Goal: Task Accomplishment & Management: Manage account settings

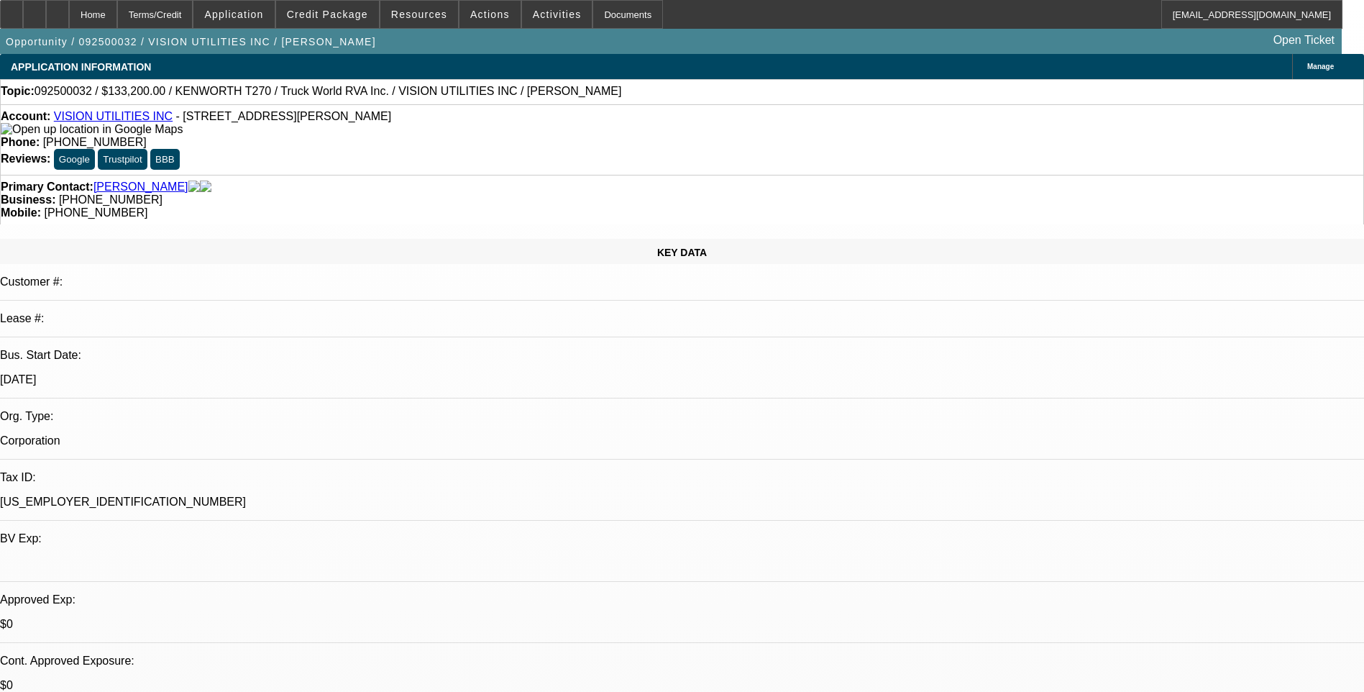
select select "0.1"
select select "0"
select select "0.1"
select select "0"
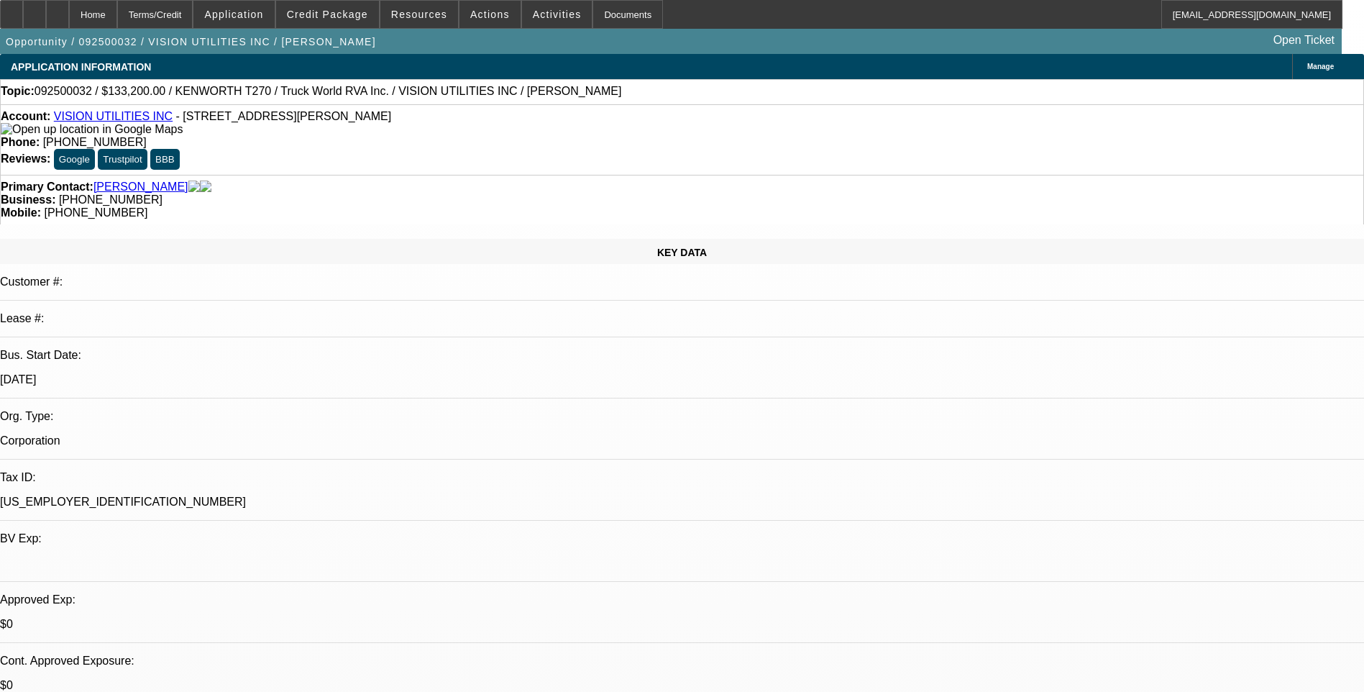
select select "0"
select select "1"
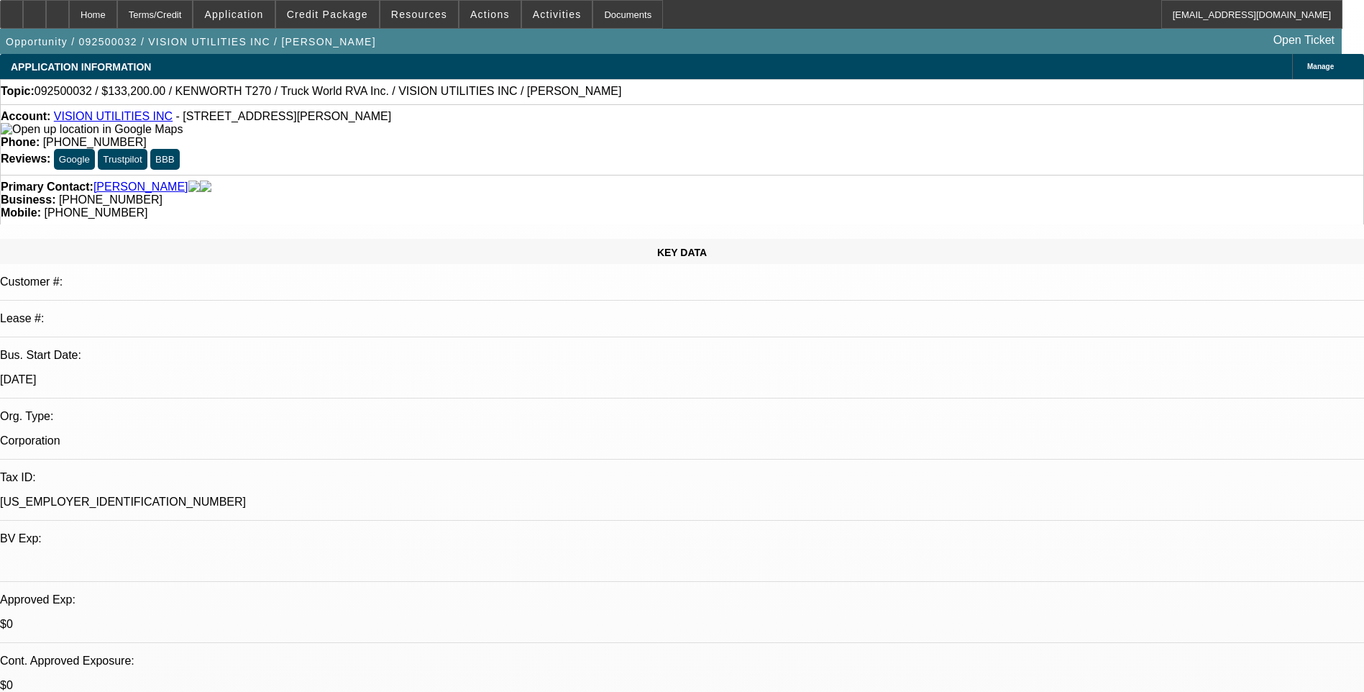
select select "1"
select select "6"
select select "1"
select select "6"
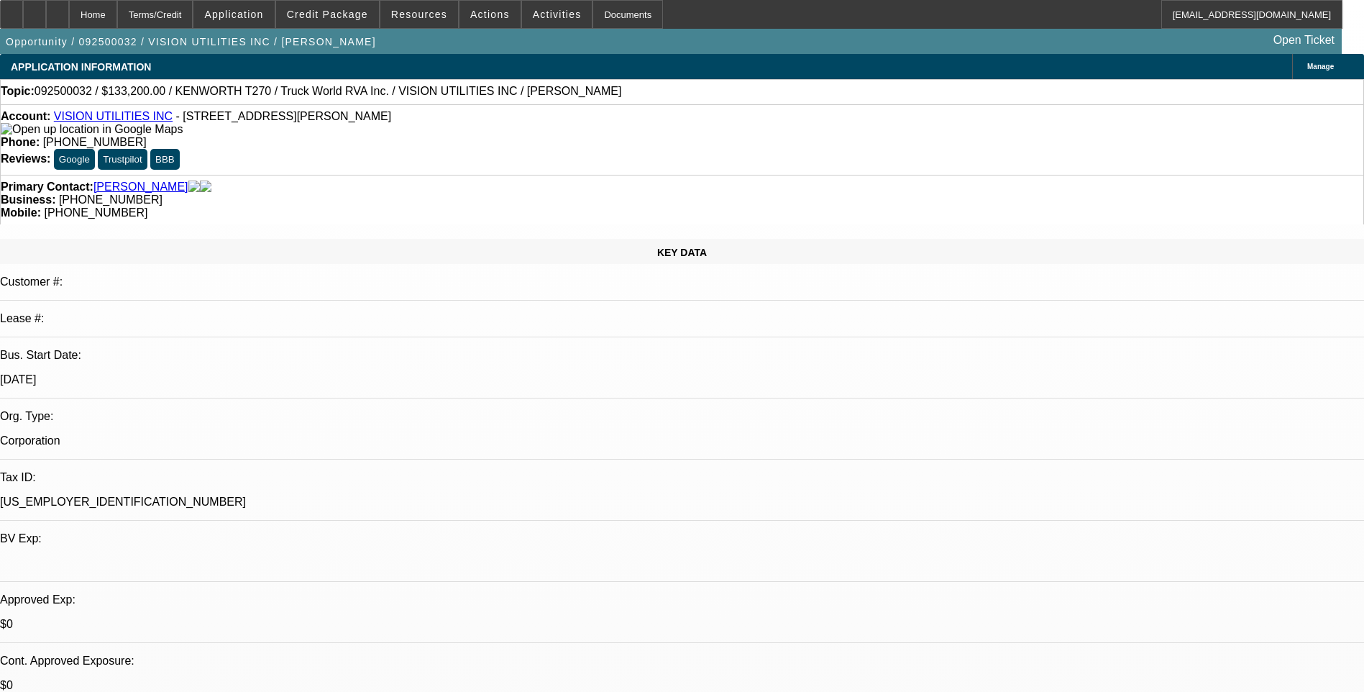
select select "1"
select select "6"
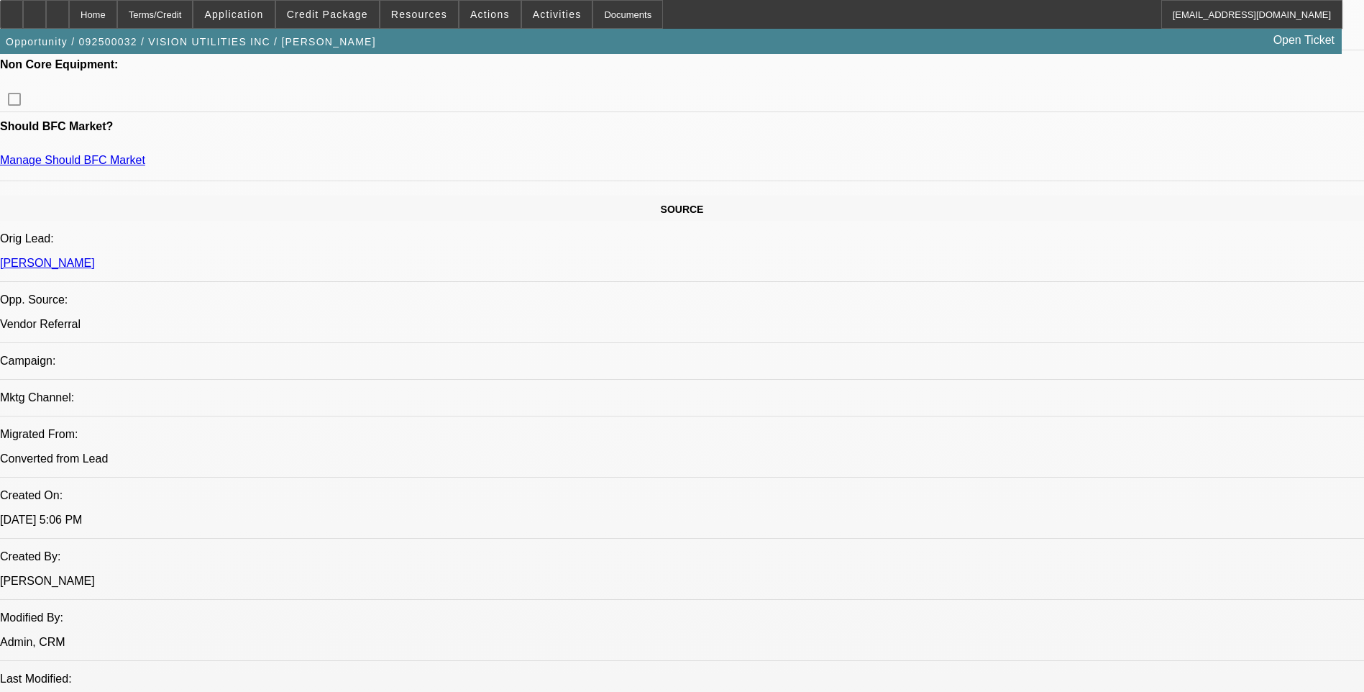
scroll to position [503, 0]
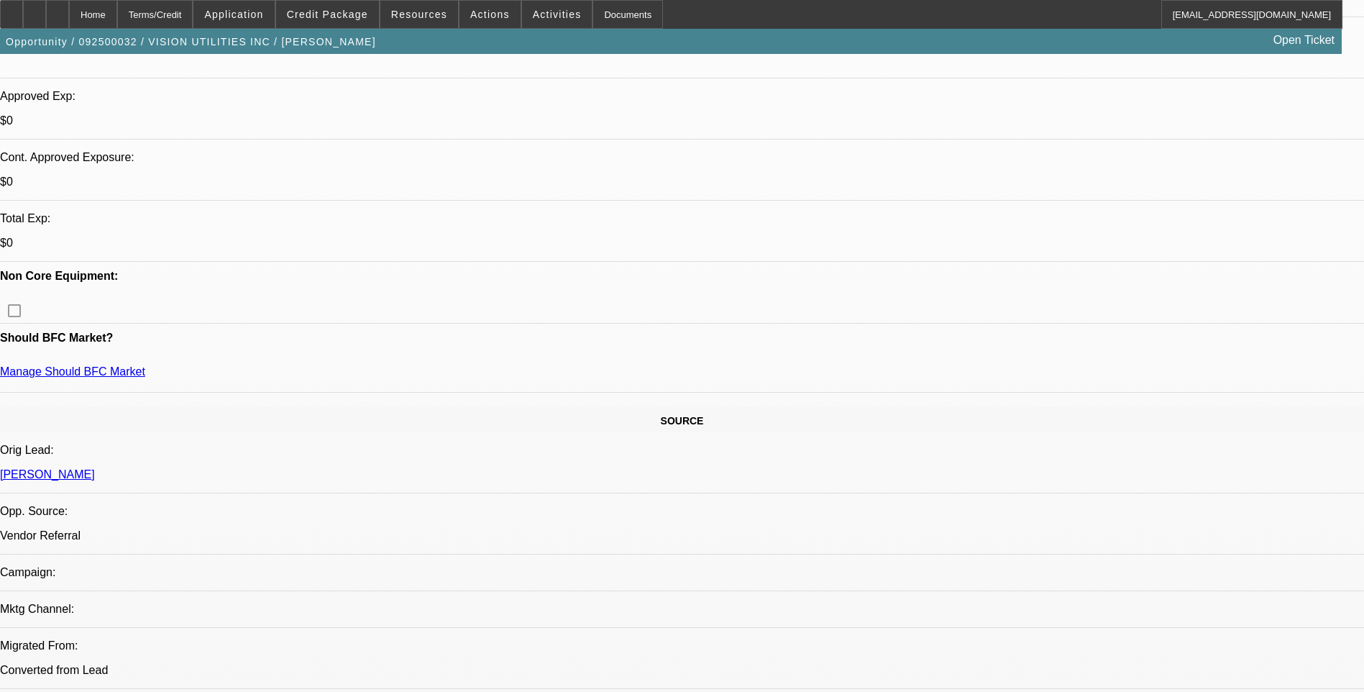
click at [338, 15] on span "Credit Package" at bounding box center [327, 15] width 81 height 12
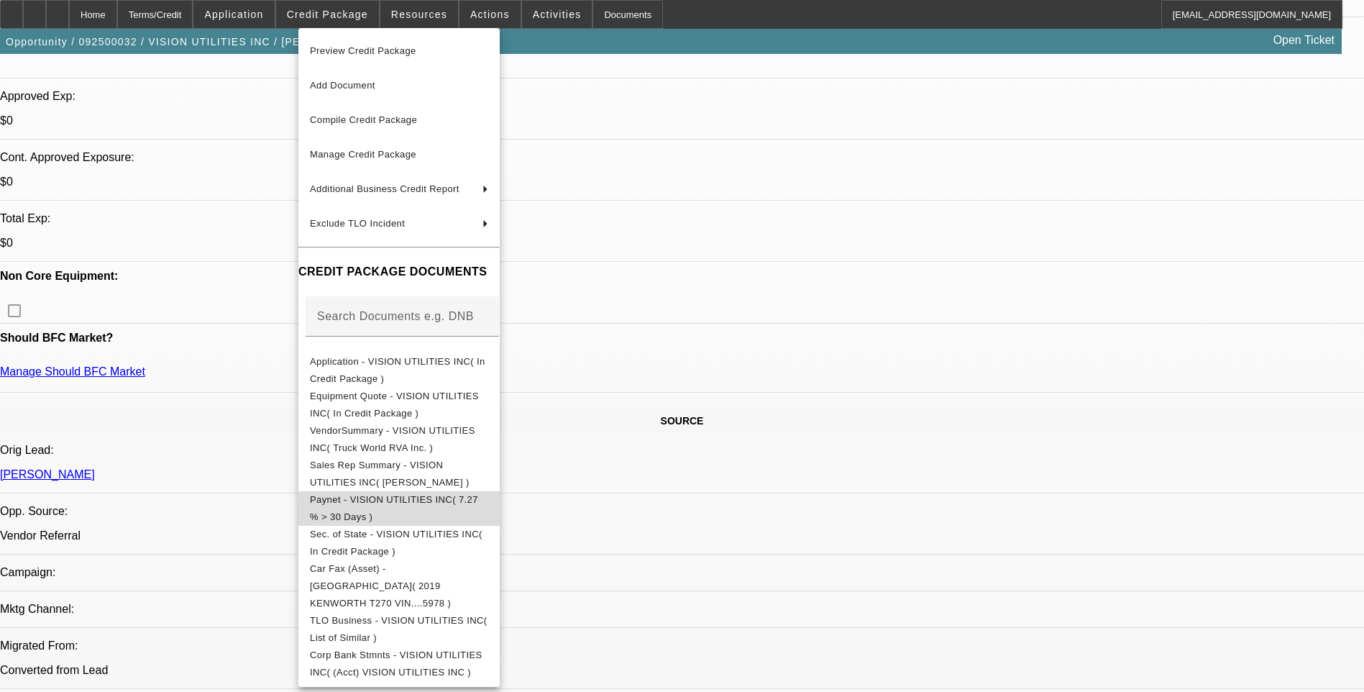
click at [450, 503] on span "Paynet - VISION UTILITIES INC( 7.27 % > 30 Days )" at bounding box center [394, 508] width 168 height 28
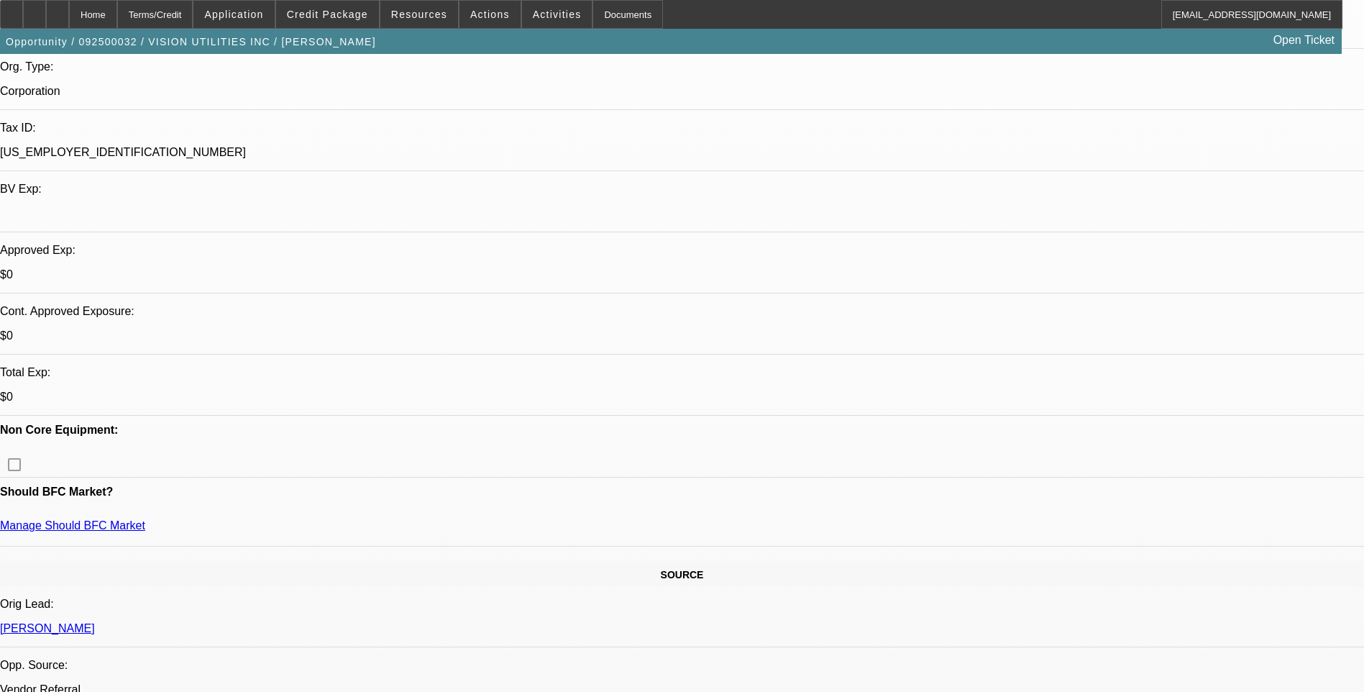
scroll to position [288, 0]
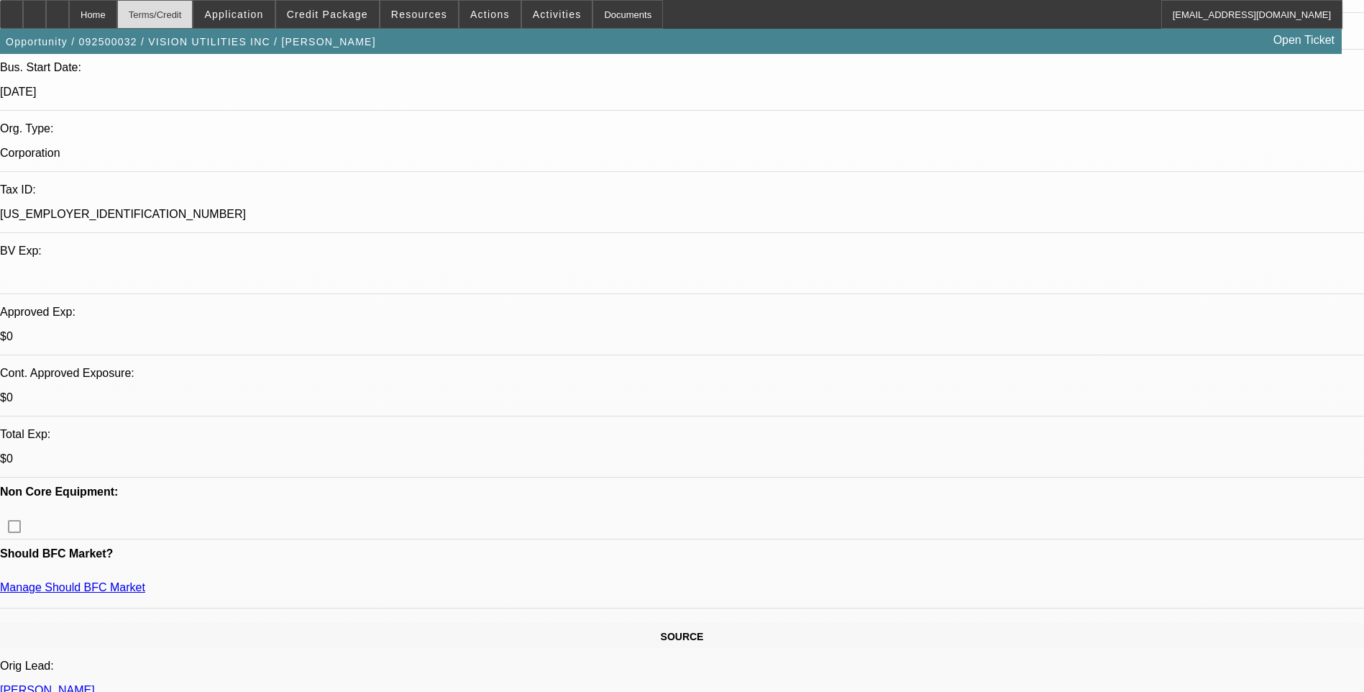
click at [174, 10] on div "Terms/Credit" at bounding box center [155, 14] width 76 height 29
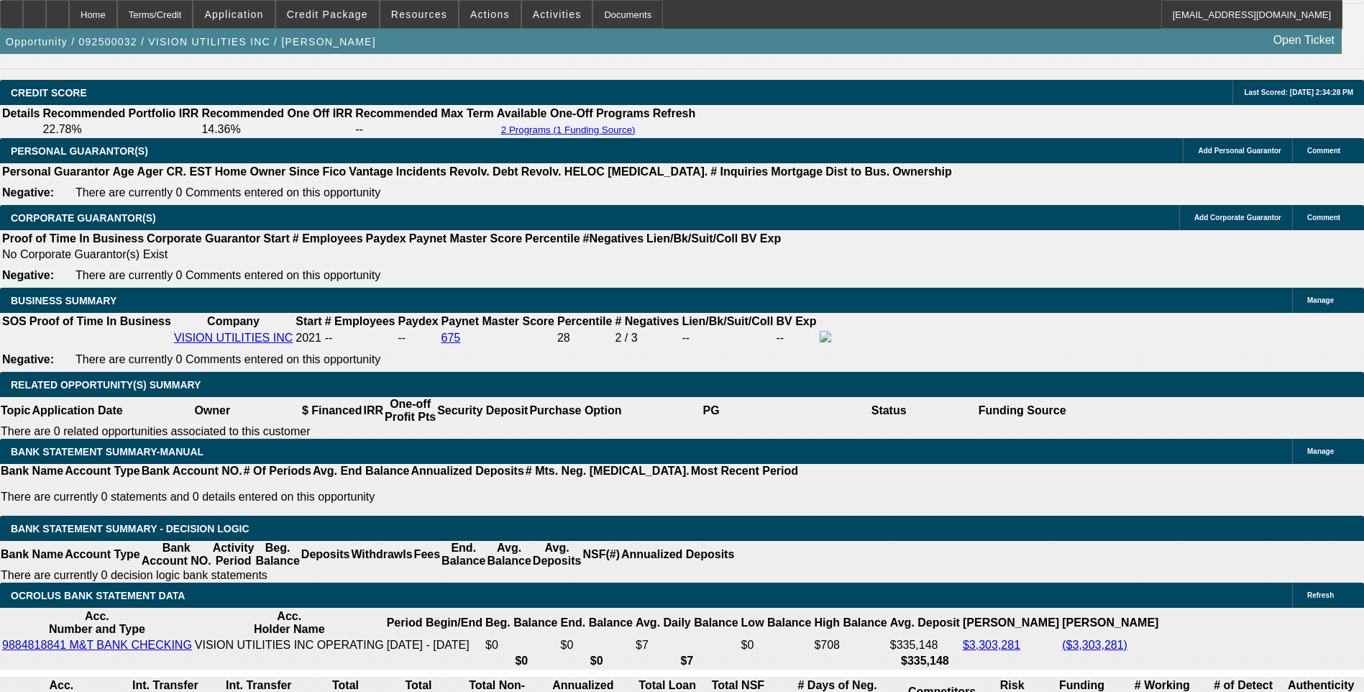
scroll to position [2096, 0]
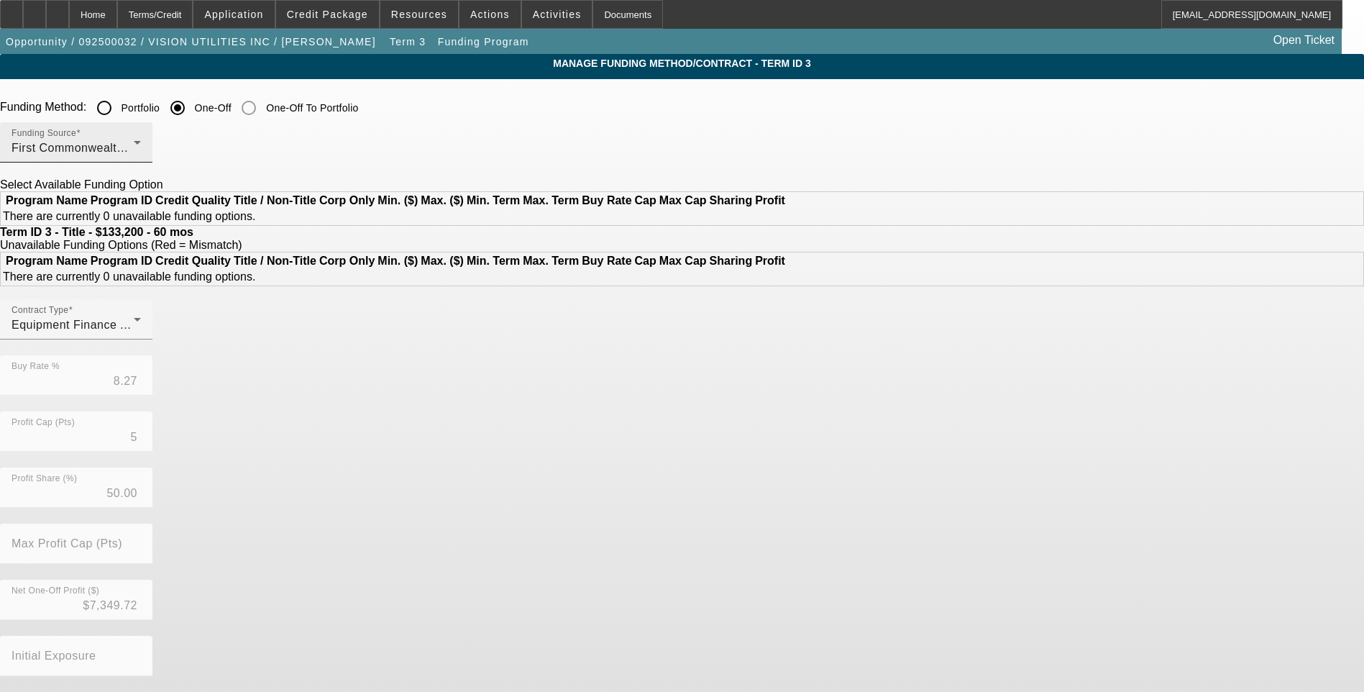
click at [134, 149] on div "First Commonwealth Equipment Finance" at bounding box center [73, 148] width 122 height 17
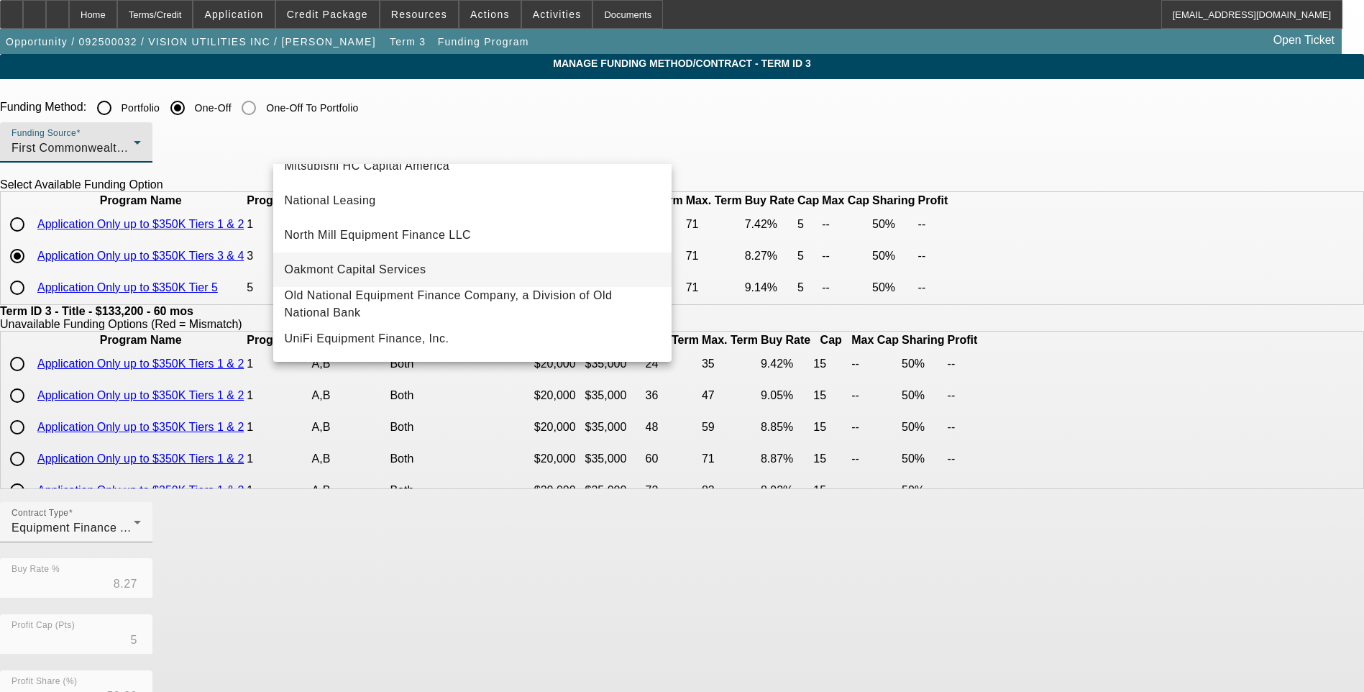
scroll to position [408, 0]
click at [419, 266] on span "Oakmont Capital Services" at bounding box center [356, 269] width 142 height 17
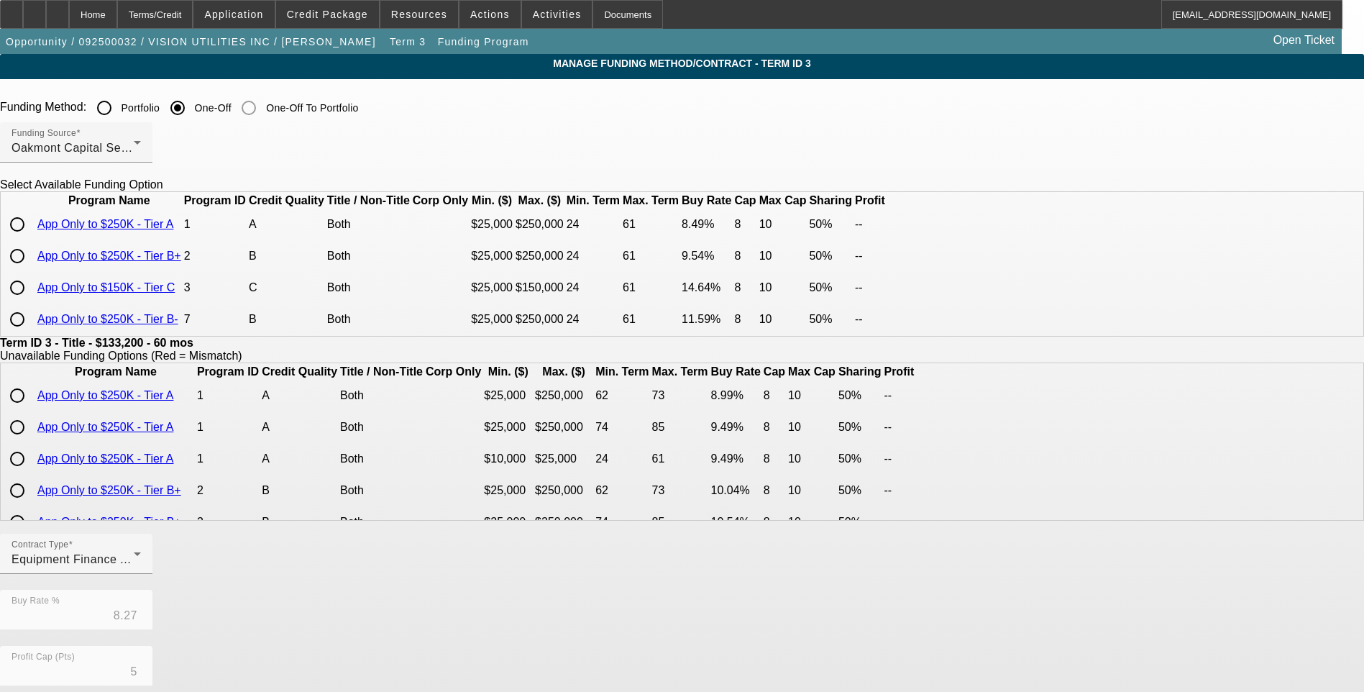
click at [32, 239] on input "radio" at bounding box center [17, 224] width 29 height 29
radio input "true"
type input "8.49"
type input "8"
type input "10"
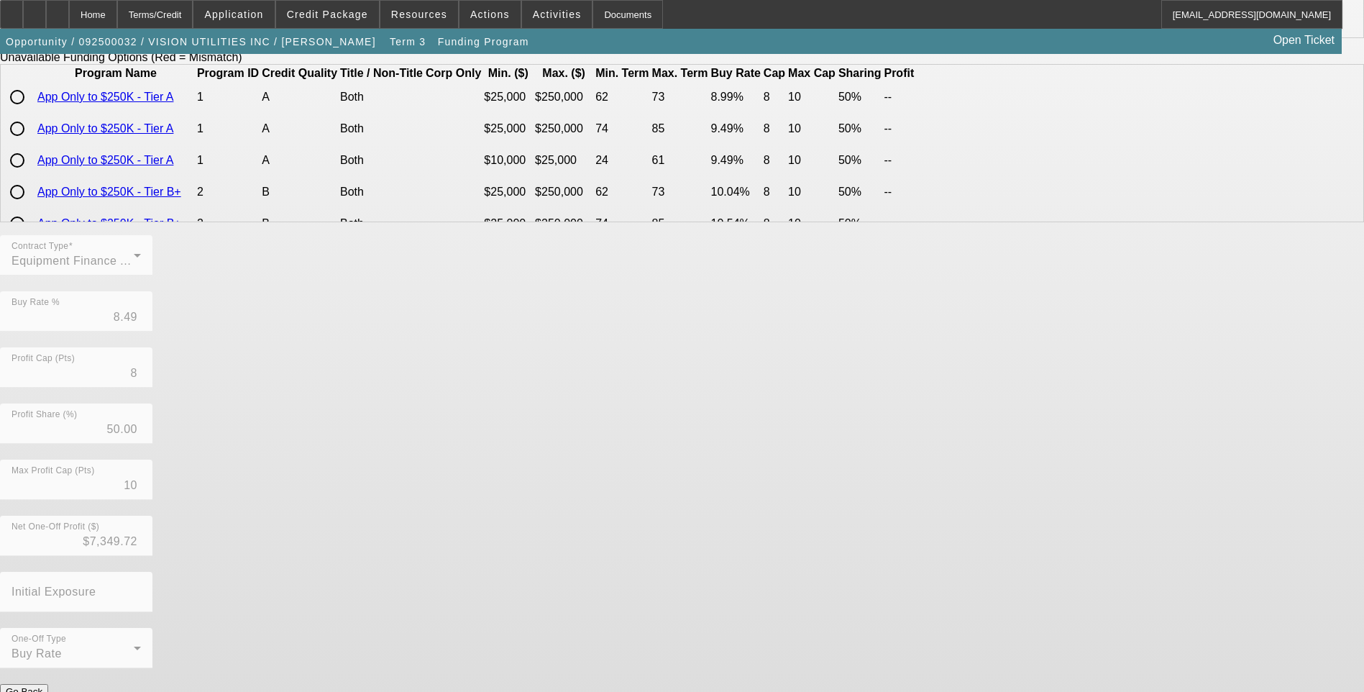
scroll to position [303, 0]
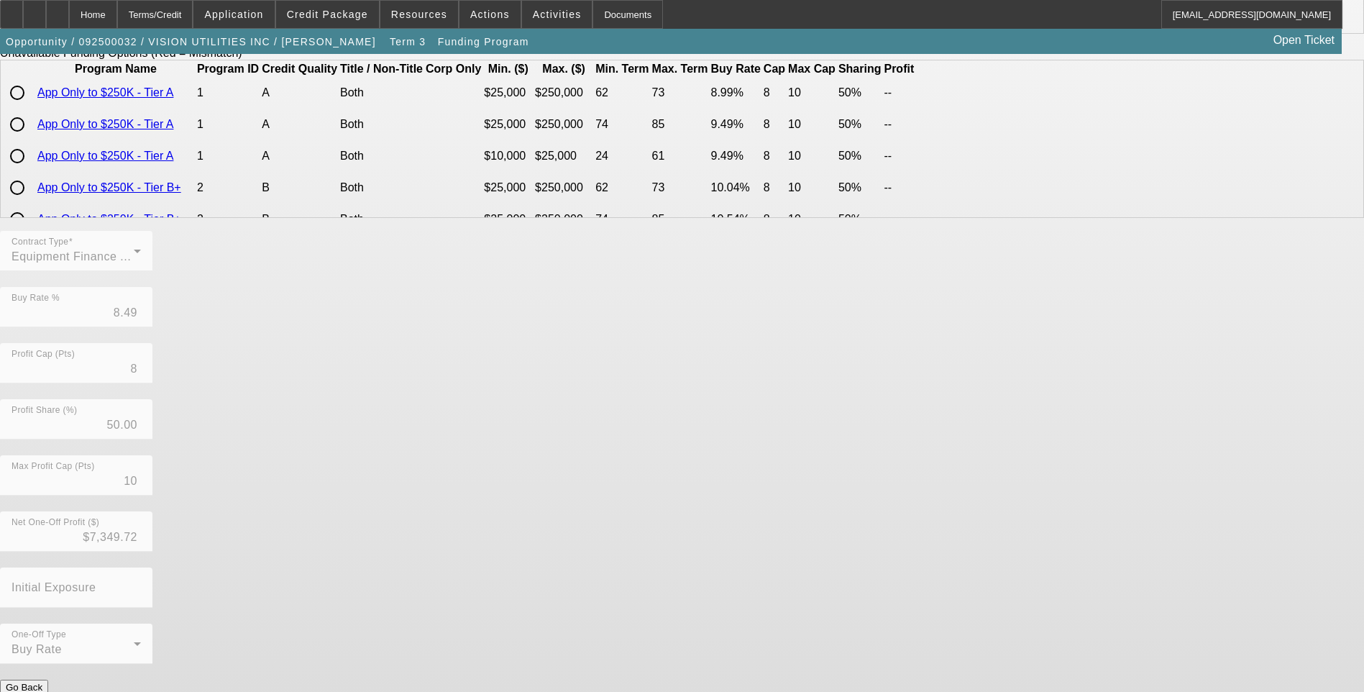
click at [41, 691] on button "Submit" at bounding box center [20, 702] width 41 height 15
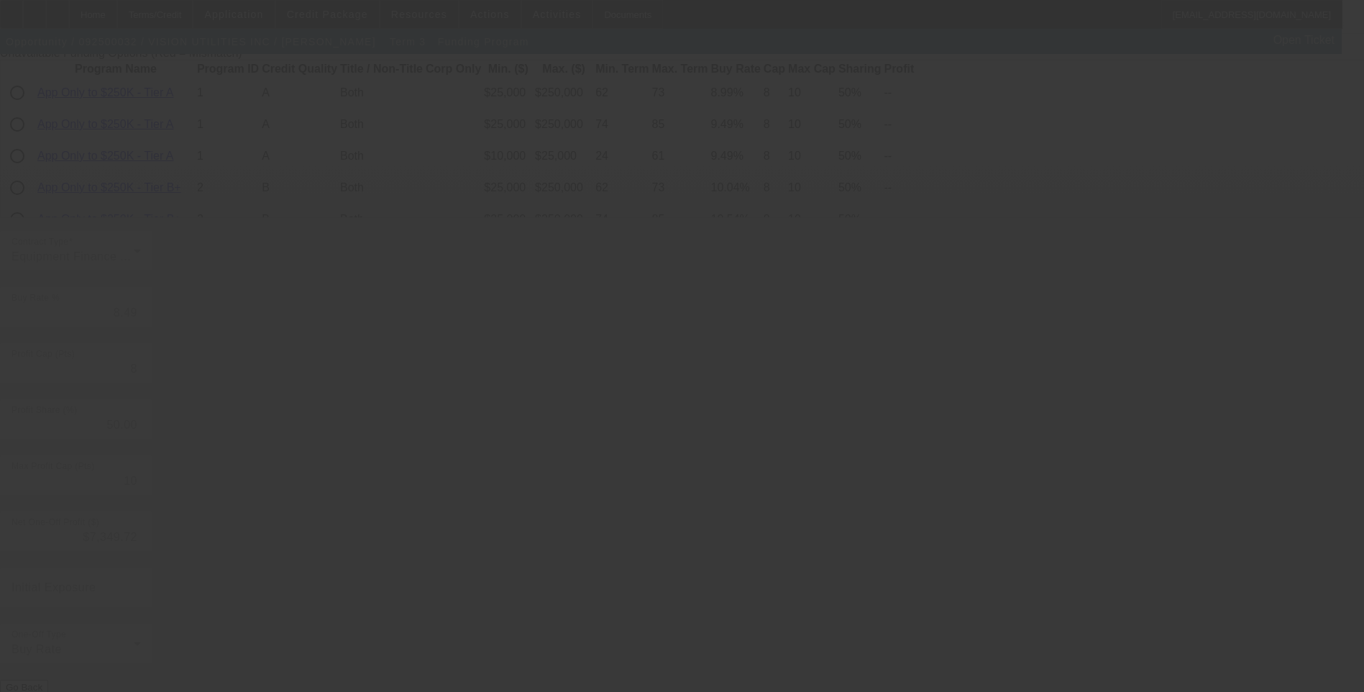
type input "8.27"
type input "5"
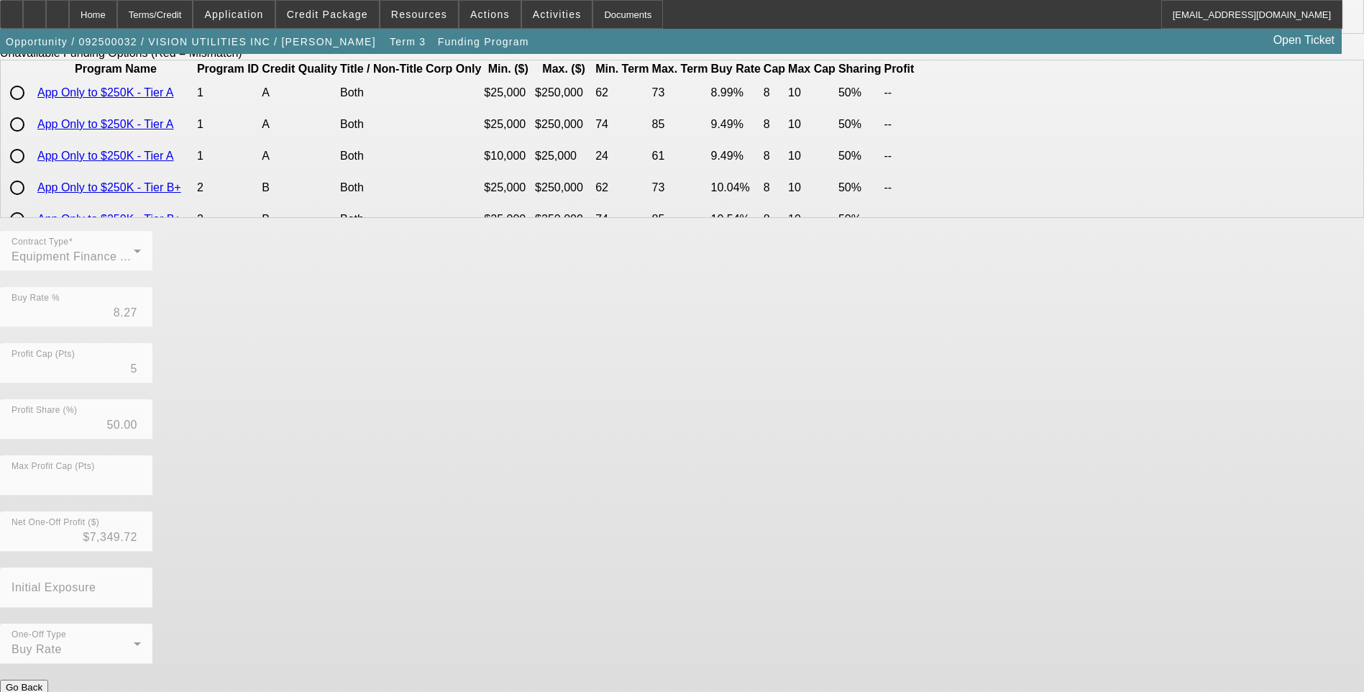
scroll to position [0, 0]
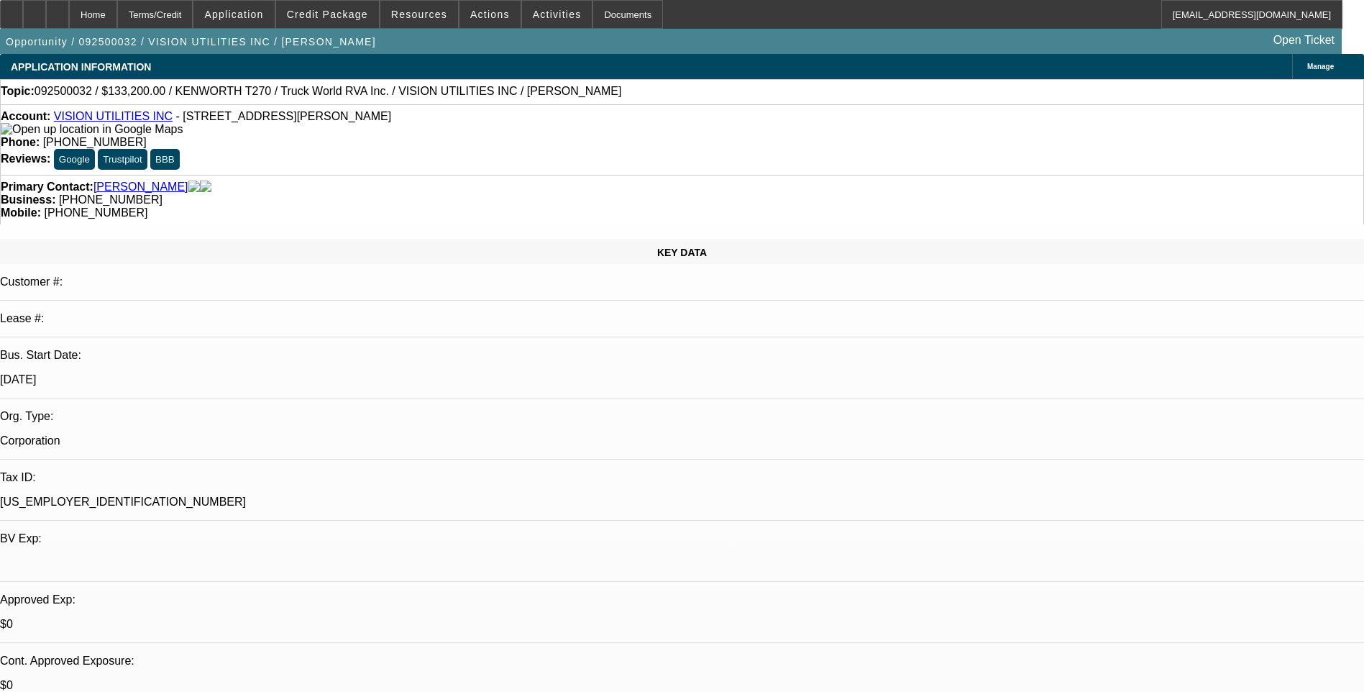
select select "0.1"
select select "0"
select select "6"
select select "0.1"
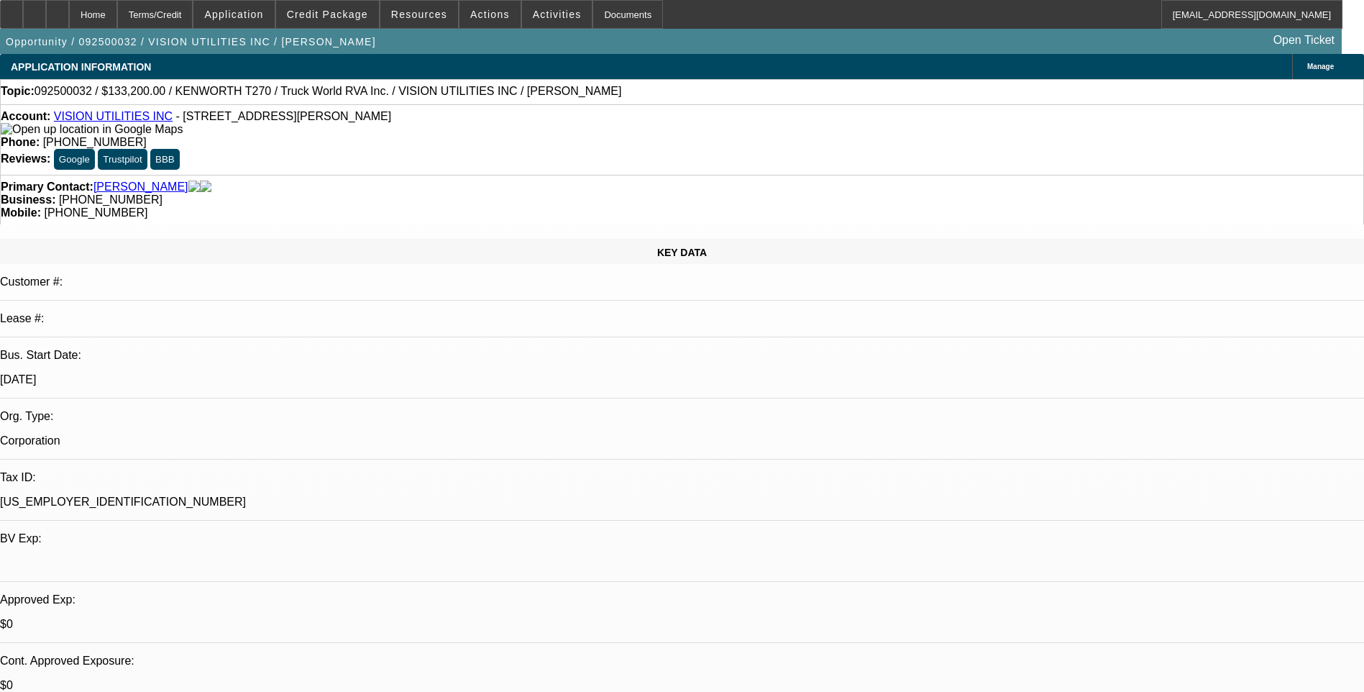
select select "0"
select select "6"
select select "0"
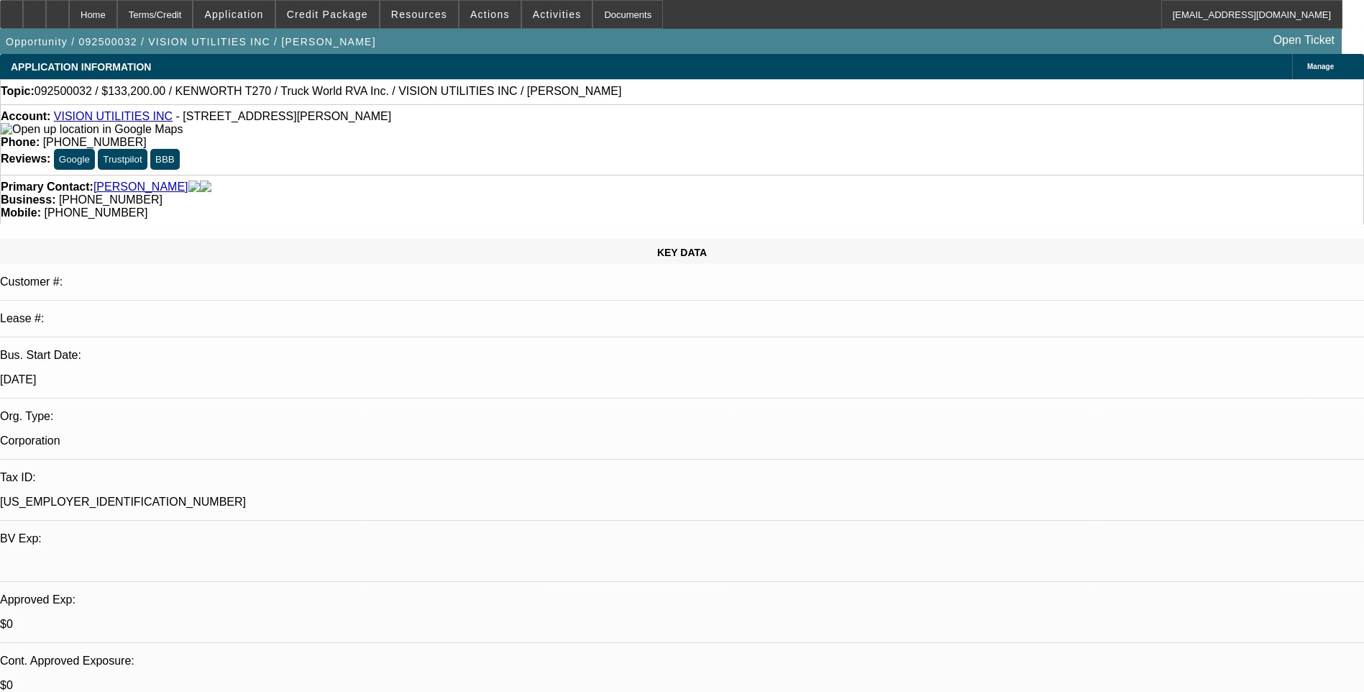
select select "0"
select select "6"
click at [193, 21] on div "Terms/Credit" at bounding box center [155, 14] width 76 height 29
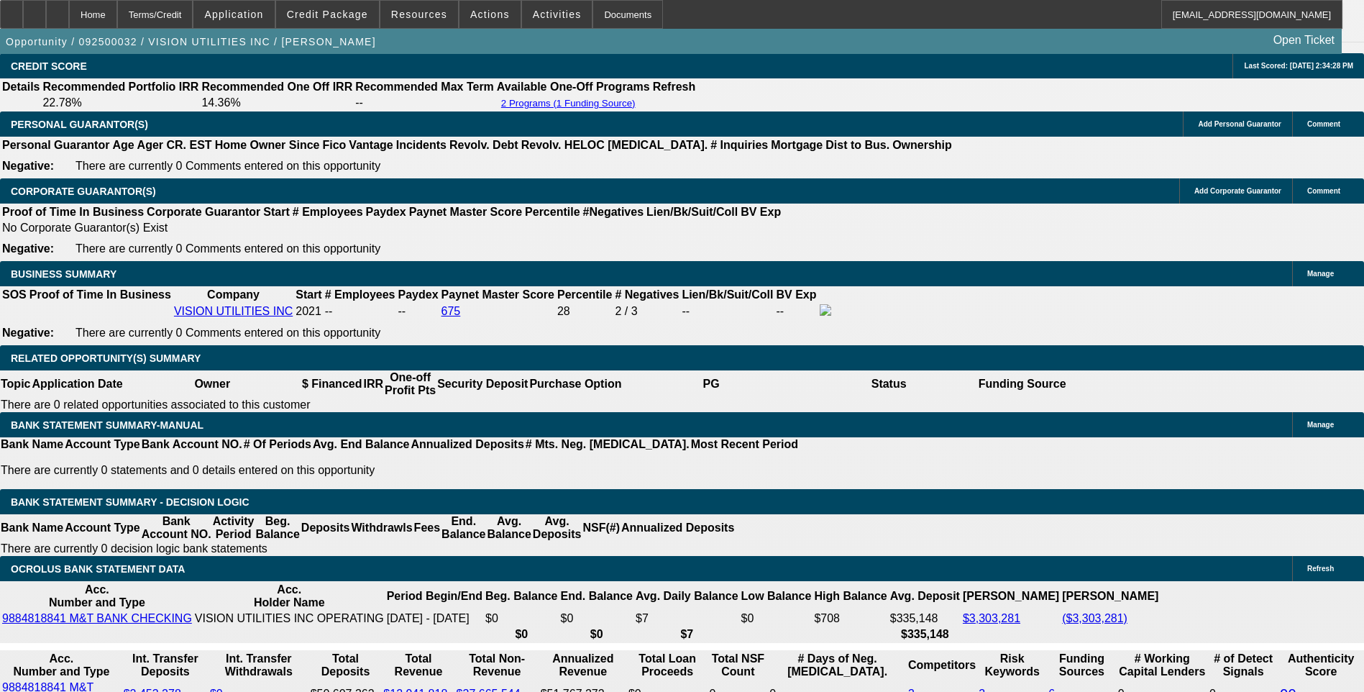
scroll to position [2096, 0]
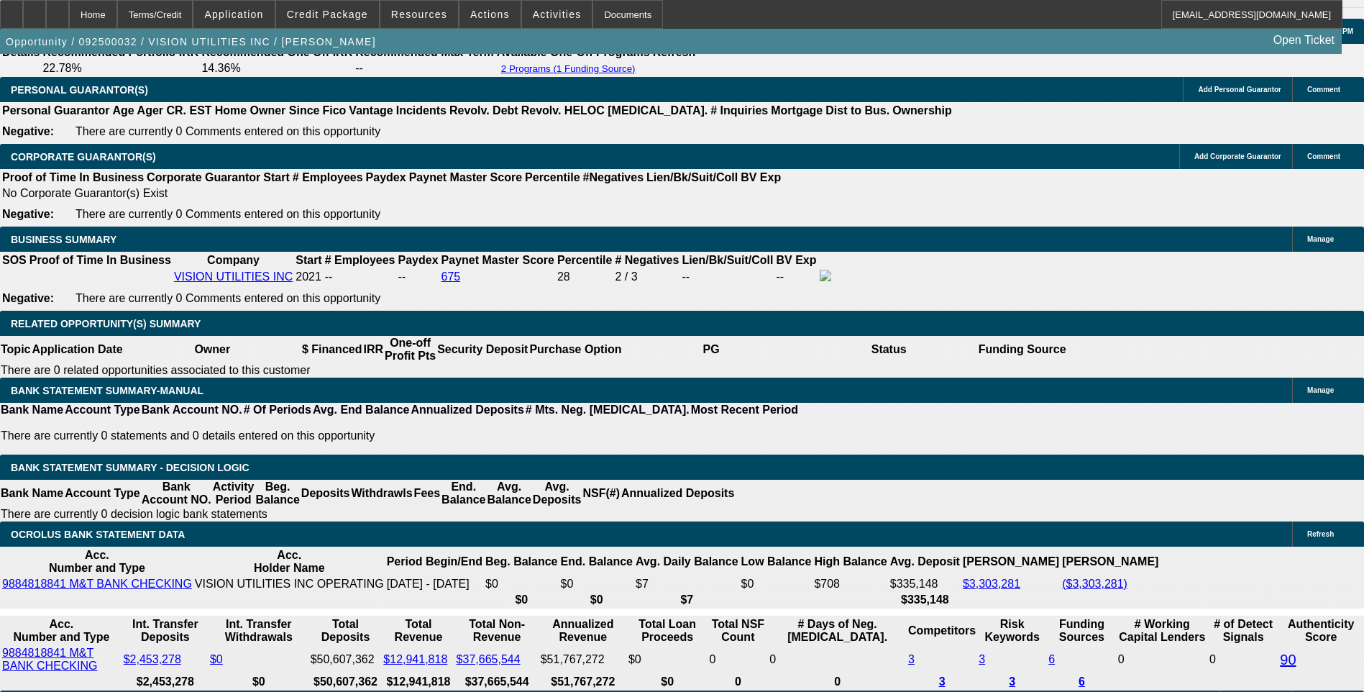
select select "0"
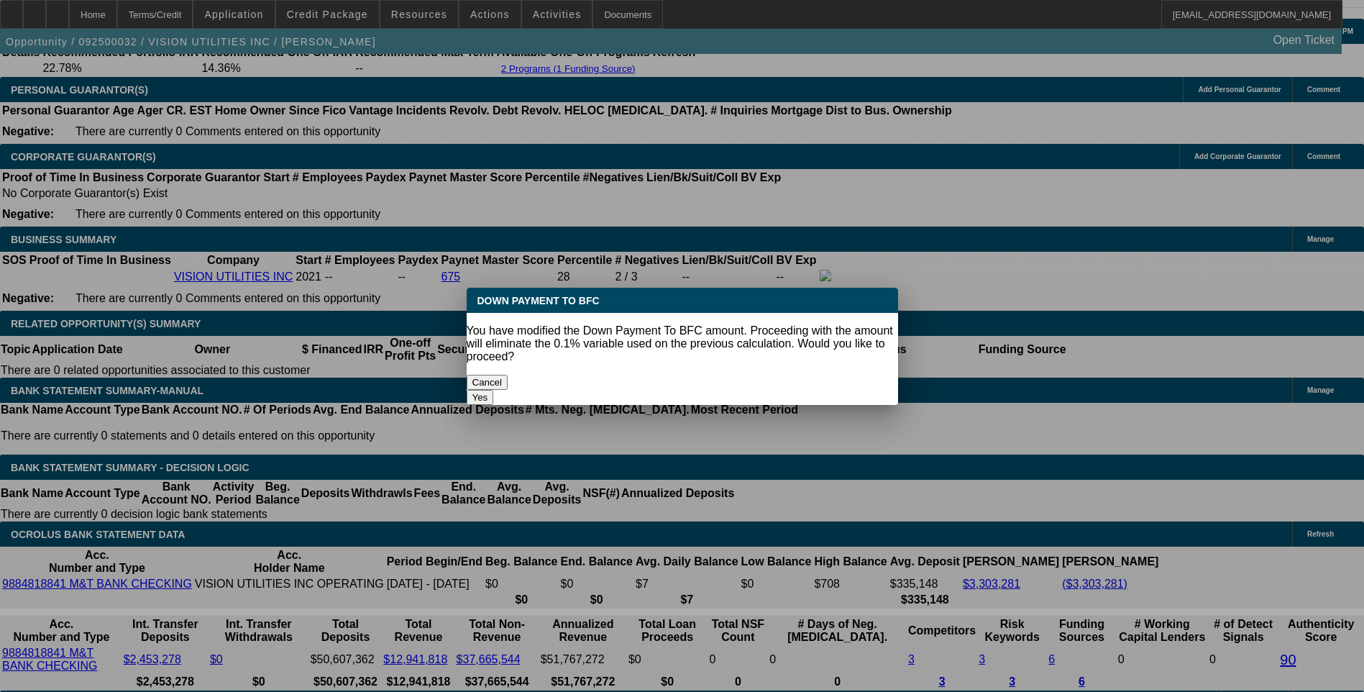
click at [494, 390] on button "Yes" at bounding box center [480, 397] width 27 height 15
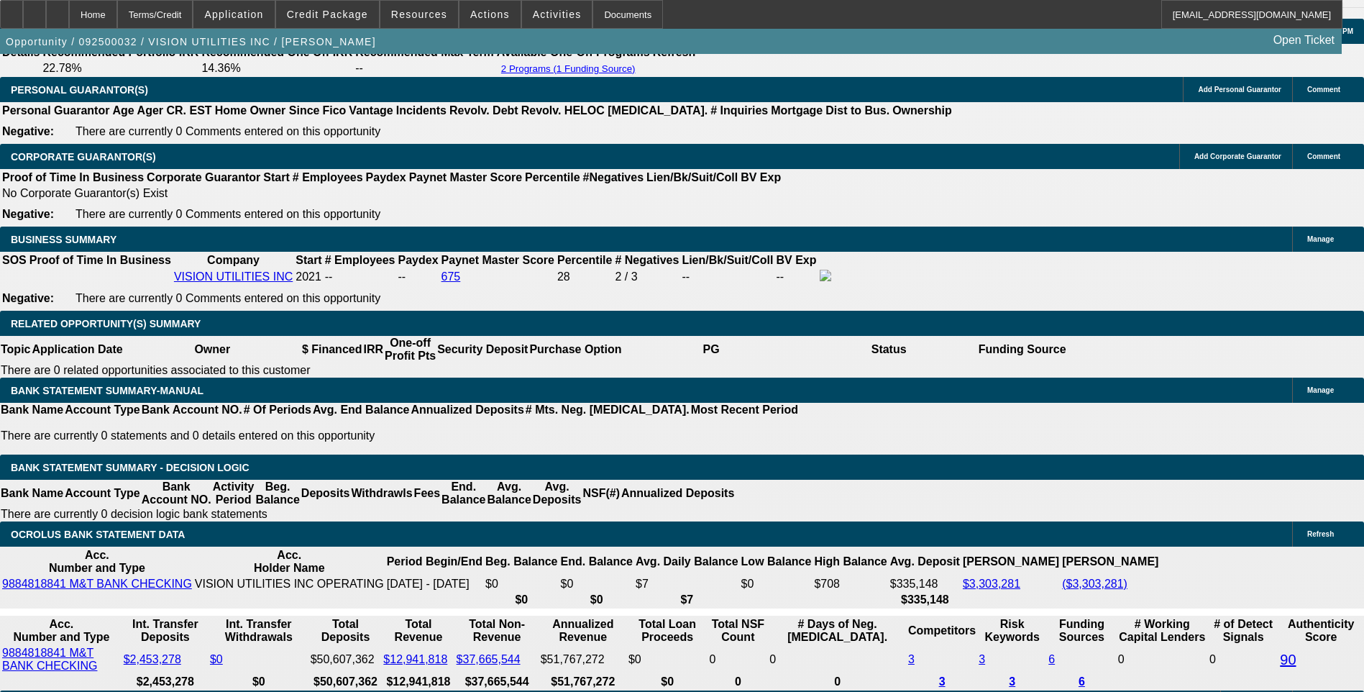
type input "$0.00"
type input "UNKNOWN"
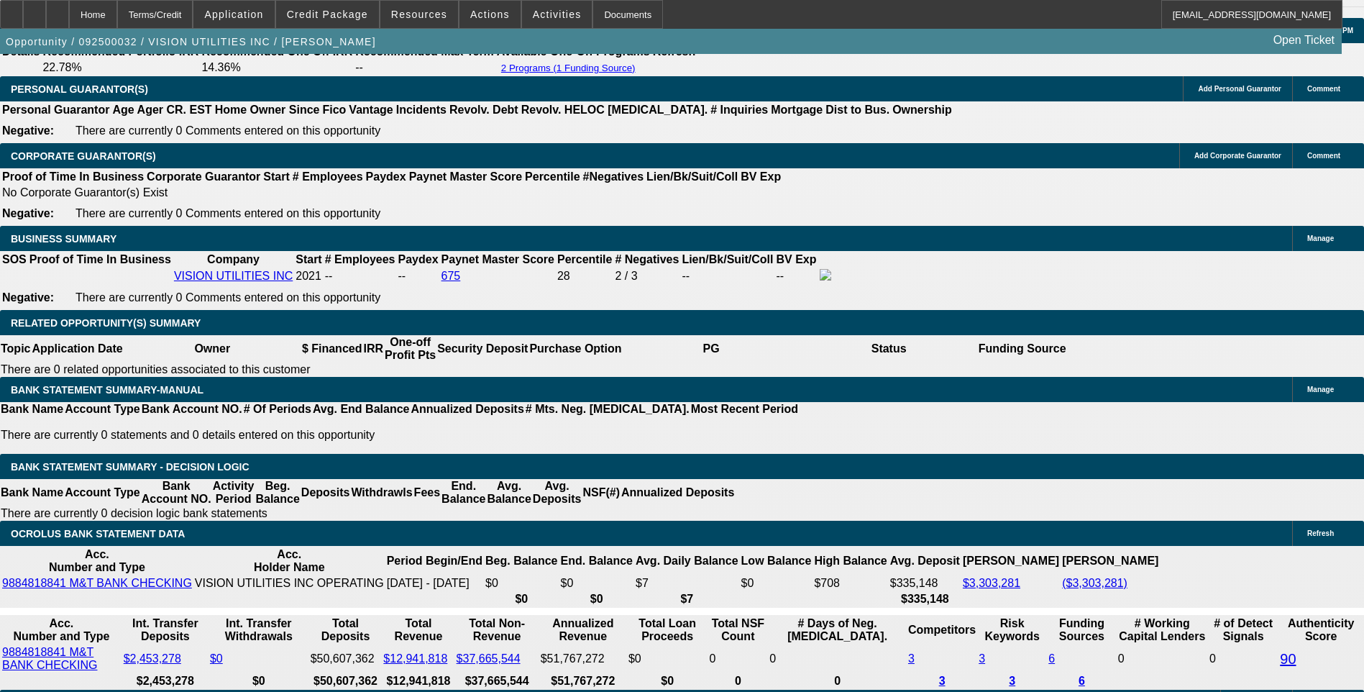
scroll to position [2096, 0]
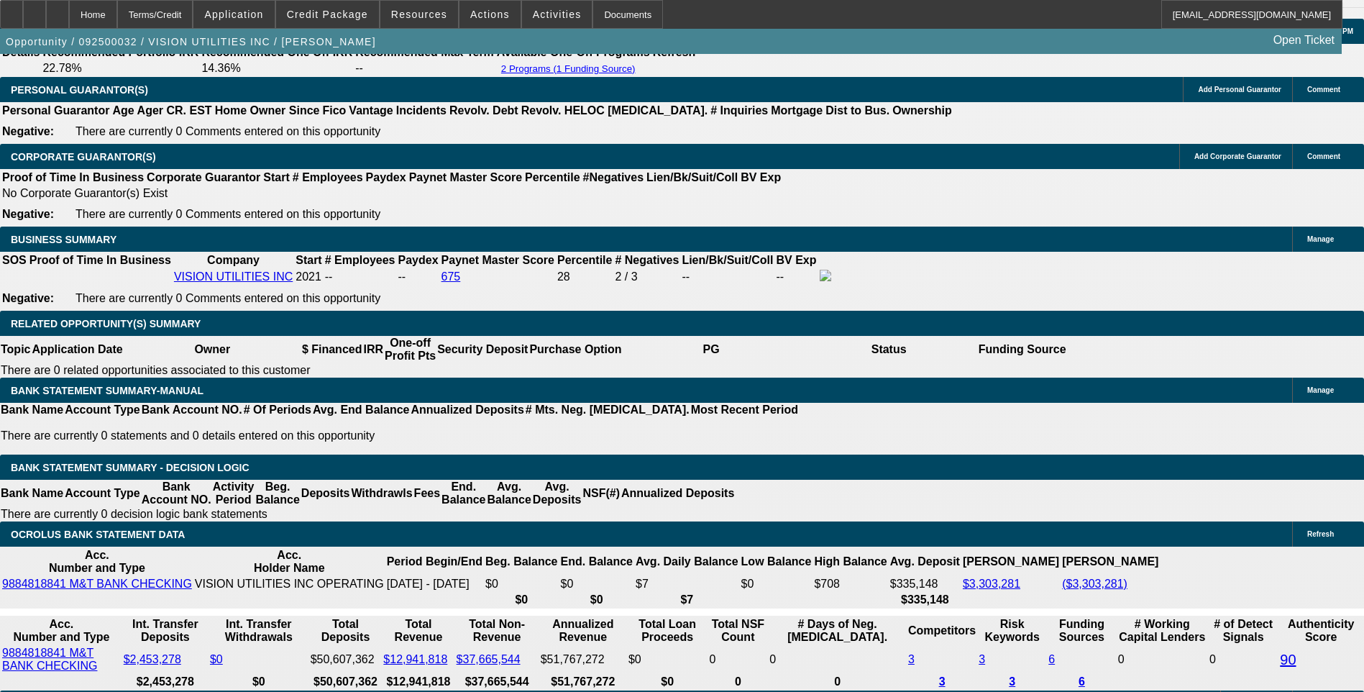
type input "321"
type input "3210"
type input "10.9"
type input "$3,210.00"
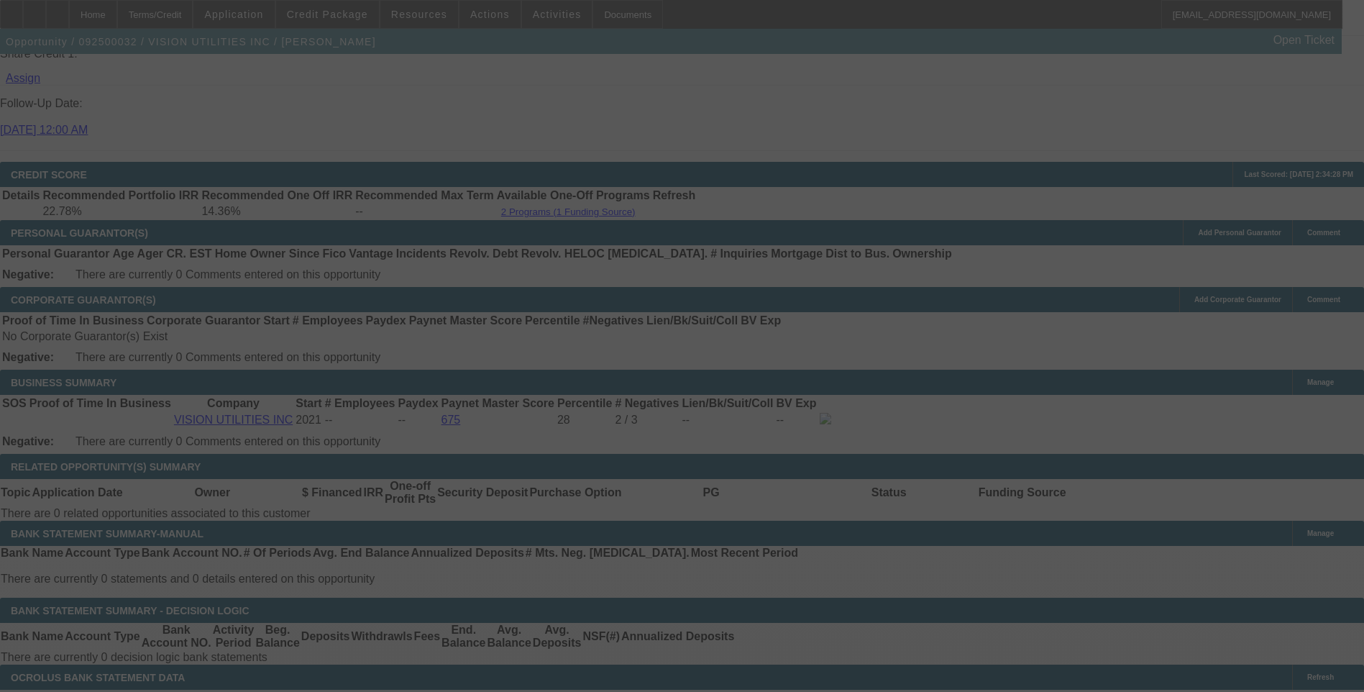
scroll to position [2024, 0]
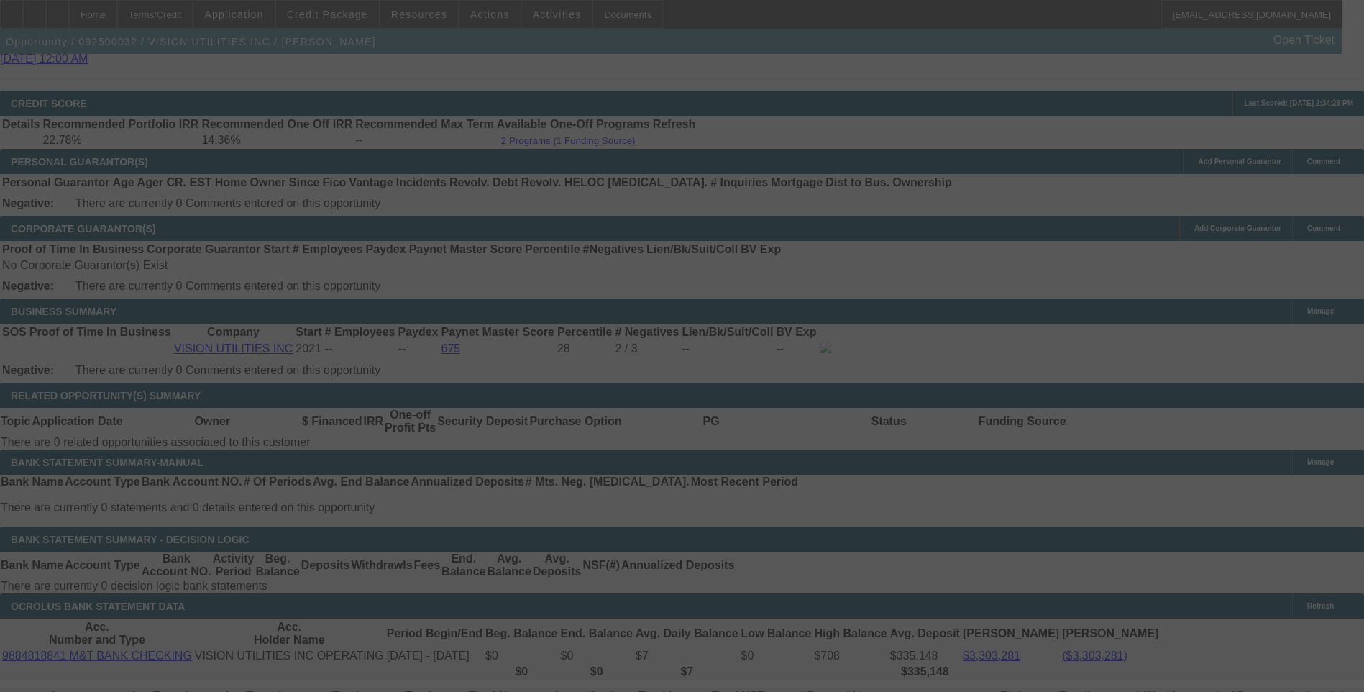
select select "0"
select select "6"
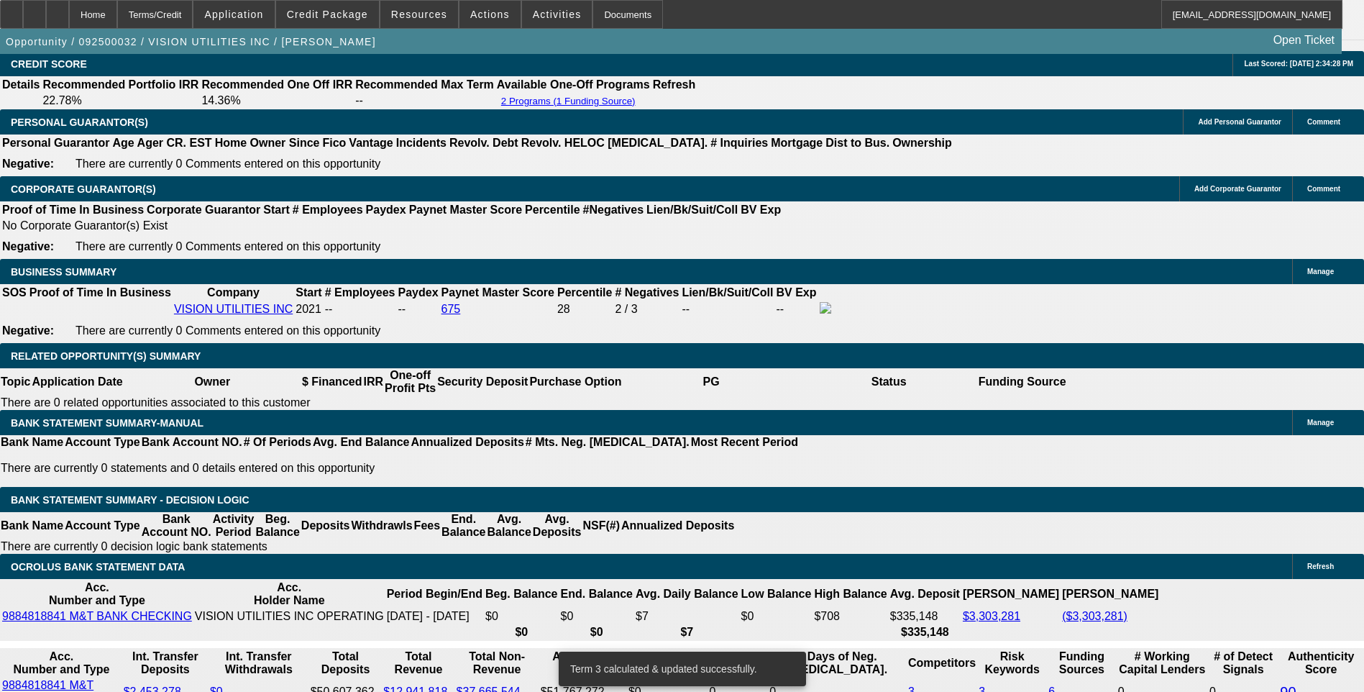
scroll to position [2096, 0]
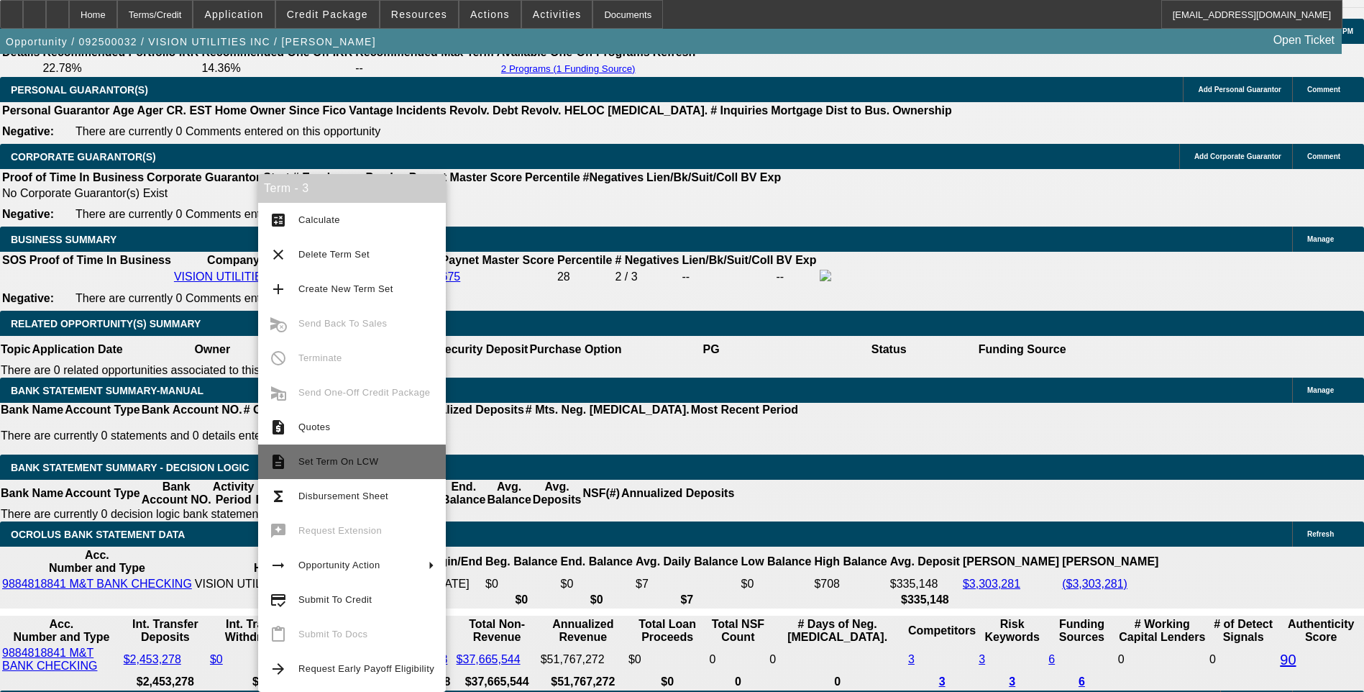
click at [352, 465] on span "Set Term On LCW" at bounding box center [338, 461] width 80 height 11
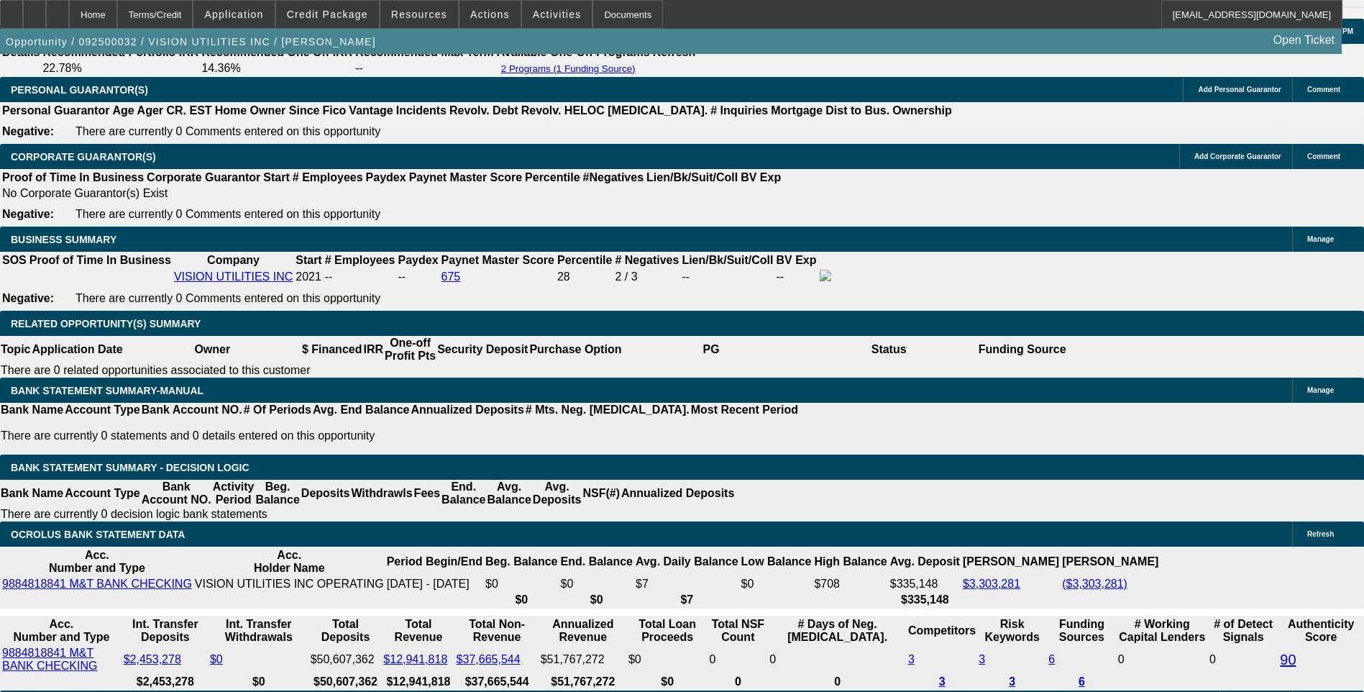
scroll to position [1952, 0]
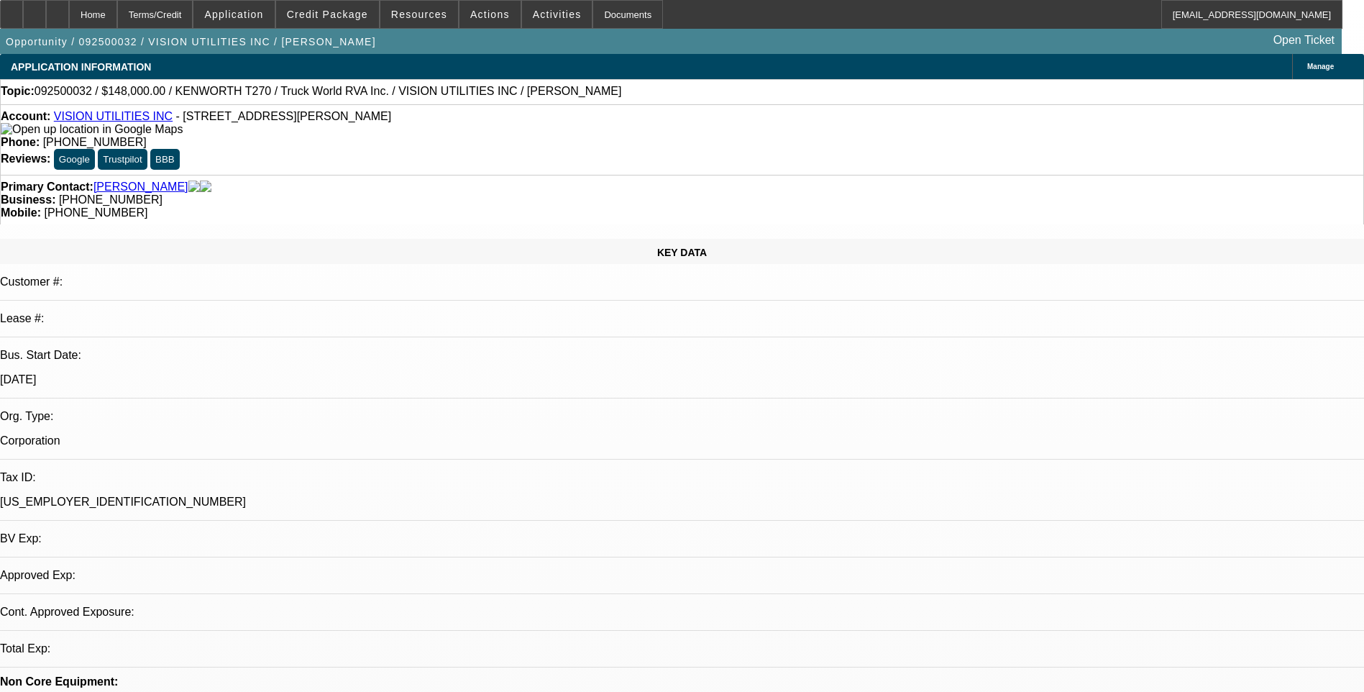
select select "0"
select select "0.1"
select select "0"
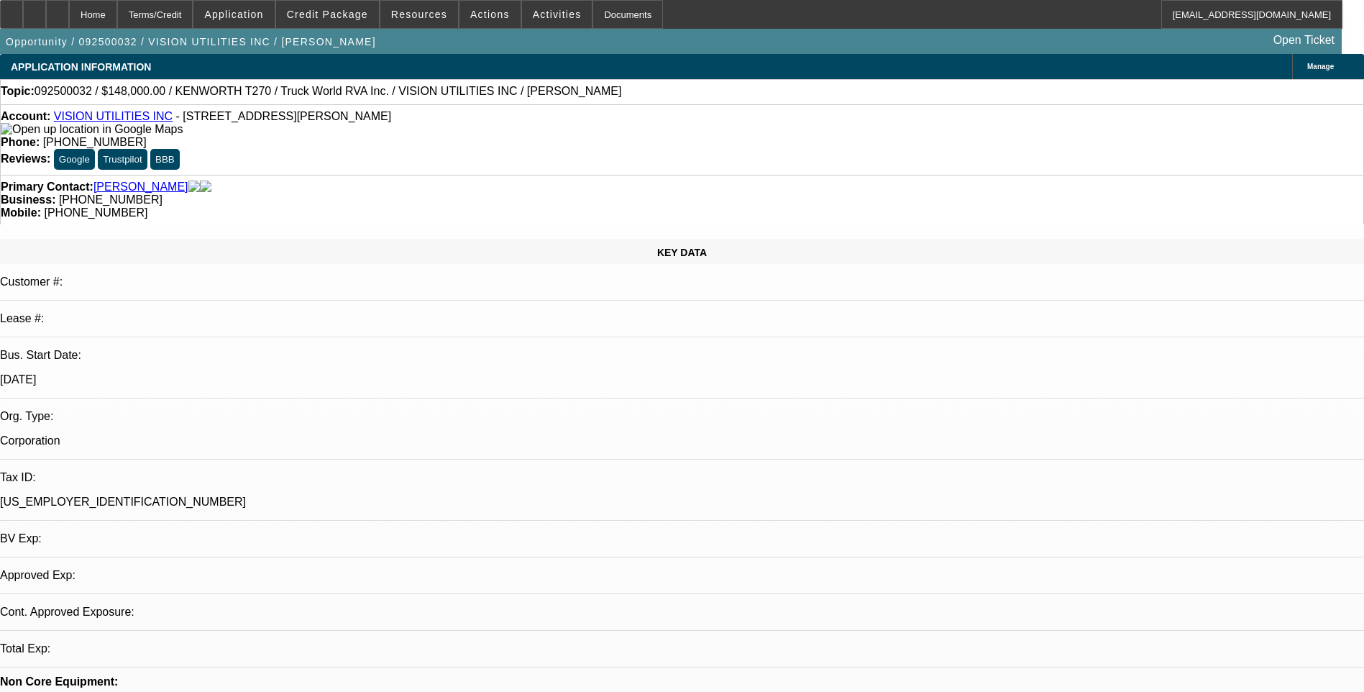
select select "0"
select select "1"
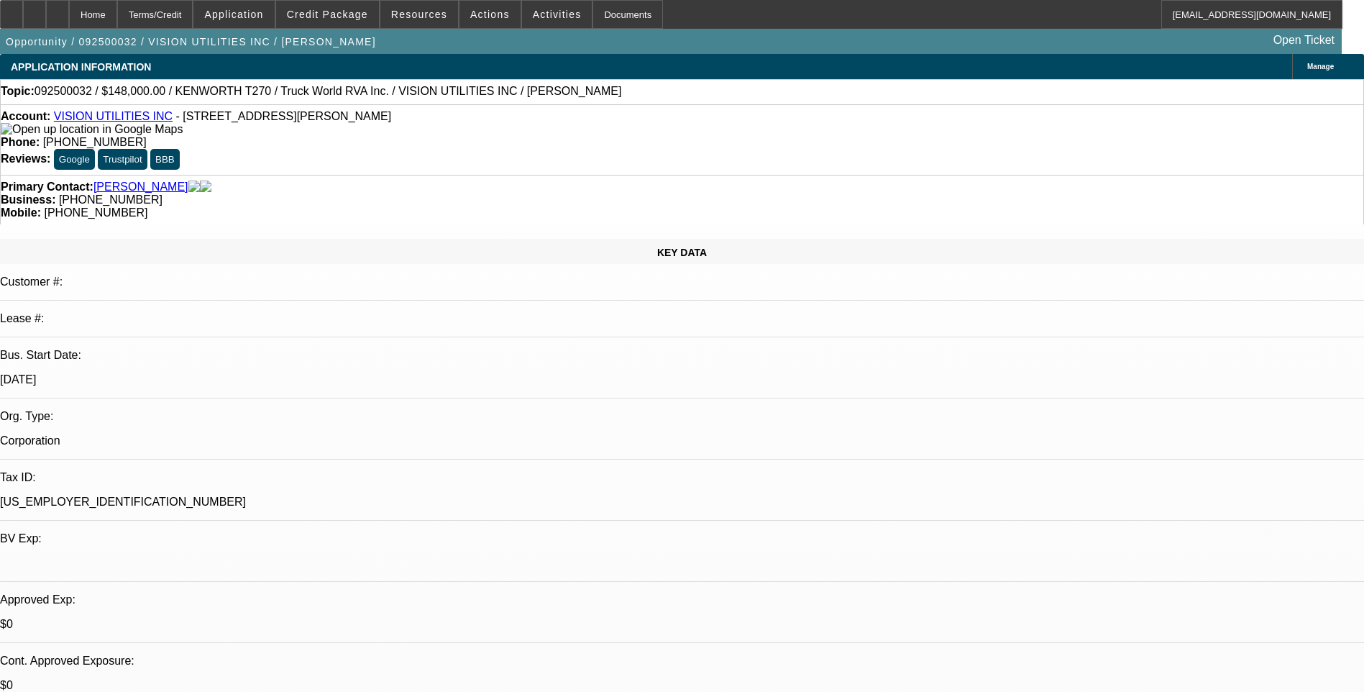
select select "1"
select select "6"
select select "1"
select select "6"
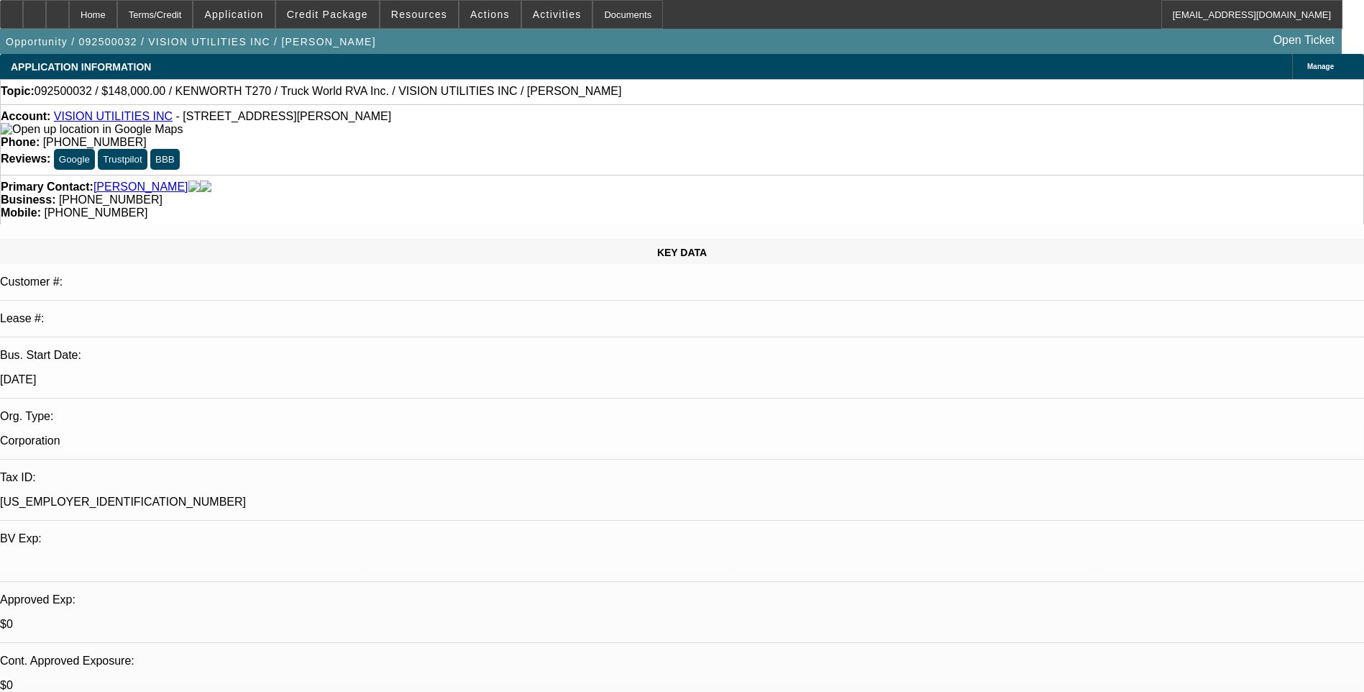
select select "1"
select select "6"
click at [193, 22] on div "Terms/Credit" at bounding box center [155, 14] width 76 height 29
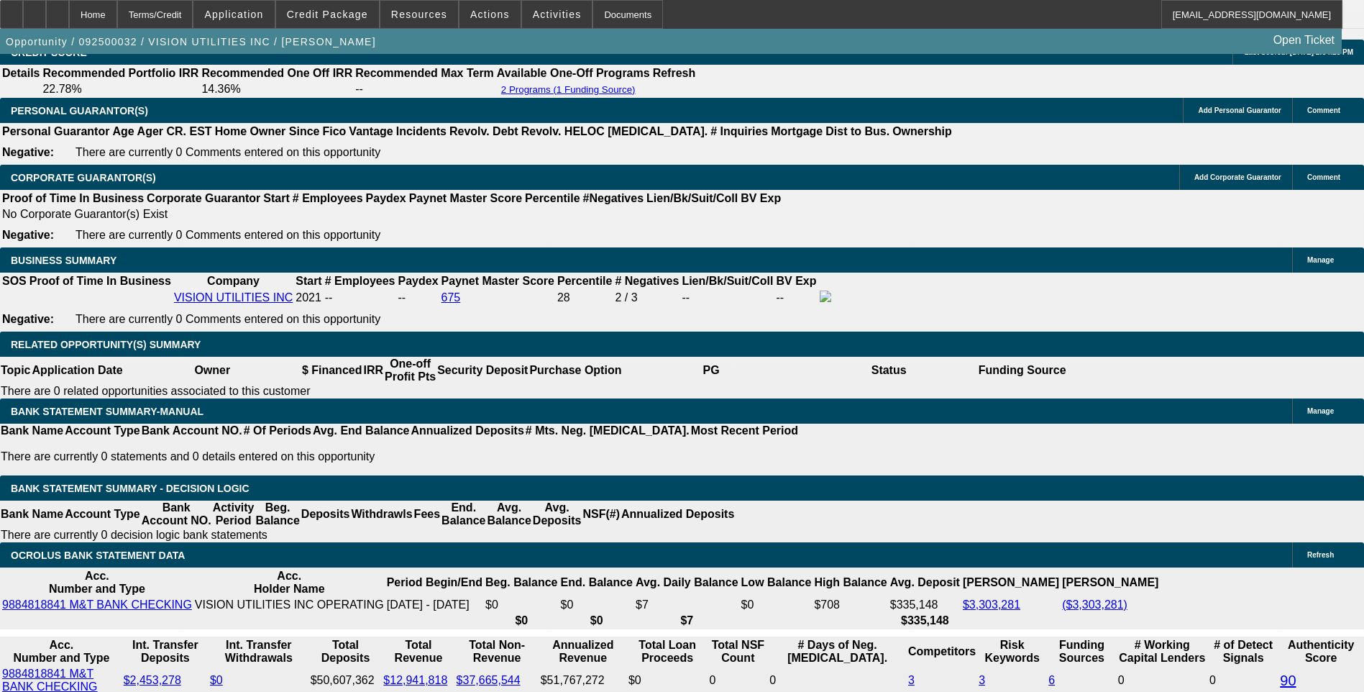
scroll to position [2096, 0]
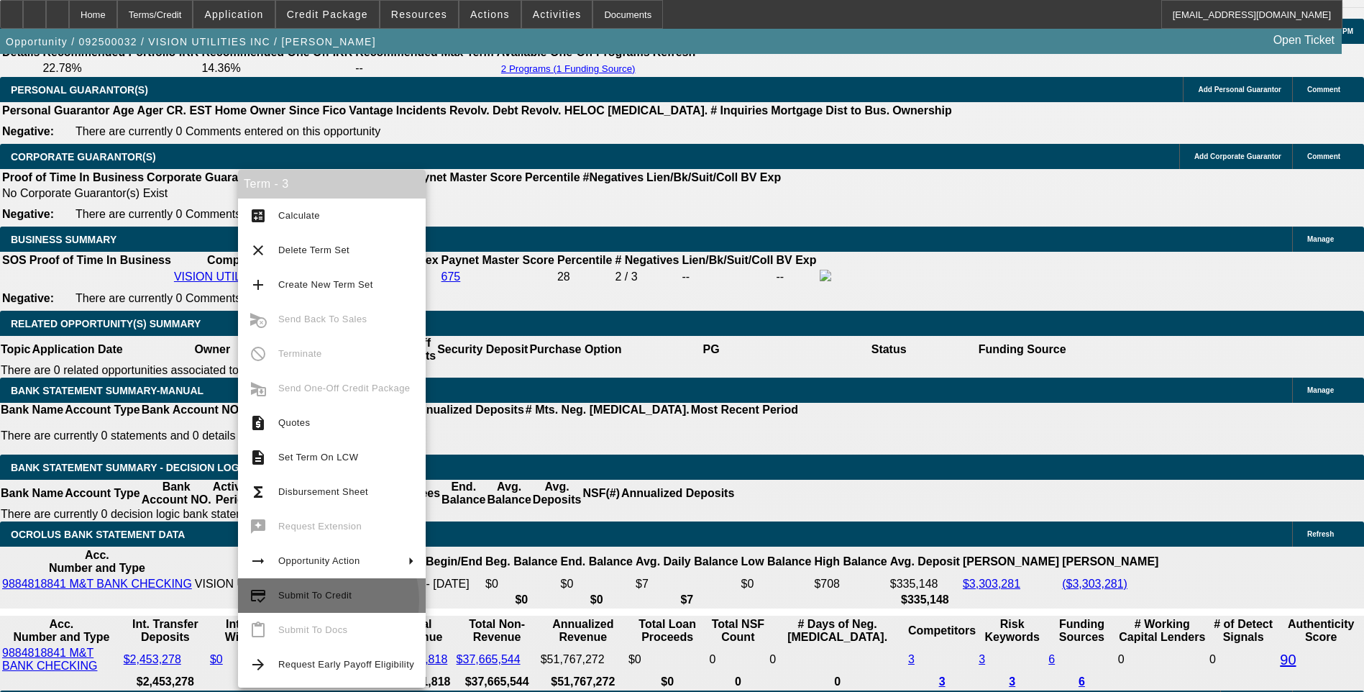
click at [319, 601] on span "Submit To Credit" at bounding box center [346, 595] width 136 height 17
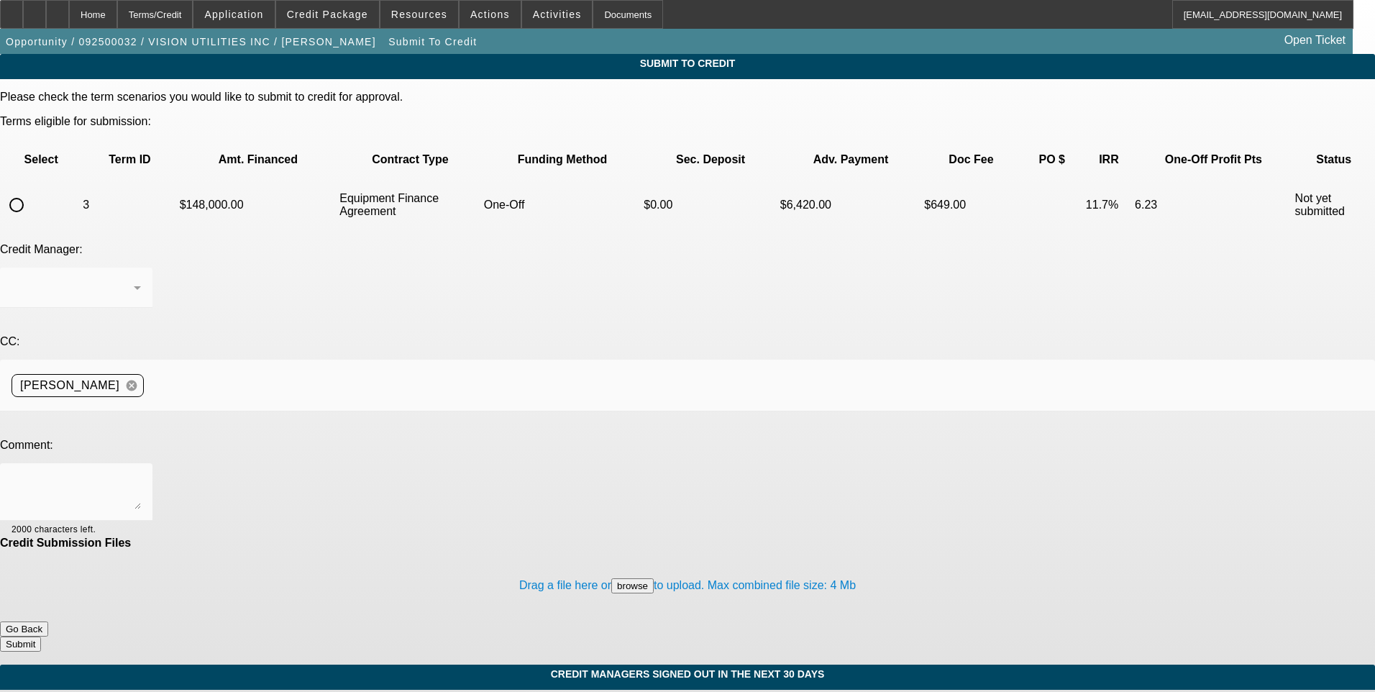
click at [31, 191] on input "radio" at bounding box center [16, 205] width 29 height 29
radio input "true"
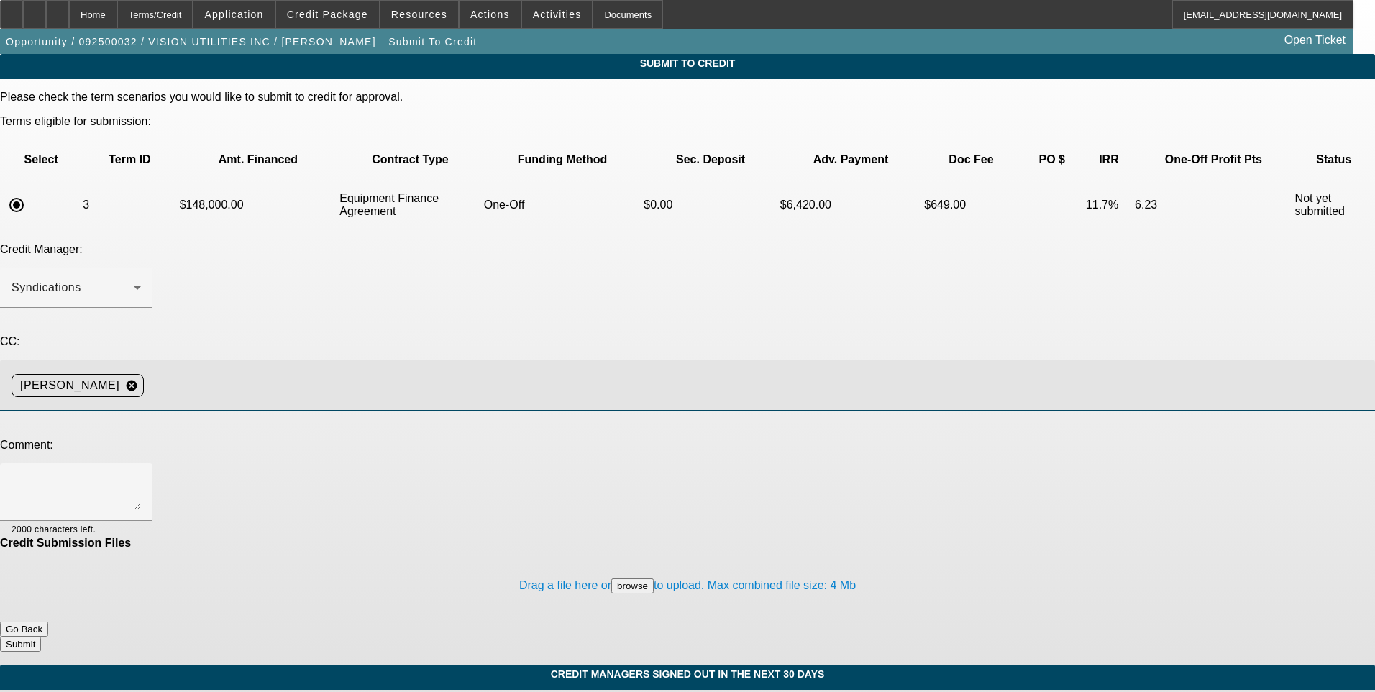
click at [310, 371] on input at bounding box center [754, 385] width 1208 height 29
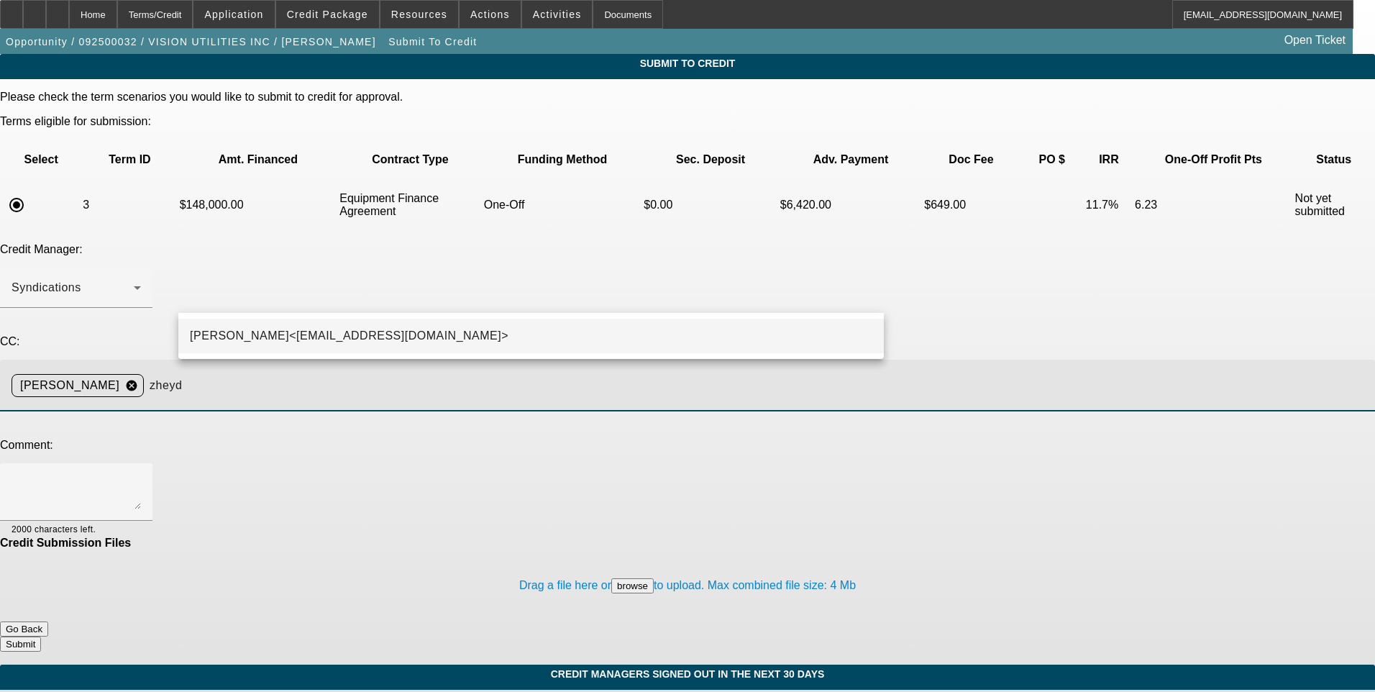
type input "zheyd"
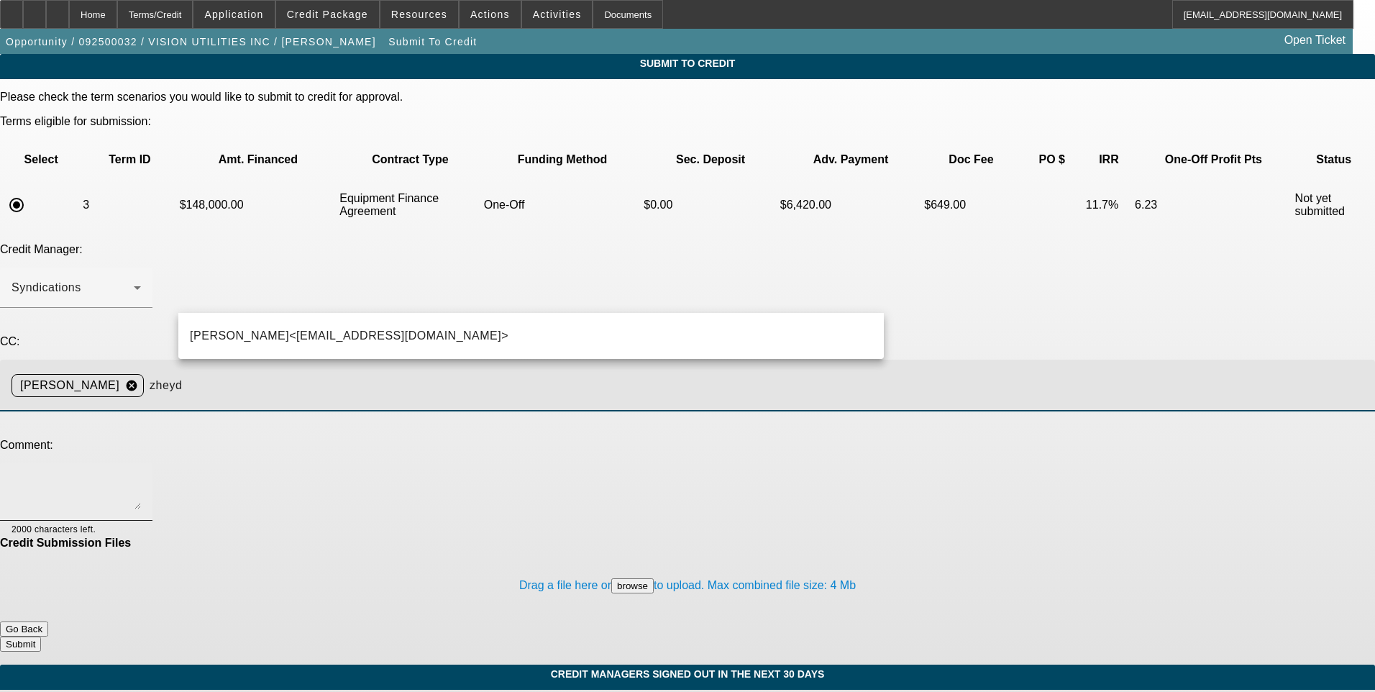
drag, startPoint x: 279, startPoint y: 330, endPoint x: 275, endPoint y: 340, distance: 11.0
click at [277, 332] on span "Zachary Heyd<ZHeyd@beaconfunding.com>" at bounding box center [349, 335] width 319 height 17
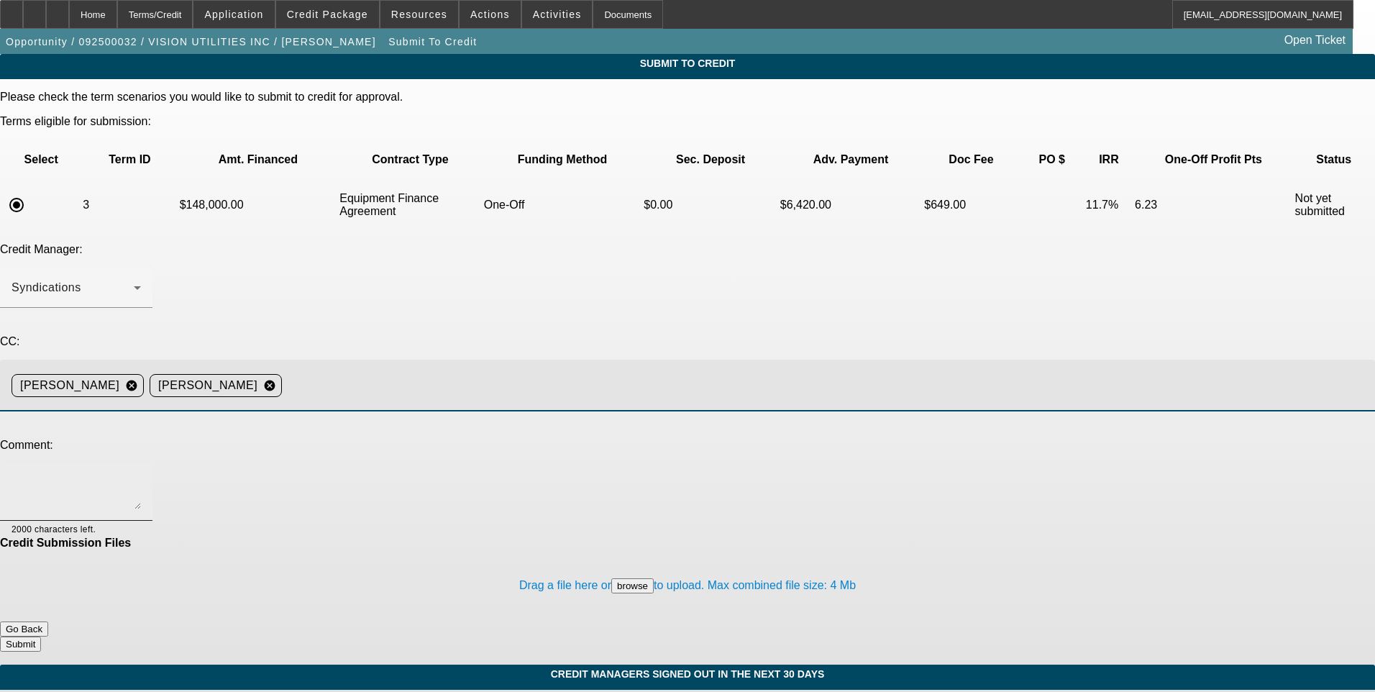
click at [141, 475] on textarea at bounding box center [76, 492] width 129 height 35
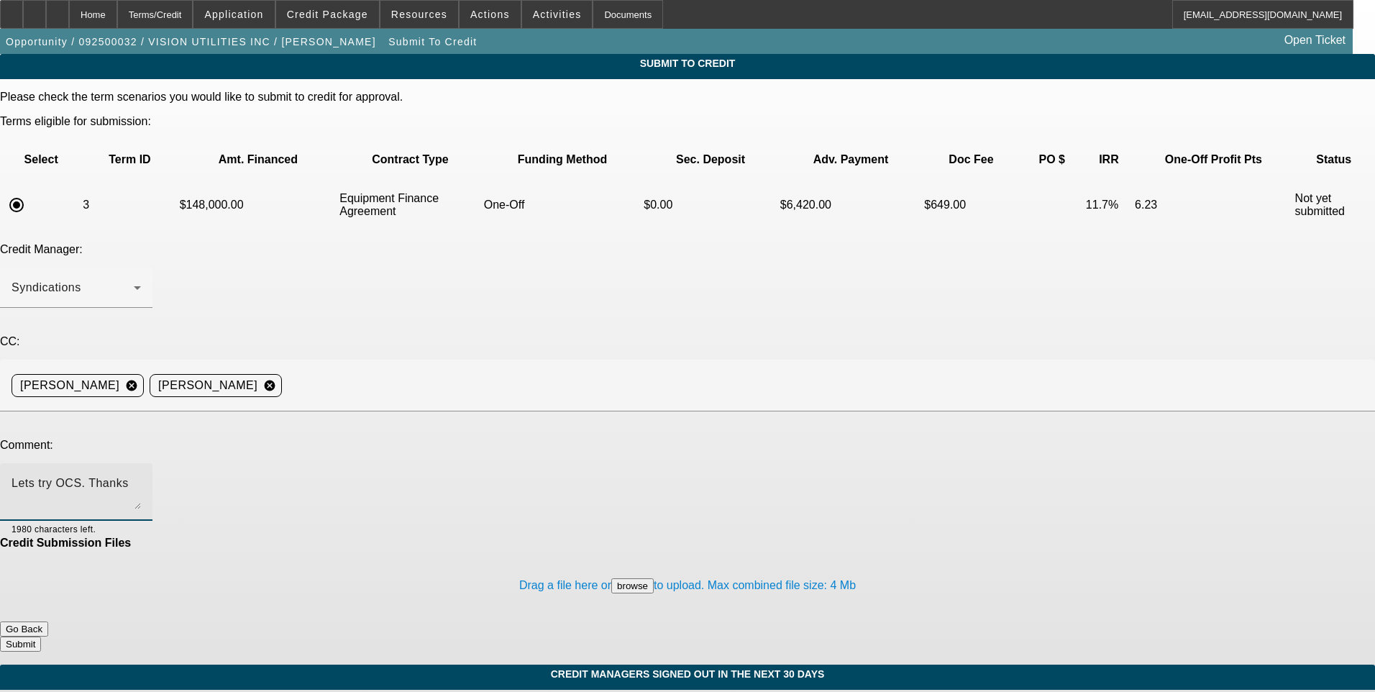
type textarea "Lets try OCS. Thanks"
click at [41, 636] on button "Submit" at bounding box center [20, 643] width 41 height 15
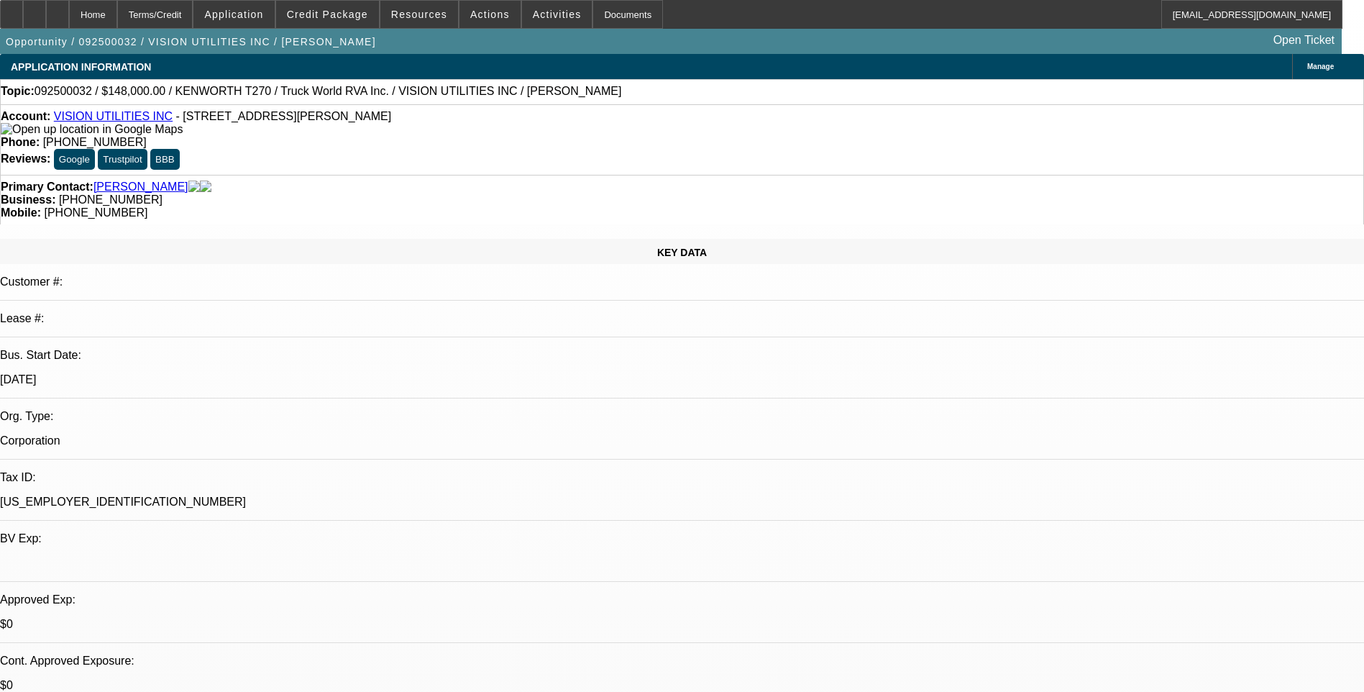
select select "0"
select select "6"
select select "0.1"
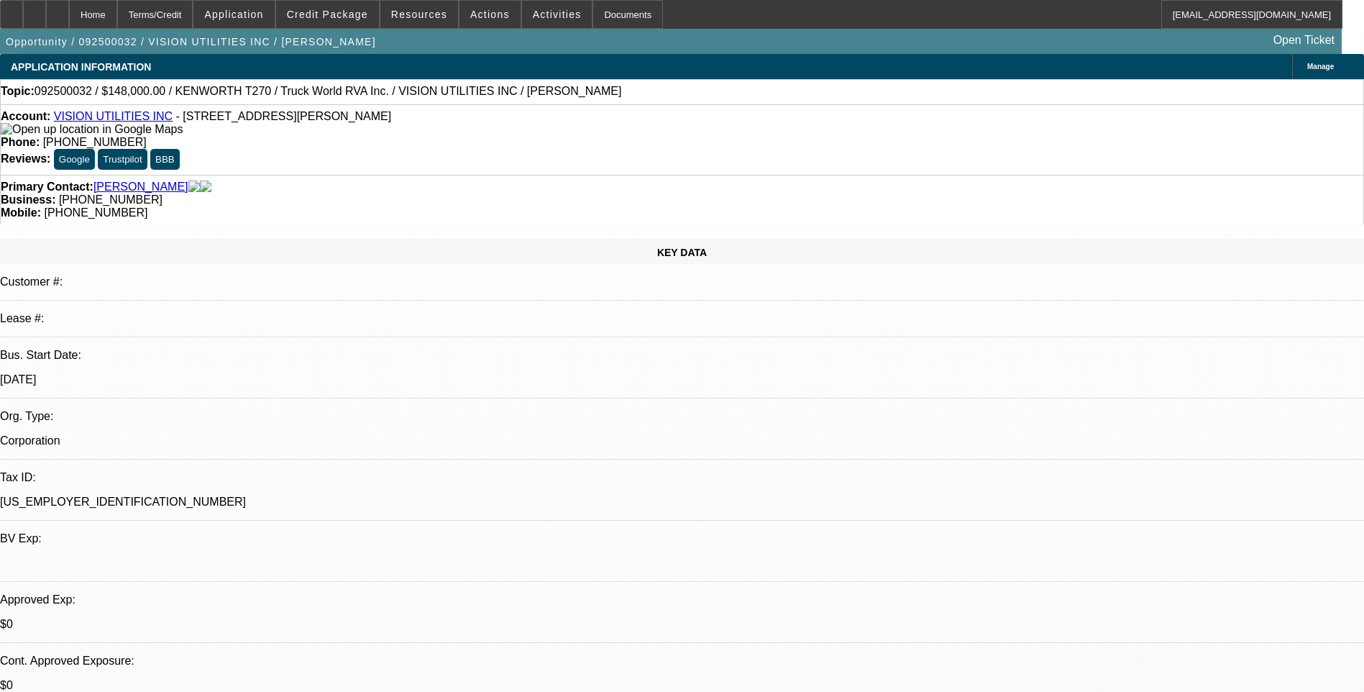
select select "0"
select select "6"
select select "0"
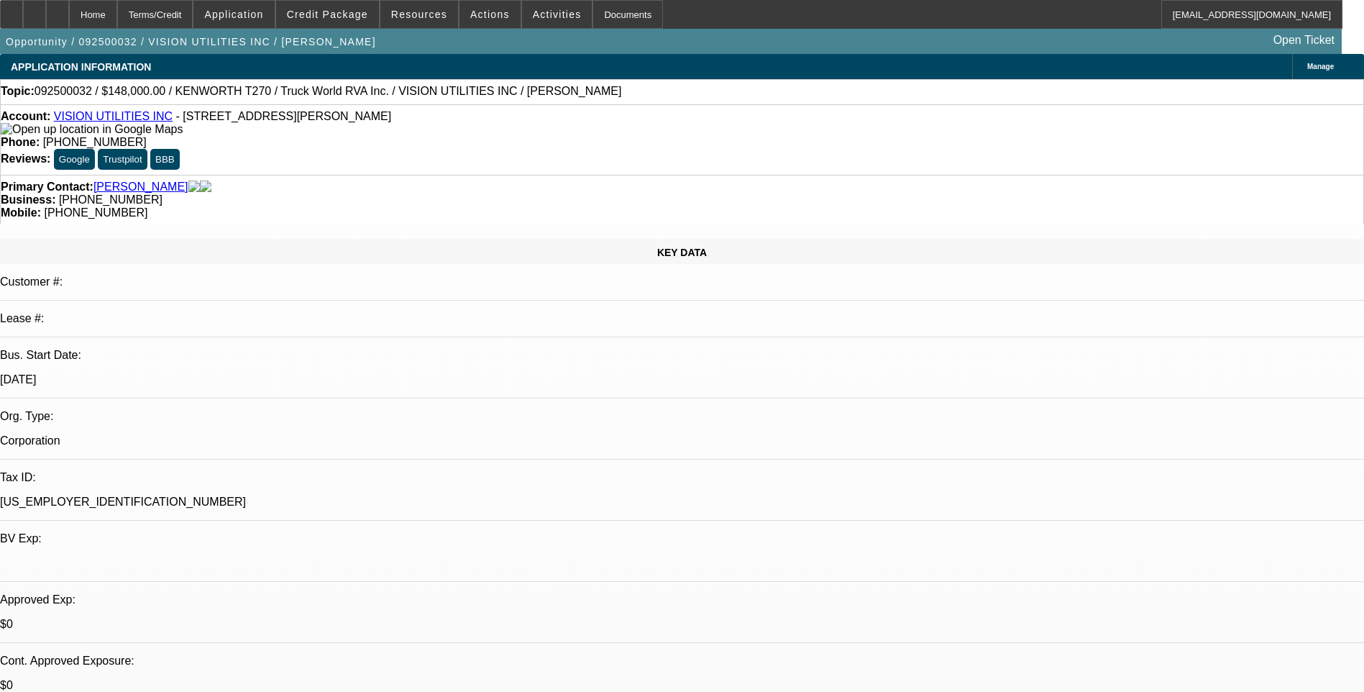
select select "0"
select select "6"
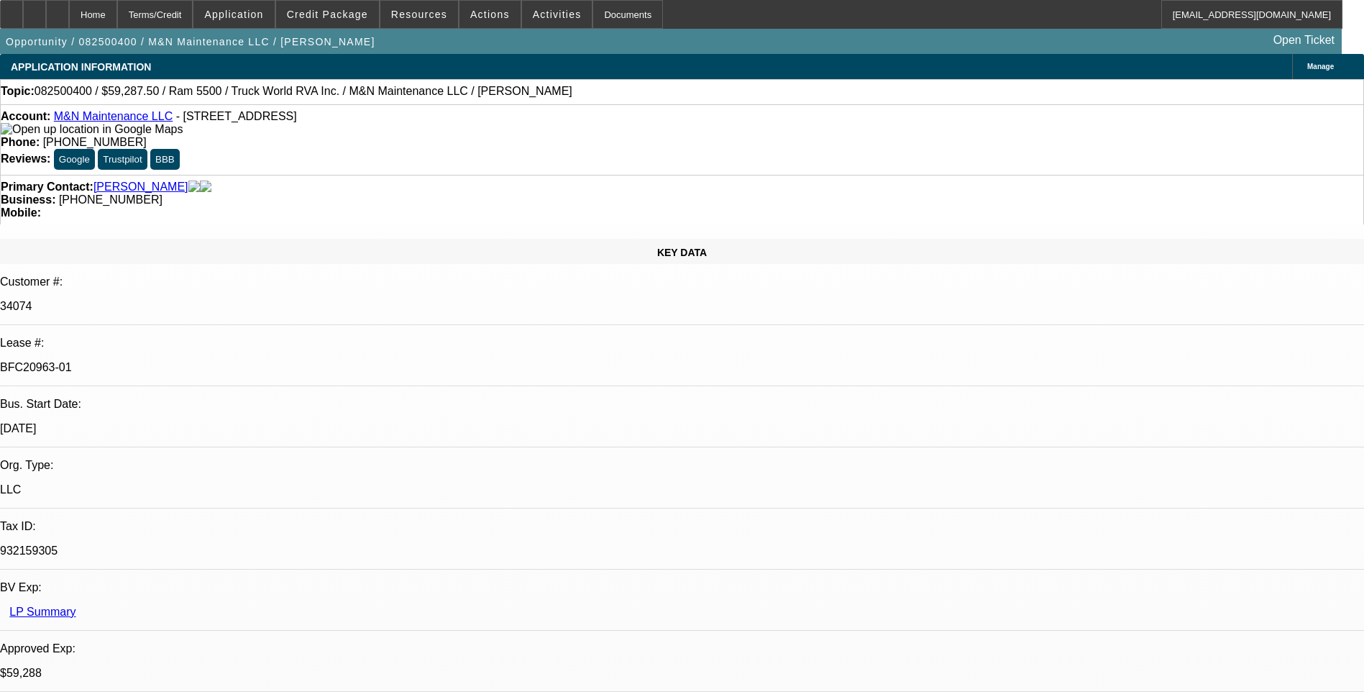
select select "0.1"
select select "0"
select select "0.1"
select select "0"
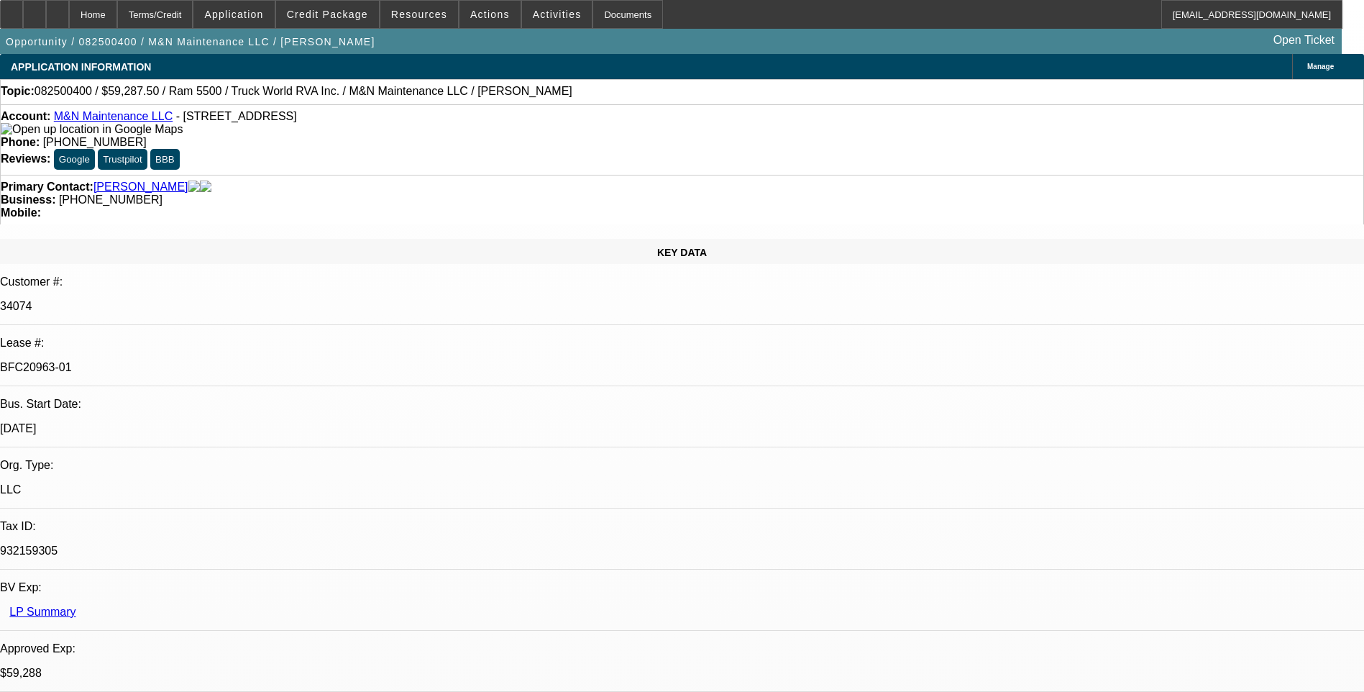
select select "0"
select select "0.1"
select select "0"
select select "1"
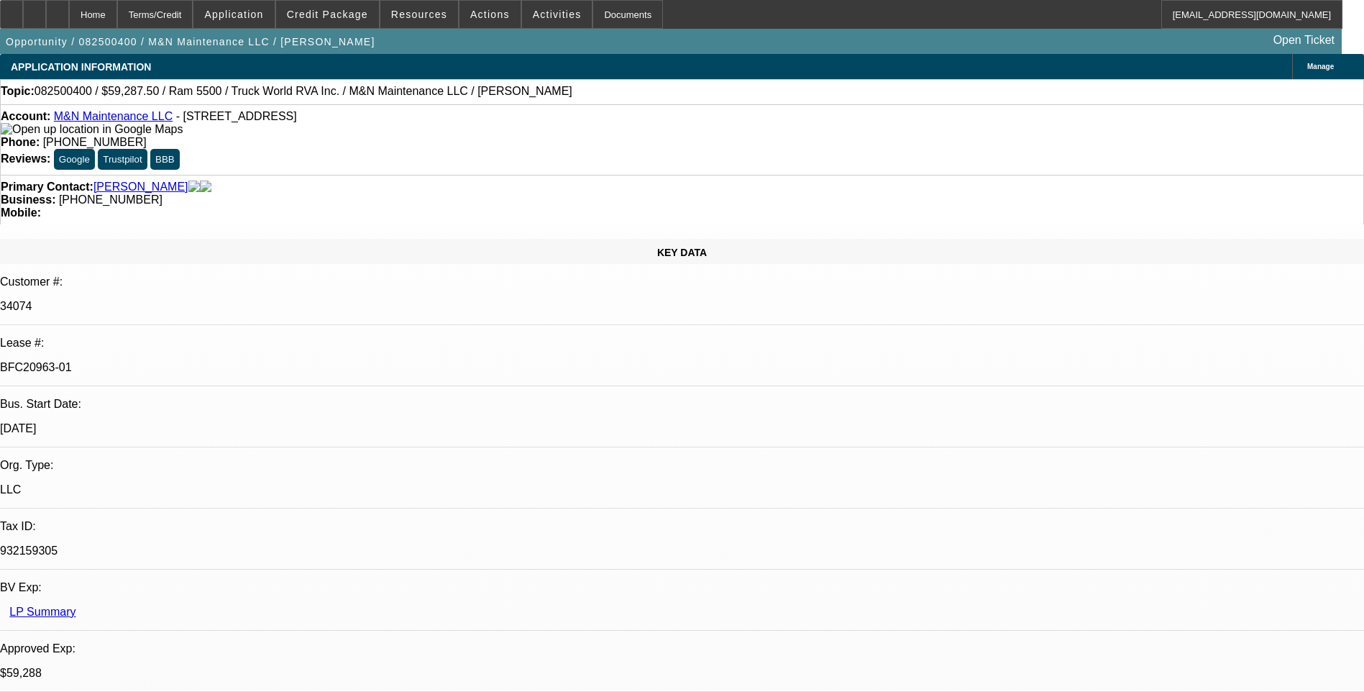
select select "1"
select select "6"
select select "1"
select select "6"
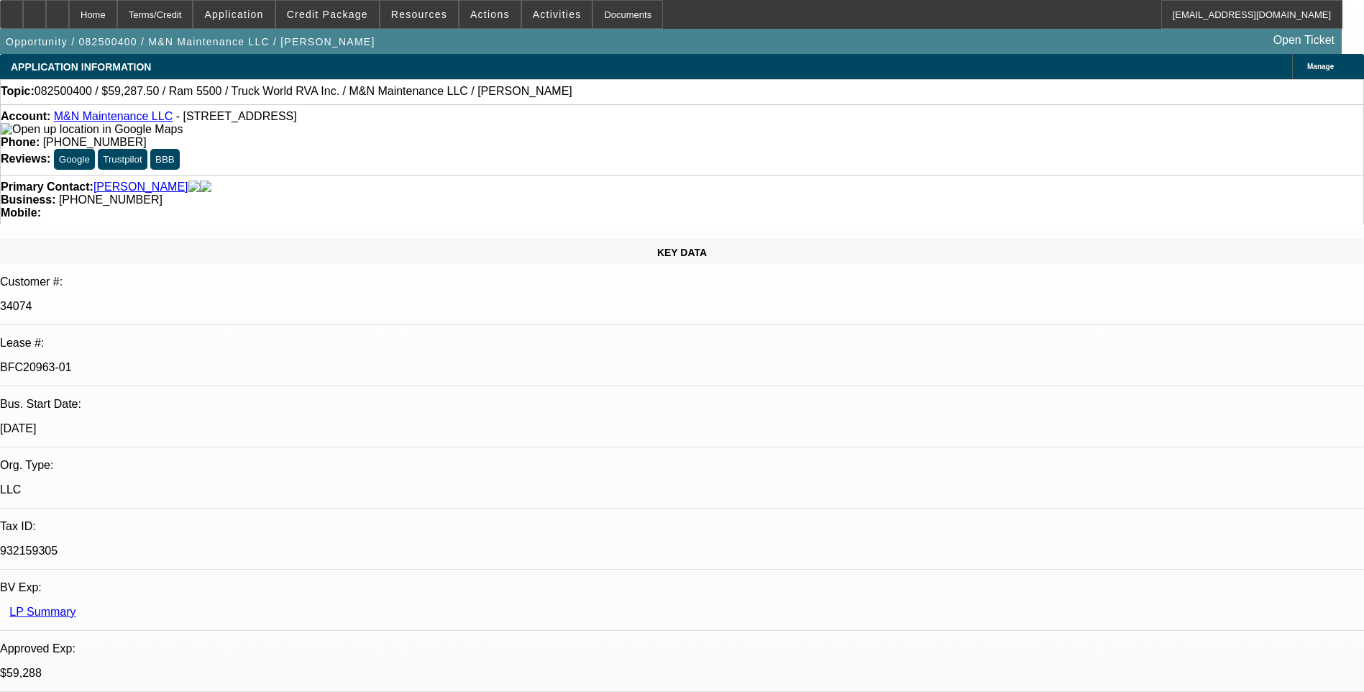
select select "1"
select select "6"
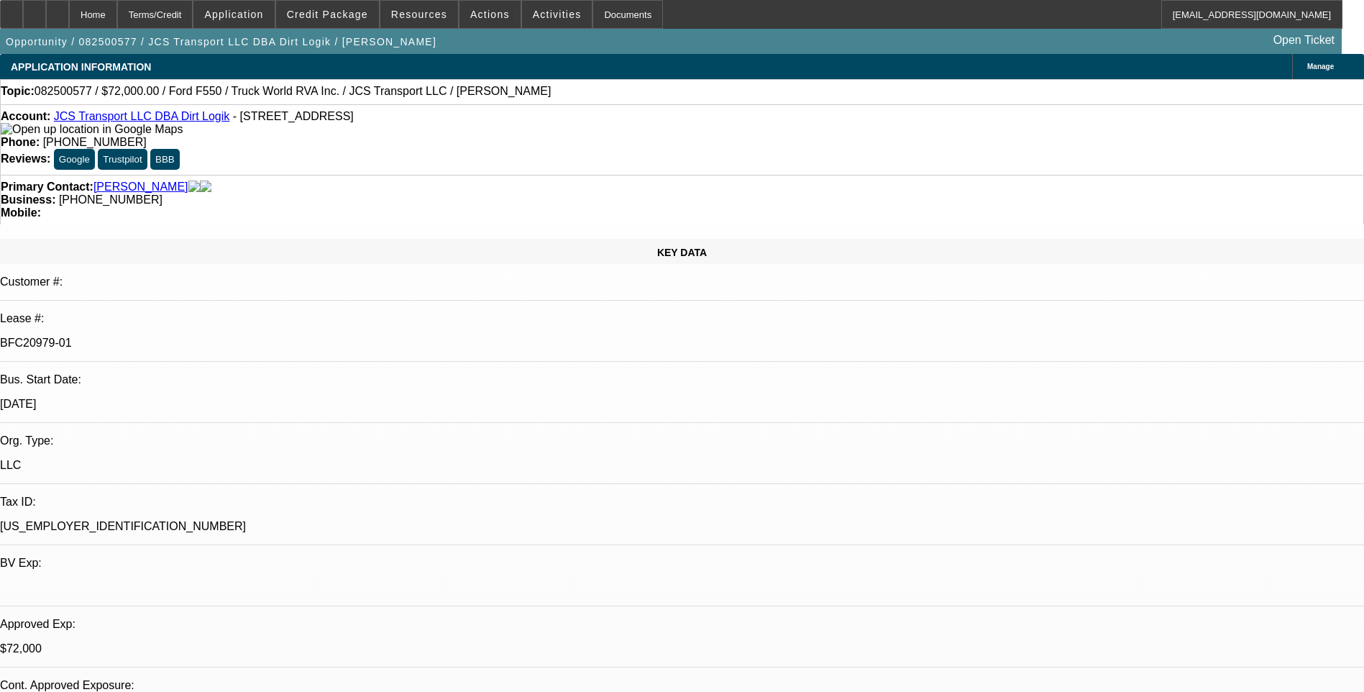
select select "0"
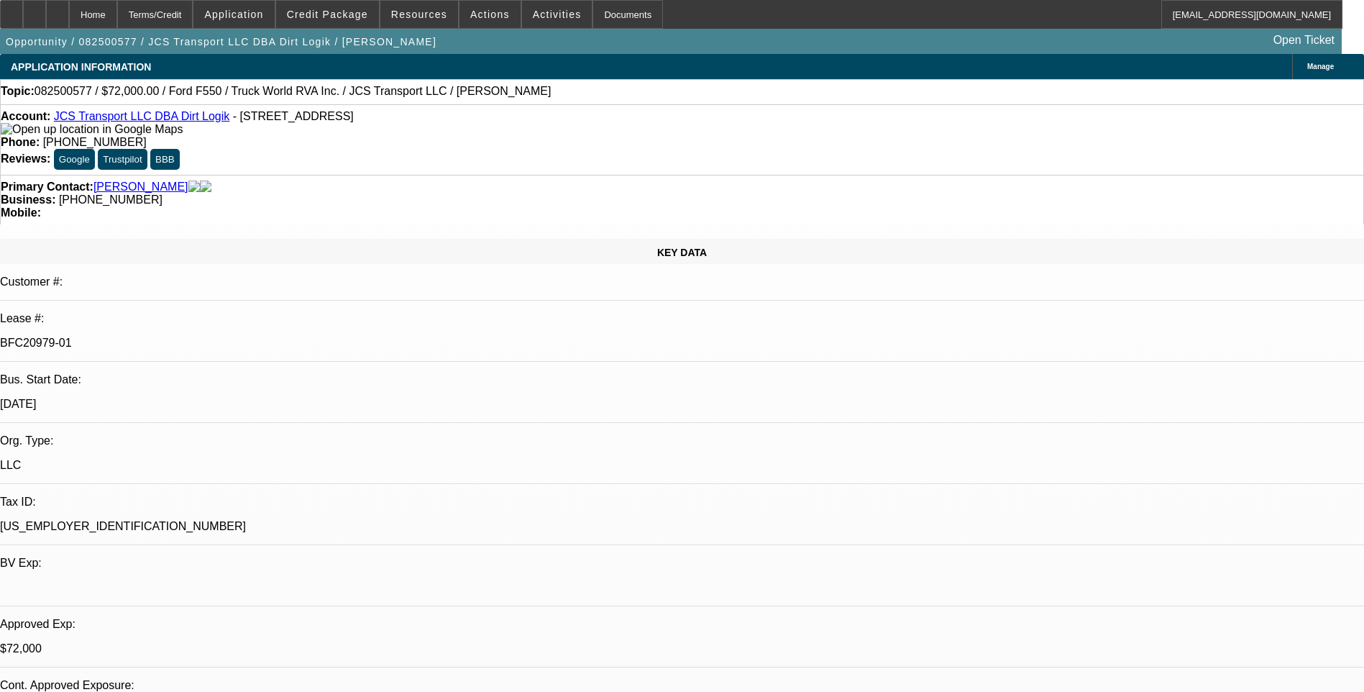
select select "0"
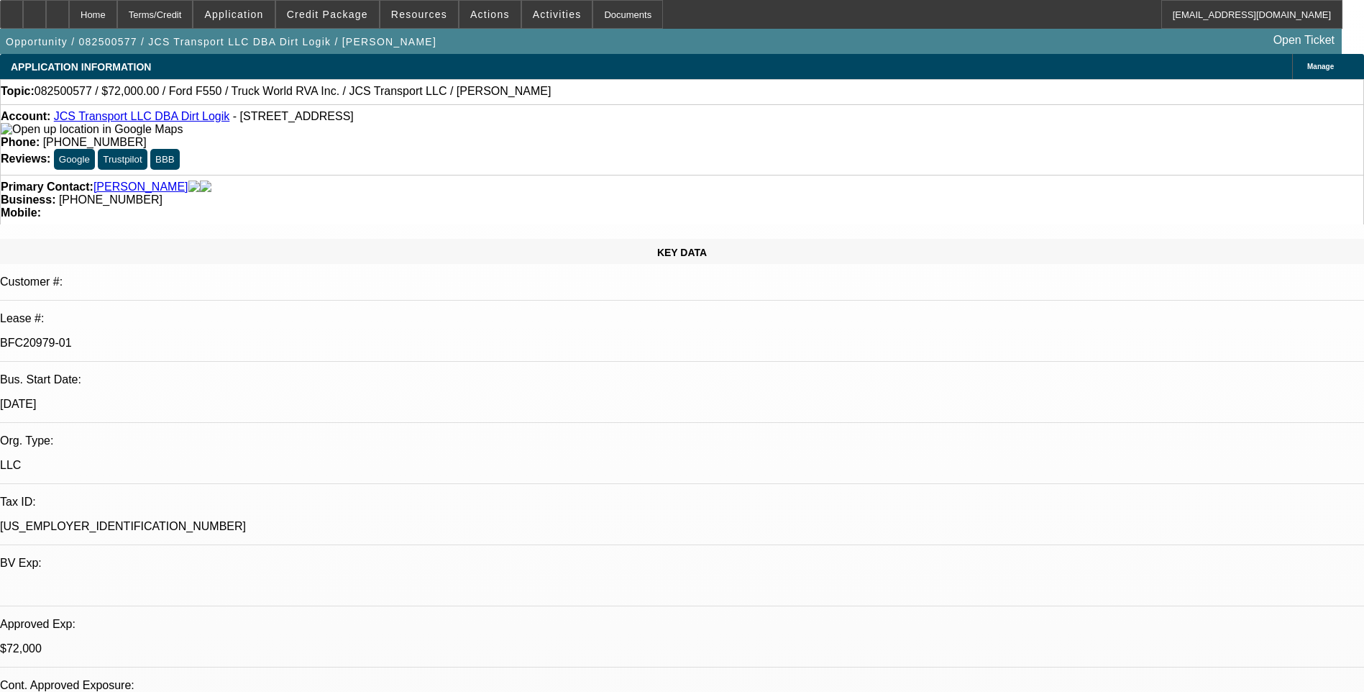
select select "0"
select select "1"
select select "6"
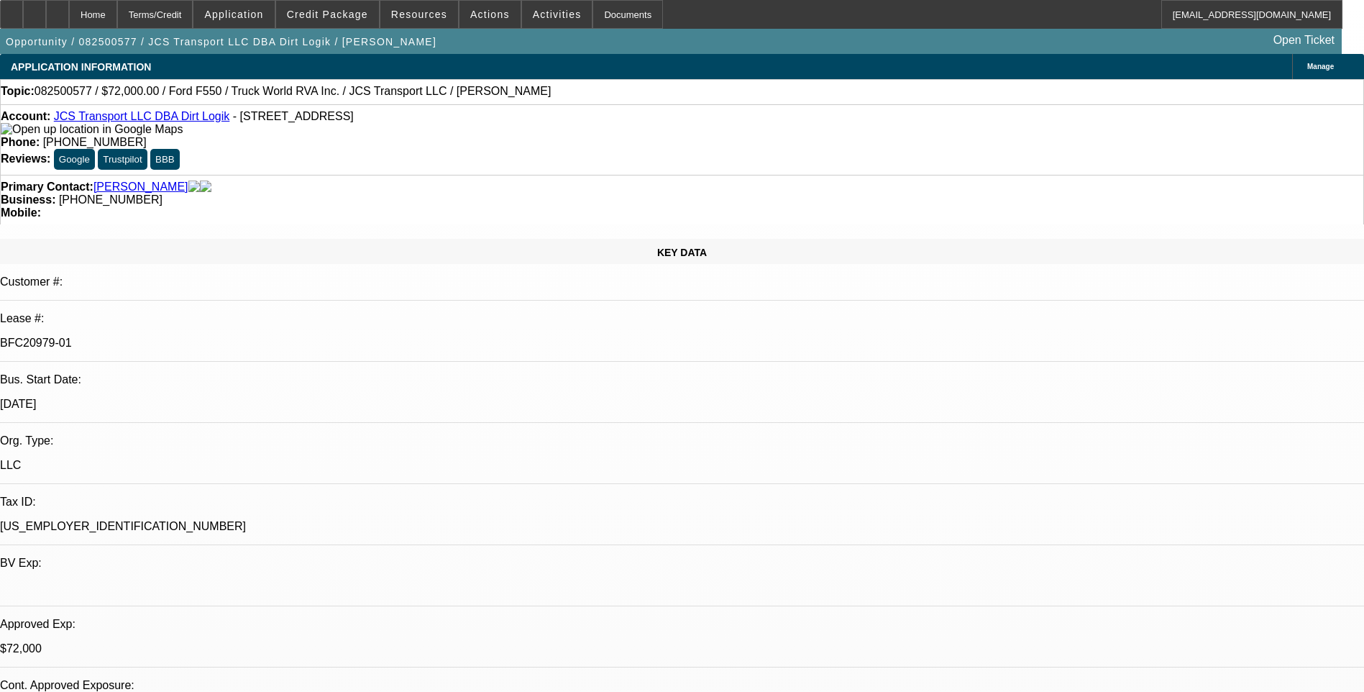
select select "1"
select select "6"
select select "1"
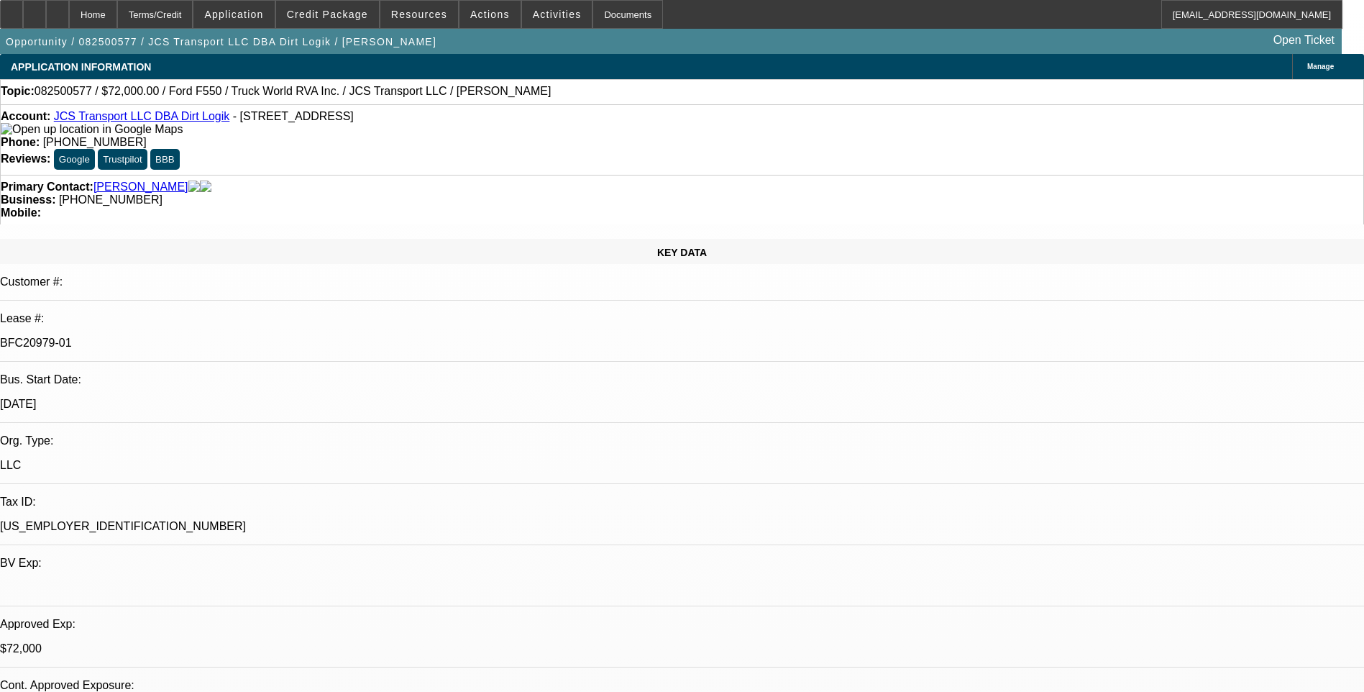
select select "6"
select select "1"
select select "6"
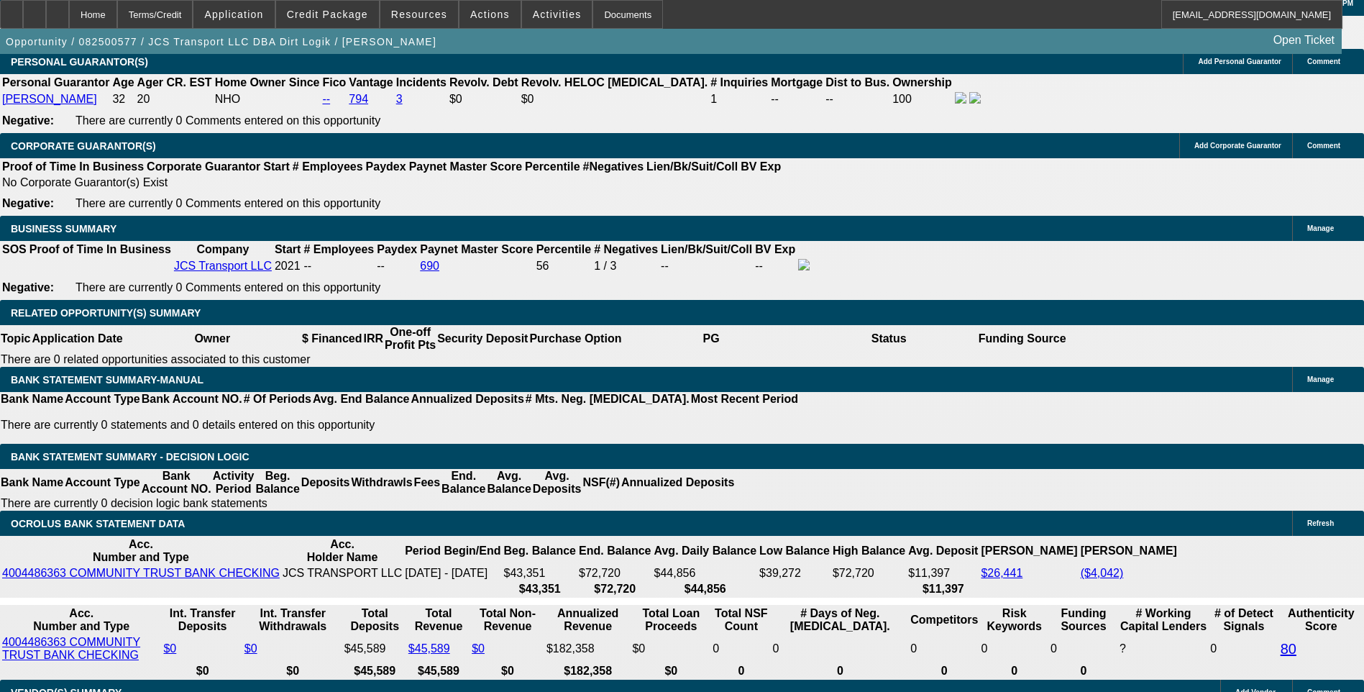
scroll to position [2229, 0]
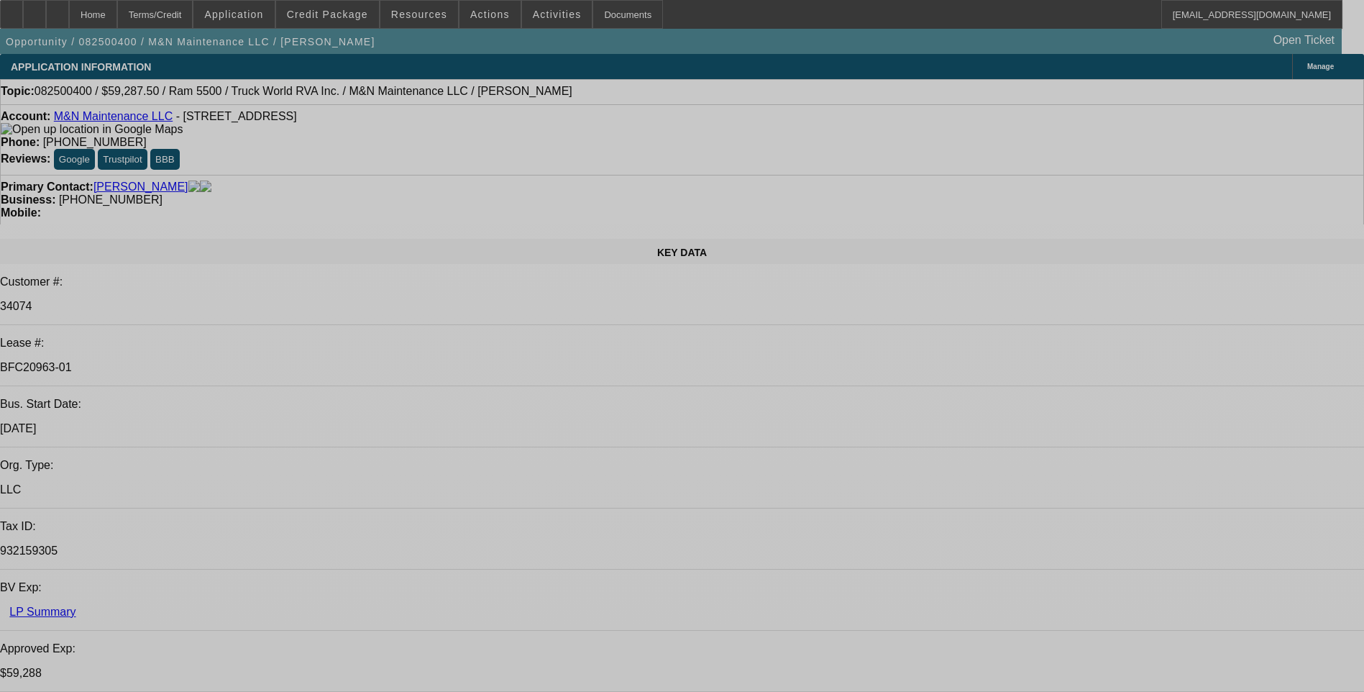
select select "0.1"
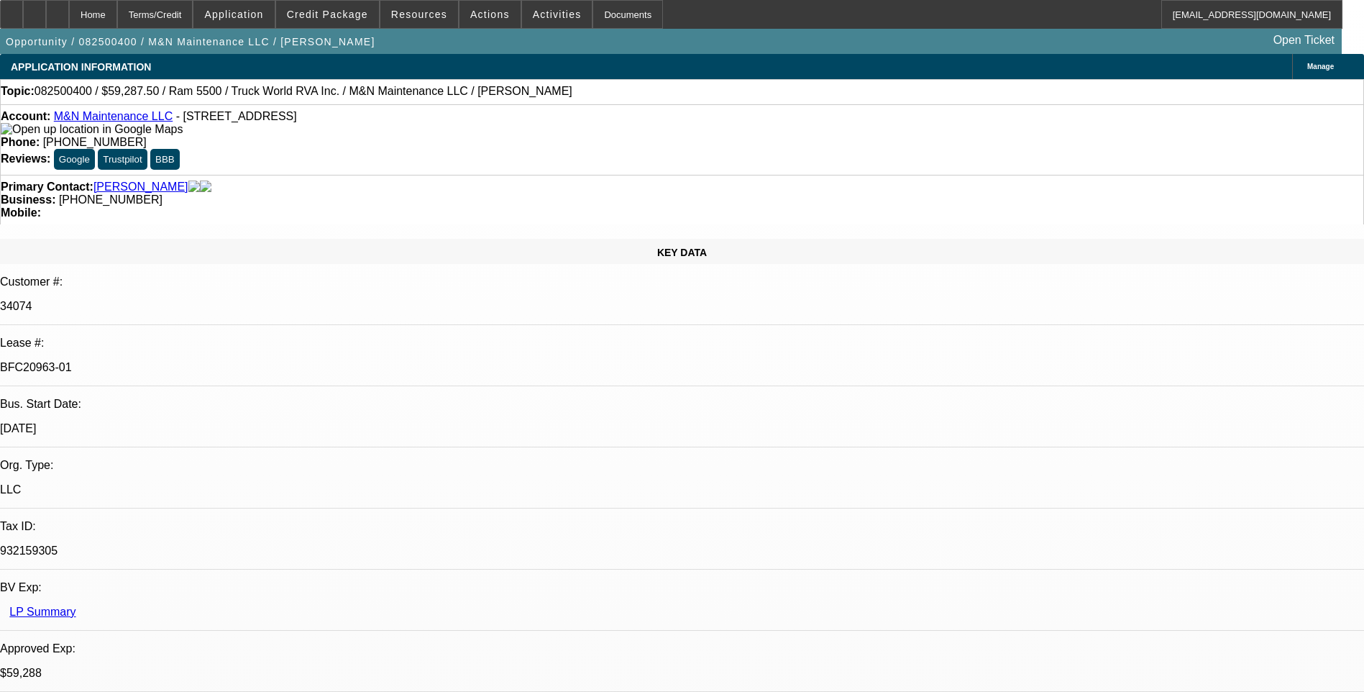
select select "0"
select select "0.1"
select select "0"
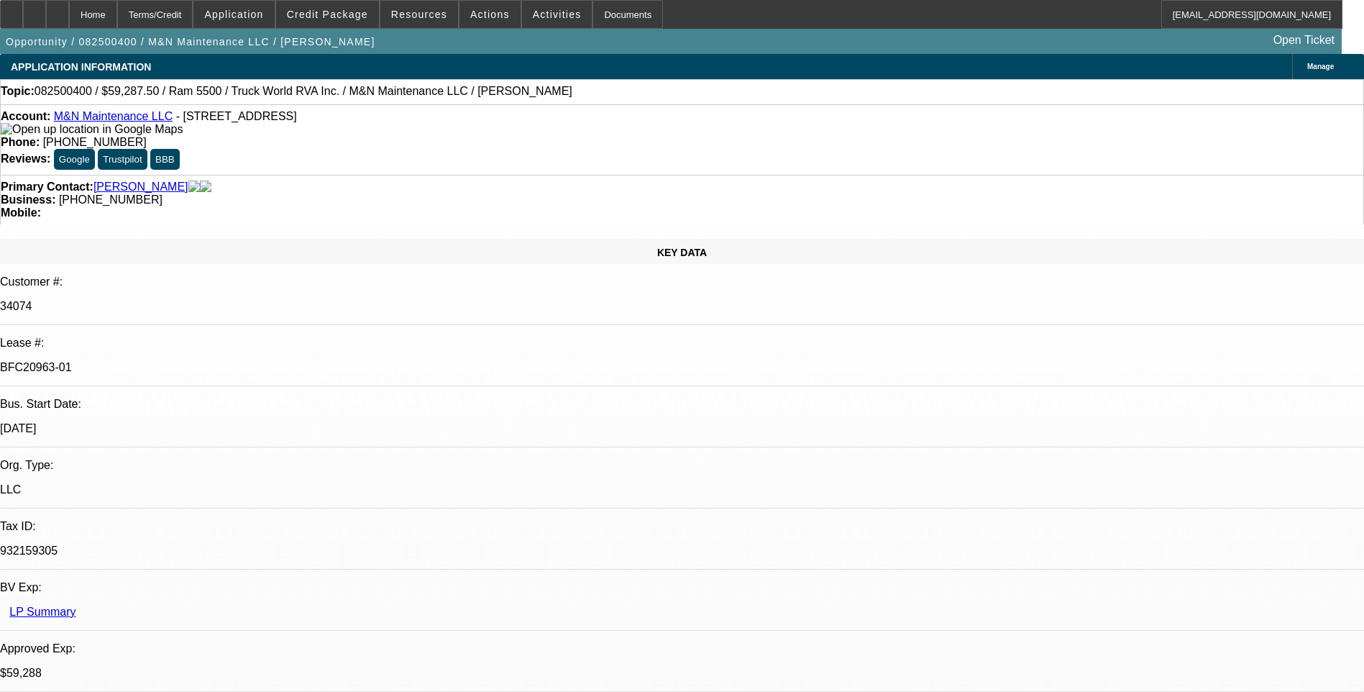
select select "0.1"
select select "0"
select select "1"
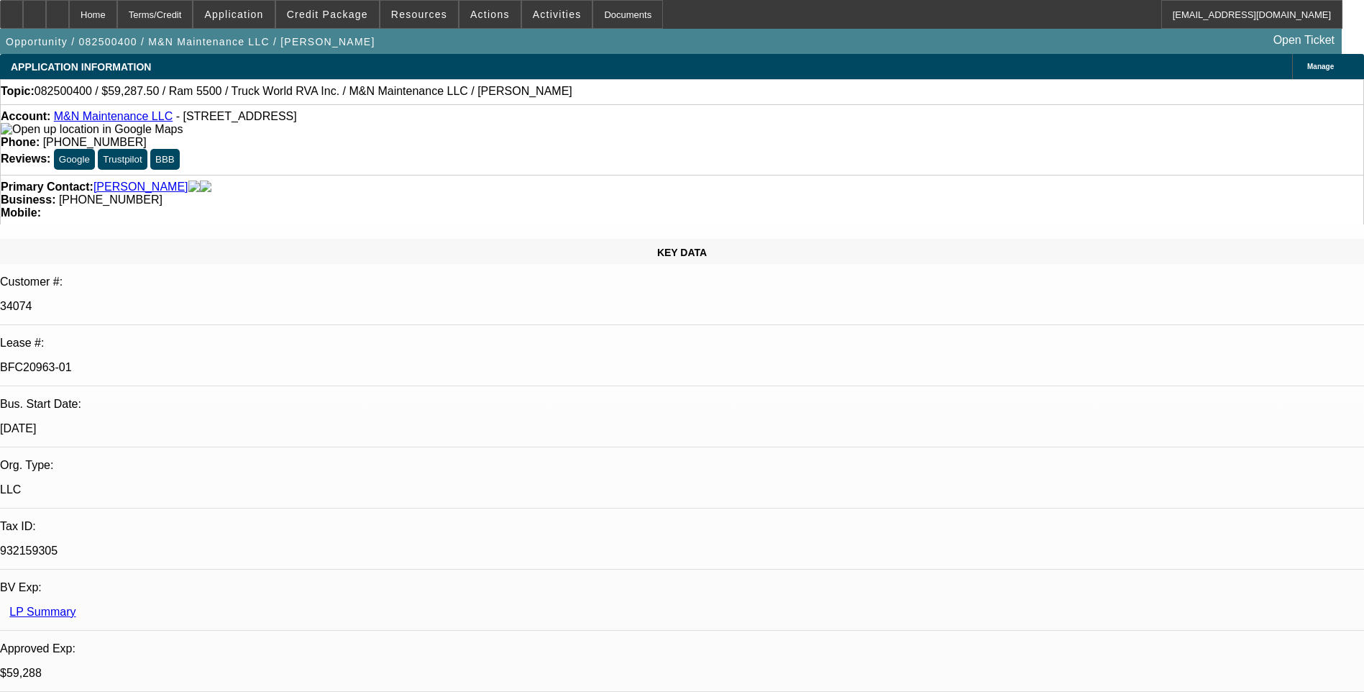
select select "6"
select select "1"
select select "6"
select select "1"
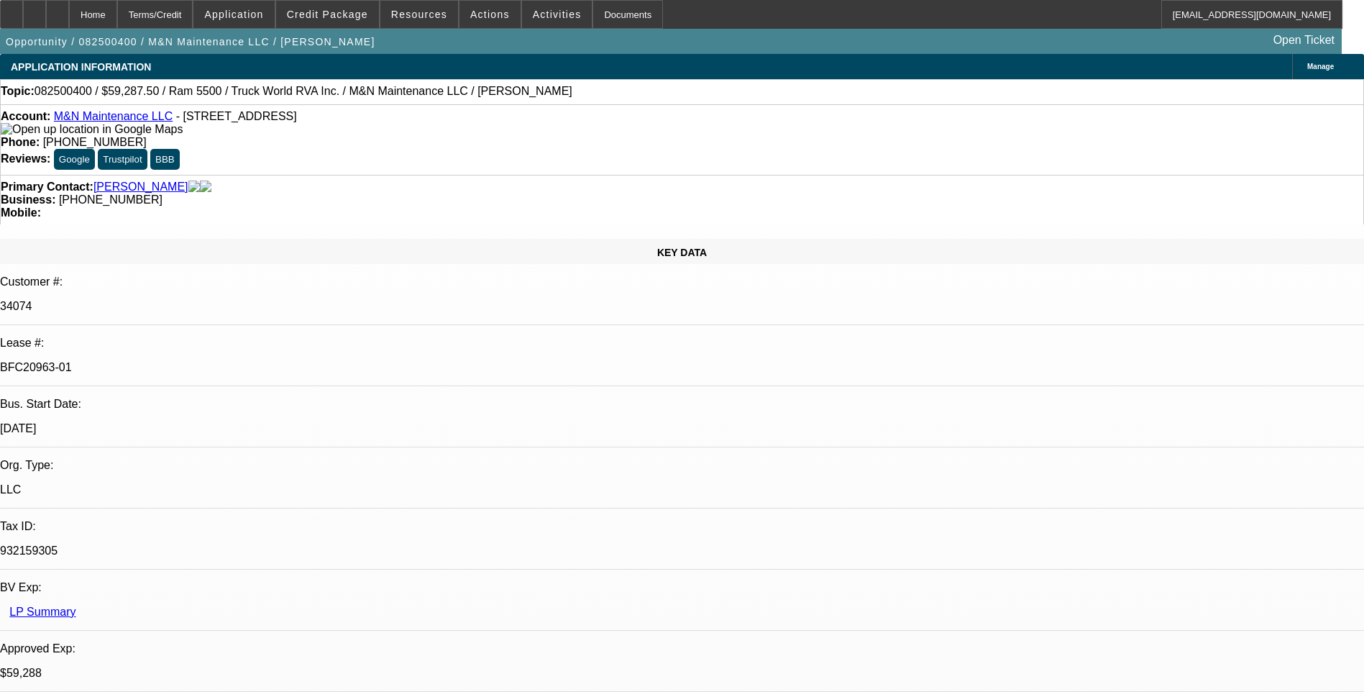
select select "1"
select select "6"
click at [193, 17] on div "Terms/Credit" at bounding box center [155, 14] width 76 height 29
click at [898, 175] on div "Primary Contact: [PERSON_NAME] Business: [PHONE_NUMBER] Mobile:" at bounding box center [682, 200] width 1364 height 50
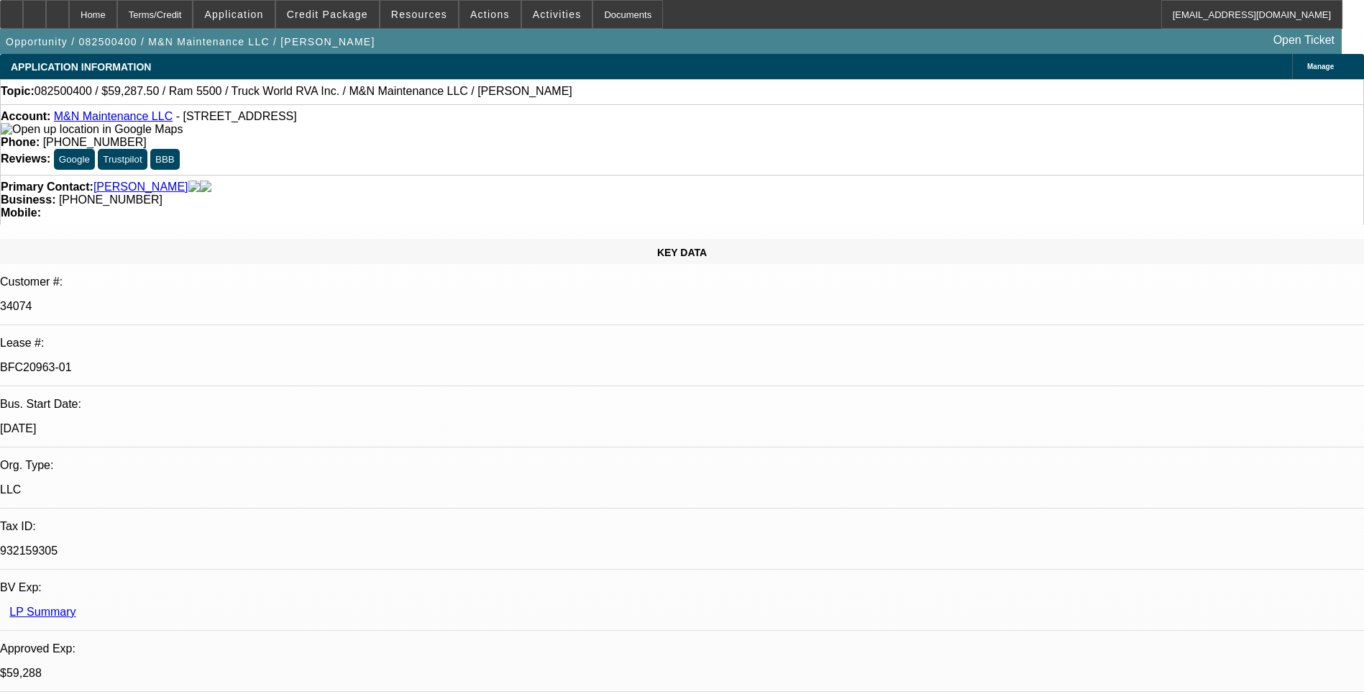
click at [898, 104] on div "Topic: 082500400 / $59,287.50 / Ram 5500 / Truck World RVA Inc. / M&N Maintenan…" at bounding box center [682, 91] width 1364 height 25
click at [22, 18] on div at bounding box center [11, 14] width 23 height 29
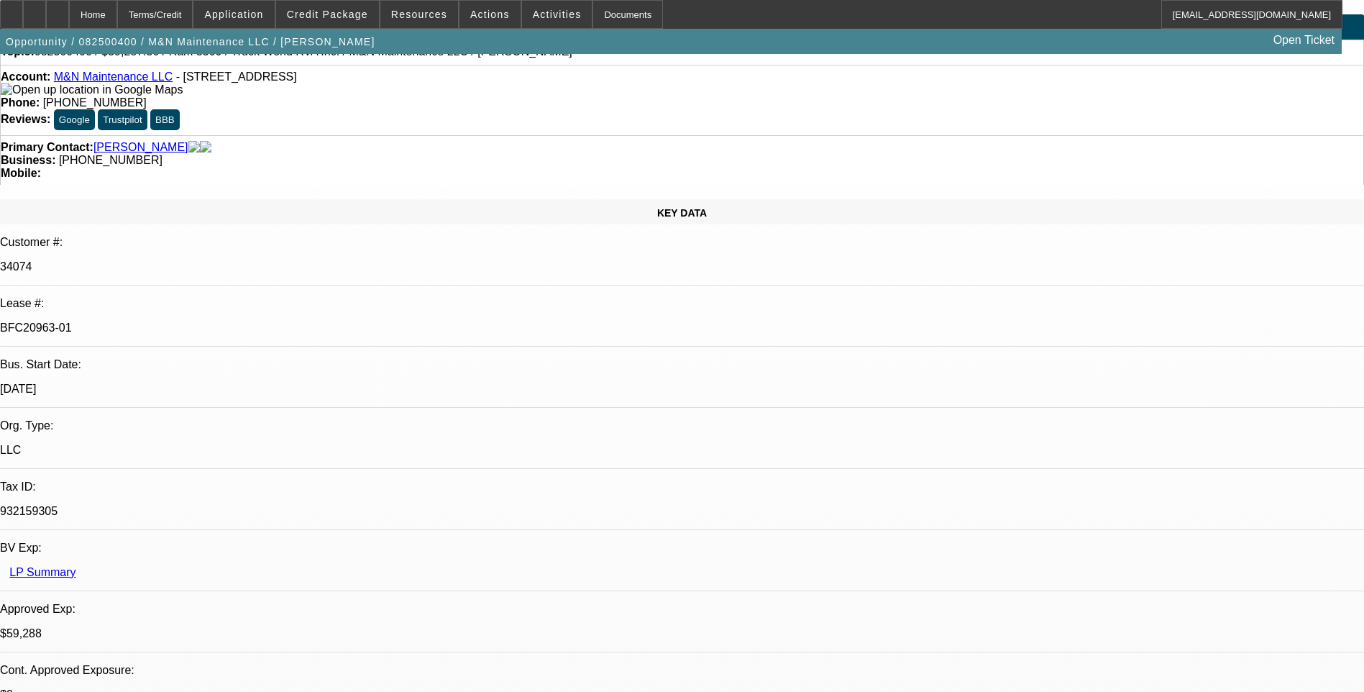
scroll to position [72, 0]
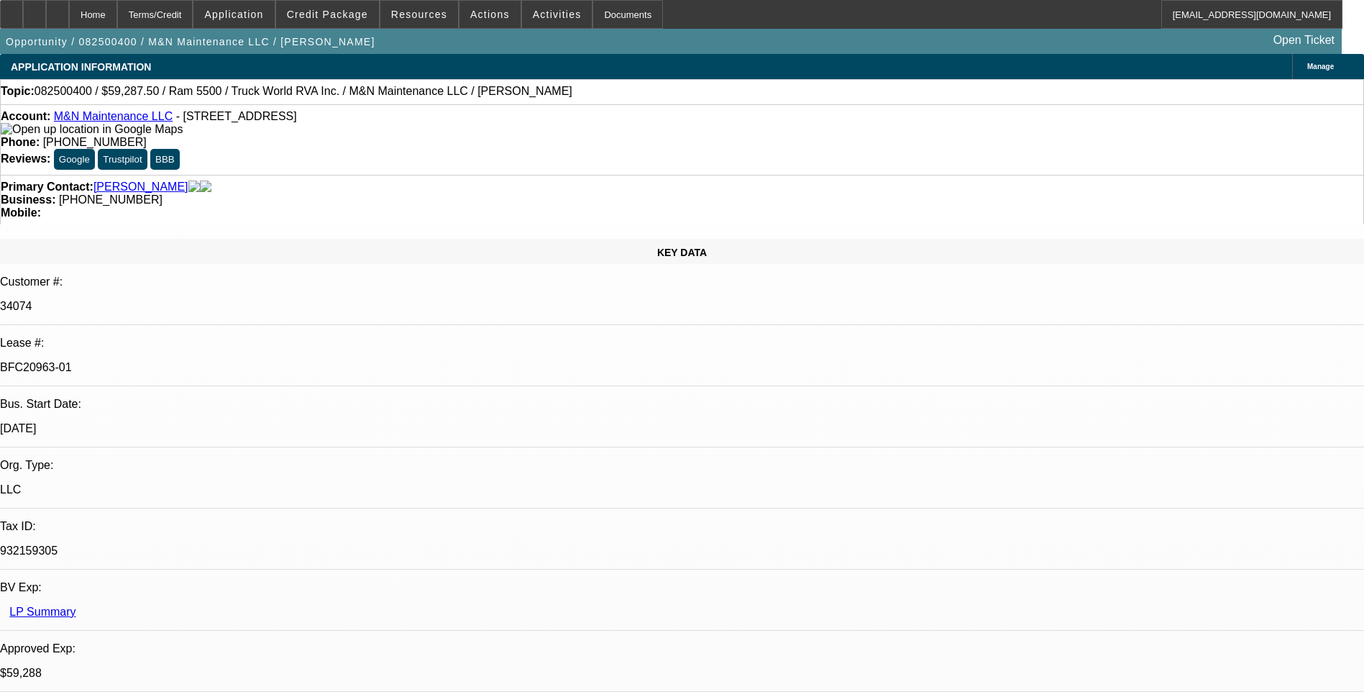
click at [69, 16] on div at bounding box center [57, 14] width 23 height 29
select select "0.1"
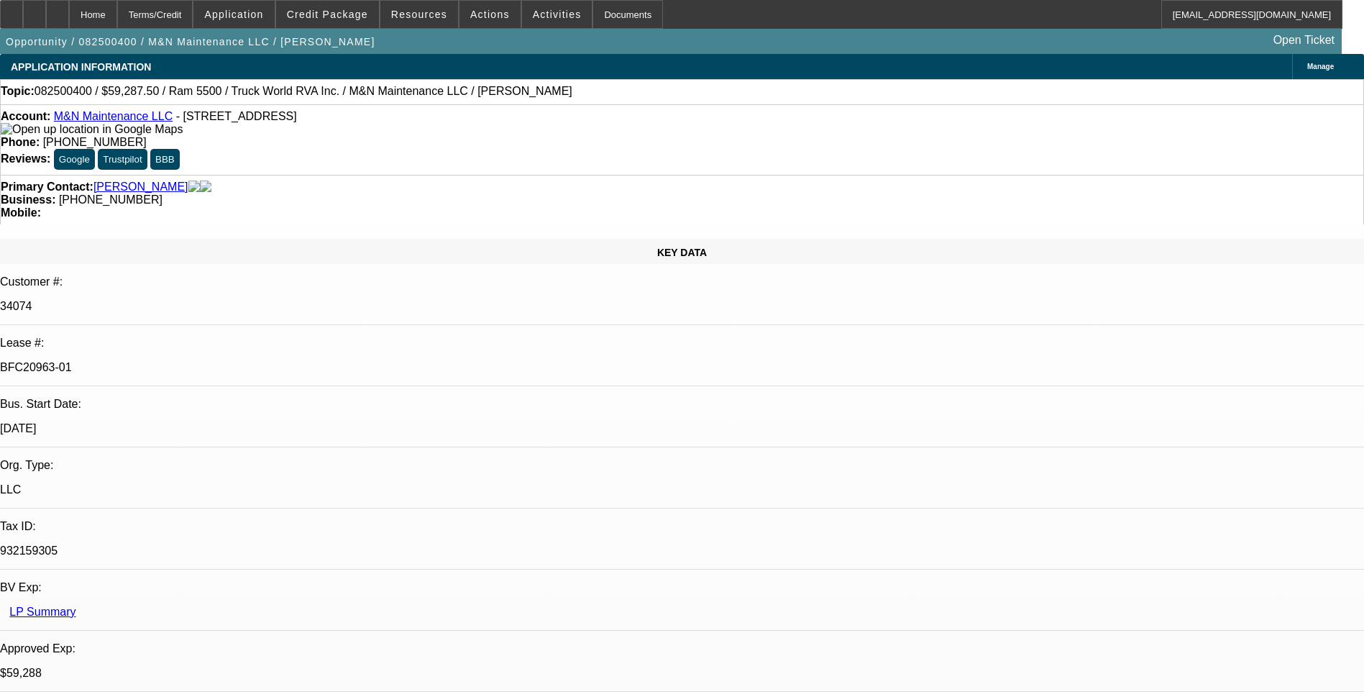
select select "0"
select select "0.1"
select select "0"
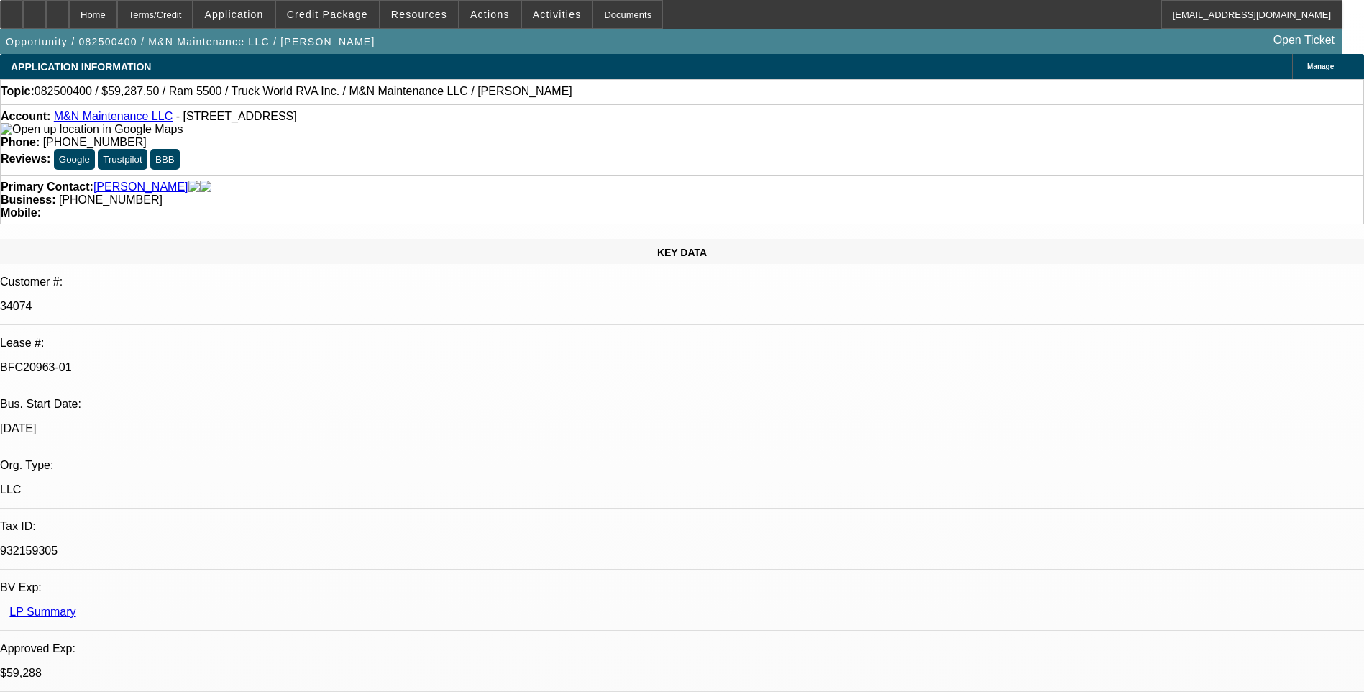
select select "0.1"
select select "0"
select select "1"
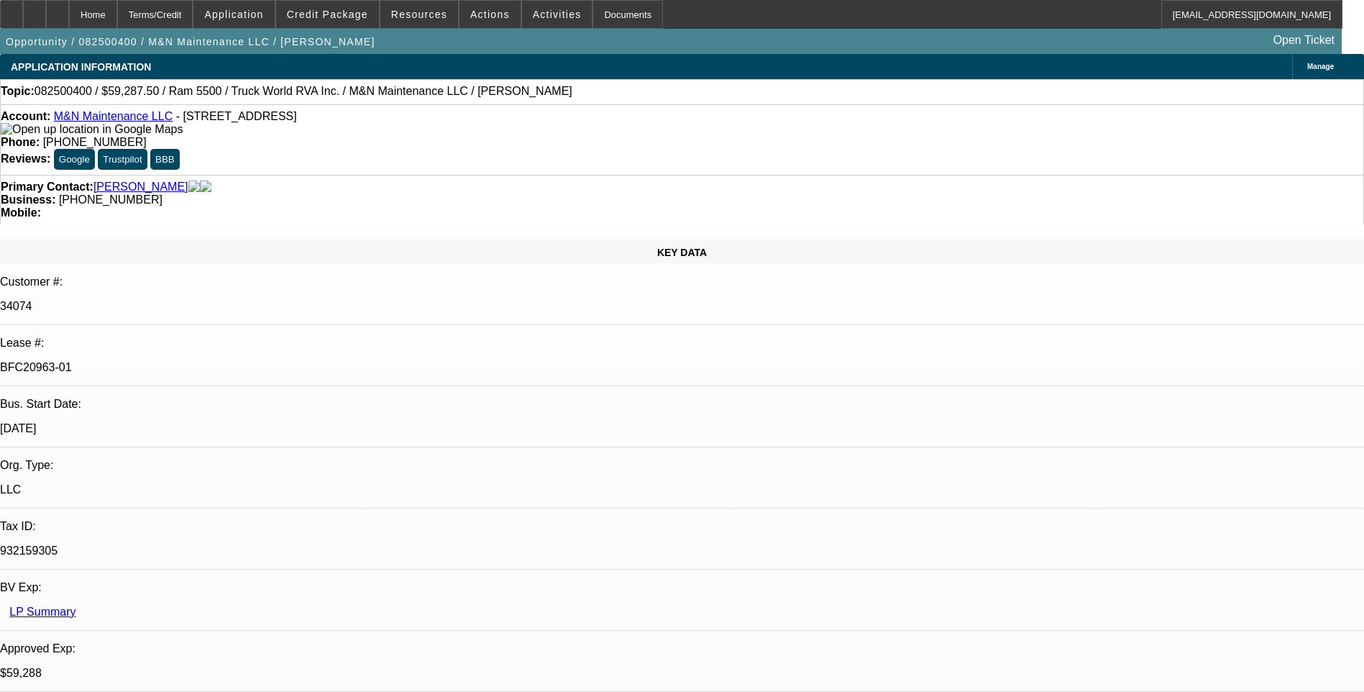
select select "6"
select select "1"
select select "6"
select select "1"
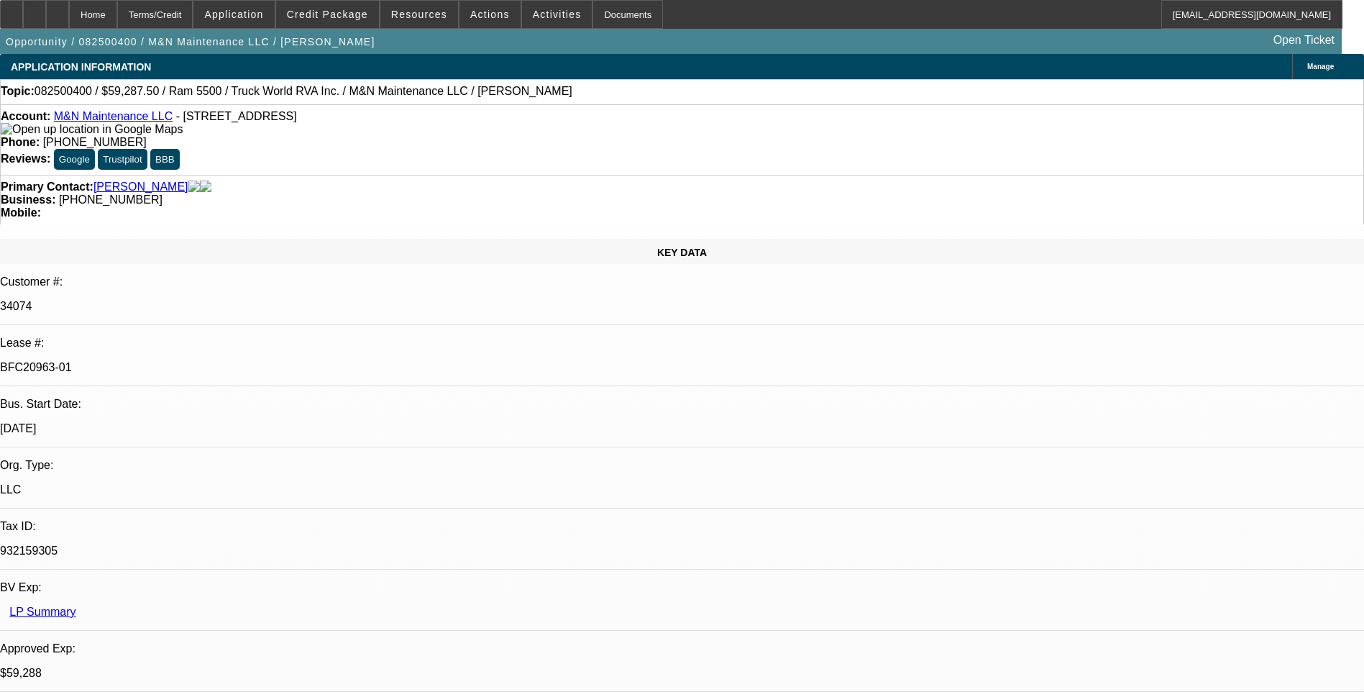
select select "1"
select select "6"
click at [898, 108] on div "Account: M&N Maintenance LLC - 300 Willowstone Trl, Saginaw, TX 76179 Phone: (8…" at bounding box center [682, 139] width 1364 height 70
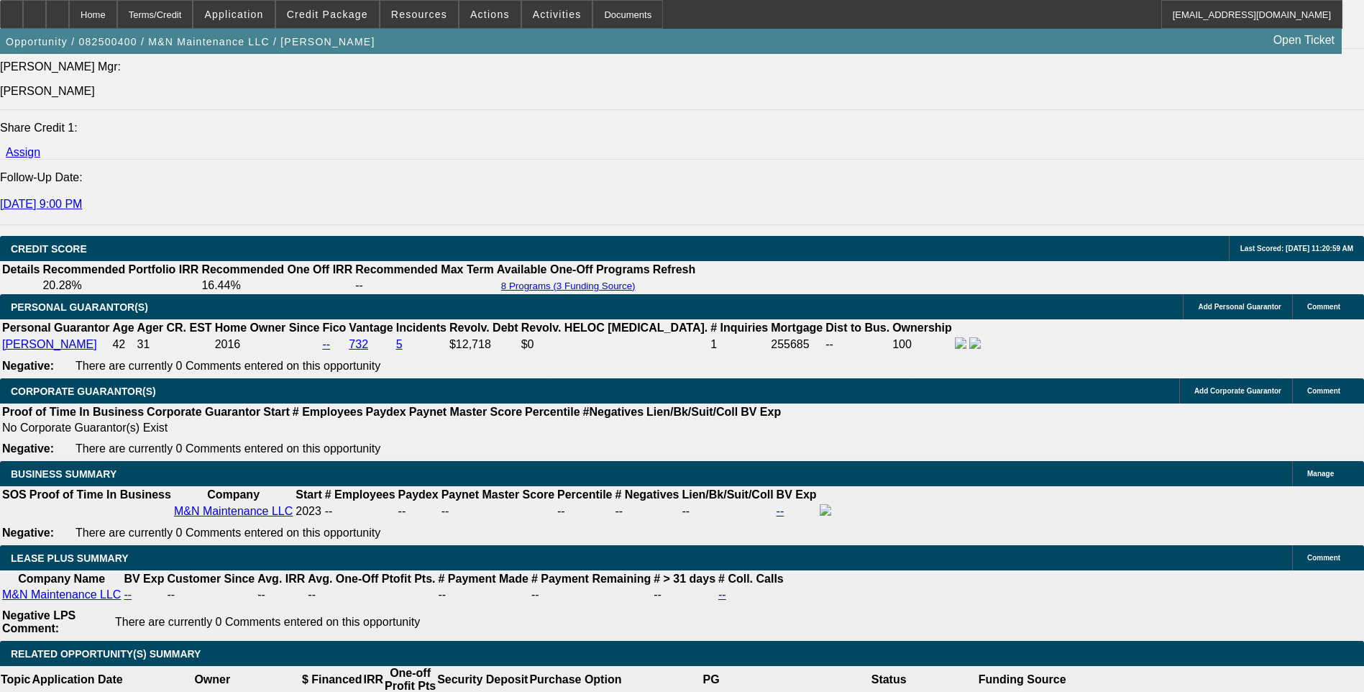
scroll to position [2014, 0]
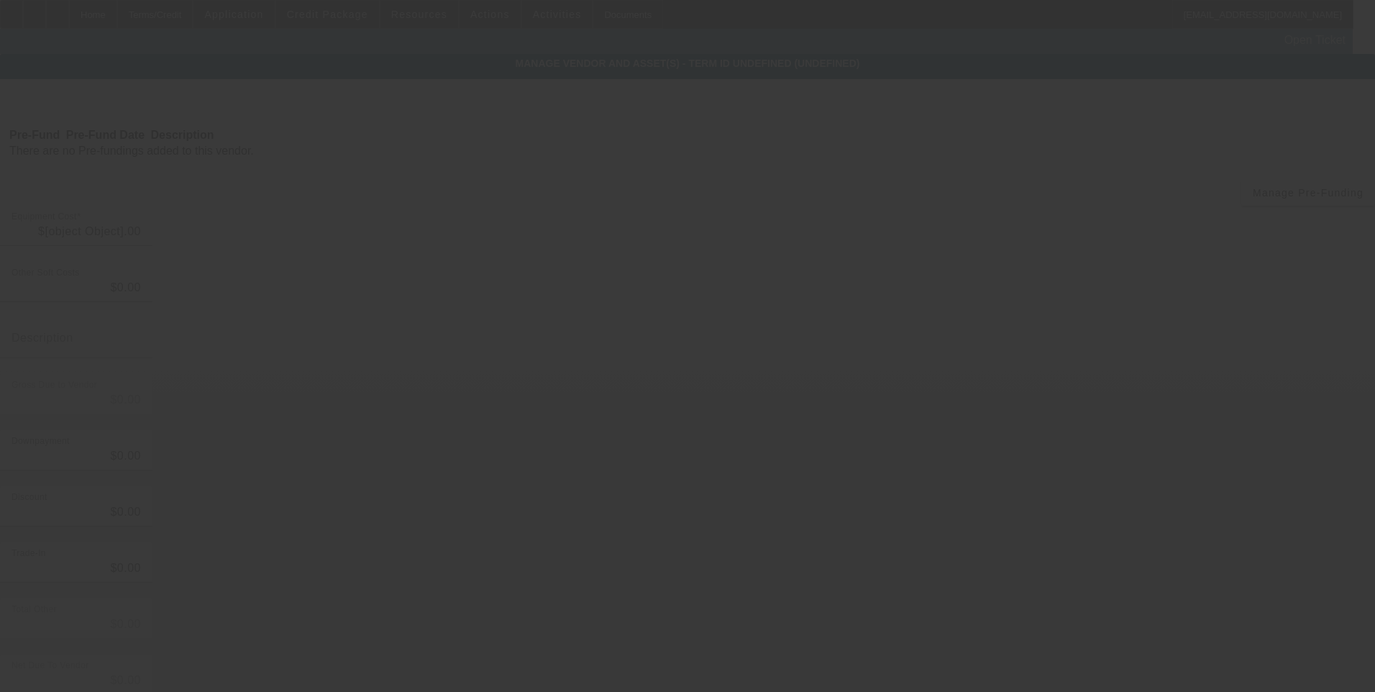
type input "$62,000.00"
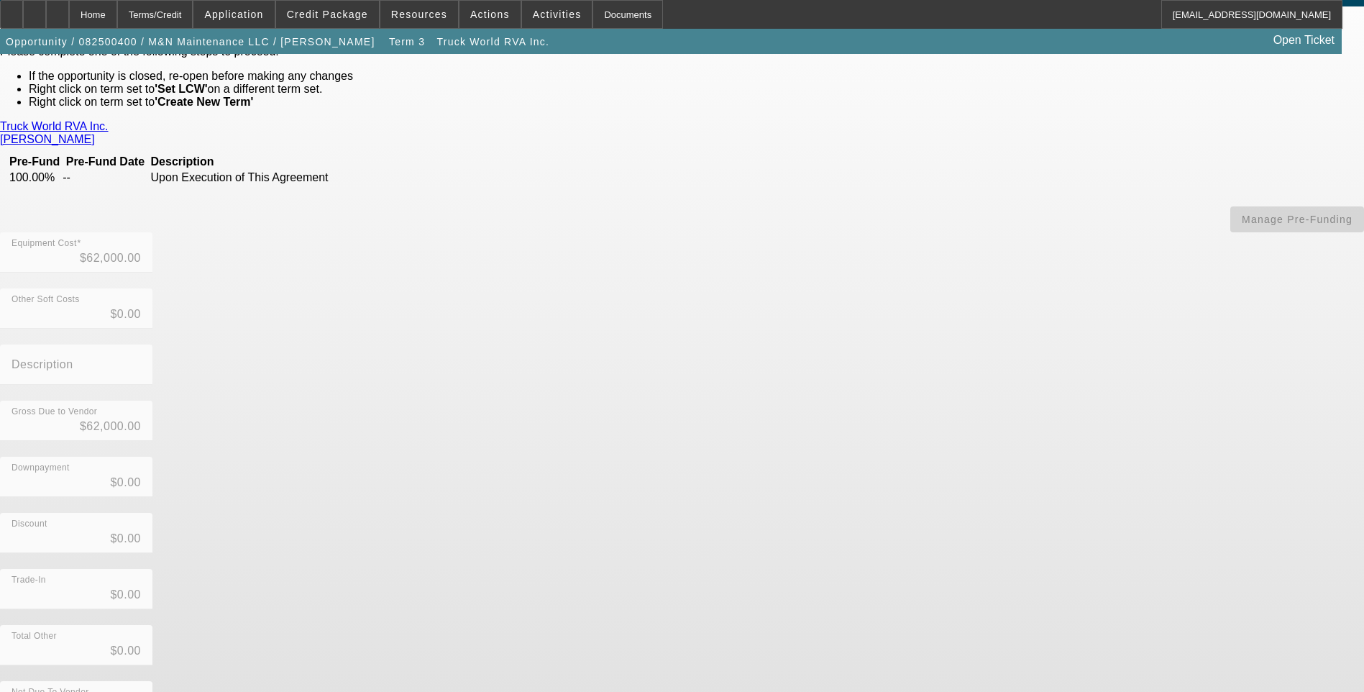
scroll to position [78, 0]
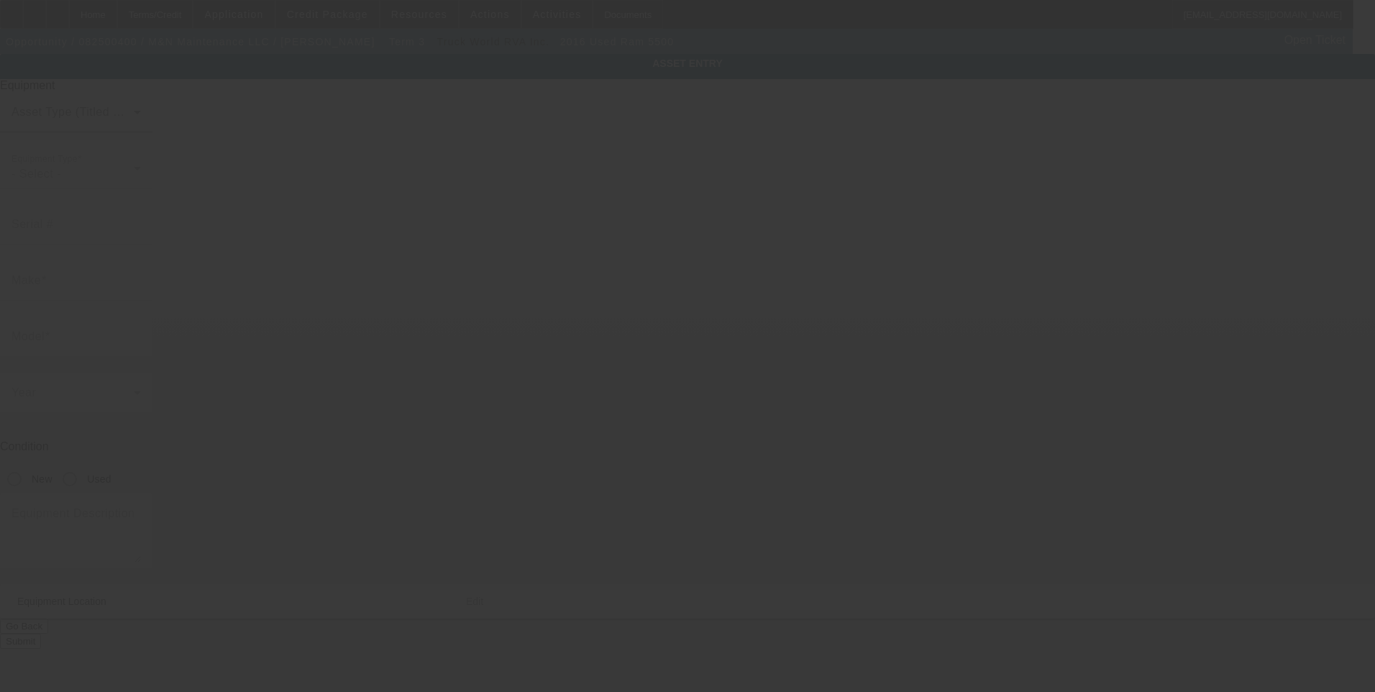
type input "3C7WRMBL5GG179899"
type input "Ram"
type input "5500"
radio input "true"
type textarea "with"
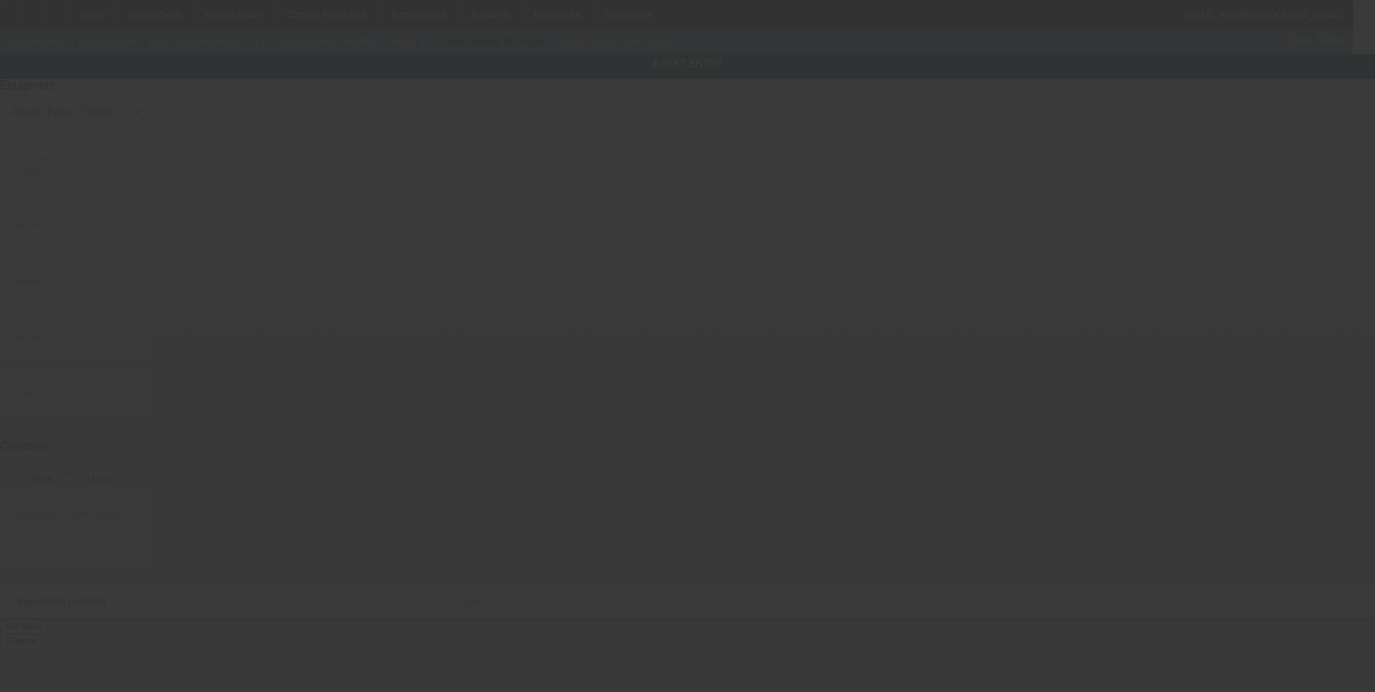
type input "300 Willowstone Trail"
type input "Saginaw"
type input "76179"
type input "Tarrant"
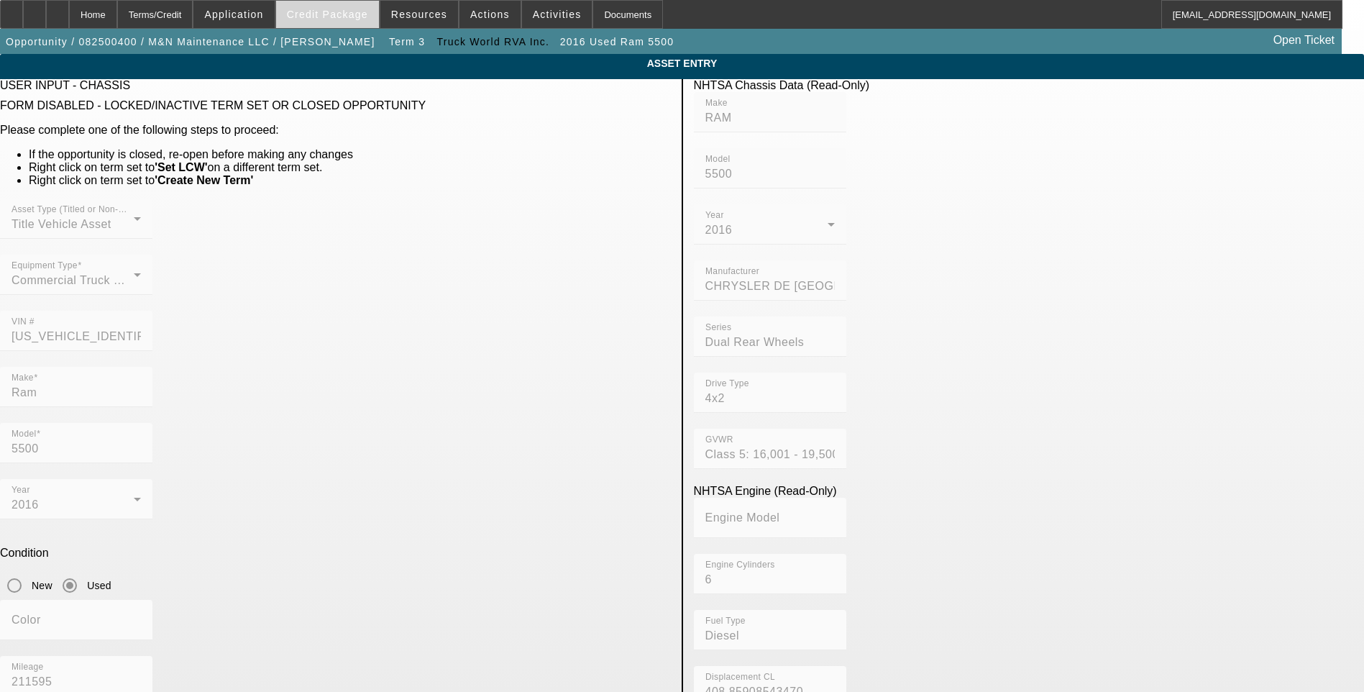
click at [341, 17] on span "Credit Package" at bounding box center [327, 15] width 81 height 12
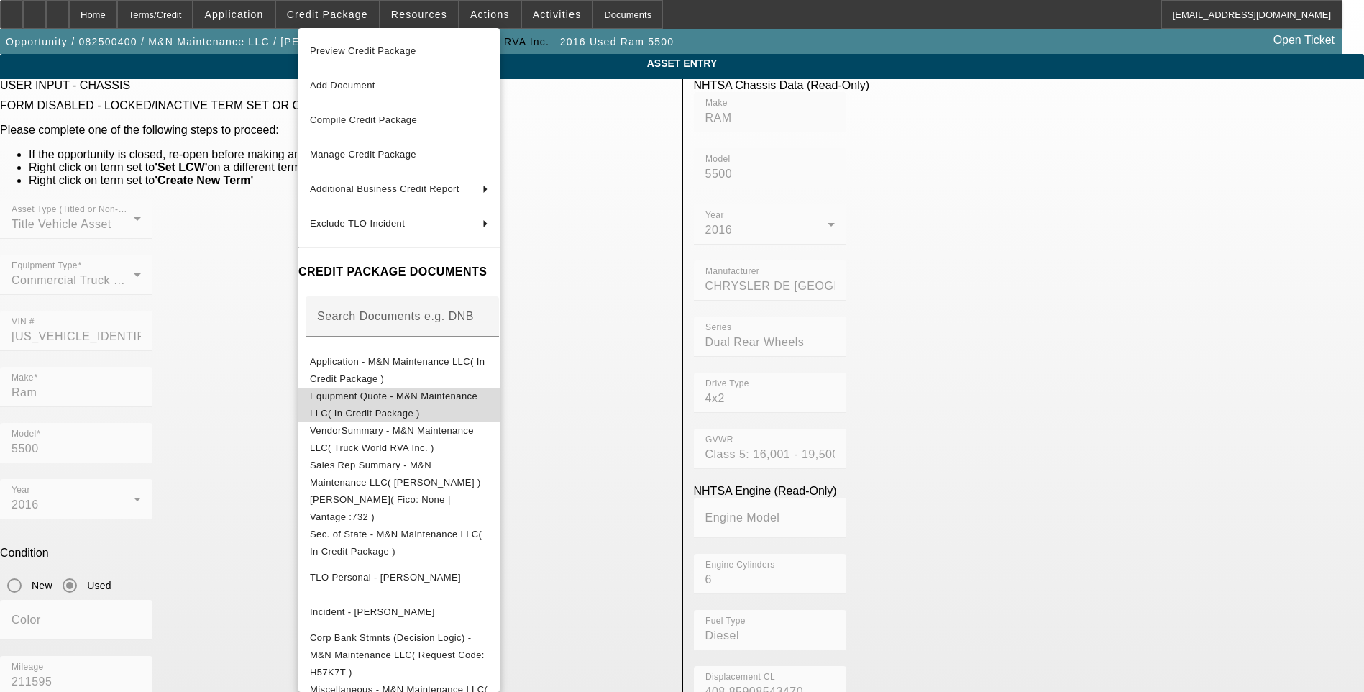
click at [465, 411] on button "Equipment Quote - M&N Maintenance LLC( In Credit Package )" at bounding box center [398, 405] width 201 height 35
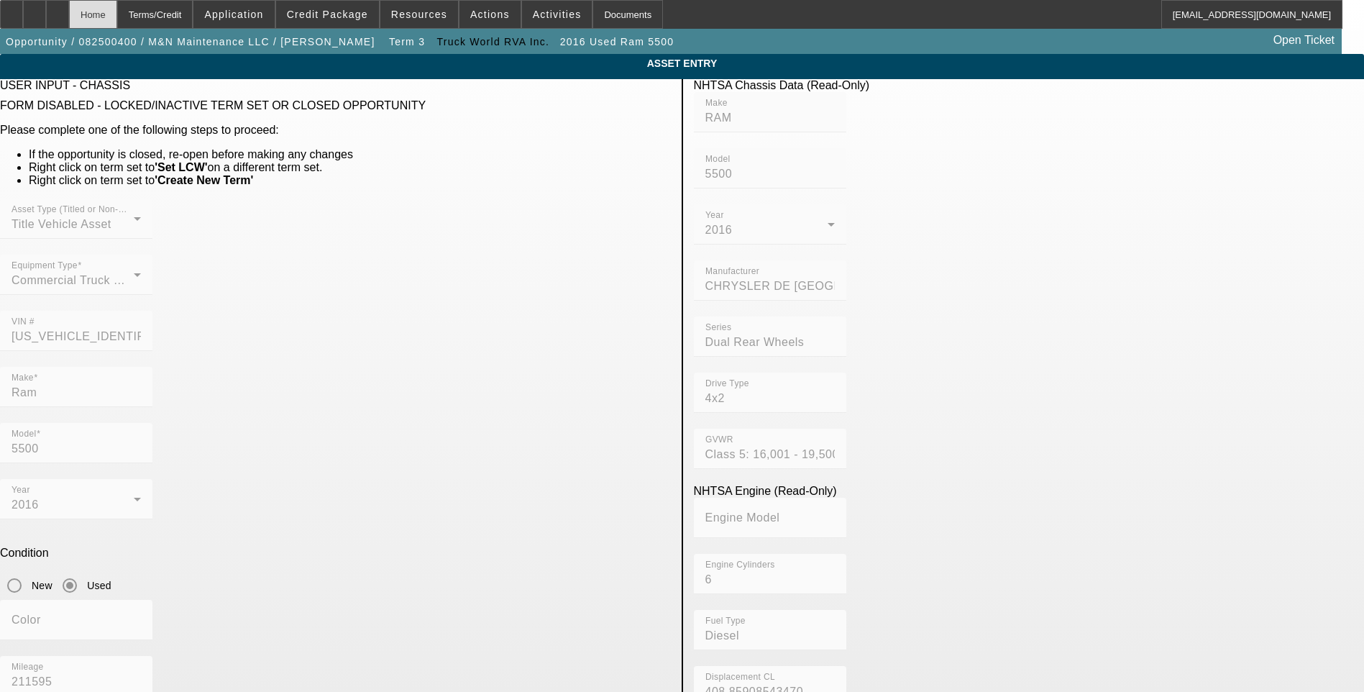
click at [117, 20] on div "Home" at bounding box center [93, 14] width 48 height 29
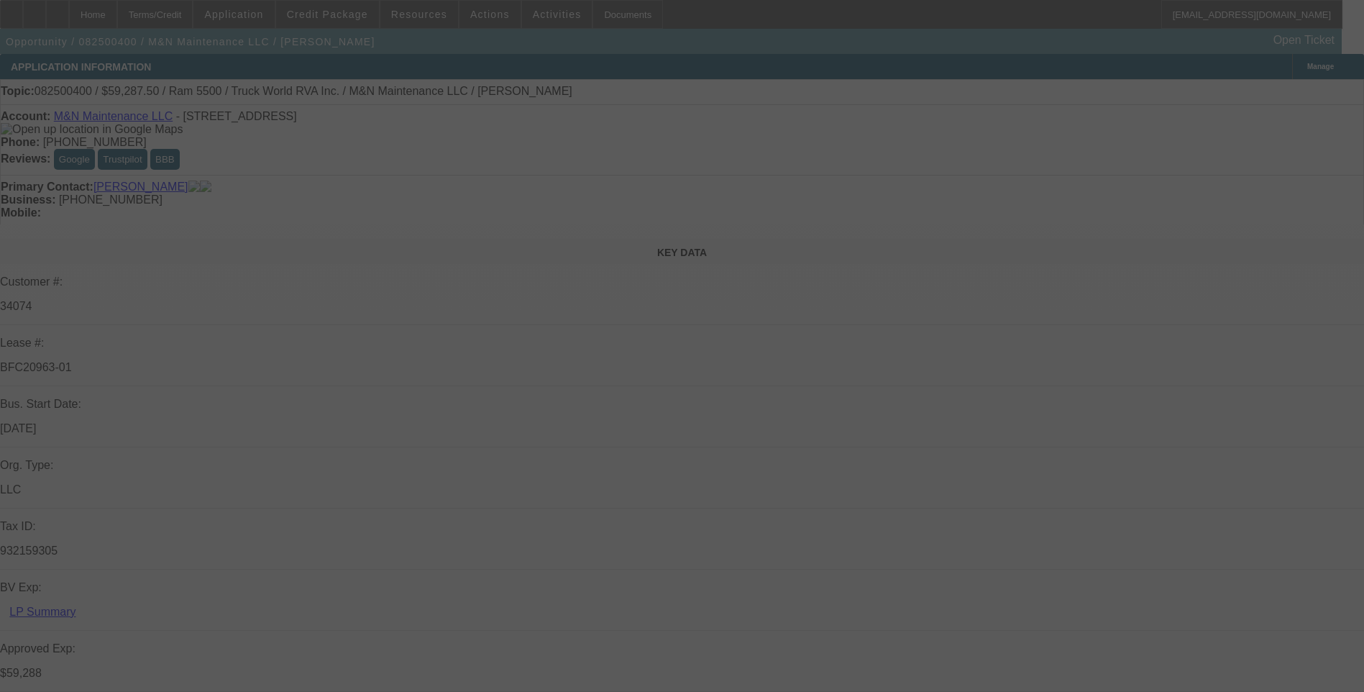
select select "0.1"
select select "0"
select select "6"
select select "0.1"
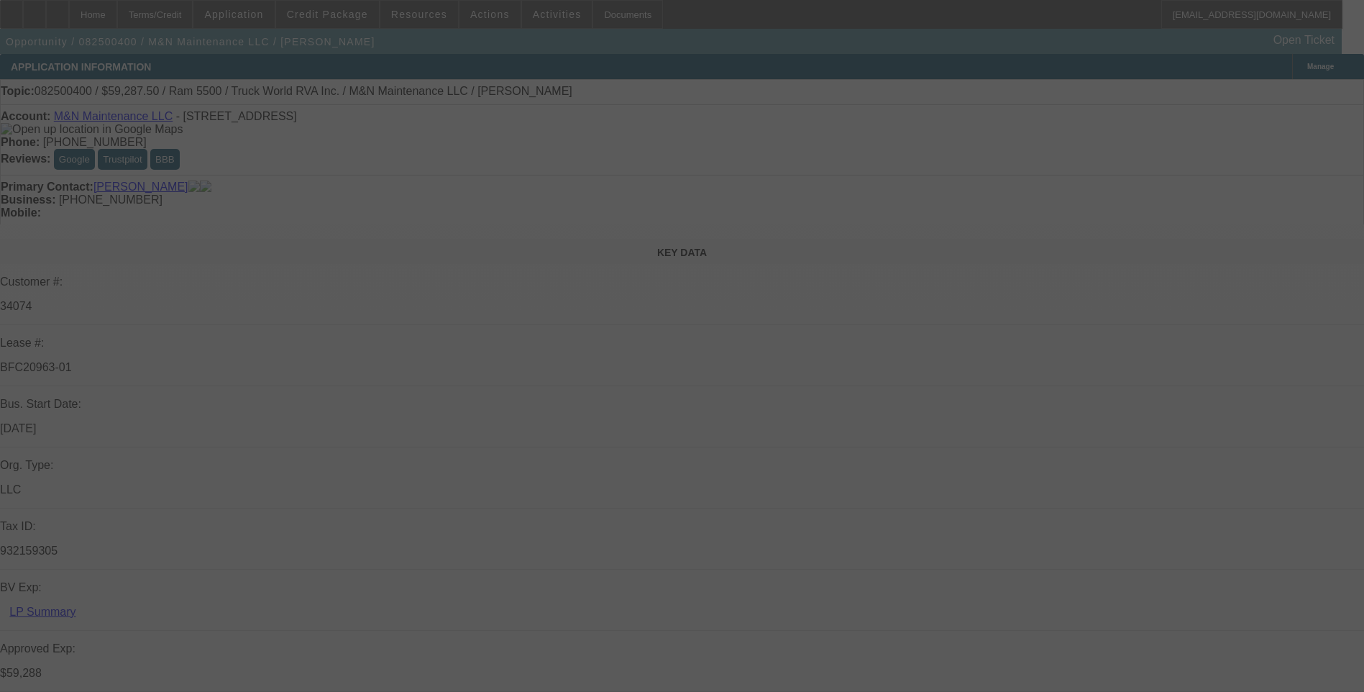
select select "0"
select select "6"
select select "0.1"
select select "0"
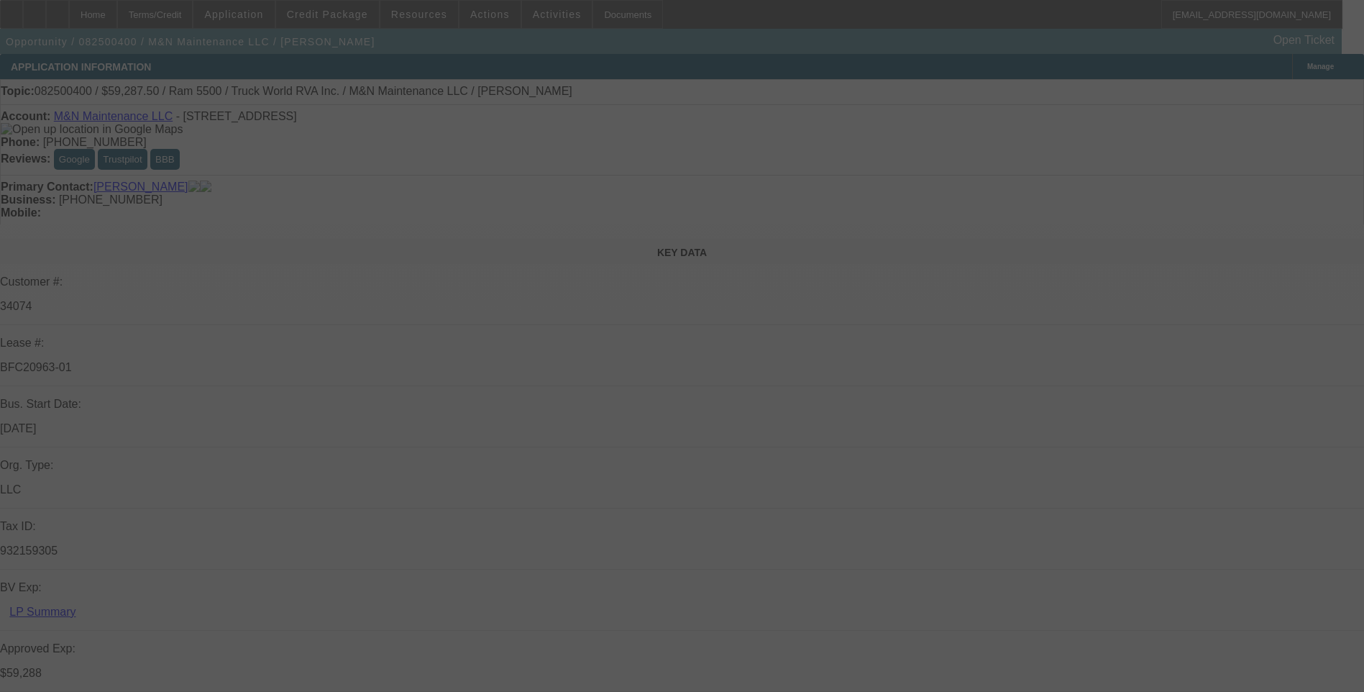
select select "0"
select select "6"
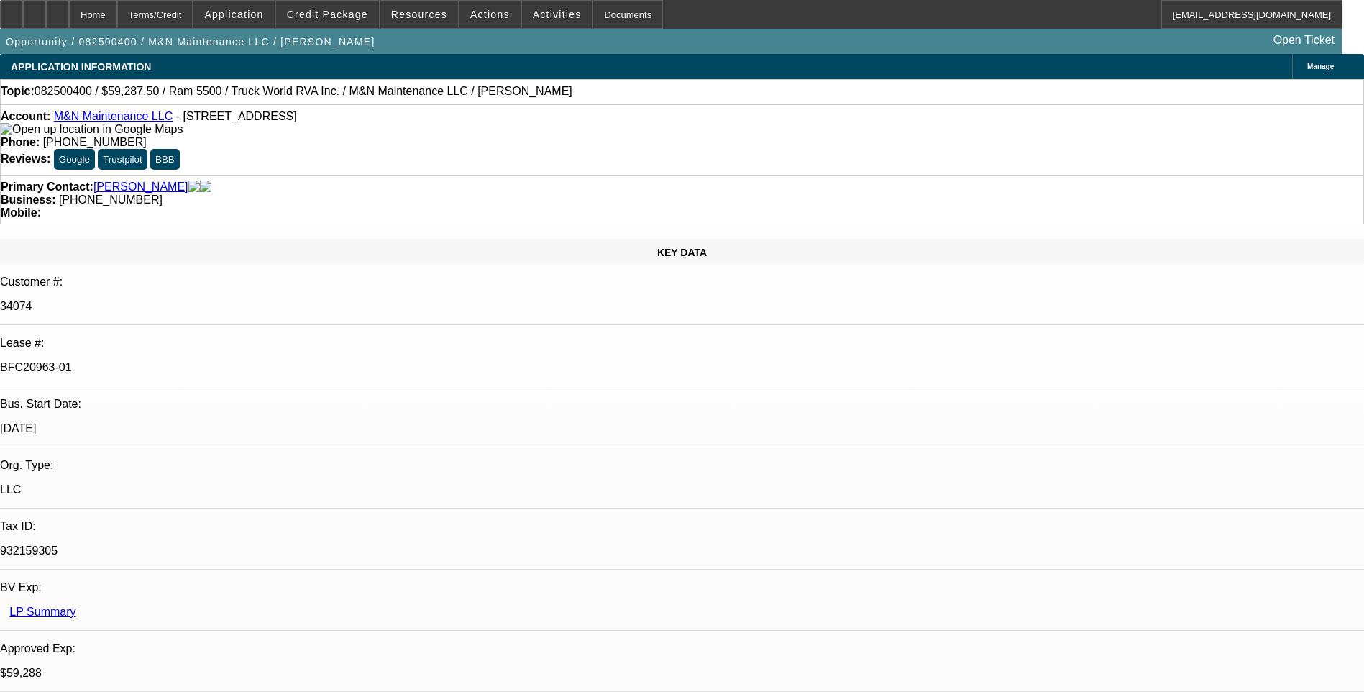
click at [193, 17] on div "Terms/Credit" at bounding box center [155, 14] width 76 height 29
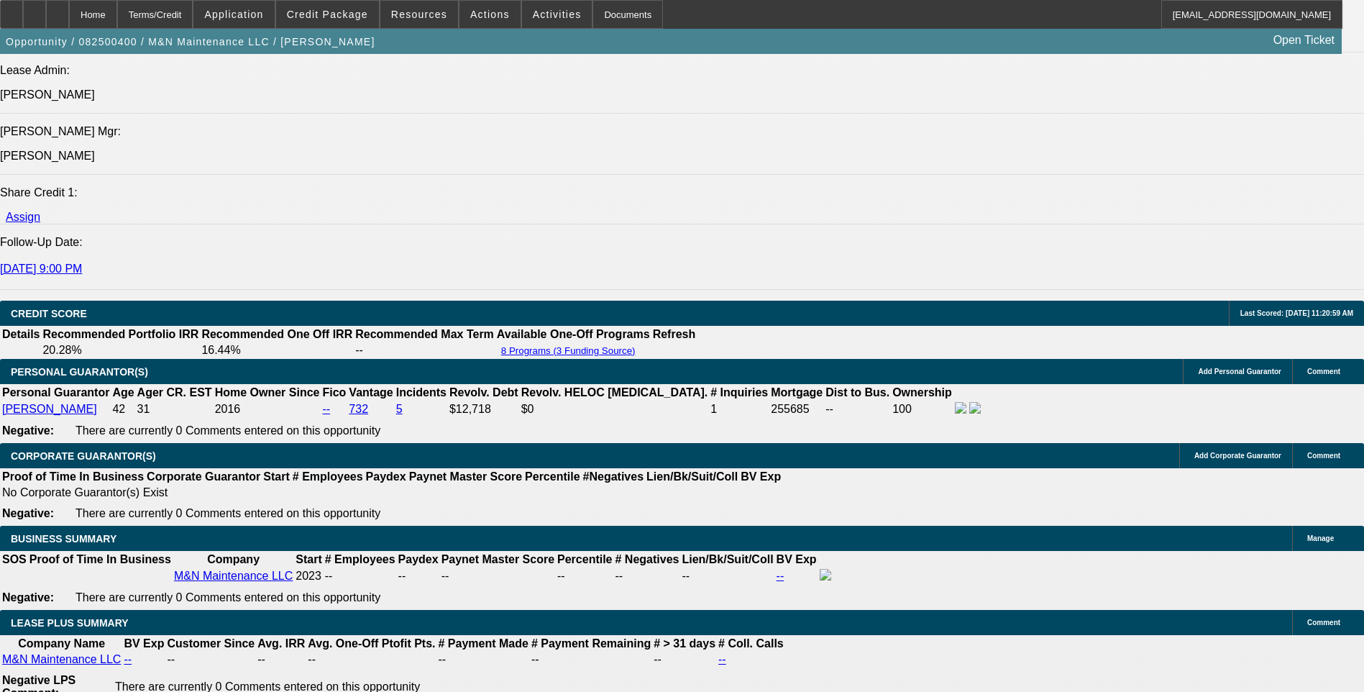
scroll to position [2033, 0]
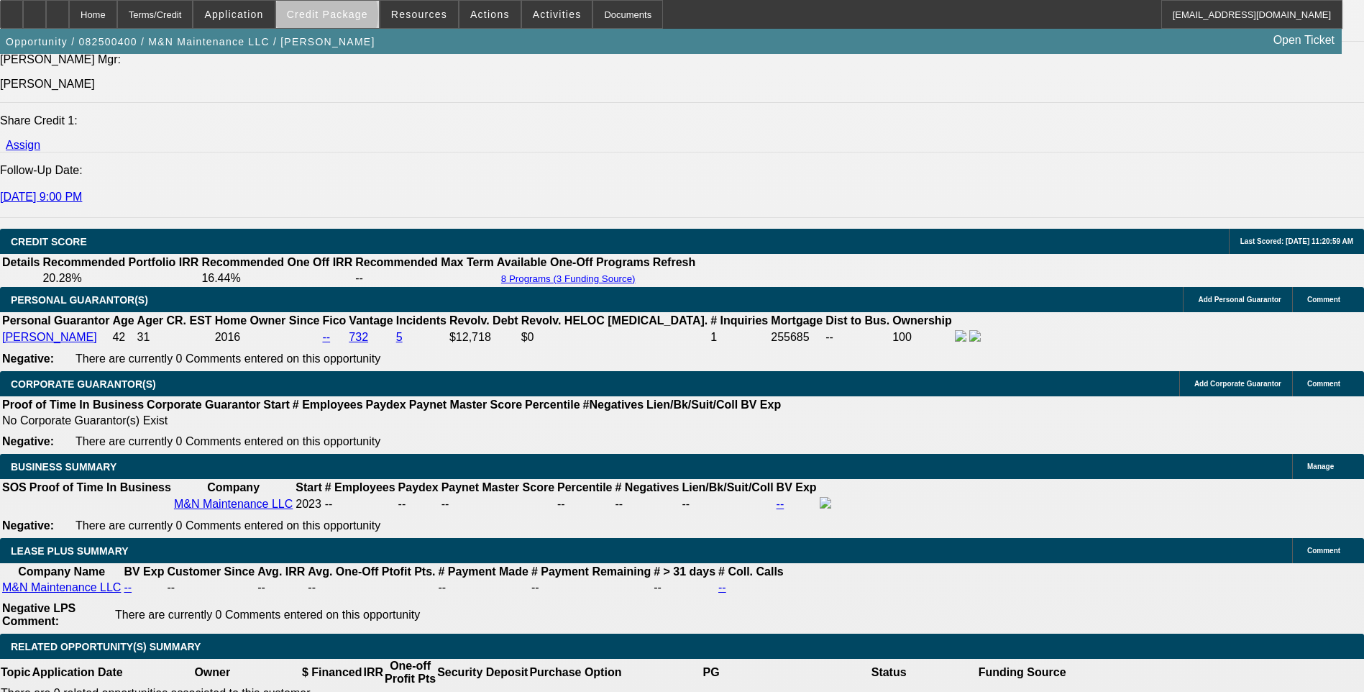
click at [349, 18] on span "Credit Package" at bounding box center [327, 15] width 81 height 12
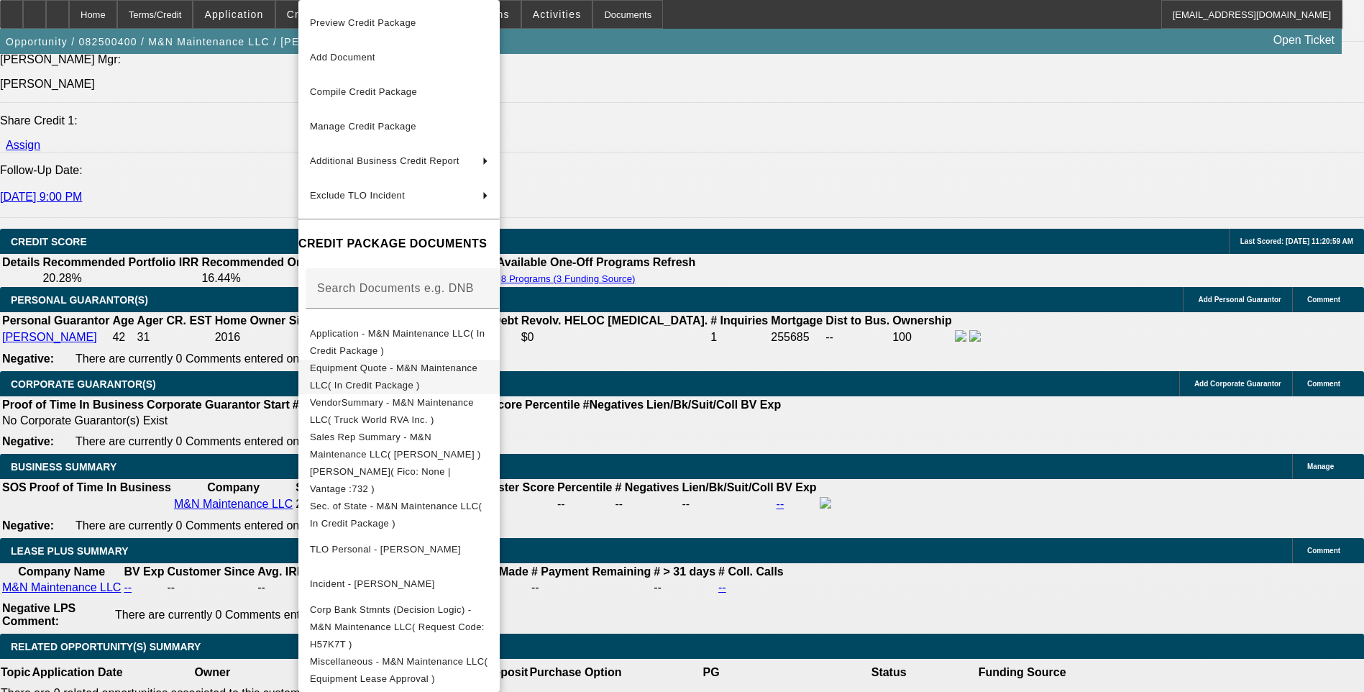
click at [448, 373] on span "Equipment Quote - M&N Maintenance LLC( In Credit Package )" at bounding box center [394, 376] width 168 height 28
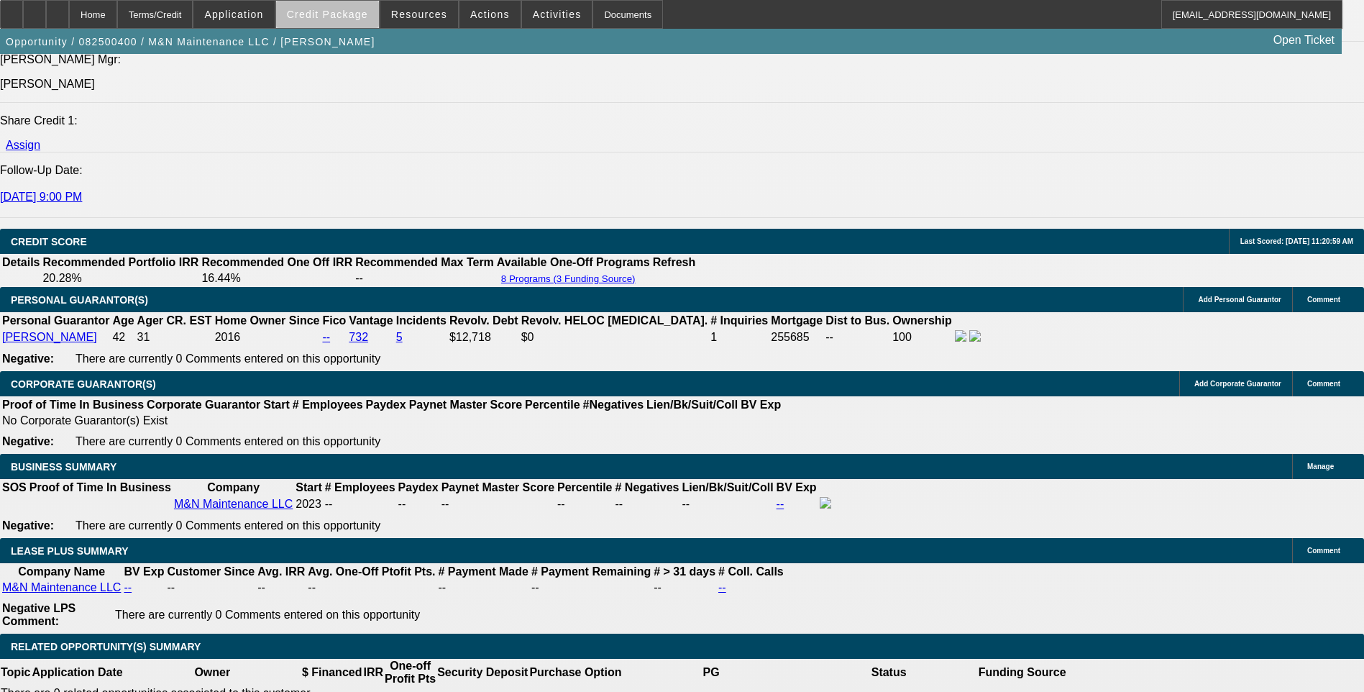
click at [355, 24] on span at bounding box center [327, 14] width 103 height 35
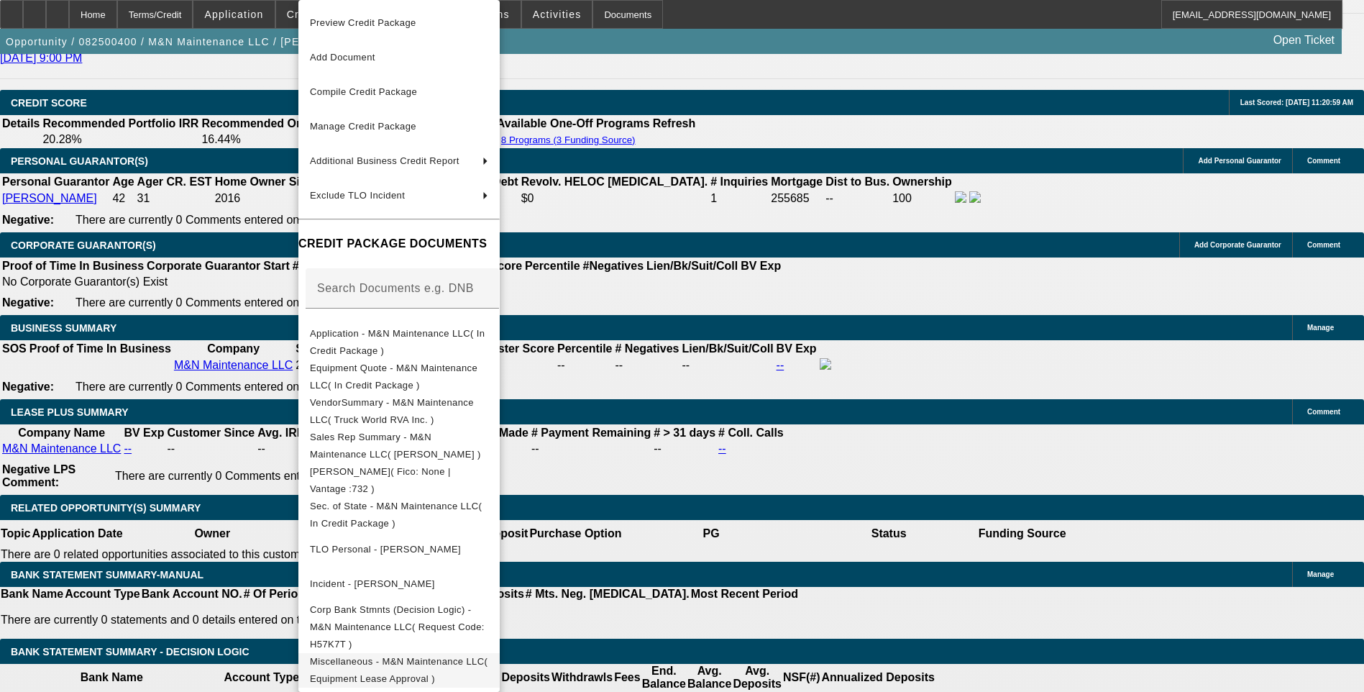
scroll to position [2249, 0]
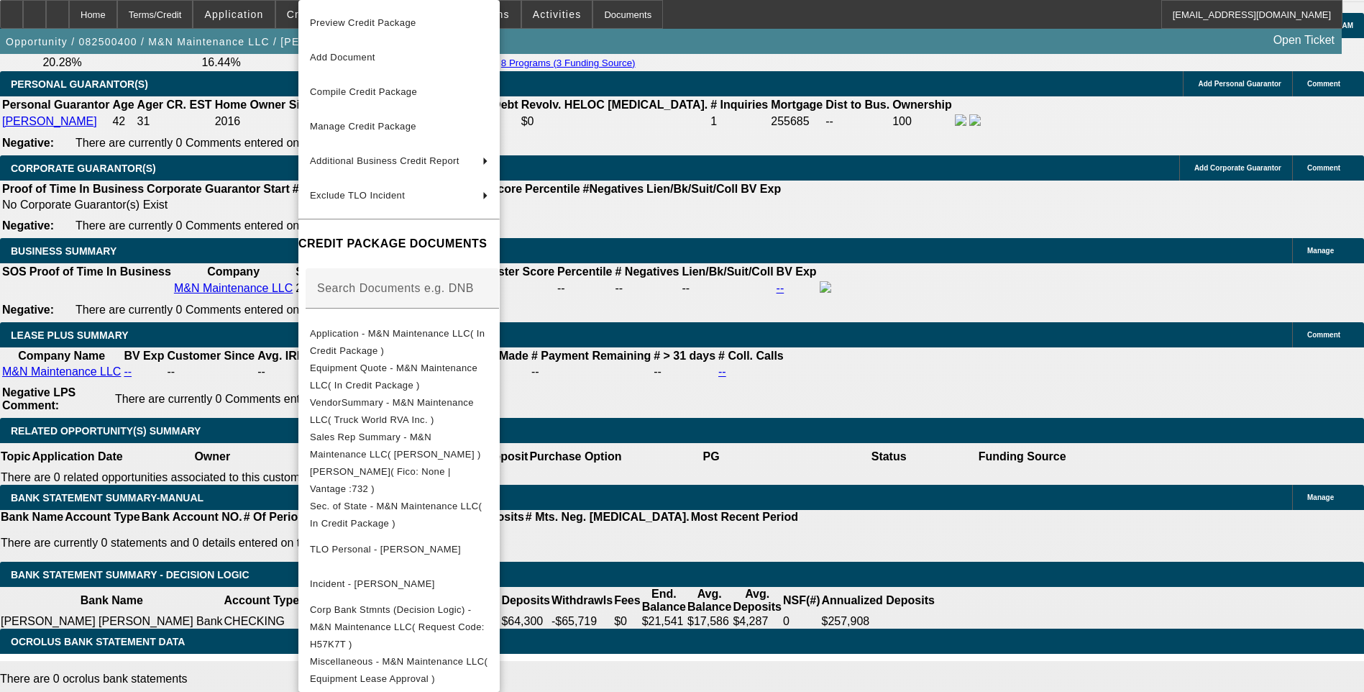
click at [801, 257] on div at bounding box center [682, 346] width 1364 height 692
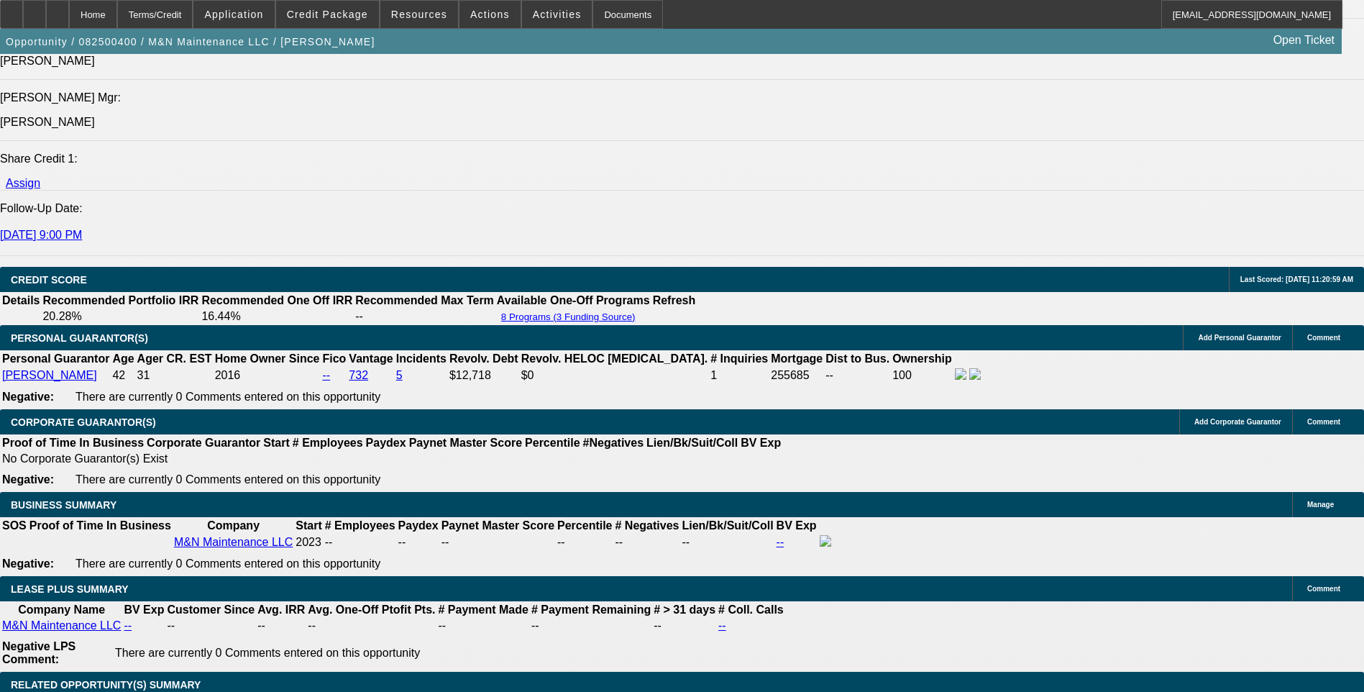
scroll to position [1961, 0]
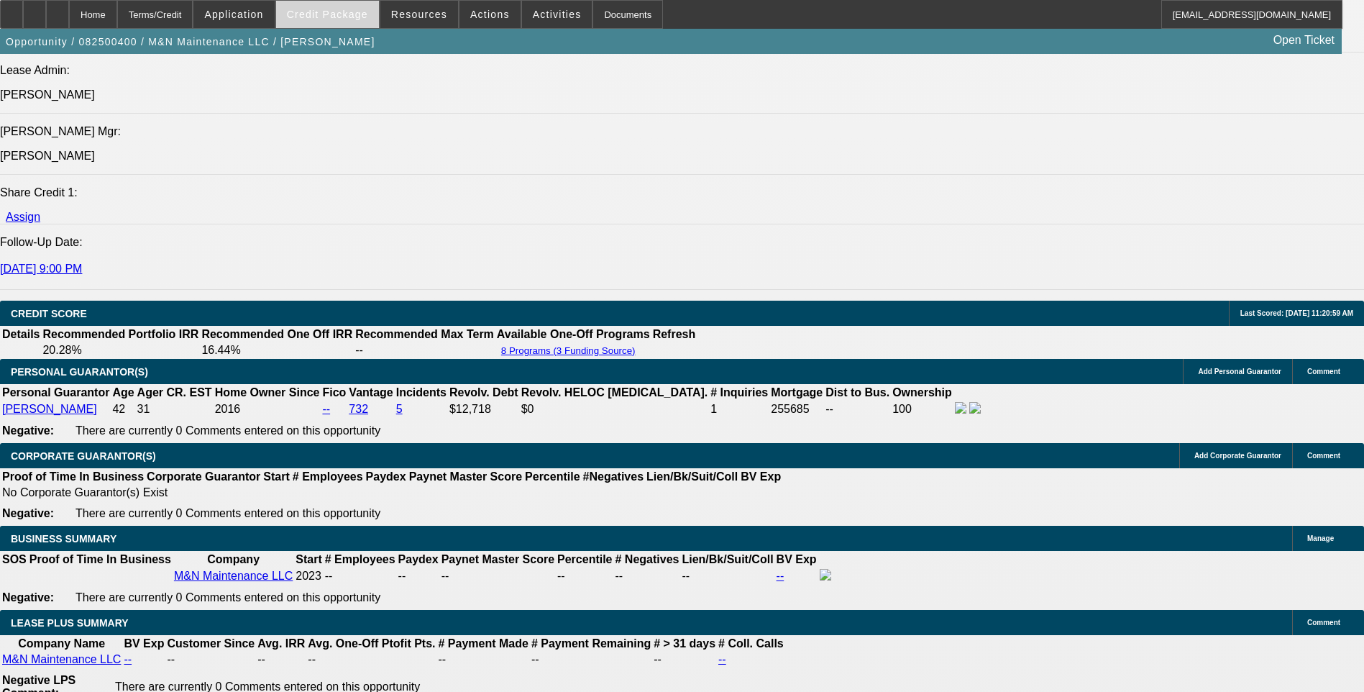
click at [350, 14] on span "Credit Package" at bounding box center [327, 15] width 81 height 12
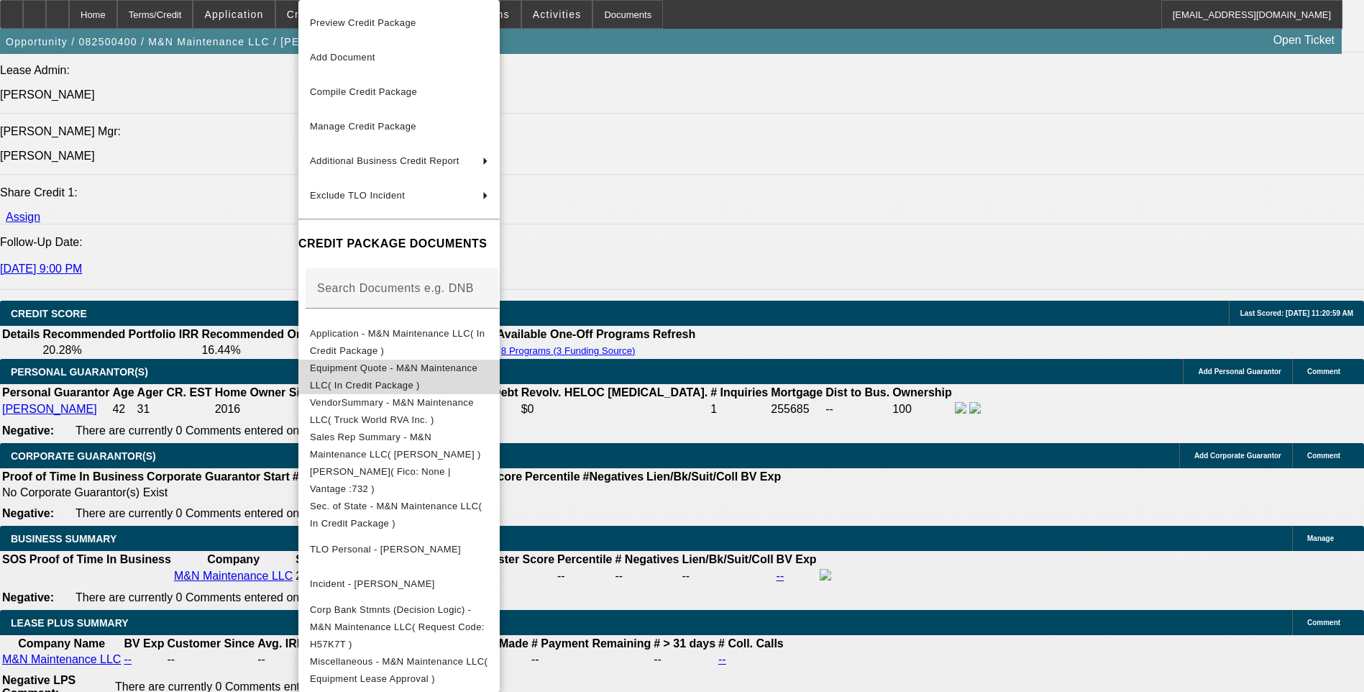
click at [465, 377] on span "Equipment Quote - M&N Maintenance LLC( In Credit Package )" at bounding box center [399, 377] width 178 height 35
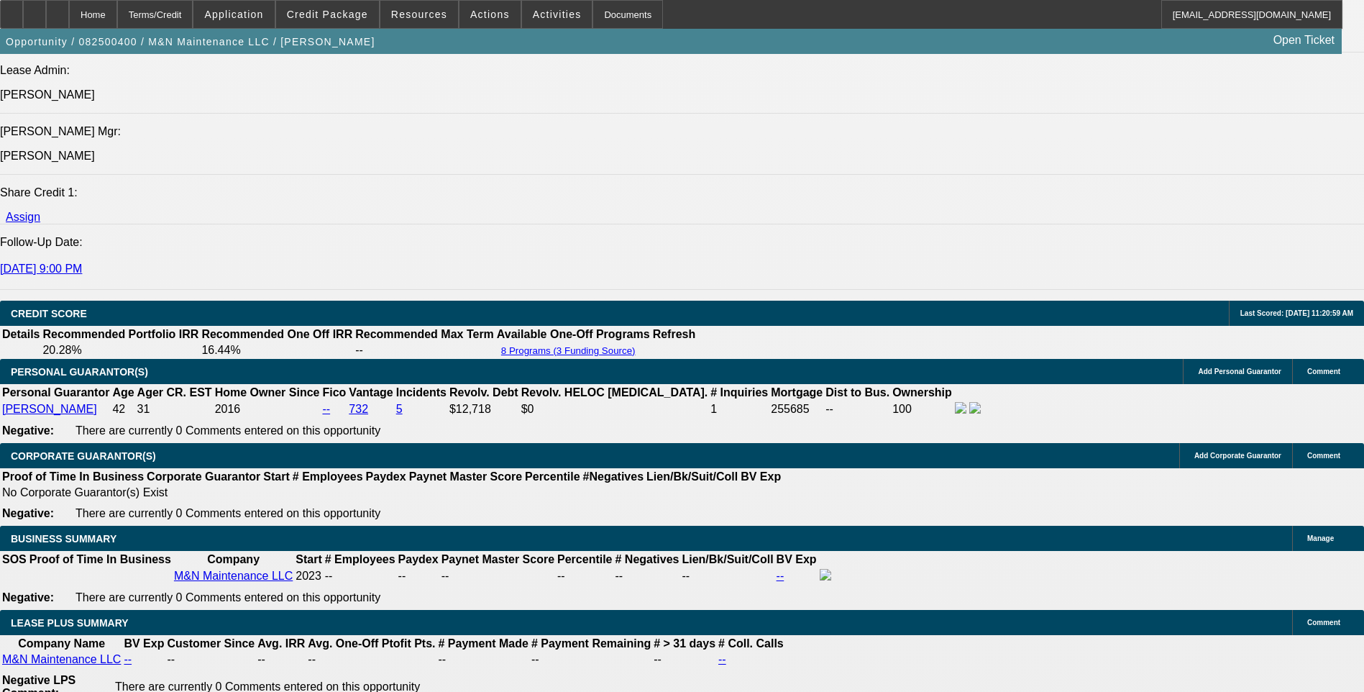
scroll to position [791, 0]
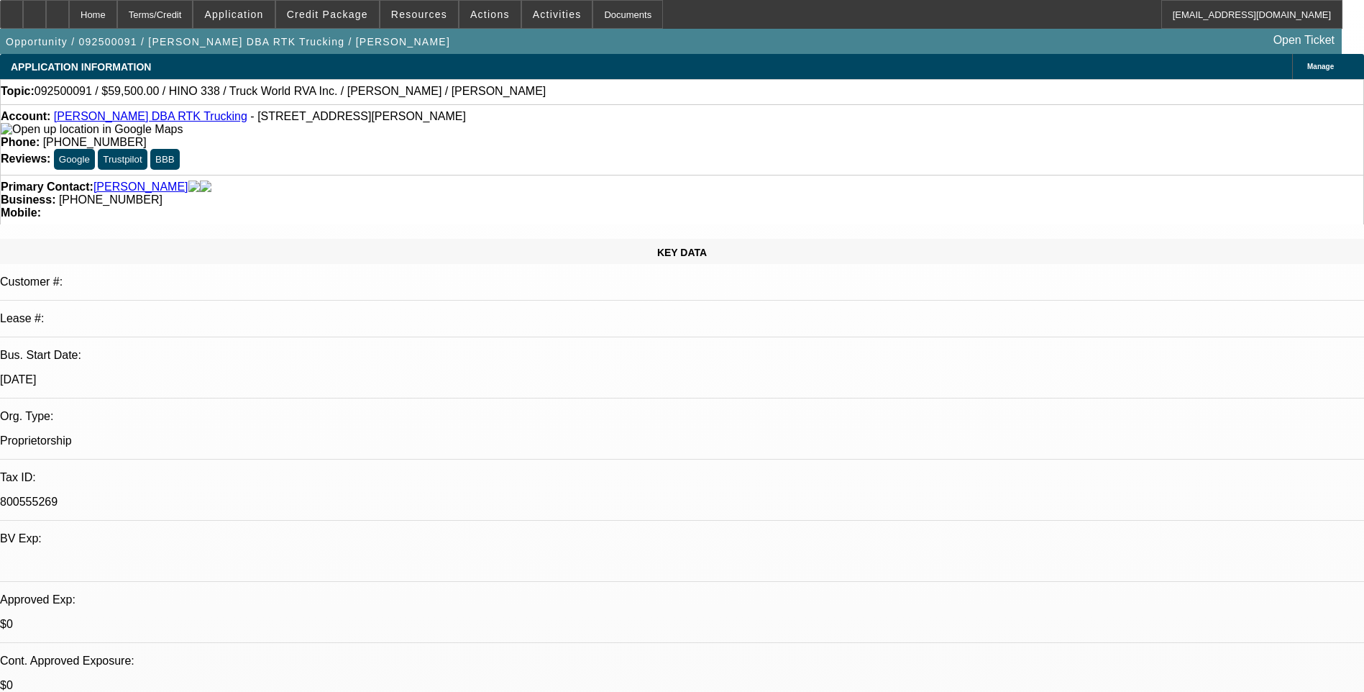
select select "0"
select select "1"
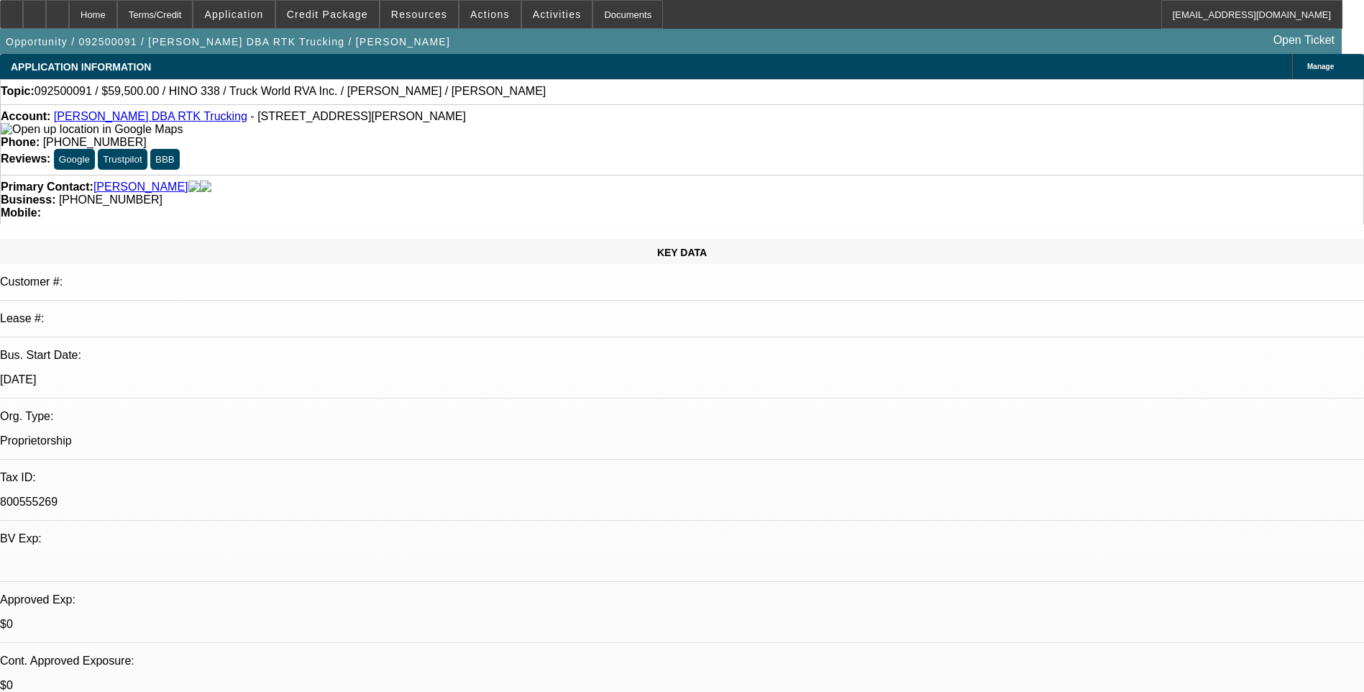
select select "6"
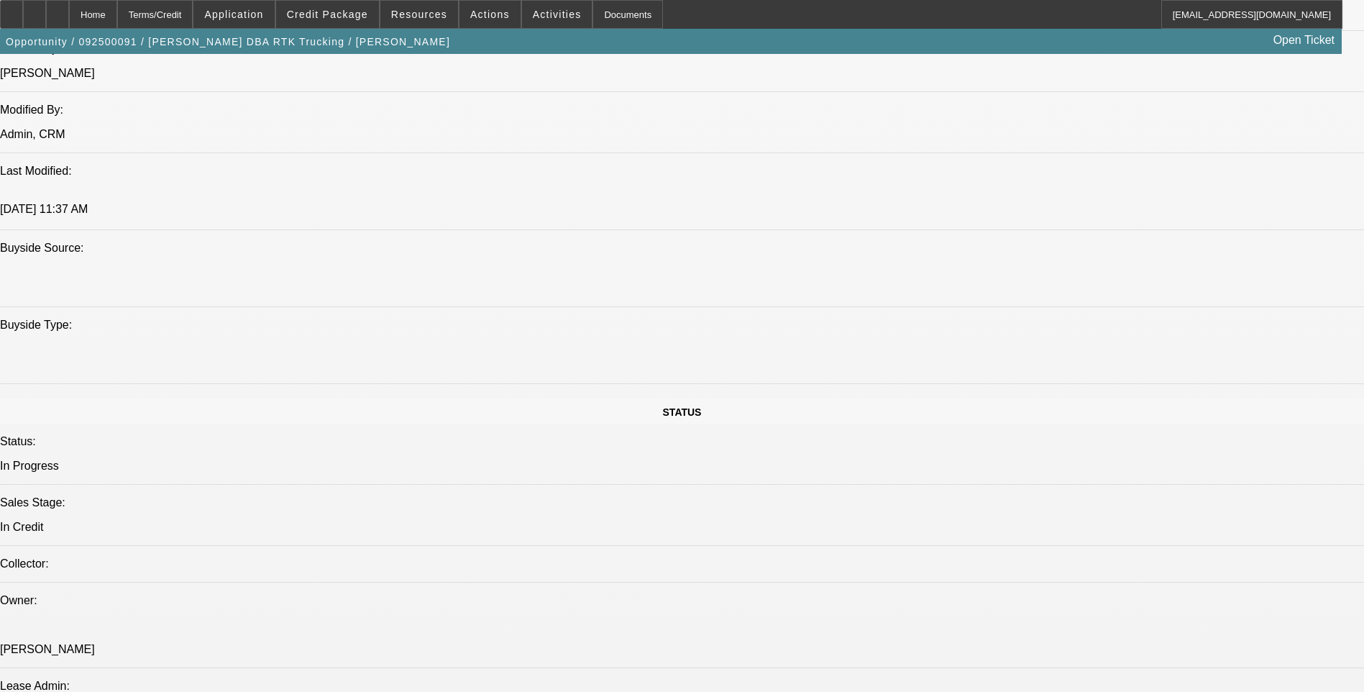
scroll to position [1079, 0]
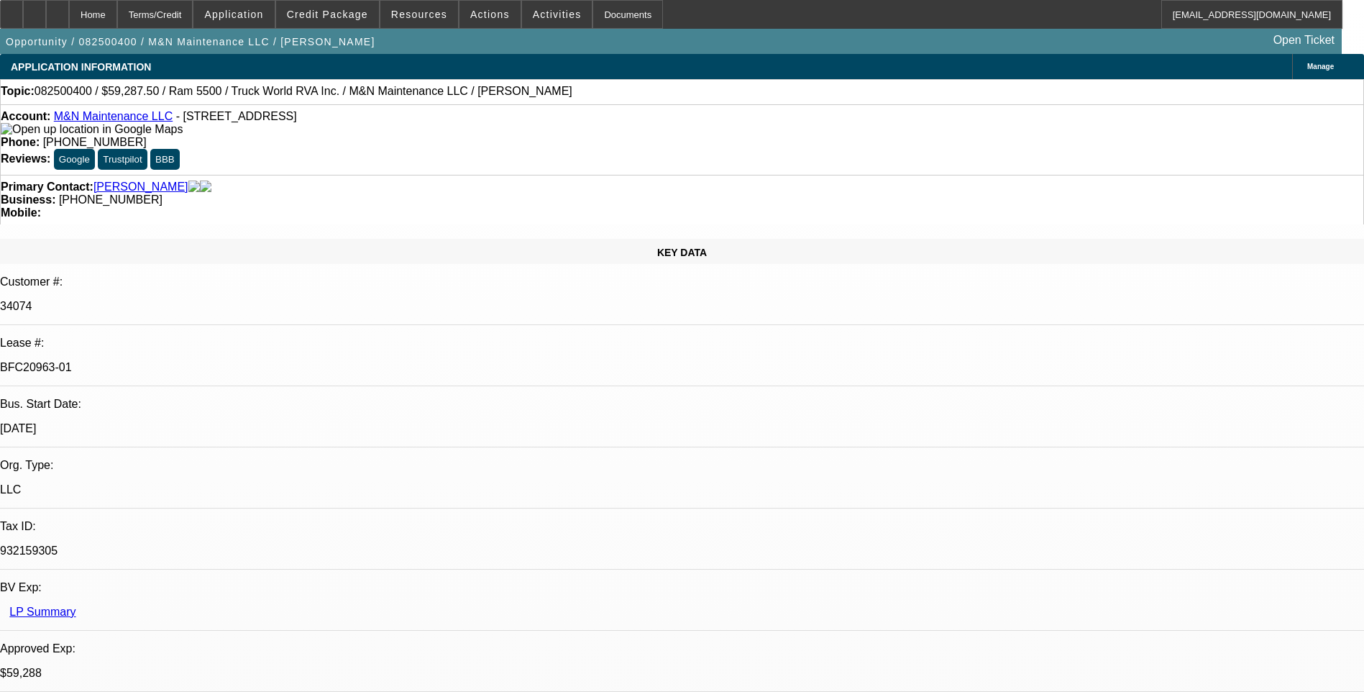
select select "0.1"
select select "0"
select select "0.1"
select select "0"
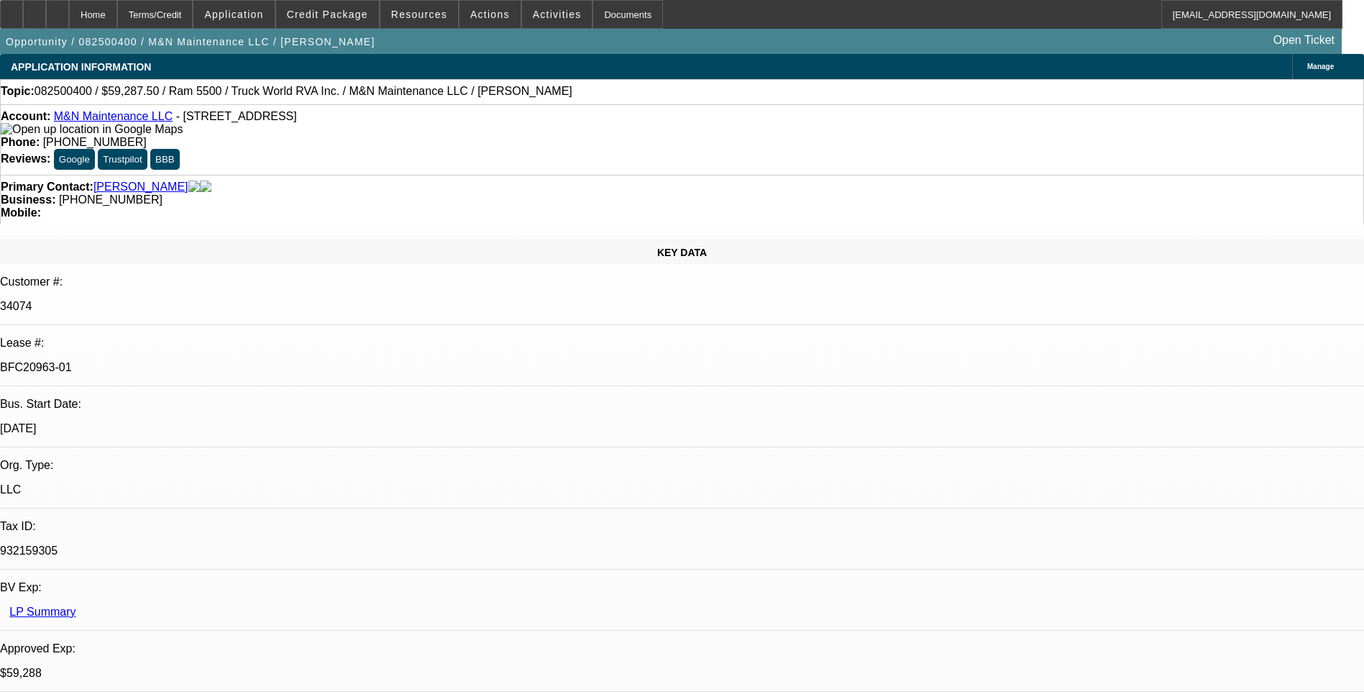
select select "0"
select select "0.1"
select select "0"
select select "1"
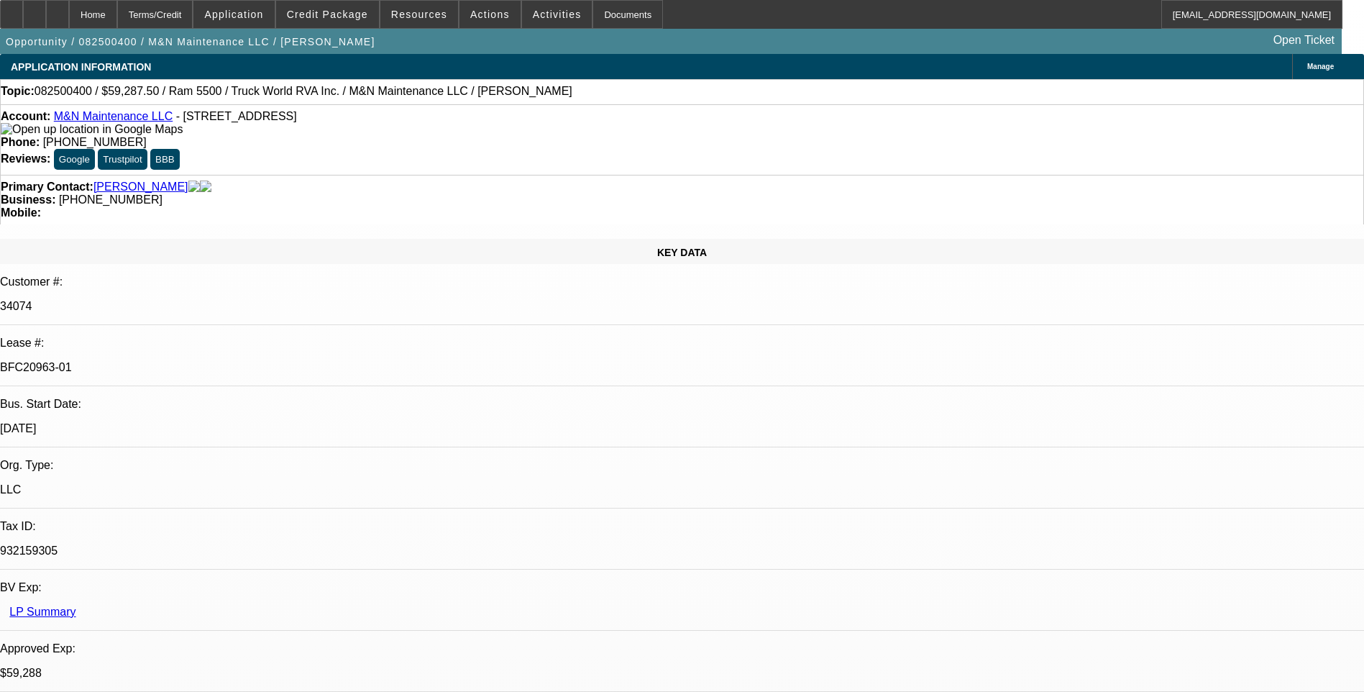
select select "1"
select select "6"
select select "1"
select select "6"
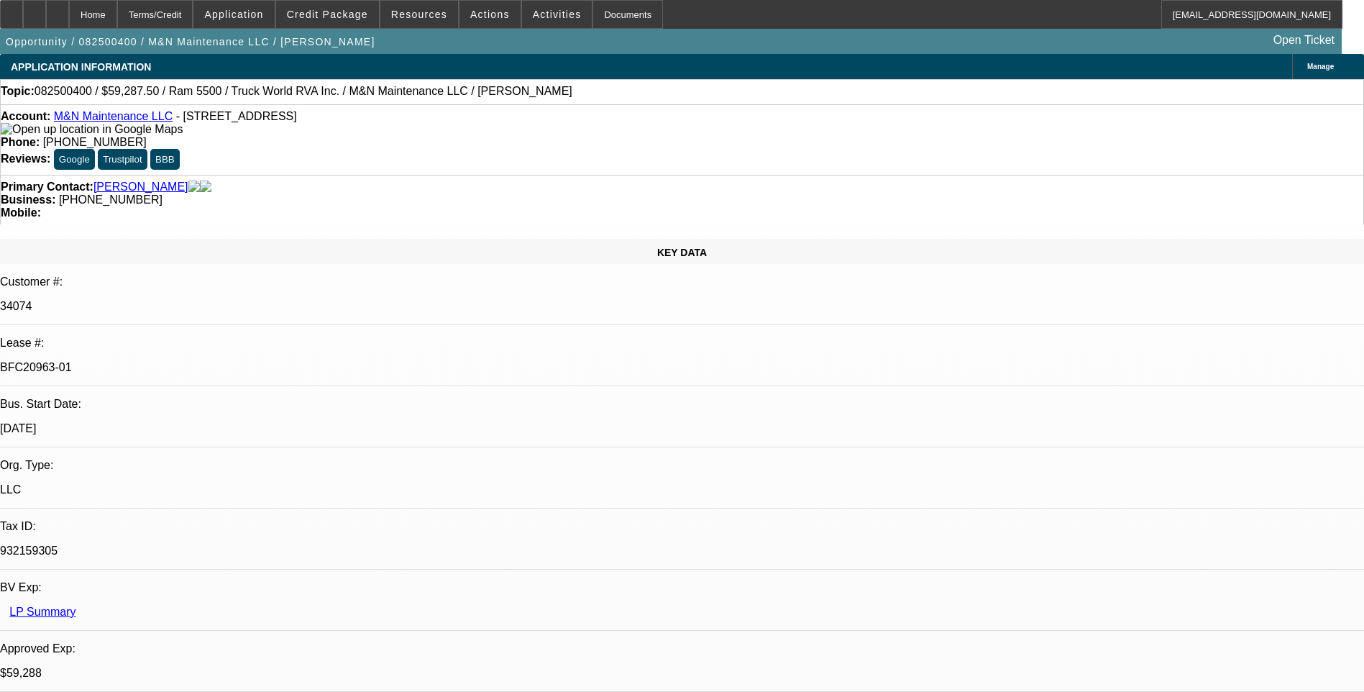
select select "1"
select select "6"
click at [361, 22] on span at bounding box center [327, 14] width 103 height 35
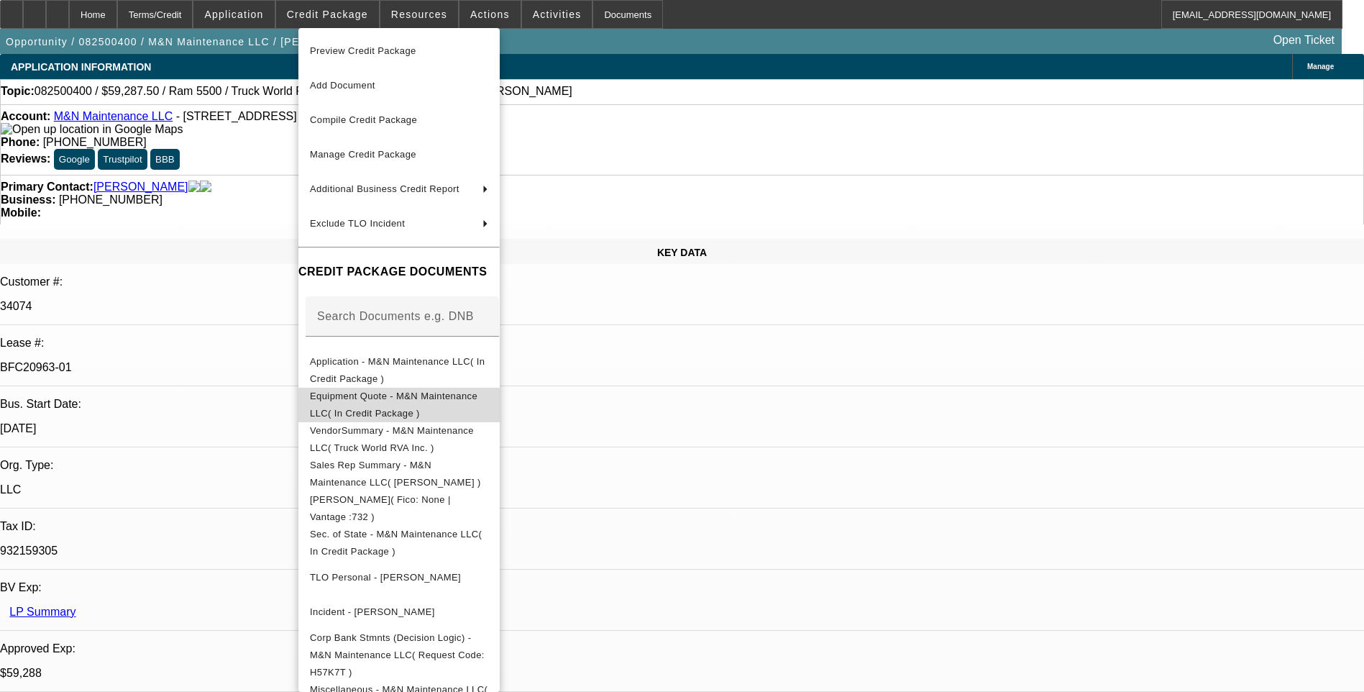
click at [478, 403] on span "Equipment Quote - M&N Maintenance LLC( In Credit Package )" at bounding box center [394, 405] width 168 height 28
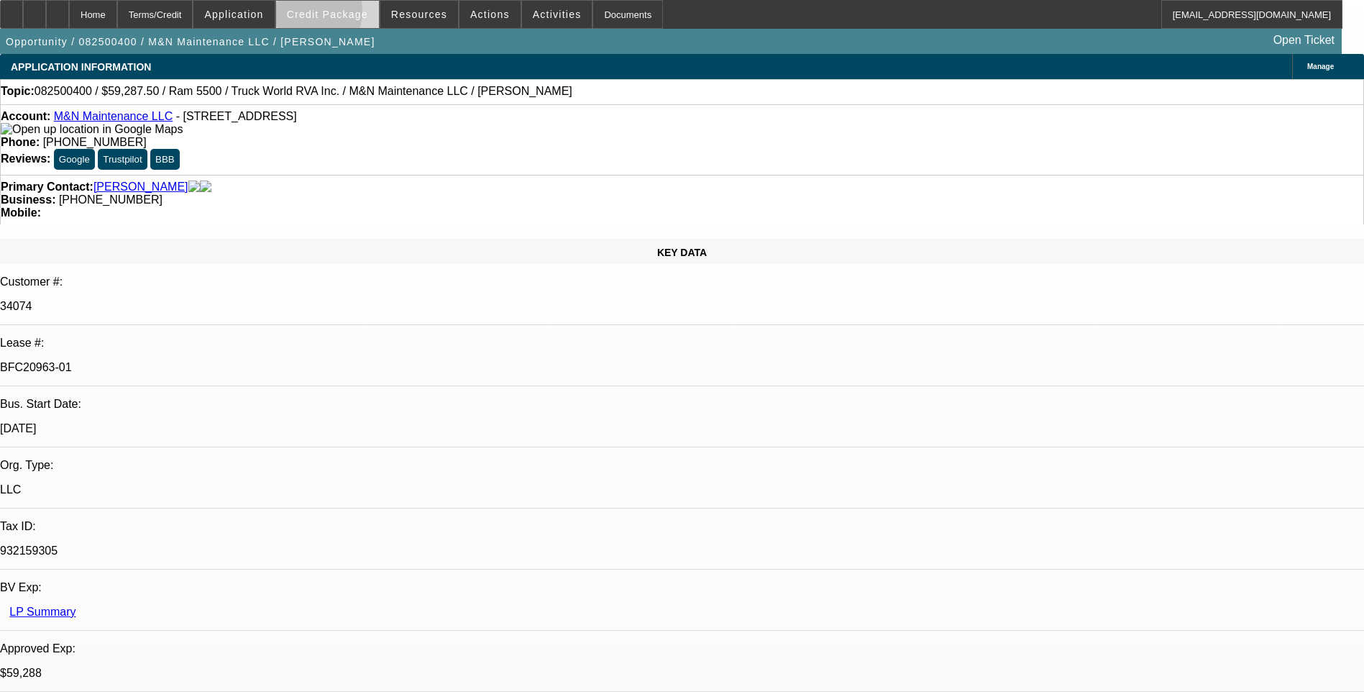
click at [335, 15] on span "Credit Package" at bounding box center [327, 15] width 81 height 12
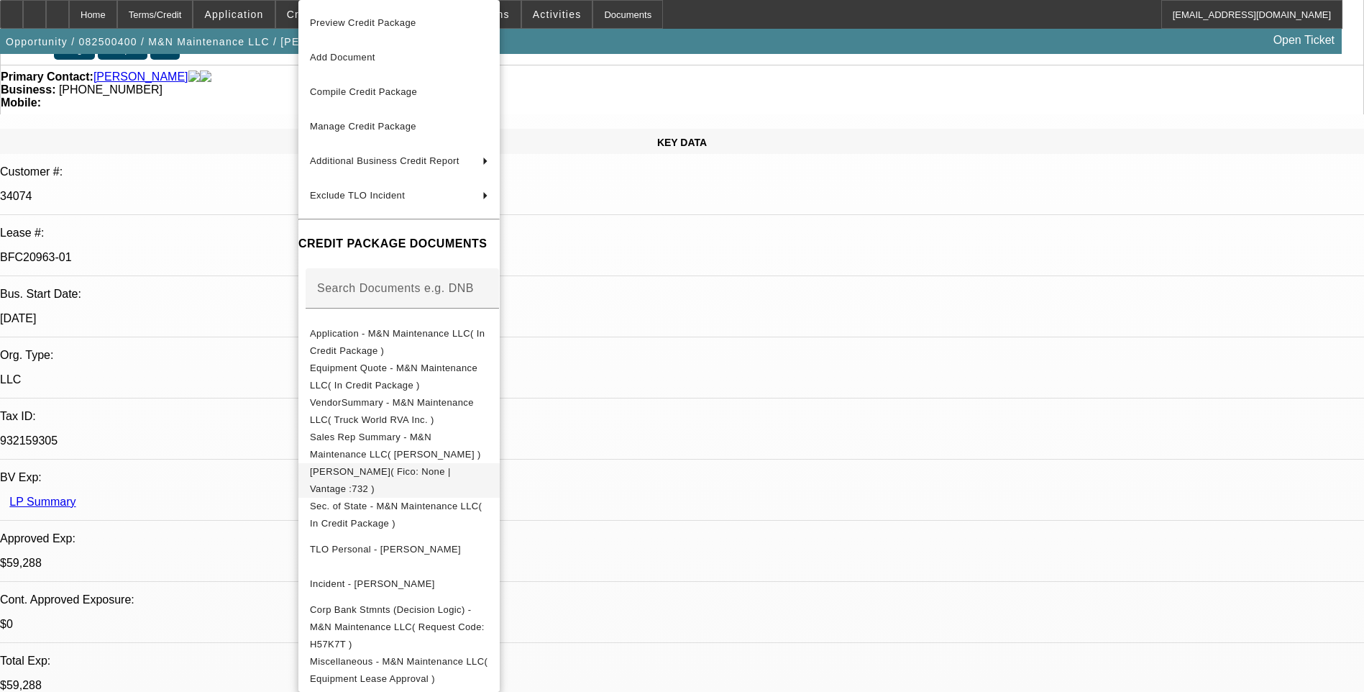
scroll to position [144, 0]
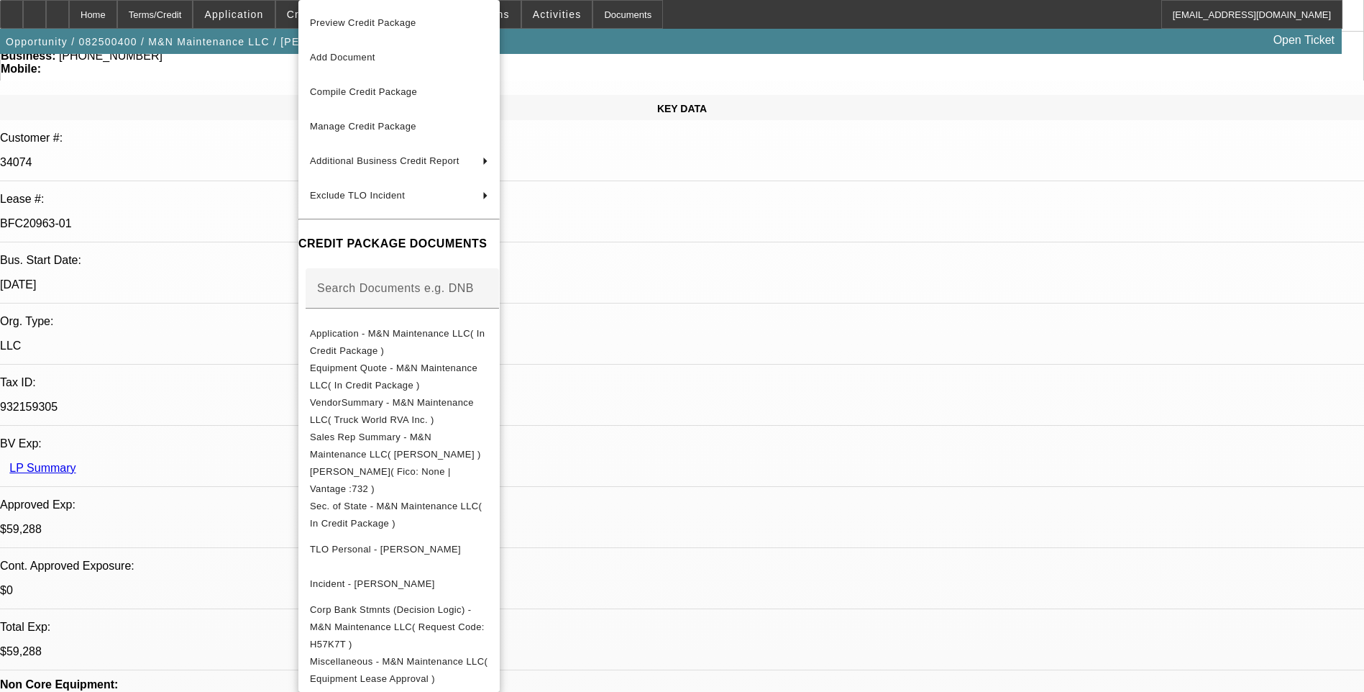
click at [736, 311] on div at bounding box center [682, 346] width 1364 height 692
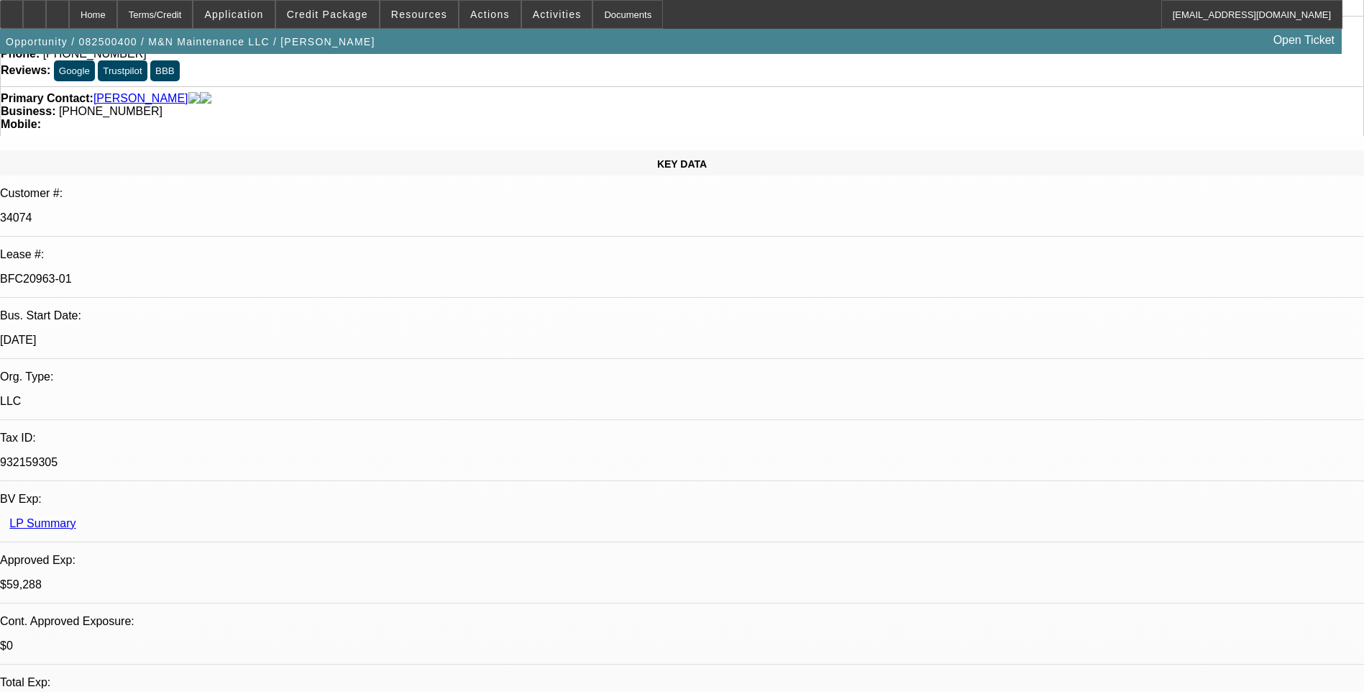
scroll to position [0, 0]
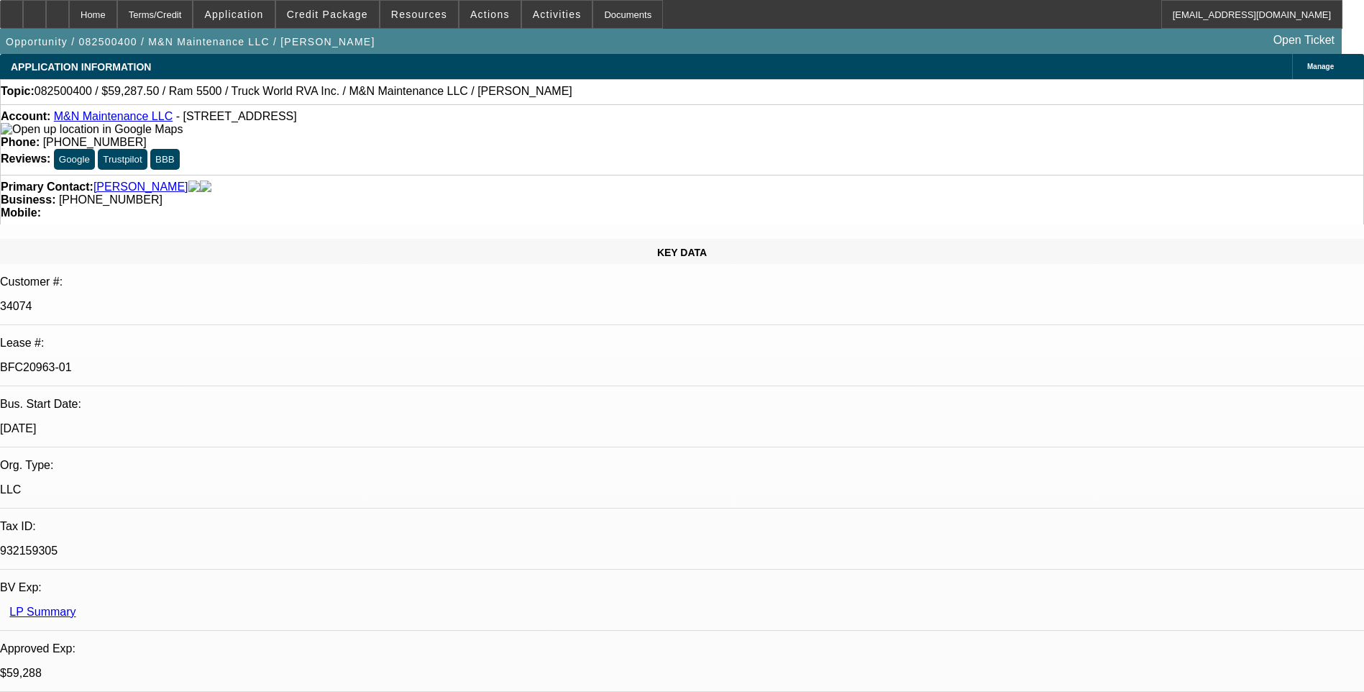
select select "0.1"
select select "0"
select select "0.1"
select select "0"
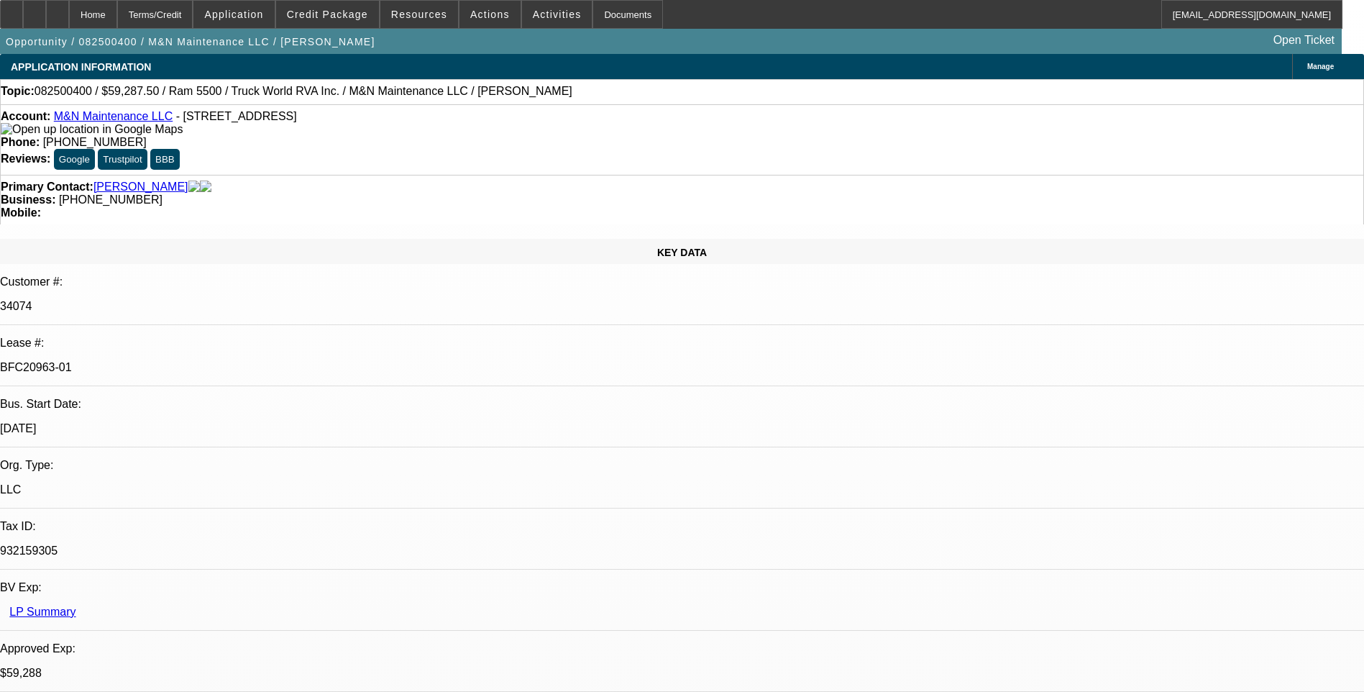
select select "0"
select select "0.1"
select select "0"
select select "1"
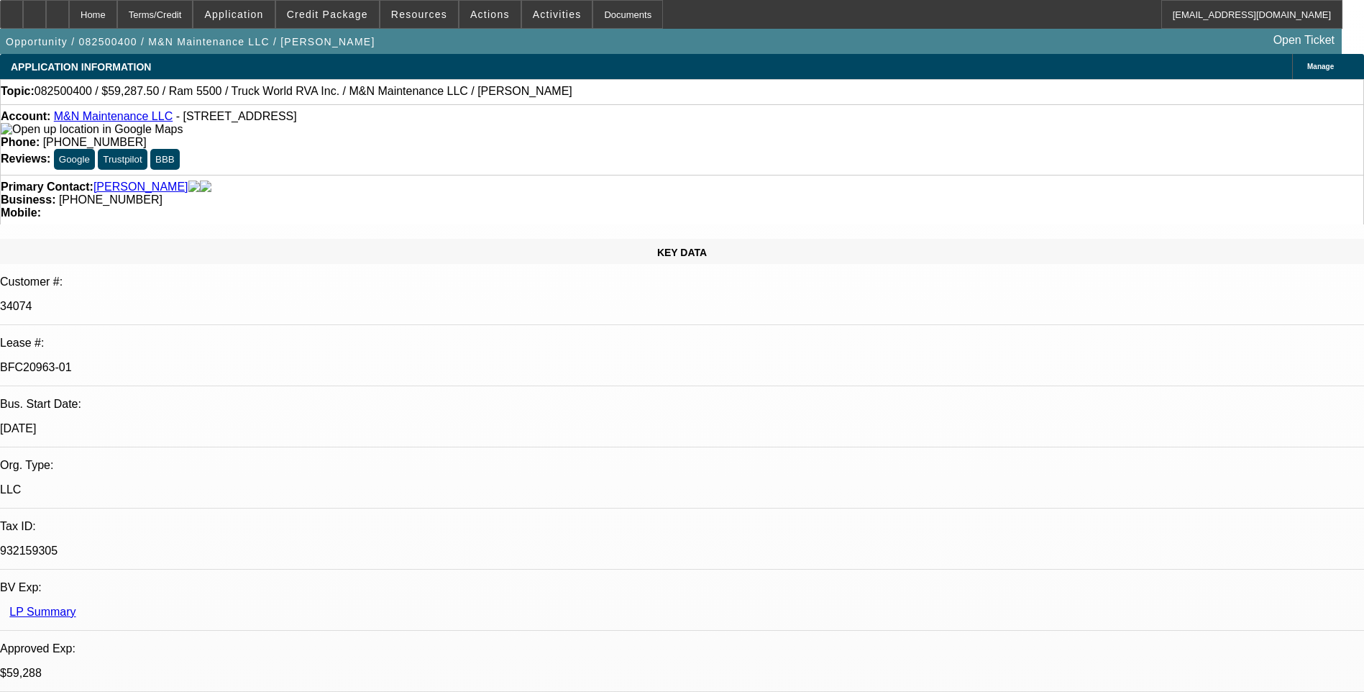
select select "1"
select select "6"
select select "1"
select select "6"
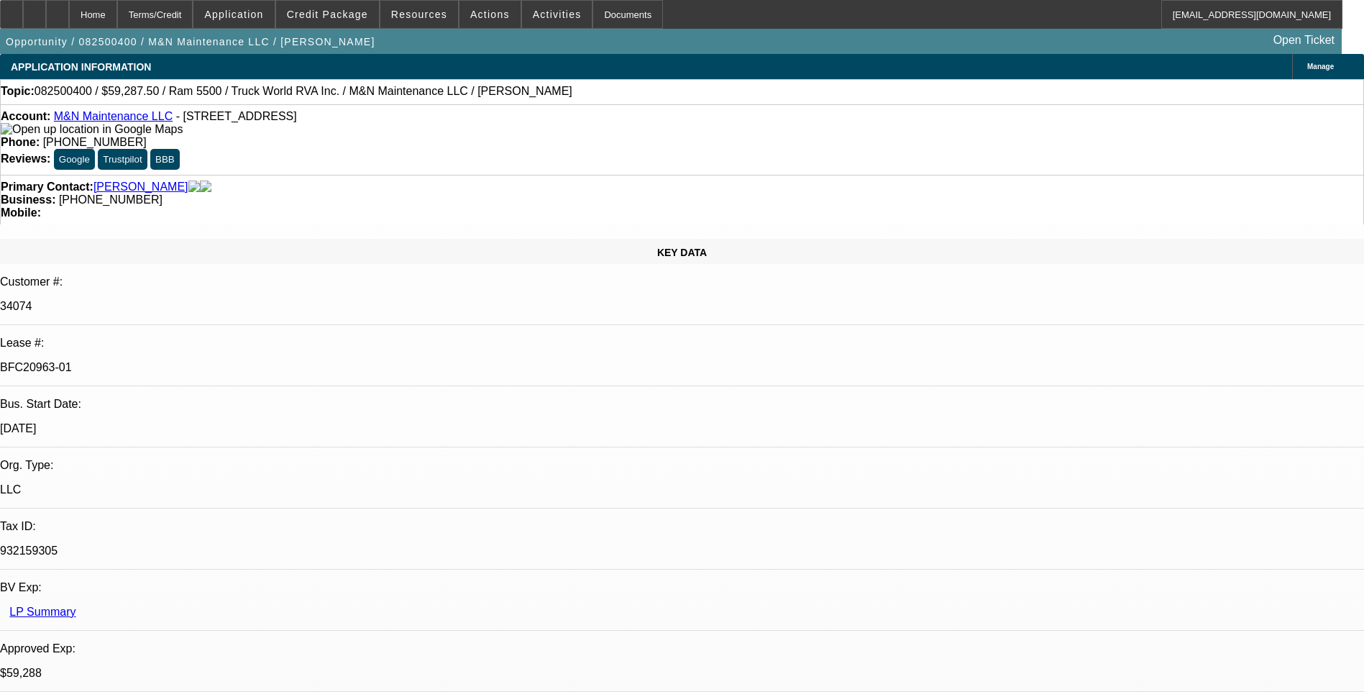
select select "1"
select select "6"
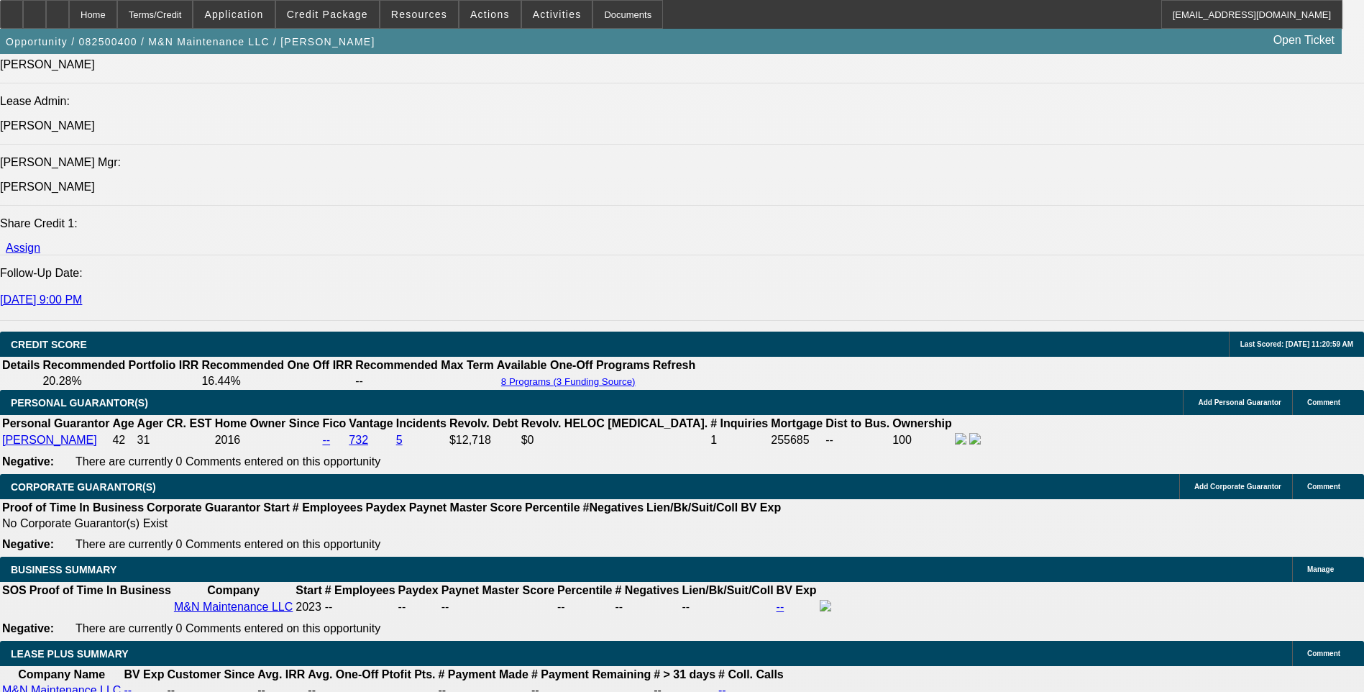
scroll to position [1942, 0]
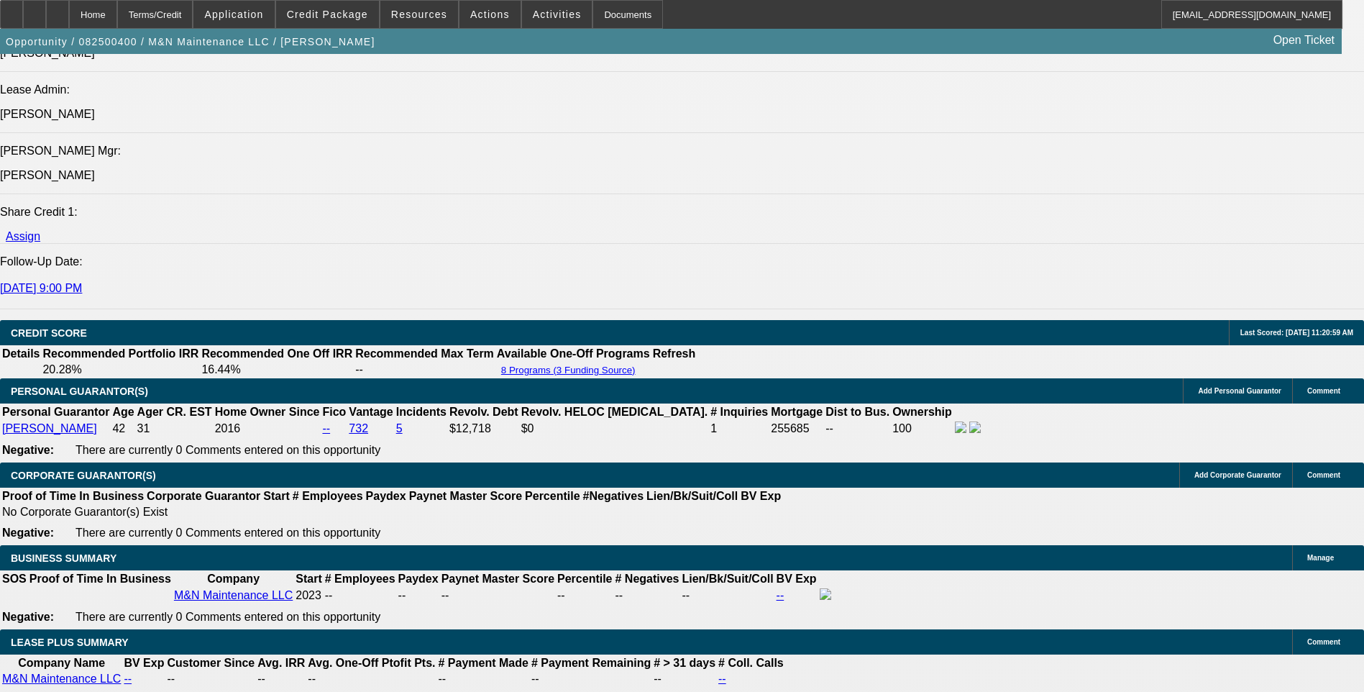
drag, startPoint x: 92, startPoint y: 16, endPoint x: 394, endPoint y: 70, distance: 306.8
click at [58, 9] on icon at bounding box center [58, 9] width 0 height 0
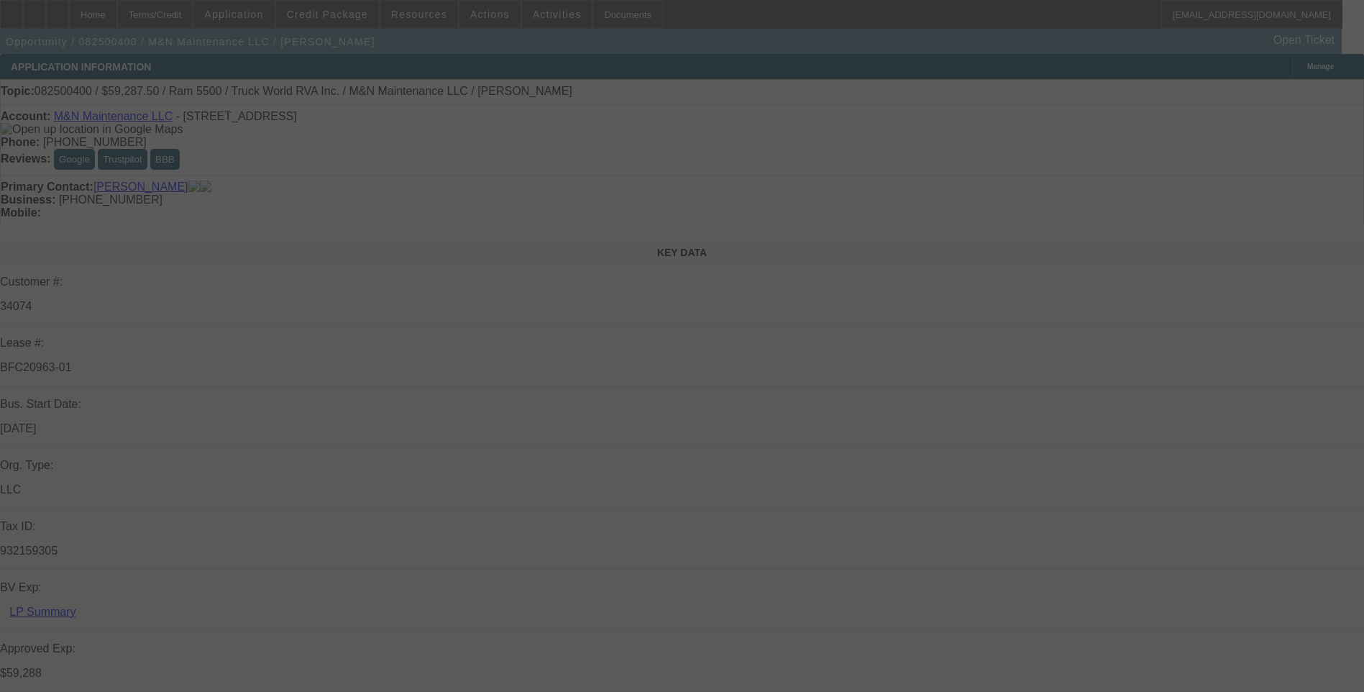
select select "0.1"
select select "0"
select select "0.1"
select select "0"
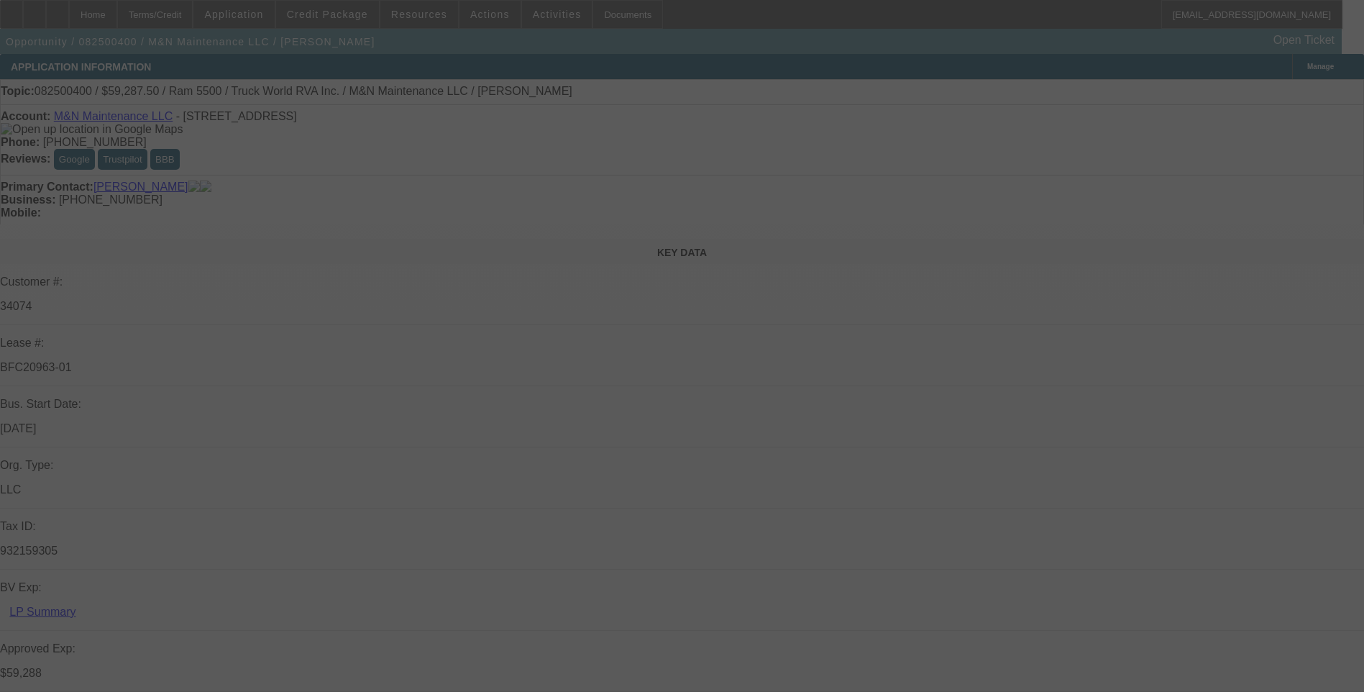
select select "0"
select select "0.1"
select select "0"
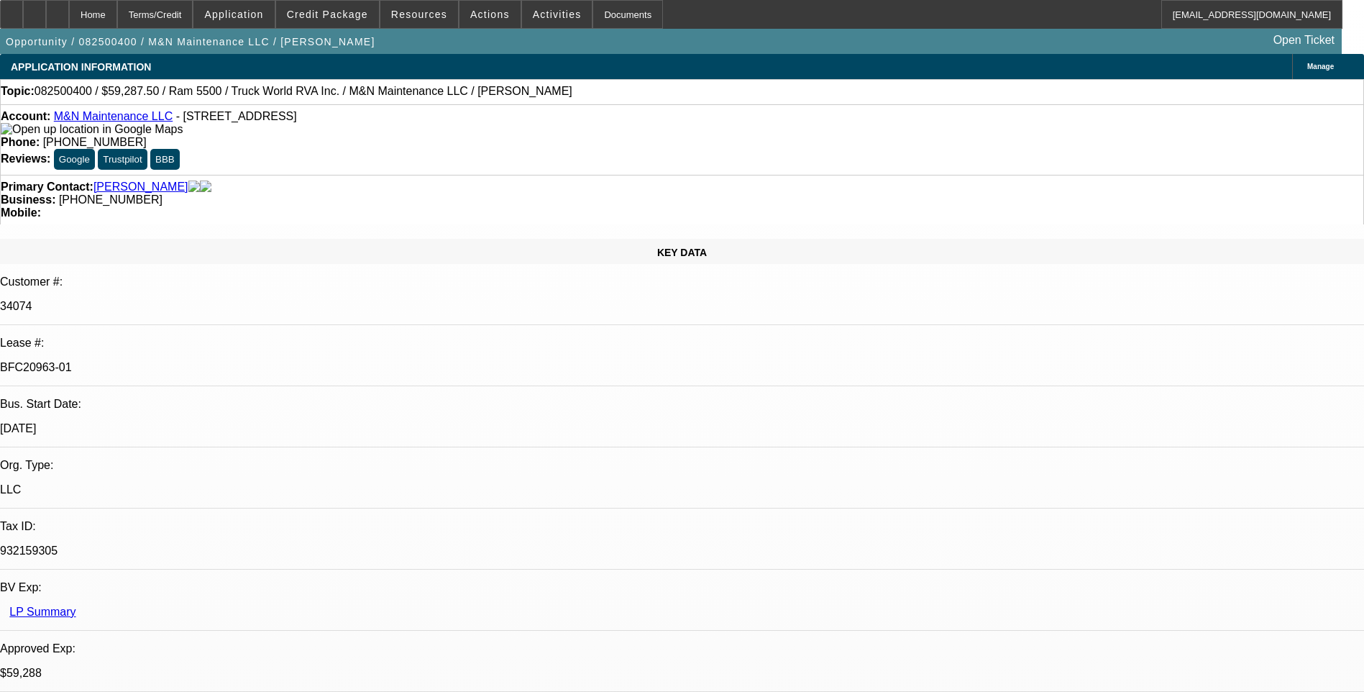
select select "1"
select select "6"
select select "1"
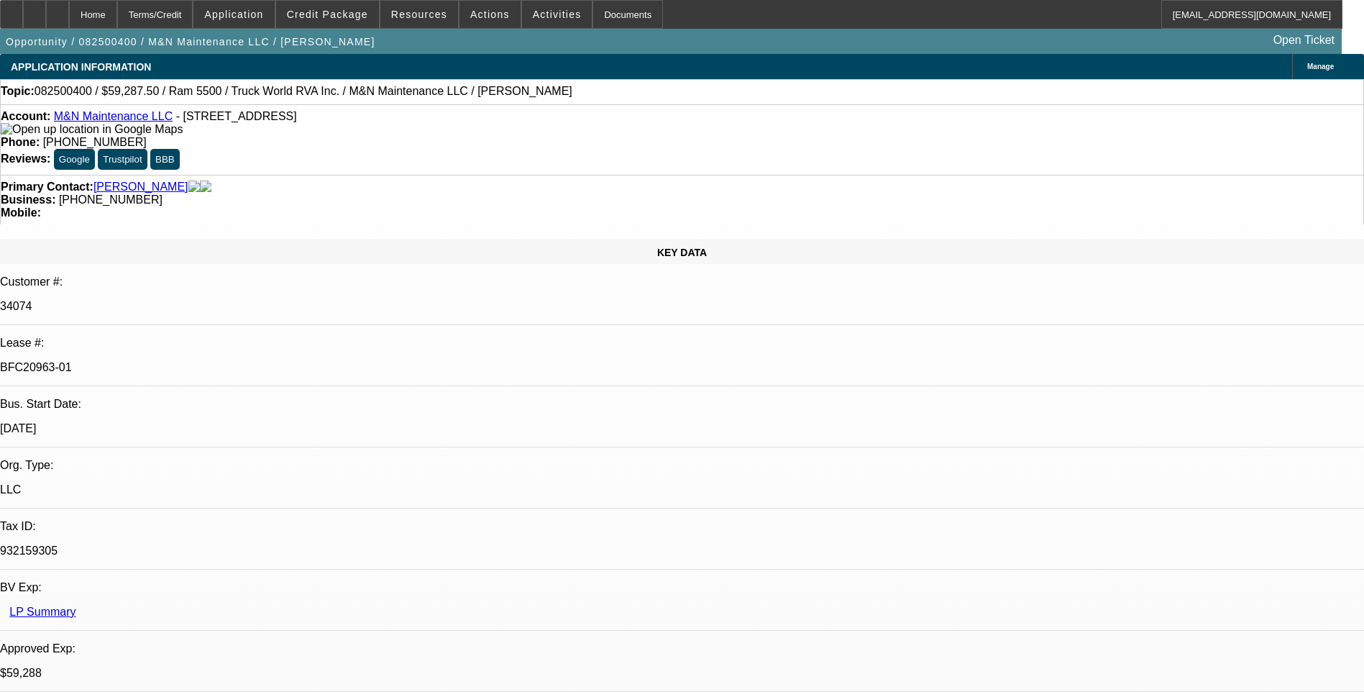
select select "6"
select select "1"
select select "6"
click at [898, 100] on div "Topic: 082500400 / $59,287.50 / Ram 5500 / Truck World RVA Inc. / M&N Maintenan…" at bounding box center [682, 91] width 1364 height 25
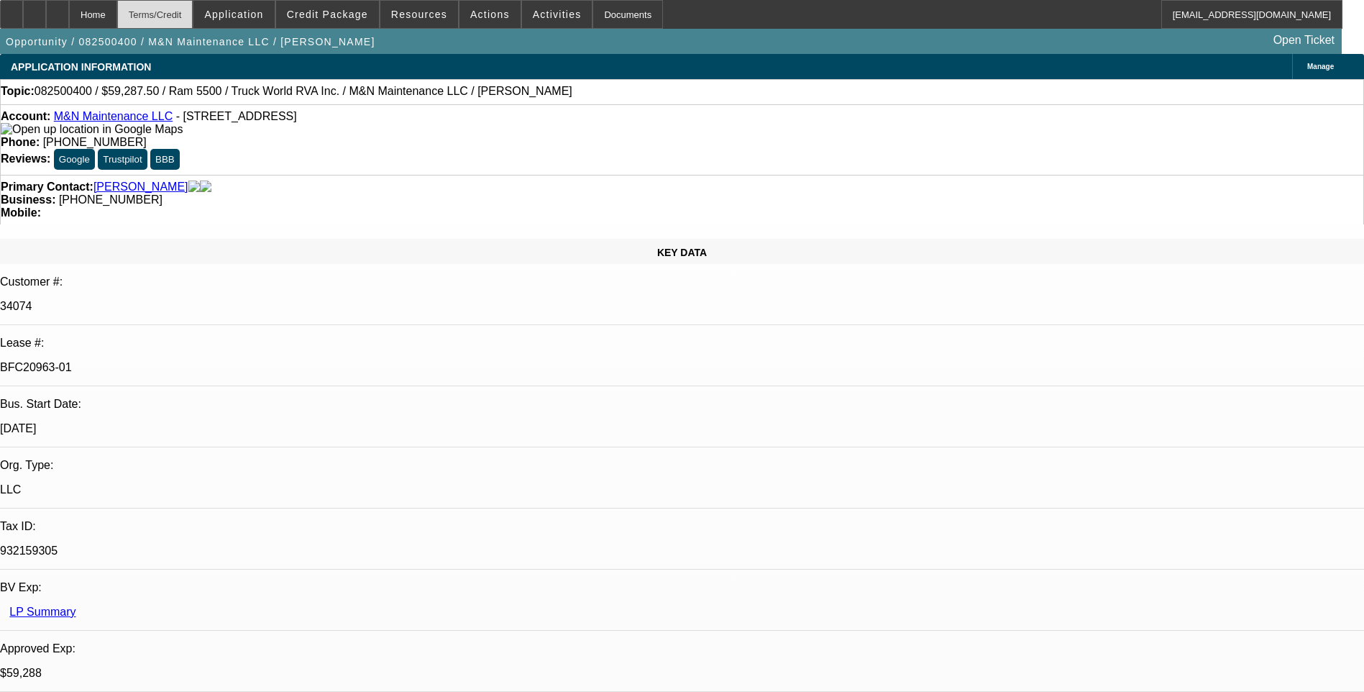
click at [188, 17] on div "Terms/Credit" at bounding box center [155, 14] width 76 height 29
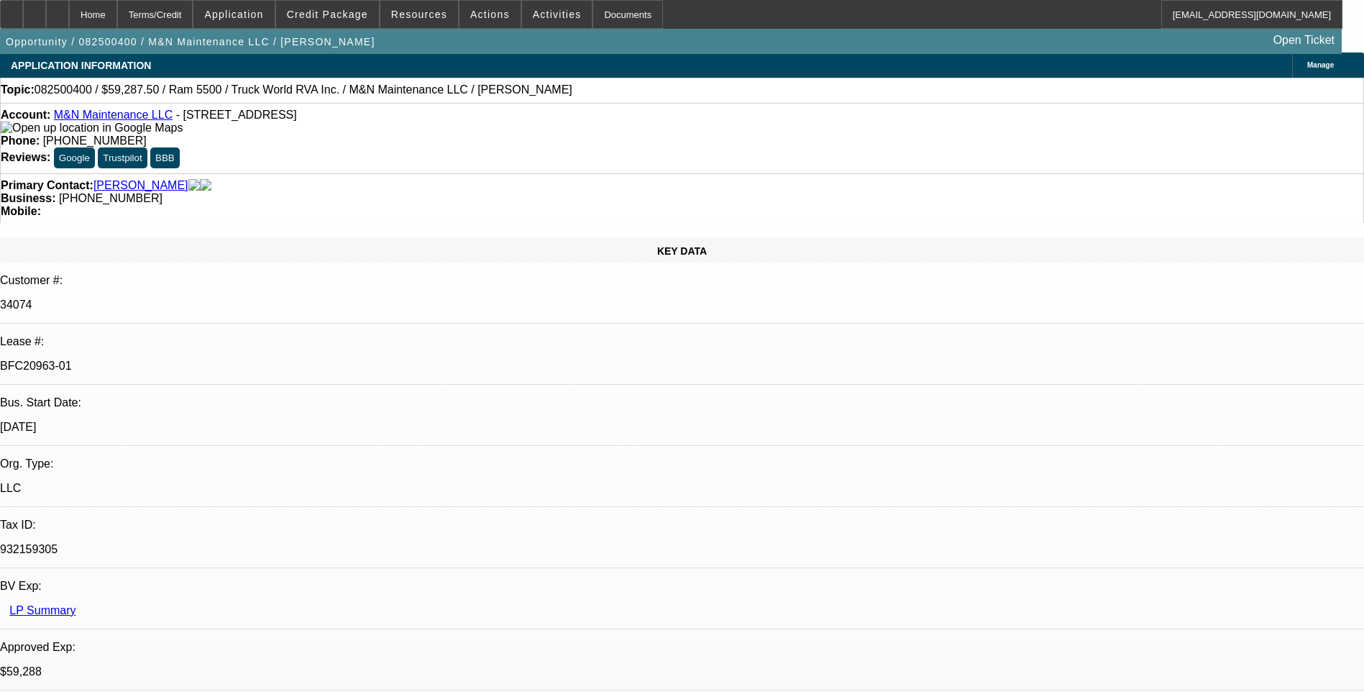
scroll to position [0, 0]
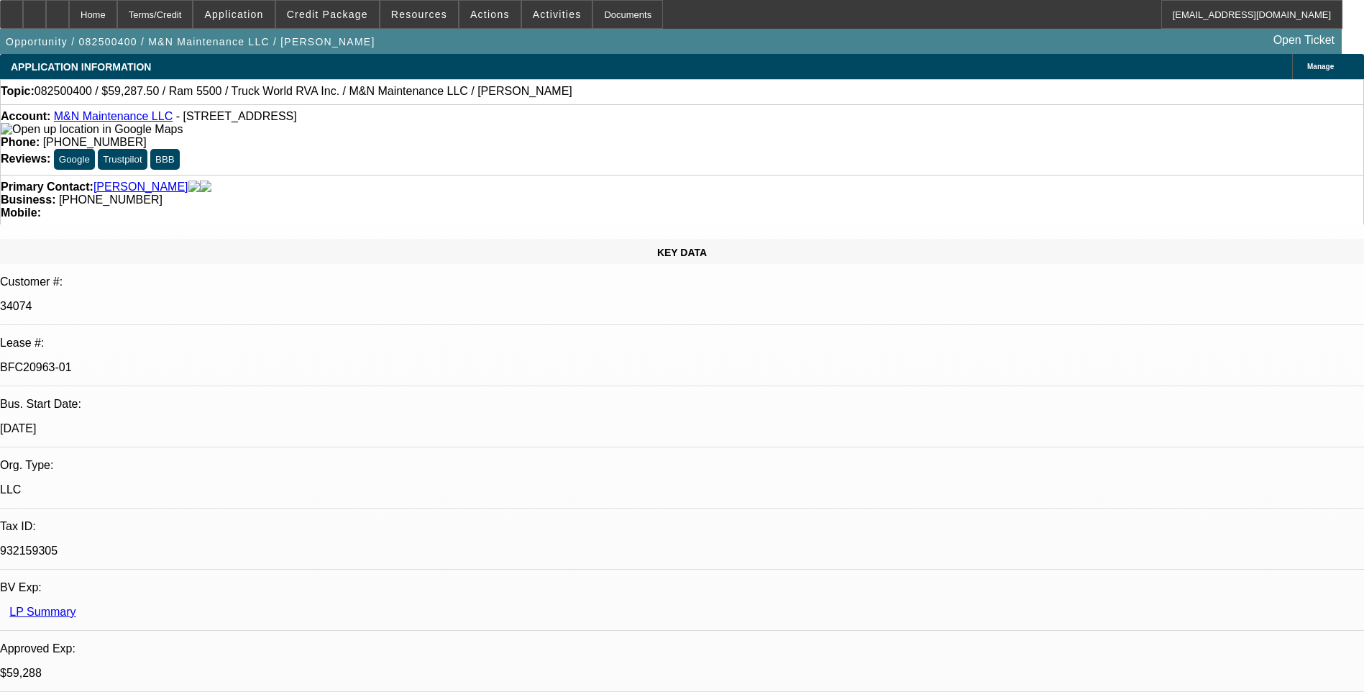
click at [898, 108] on div "Account: M&N Maintenance LLC - 300 Willowstone Trl, Saginaw, TX 76179 Phone: (8…" at bounding box center [682, 139] width 1364 height 70
click at [69, 19] on div at bounding box center [57, 14] width 23 height 29
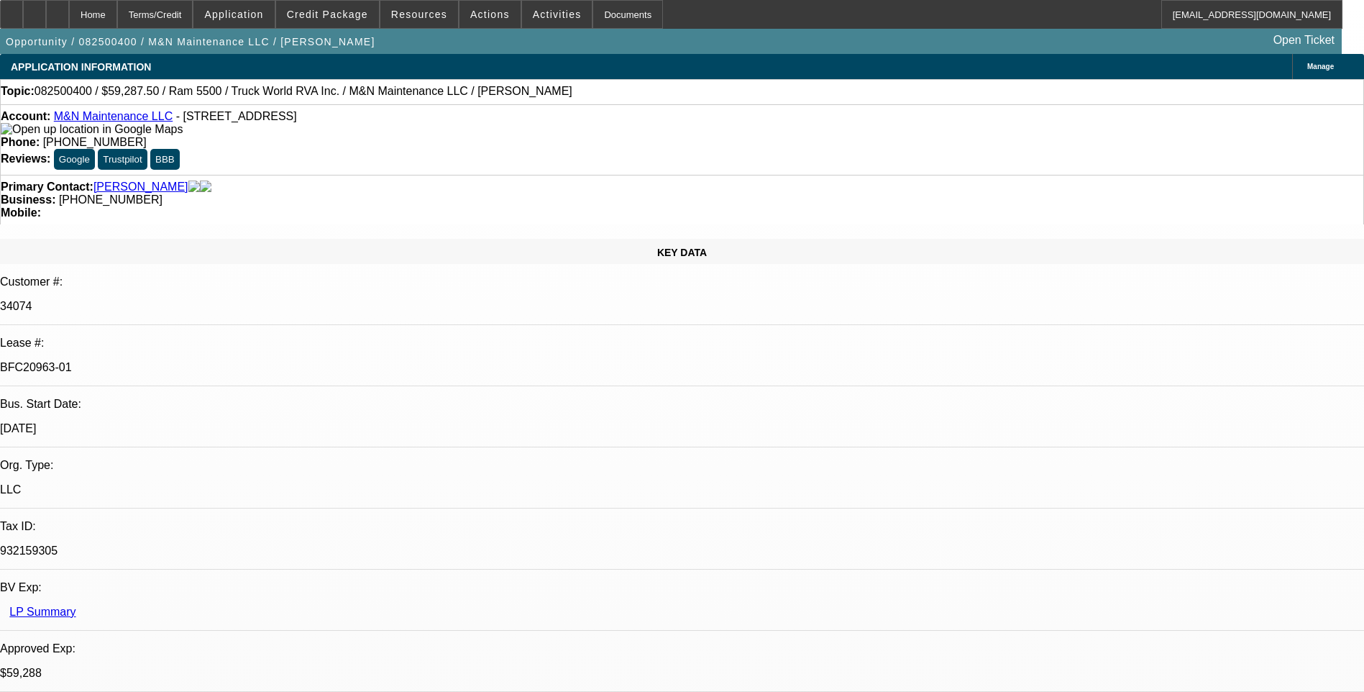
select select "0.1"
select select "0"
select select "0.1"
select select "0"
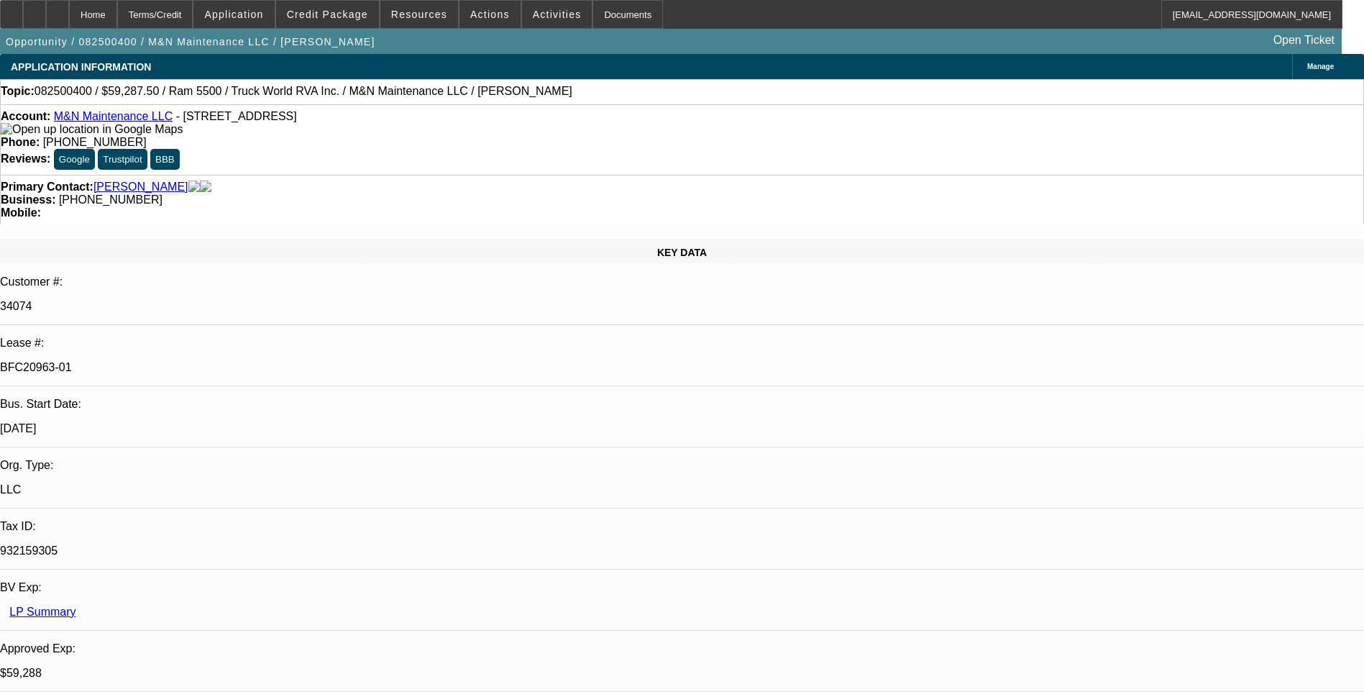
select select "0"
select select "0.1"
select select "0"
select select "1"
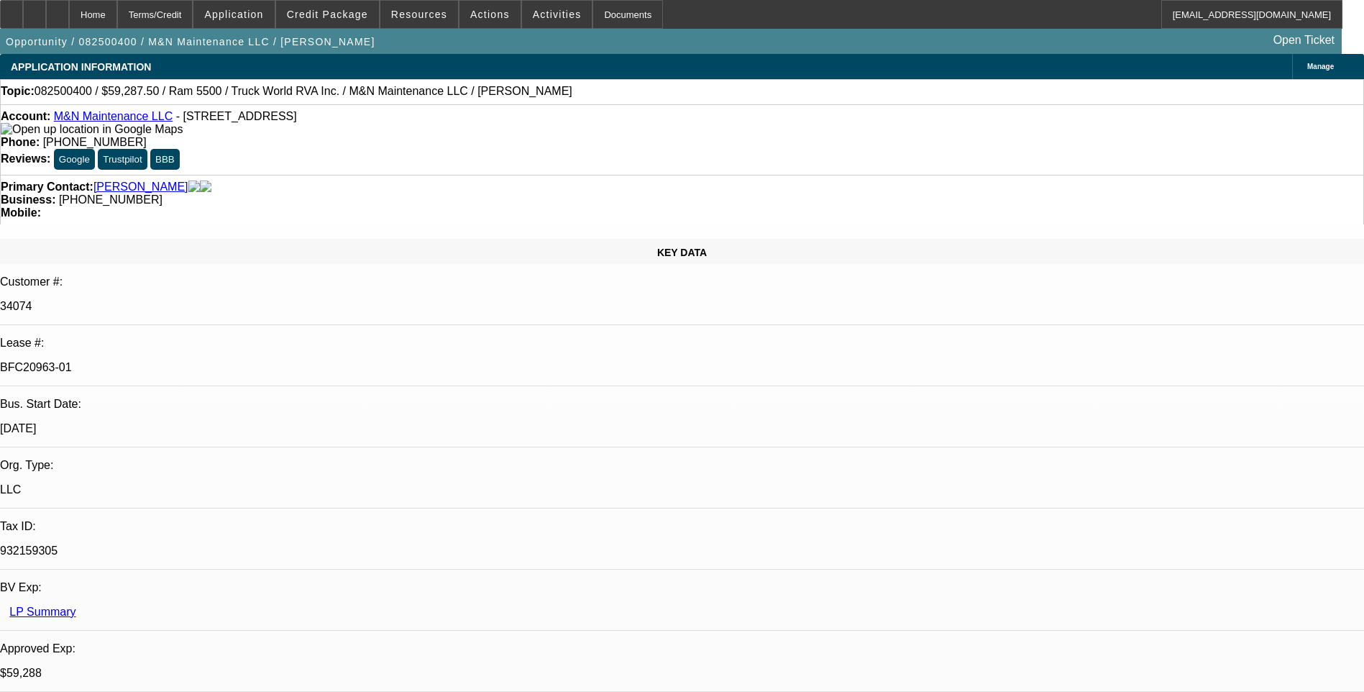
select select "1"
select select "6"
select select "1"
select select "6"
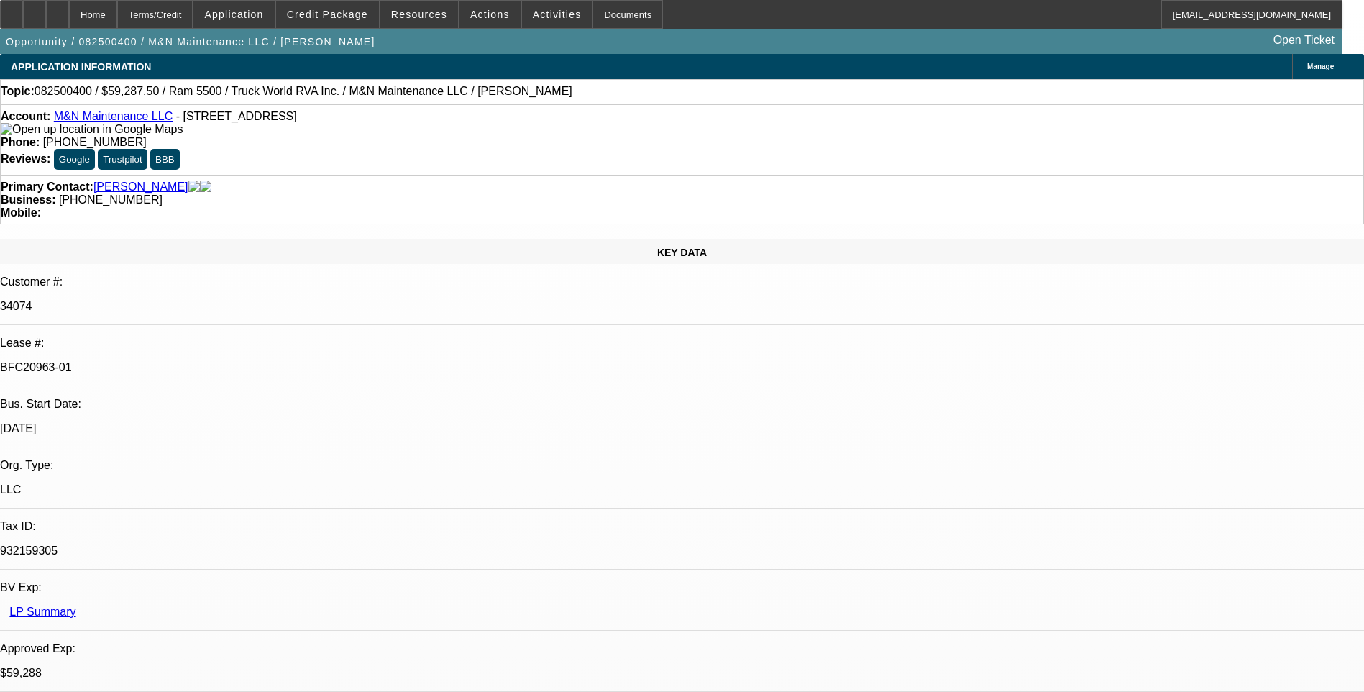
select select "1"
select select "6"
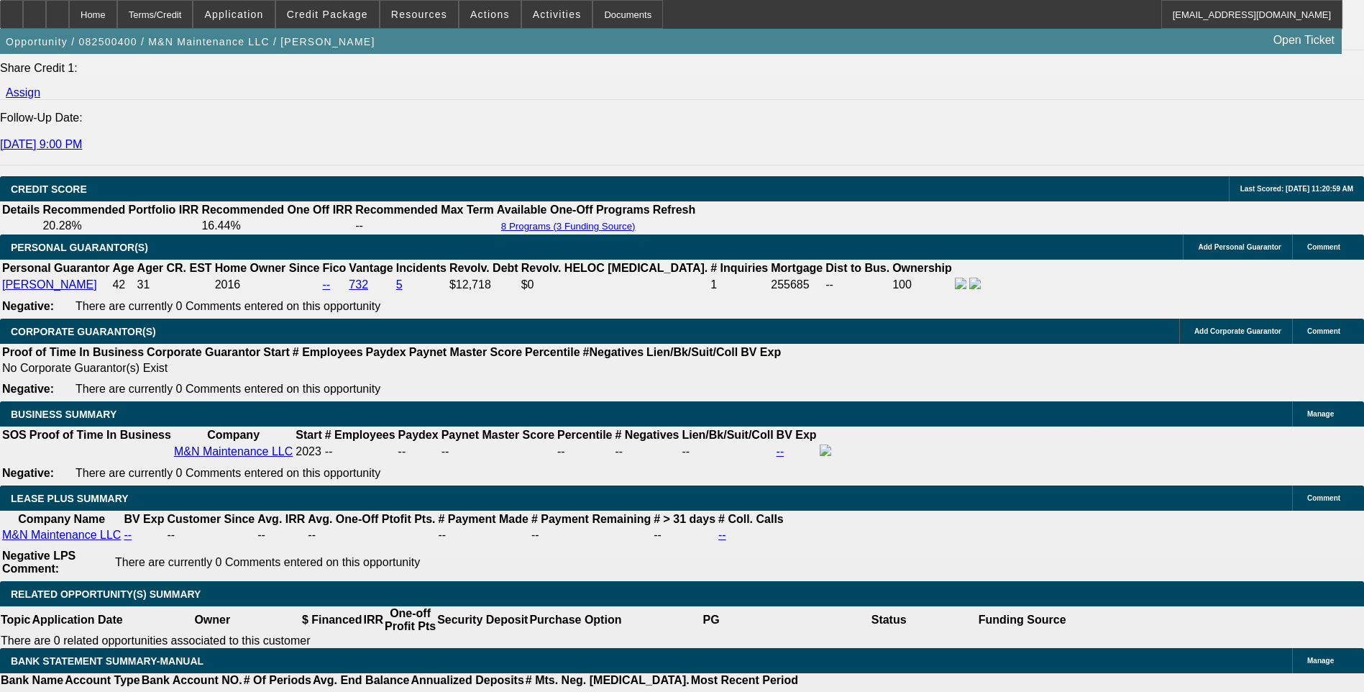
scroll to position [2014, 0]
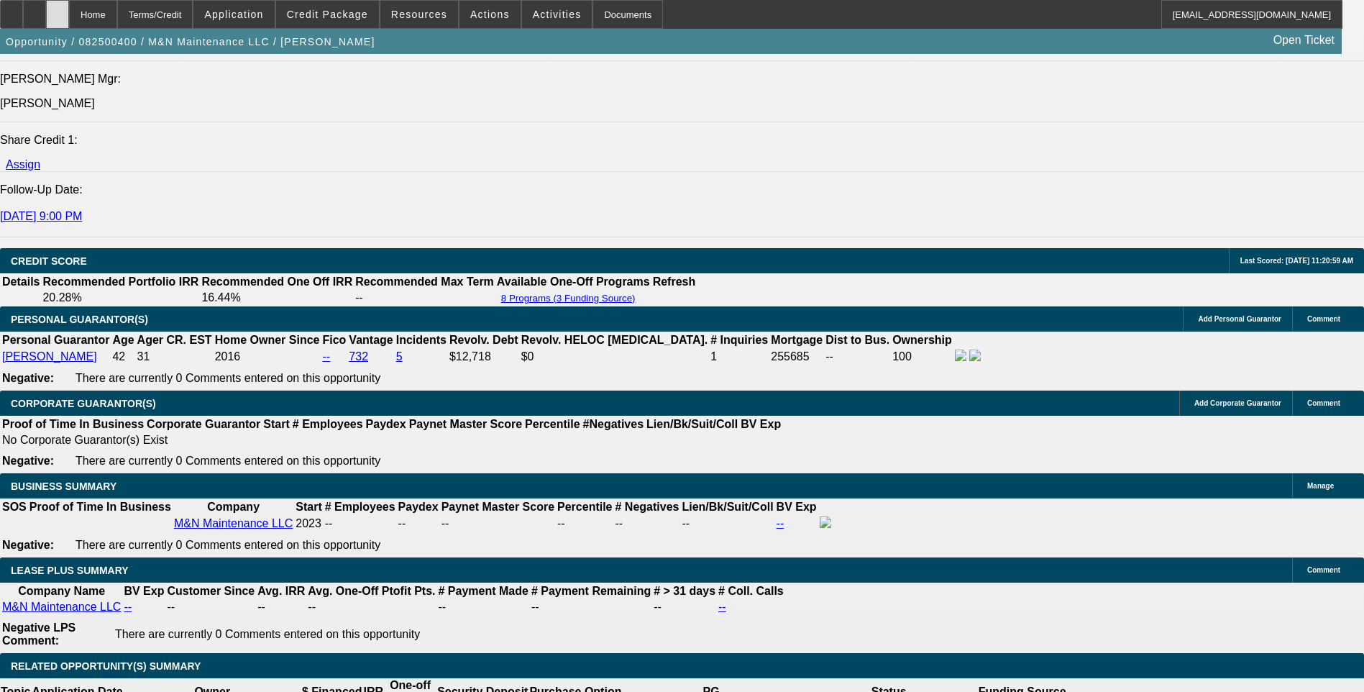
click at [58, 9] on icon at bounding box center [58, 9] width 0 height 0
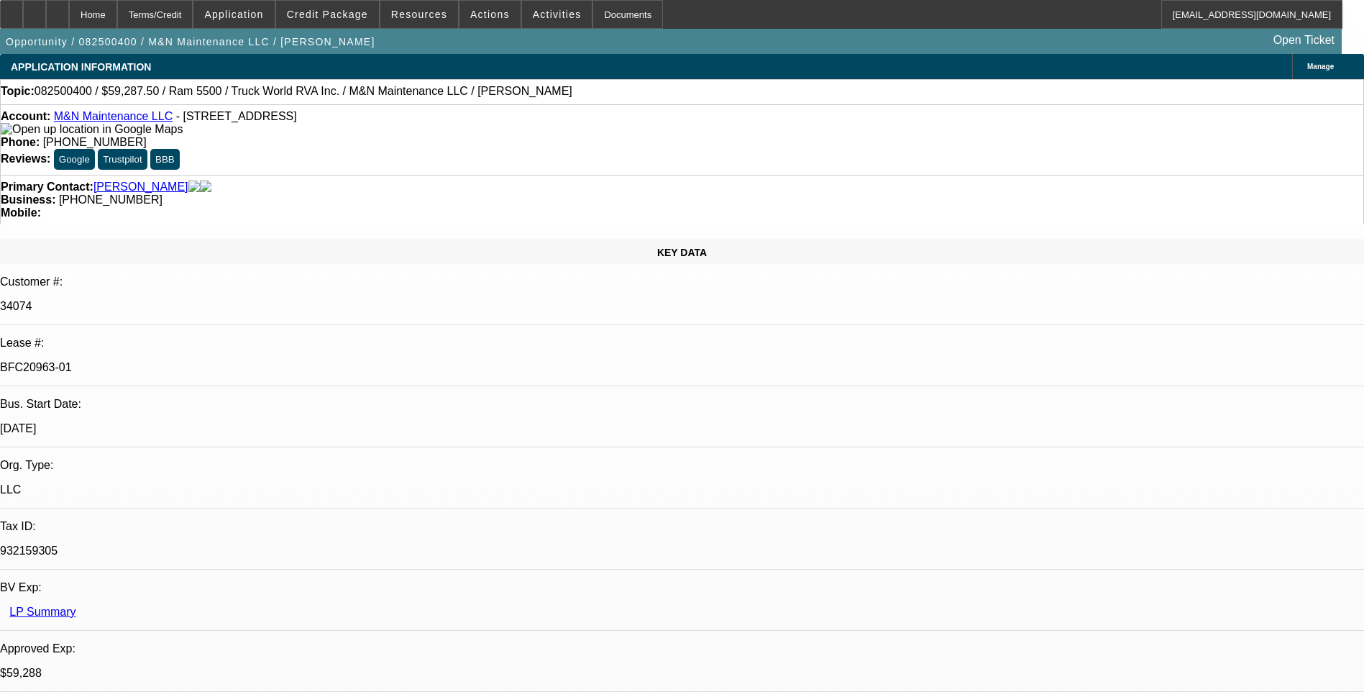
select select "0.1"
select select "0"
select select "0.1"
select select "0"
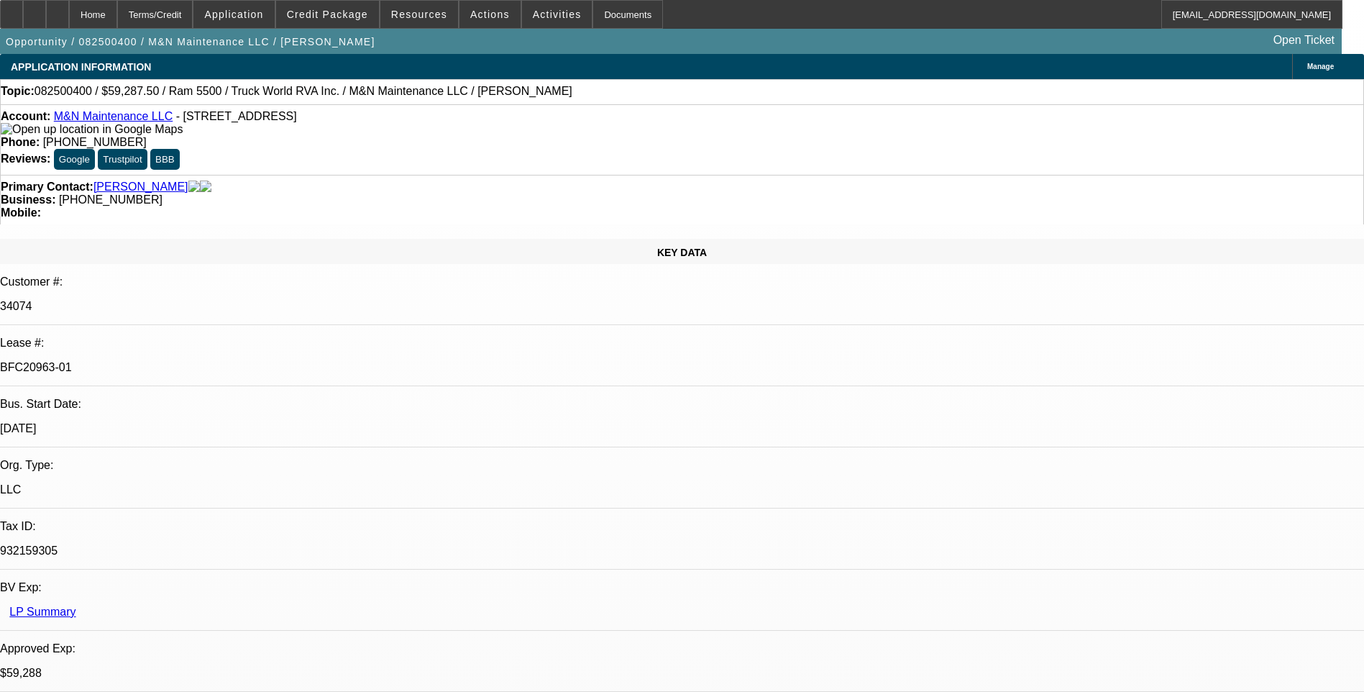
select select "0"
select select "0.1"
select select "0"
select select "1"
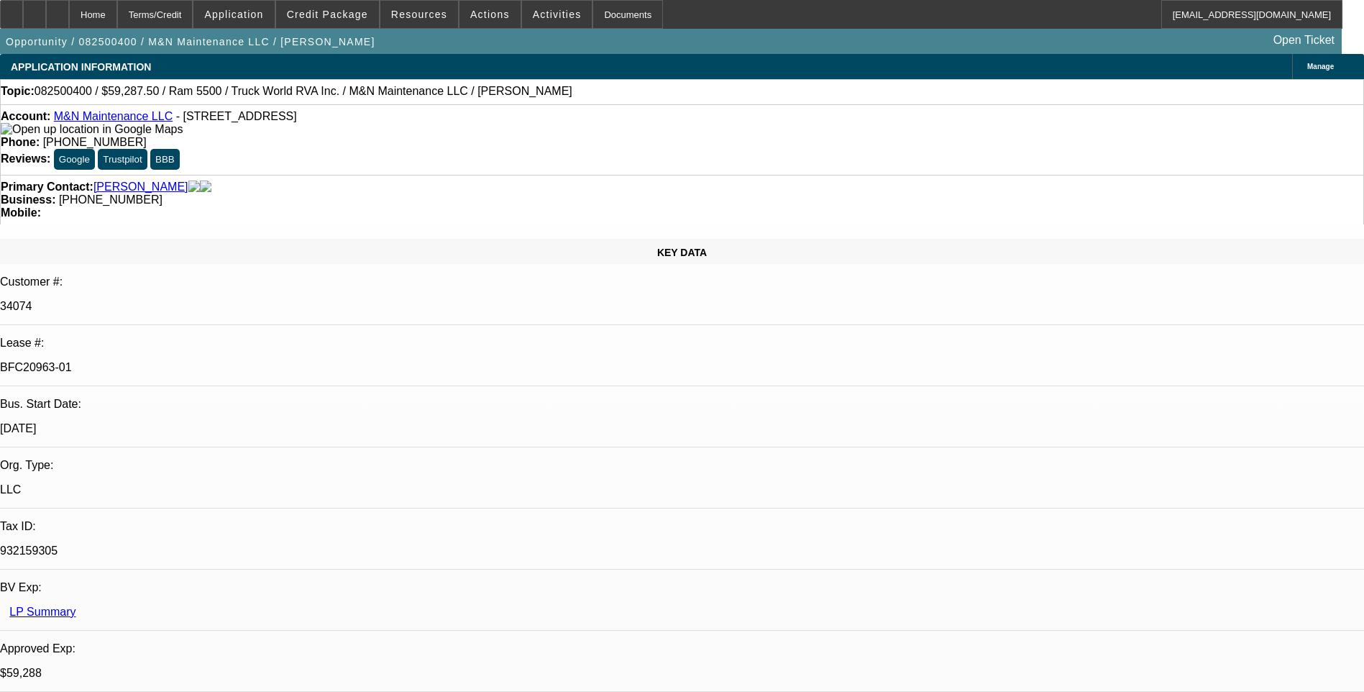
select select "1"
select select "6"
select select "1"
select select "6"
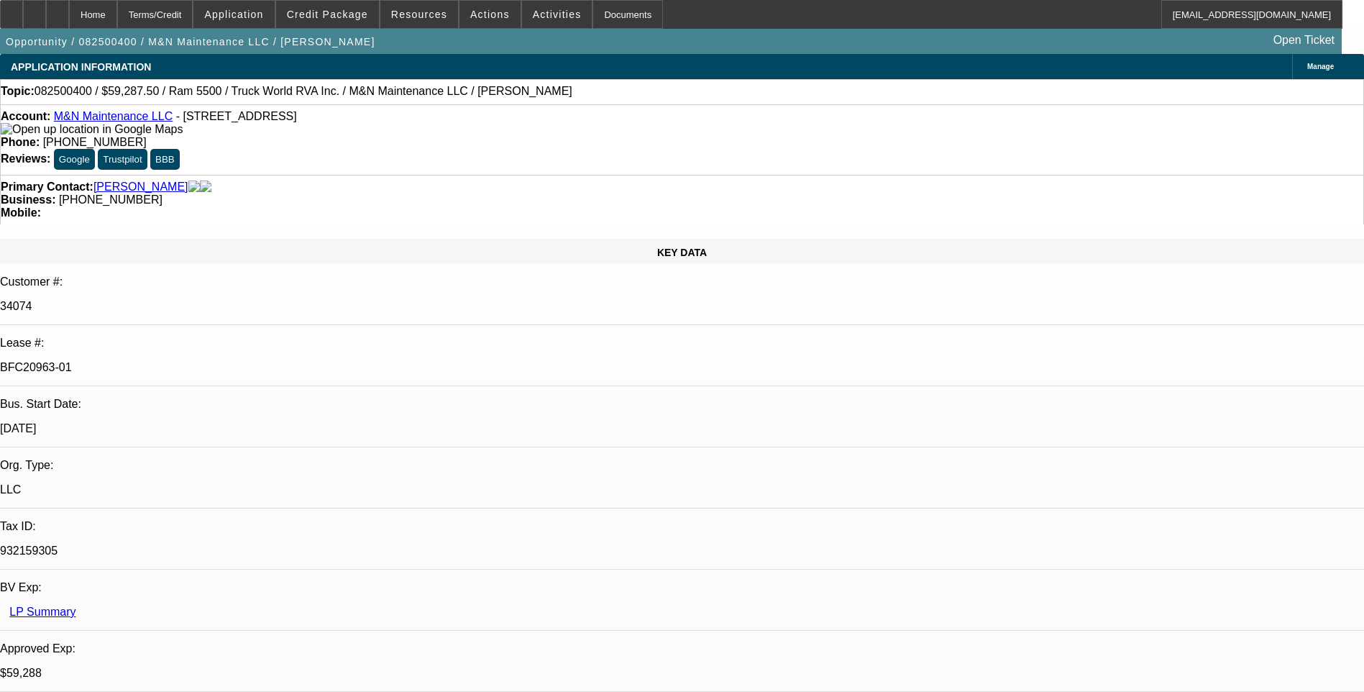
select select "1"
select select "6"
click at [58, 9] on icon at bounding box center [58, 9] width 0 height 0
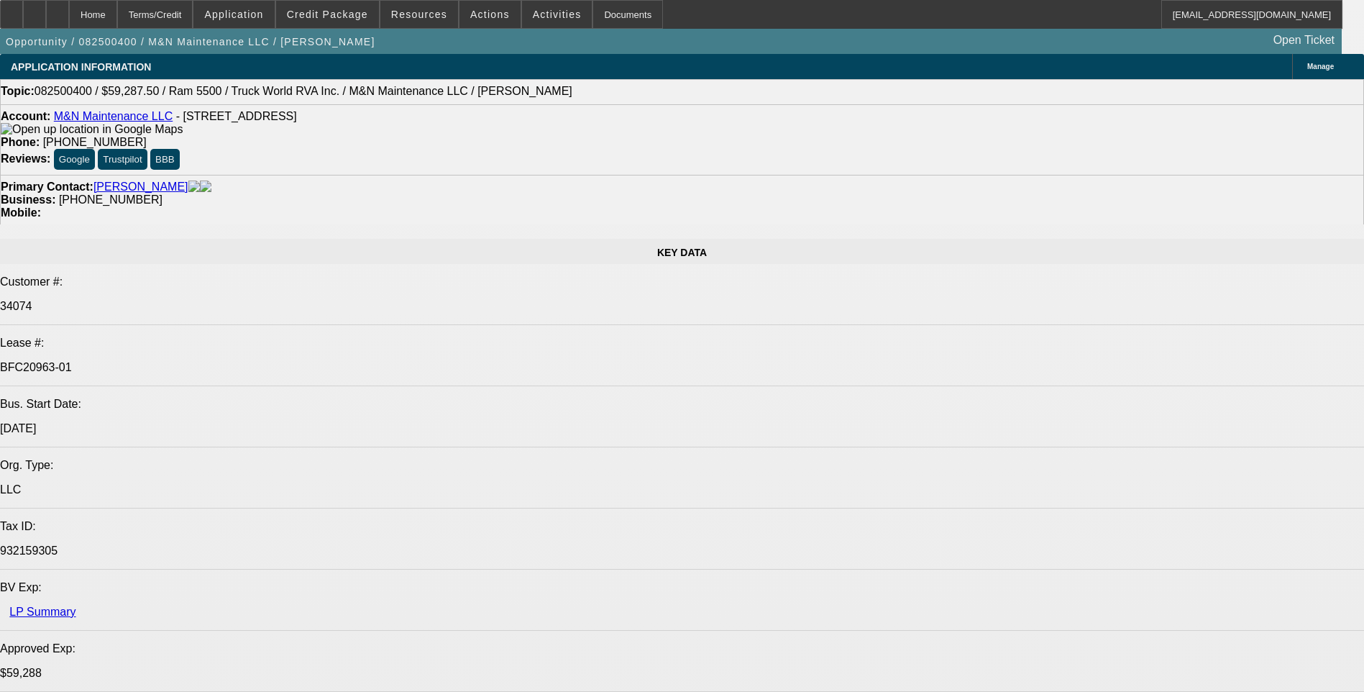
select select "0.1"
select select "0"
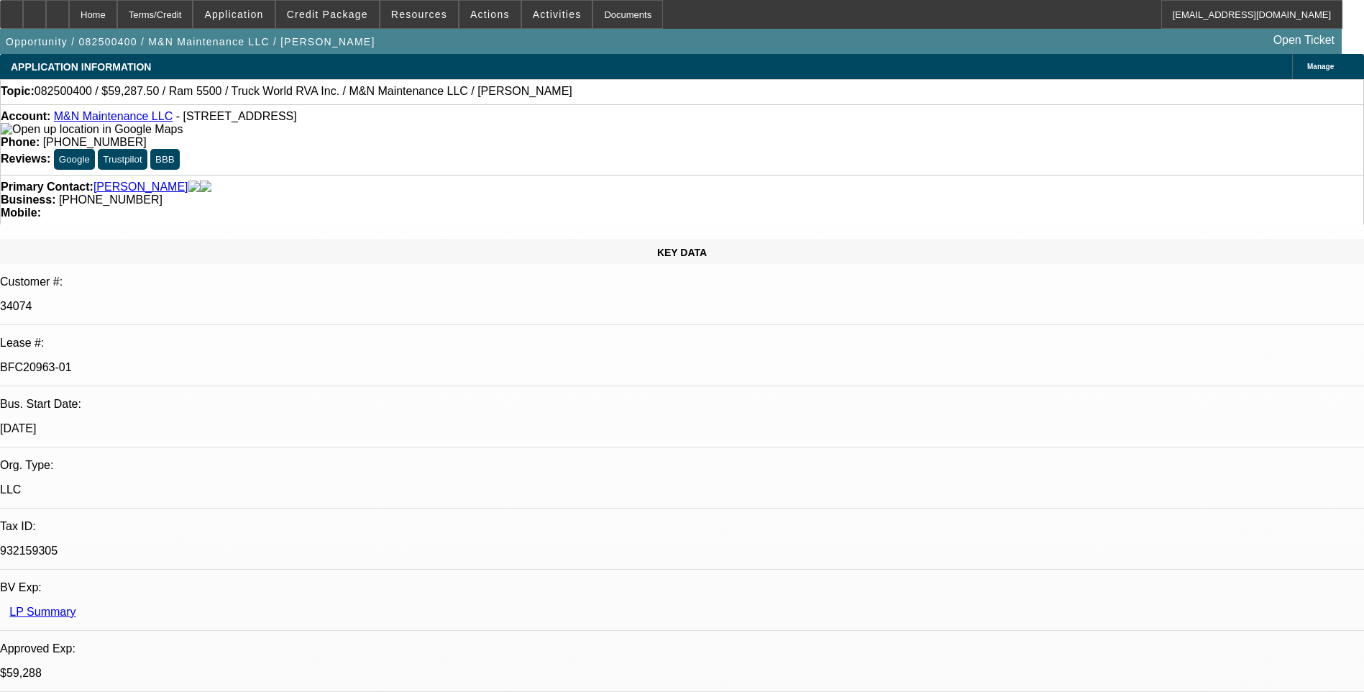
select select "0"
select select "0.1"
select select "0"
select select "0.1"
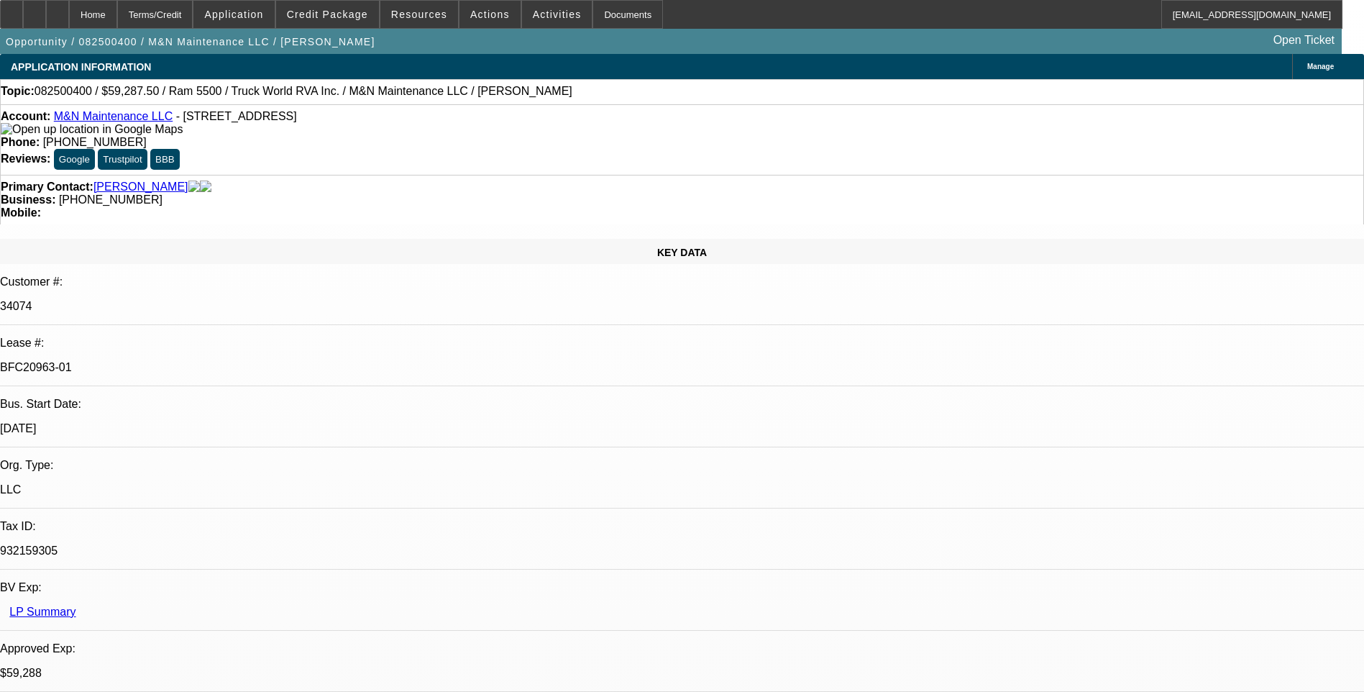
select select "0"
select select "1"
select select "6"
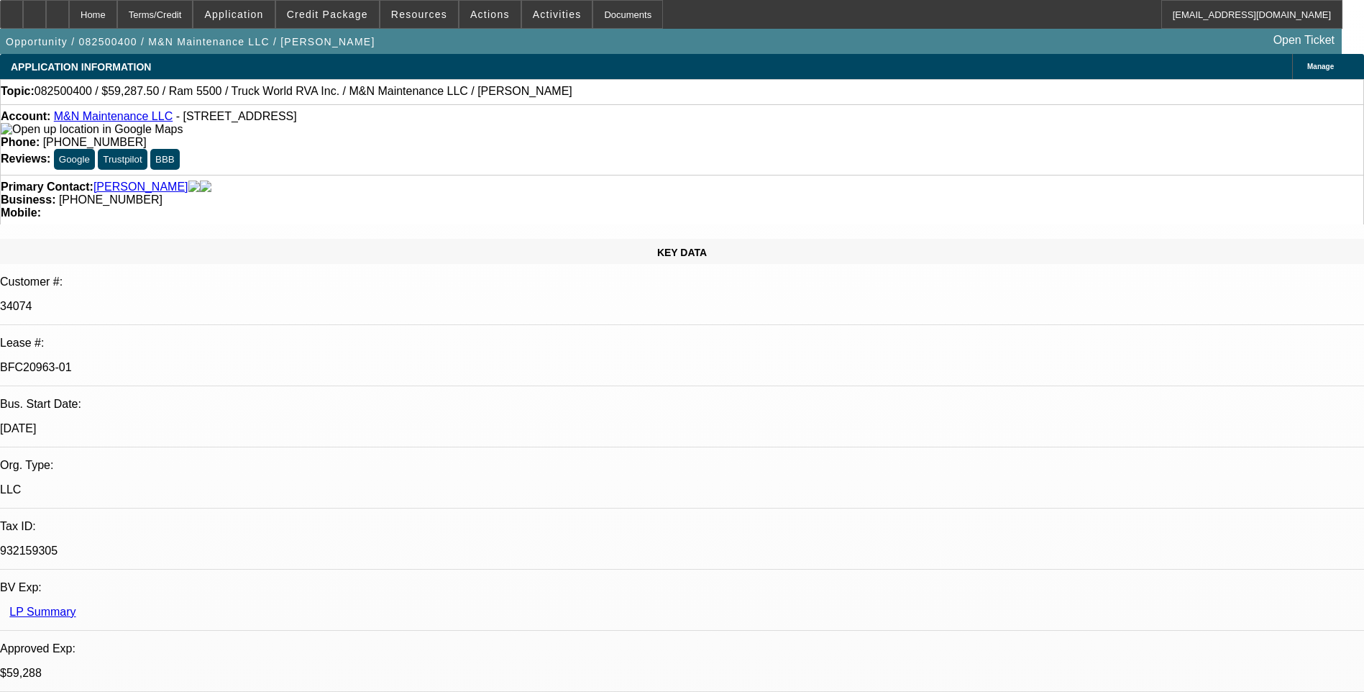
select select "1"
select select "6"
select select "1"
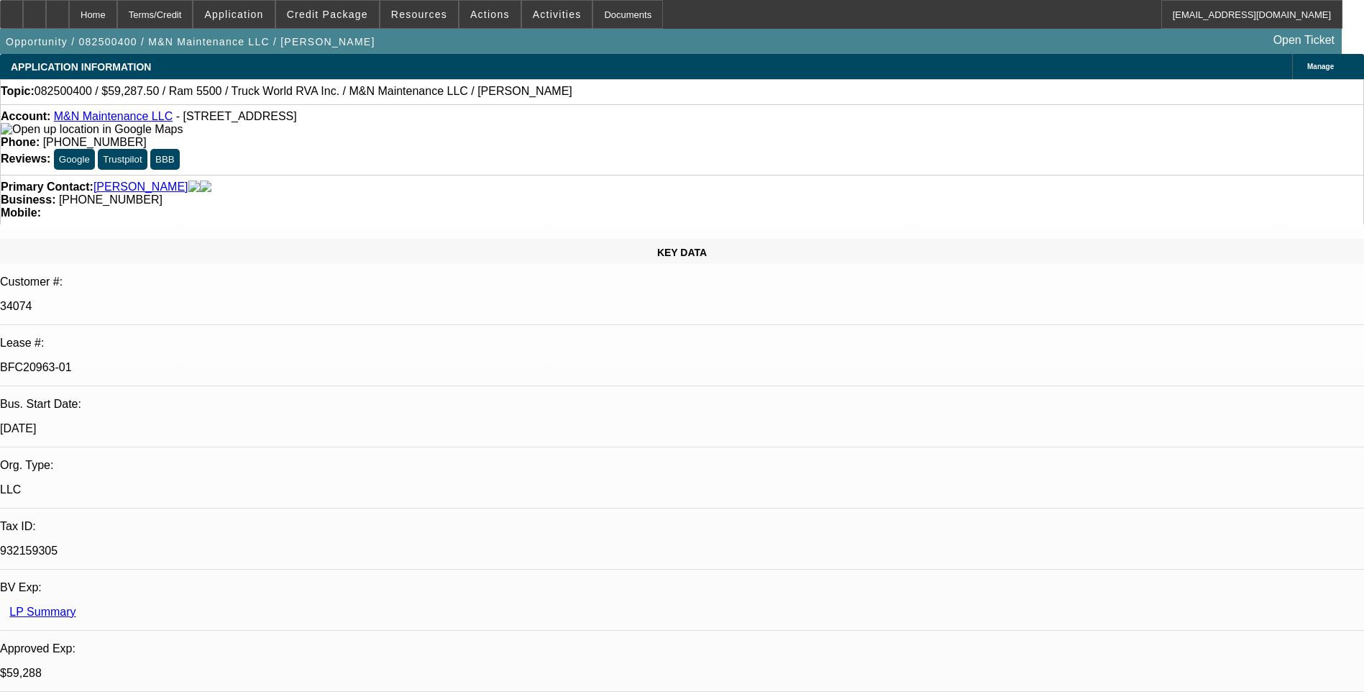
select select "6"
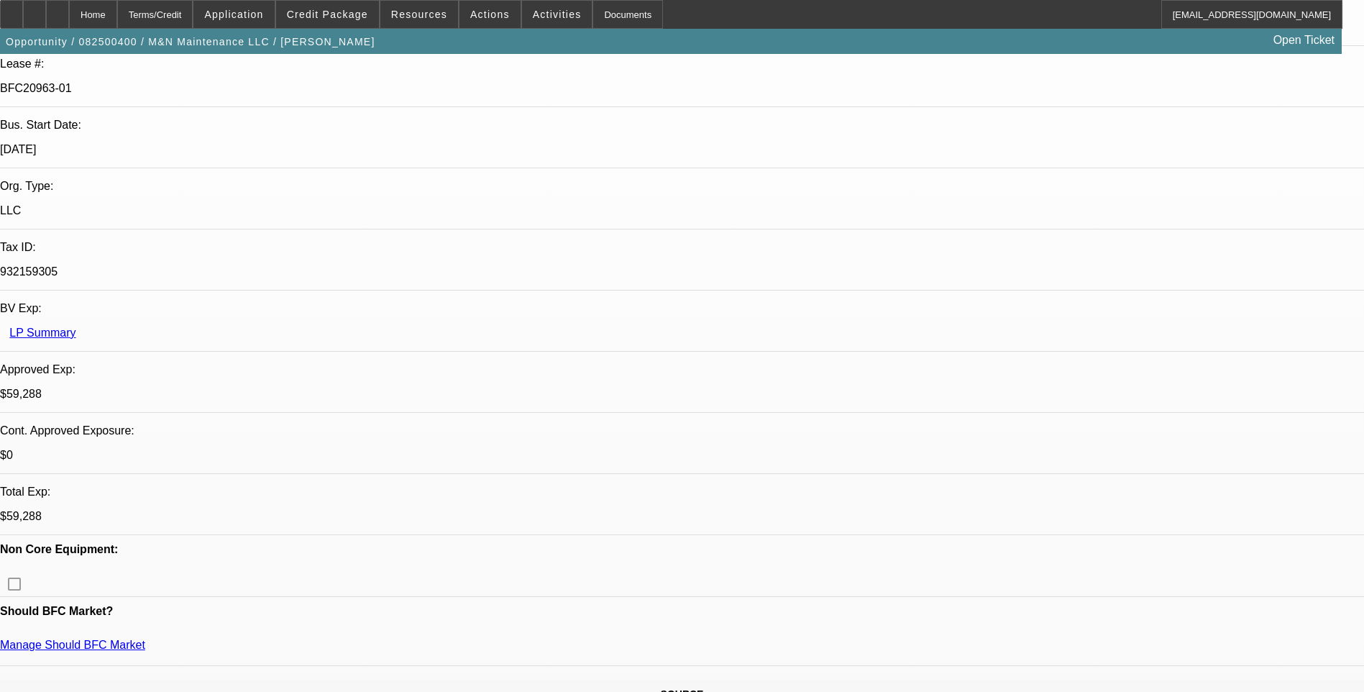
scroll to position [288, 0]
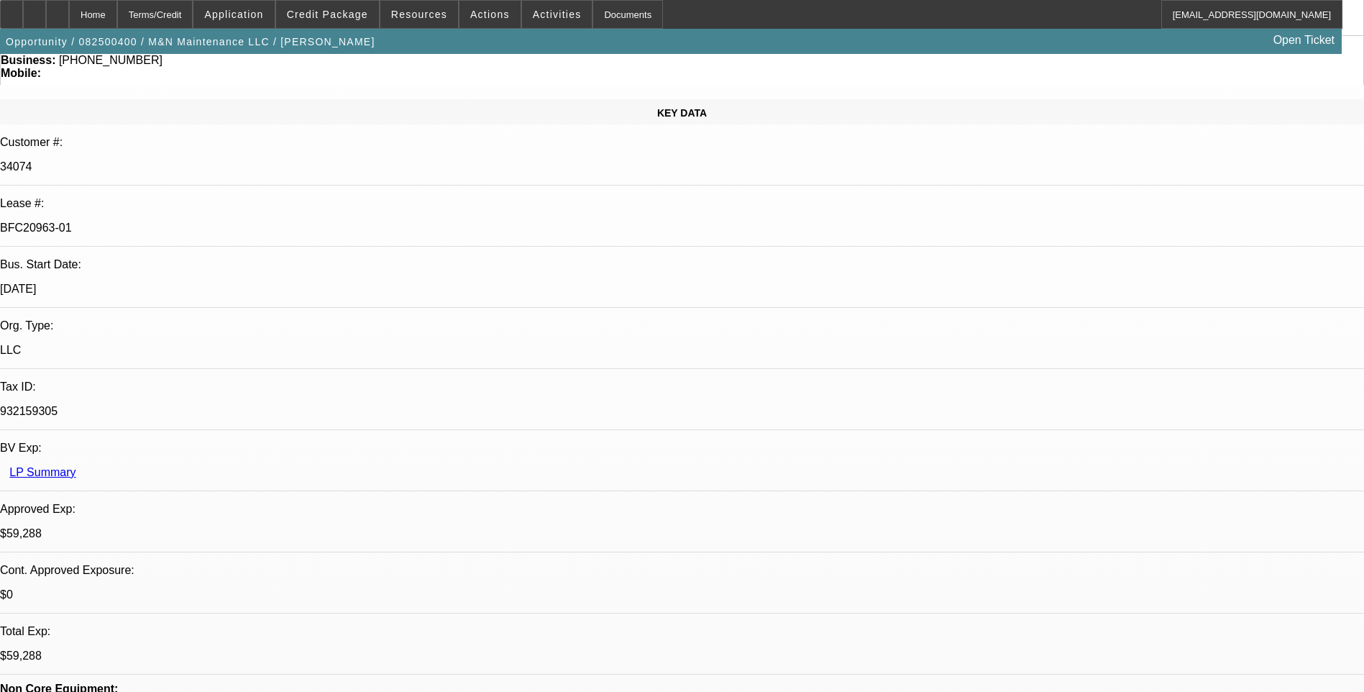
scroll to position [0, 0]
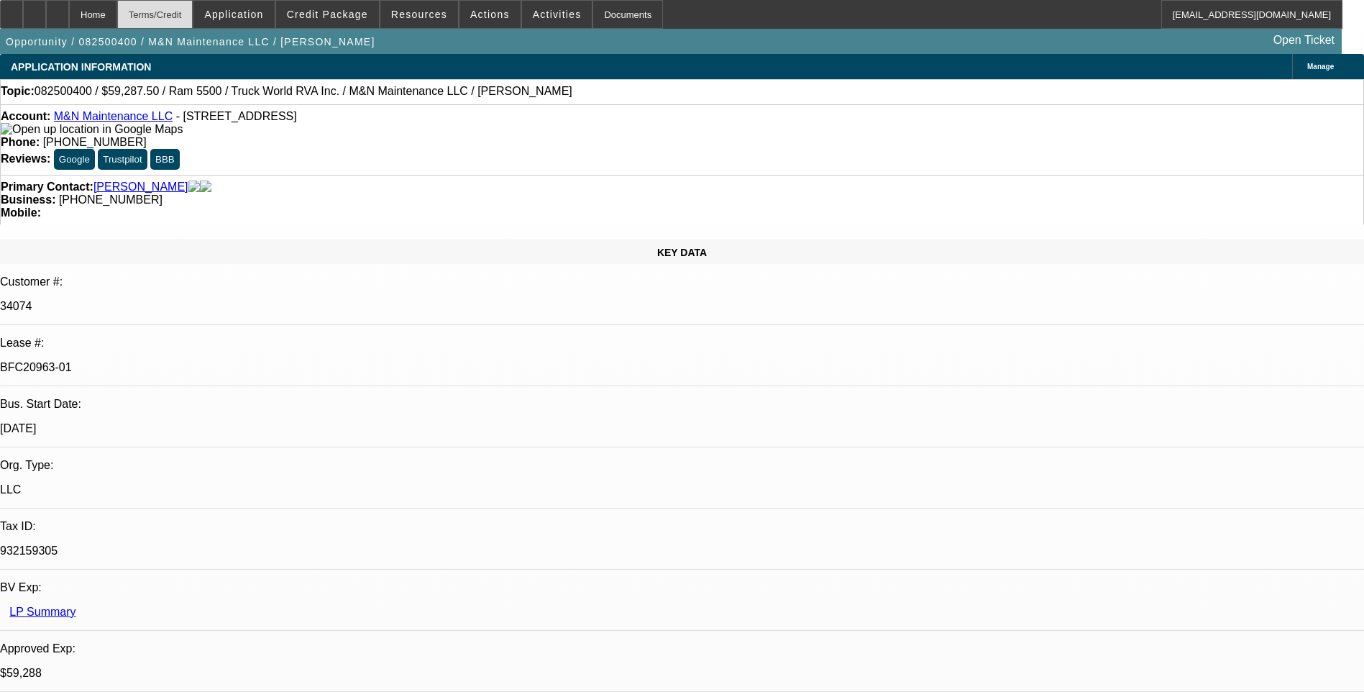
click at [193, 19] on div "Terms/Credit" at bounding box center [155, 14] width 76 height 29
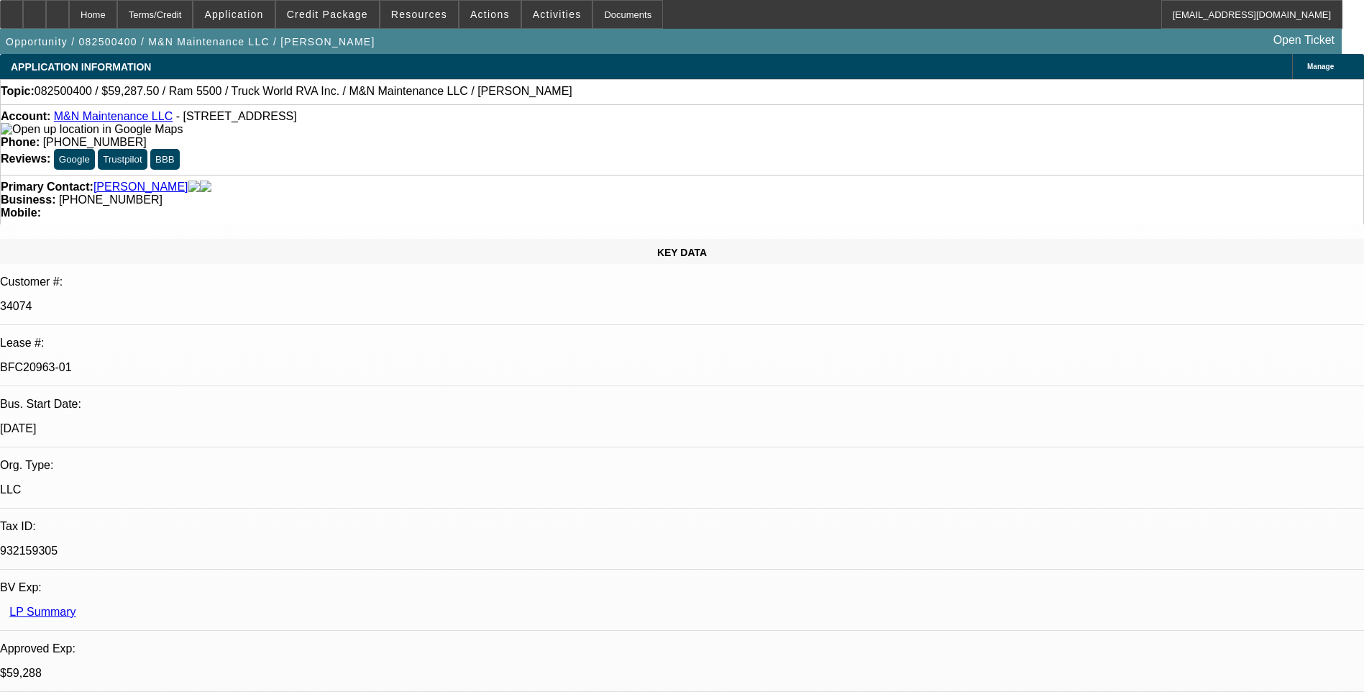
click at [58, 9] on icon at bounding box center [58, 9] width 0 height 0
select select "0.1"
select select "0"
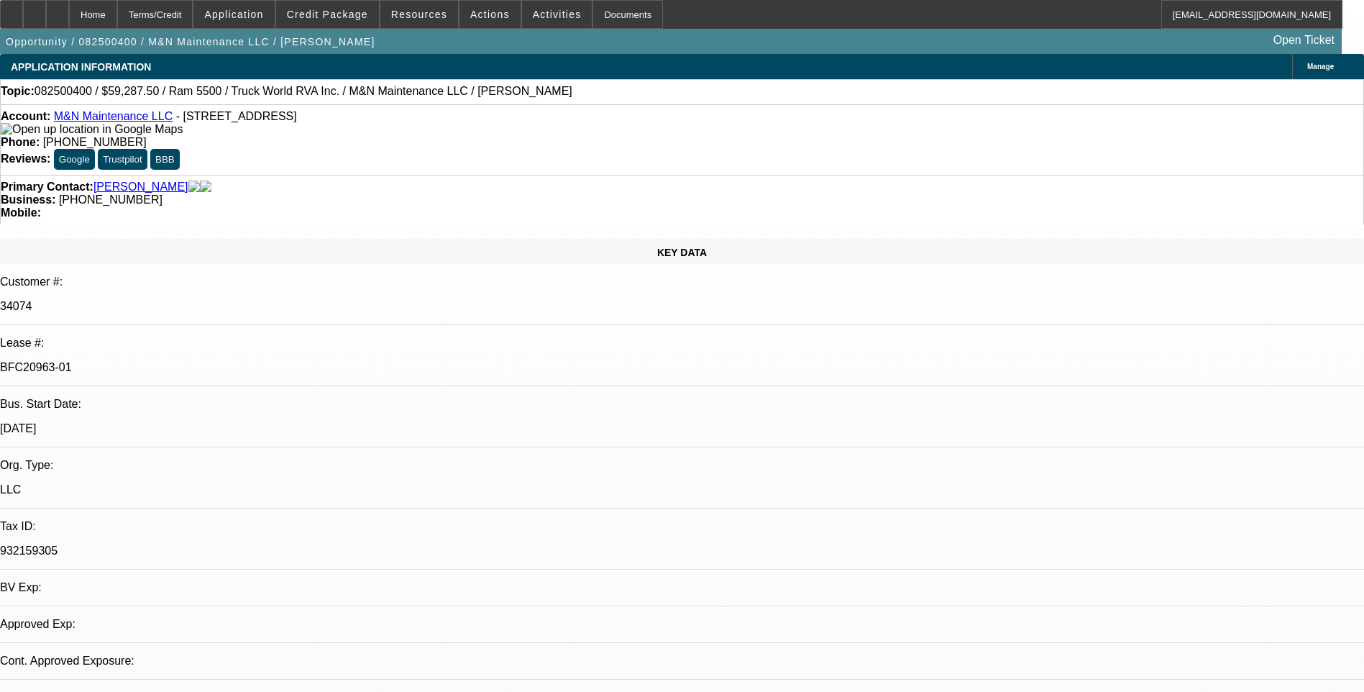
select select "0.1"
select select "0"
select select "0.1"
select select "0"
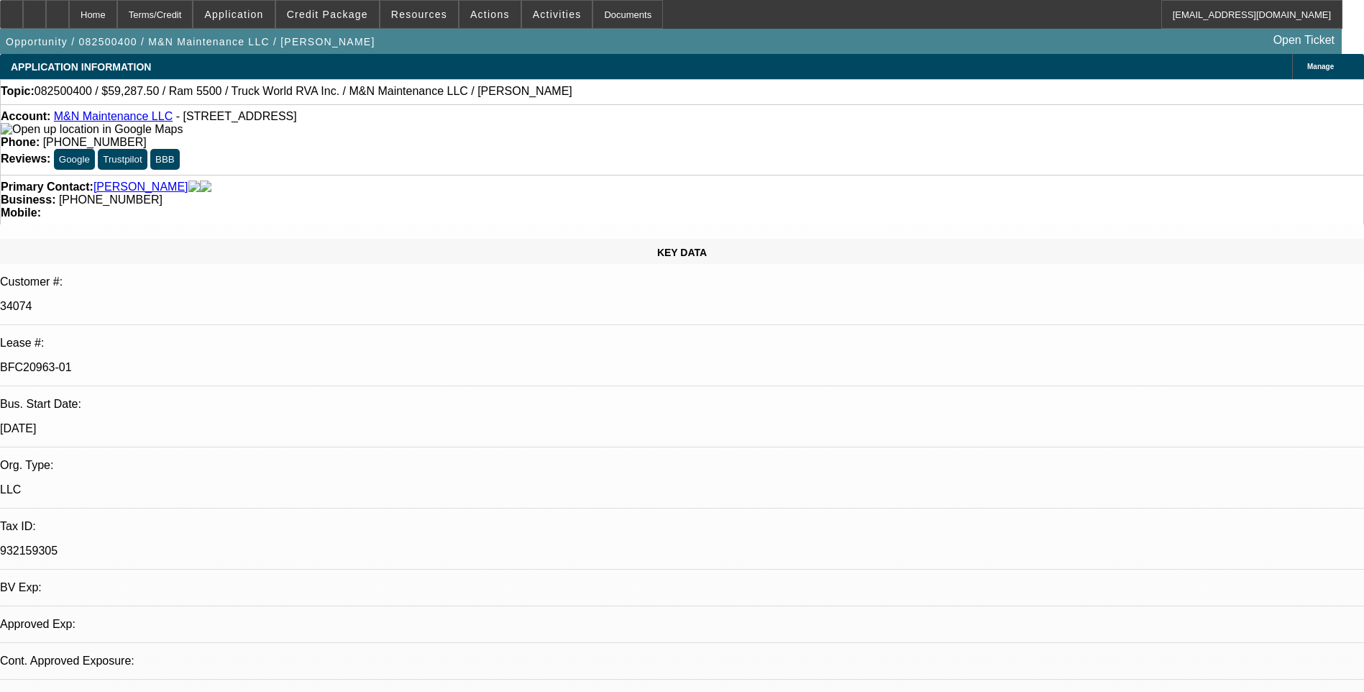
select select "0"
select select "1"
select select "6"
select select "1"
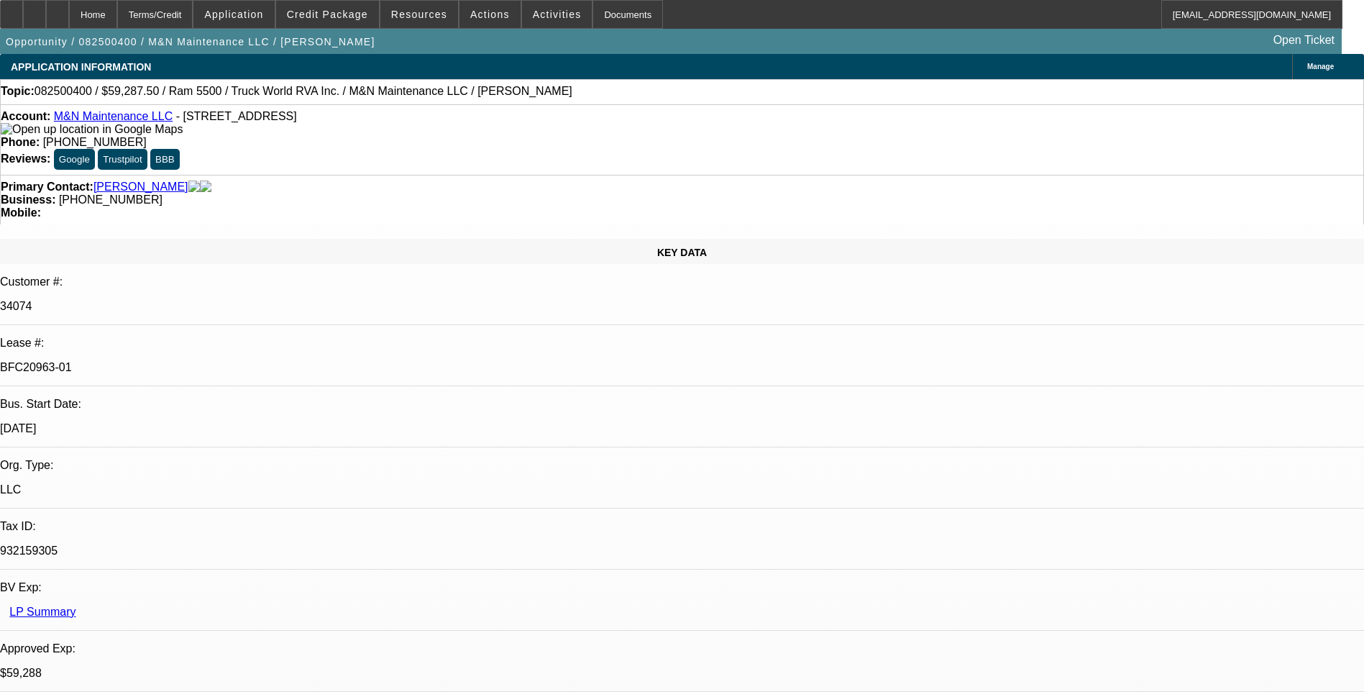
select select "1"
select select "6"
select select "1"
select select "6"
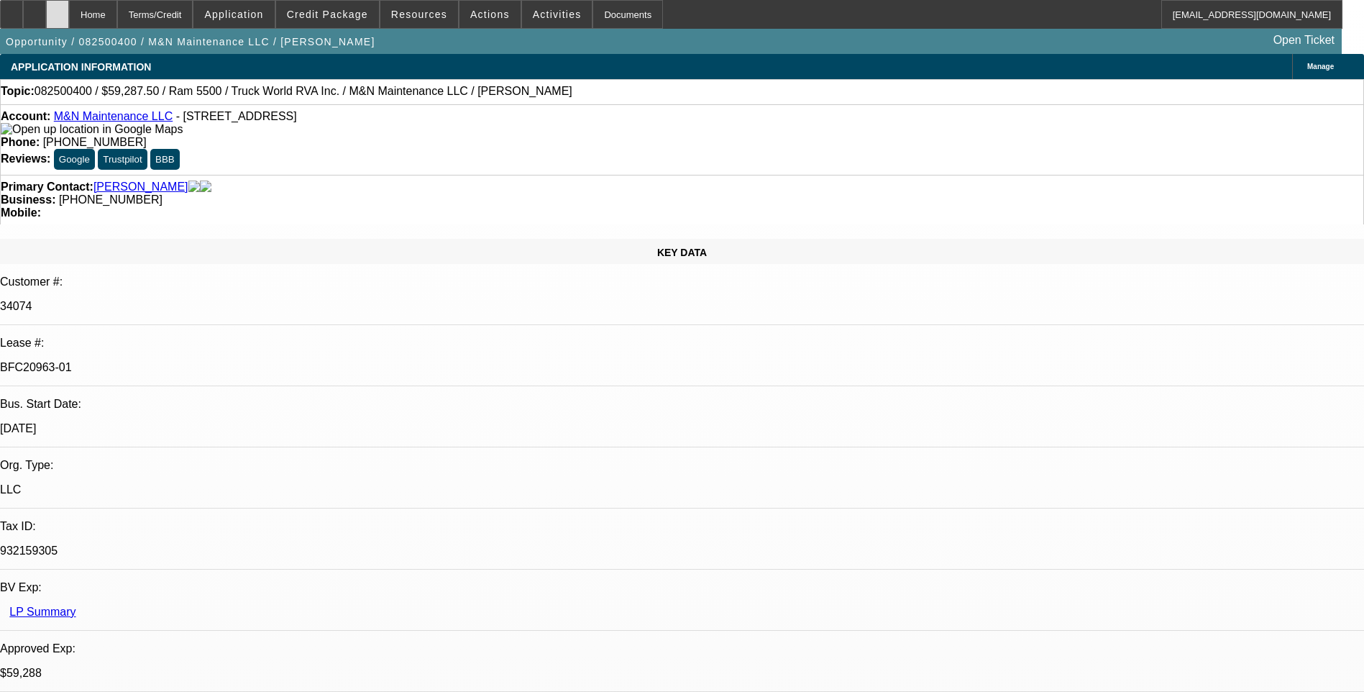
click at [58, 9] on icon at bounding box center [58, 9] width 0 height 0
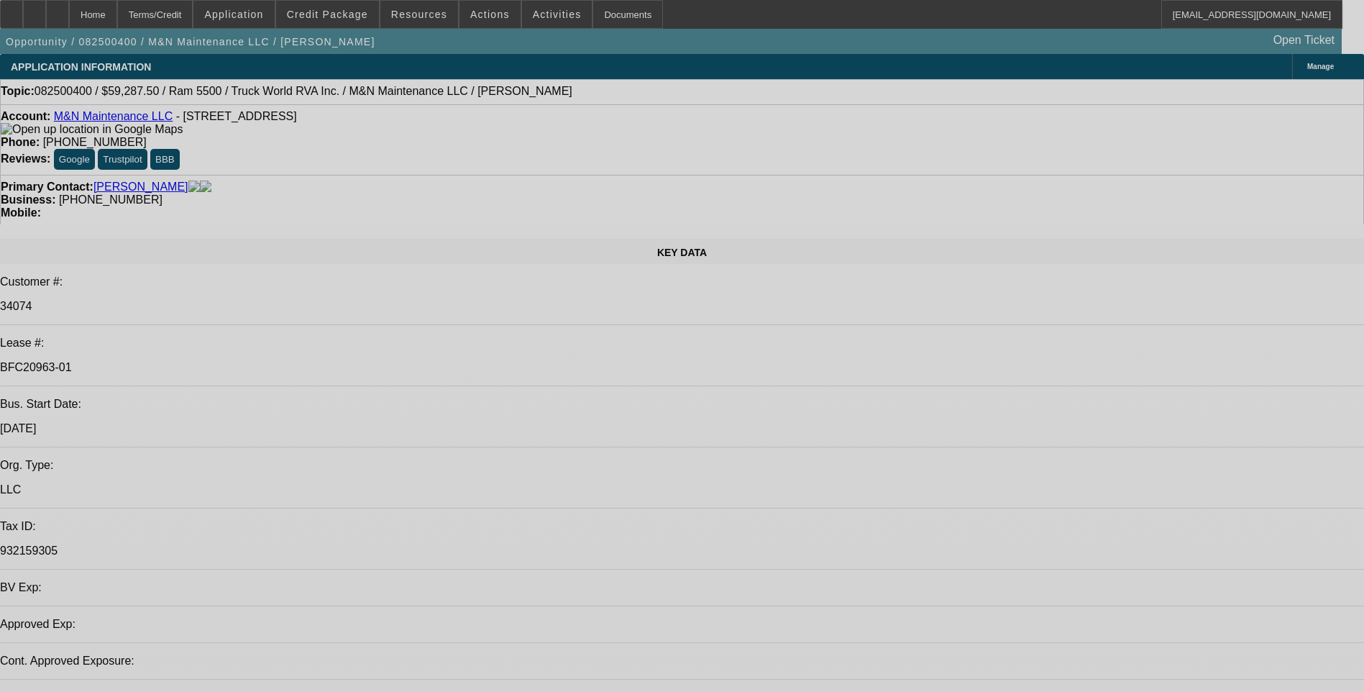
select select "0.1"
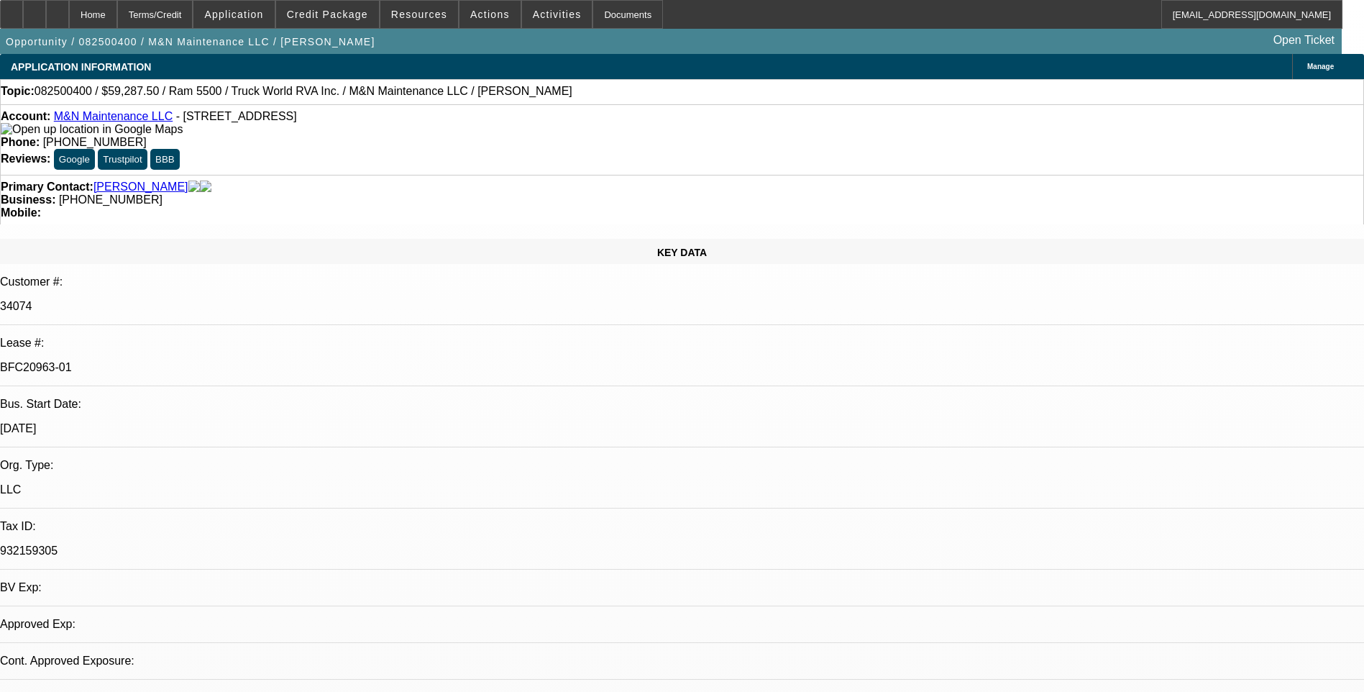
select select "0"
select select "0.1"
select select "0"
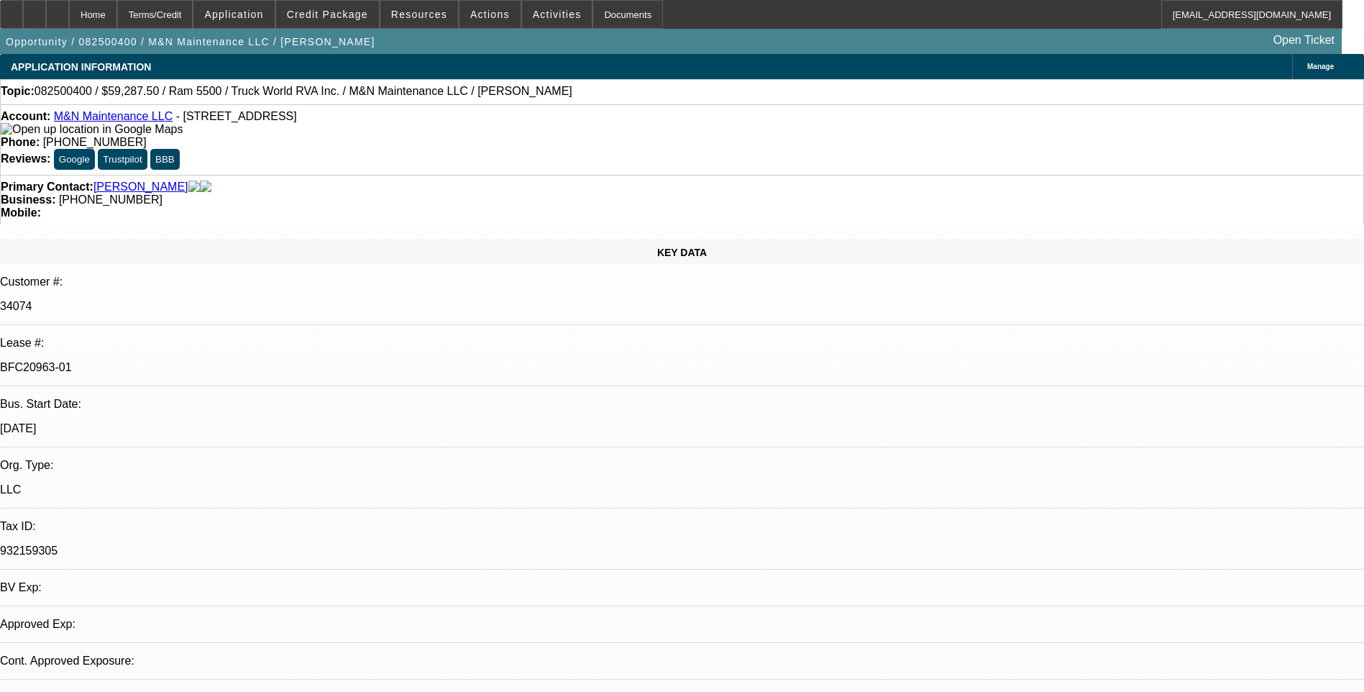
select select "0.1"
select select "0"
select select "1"
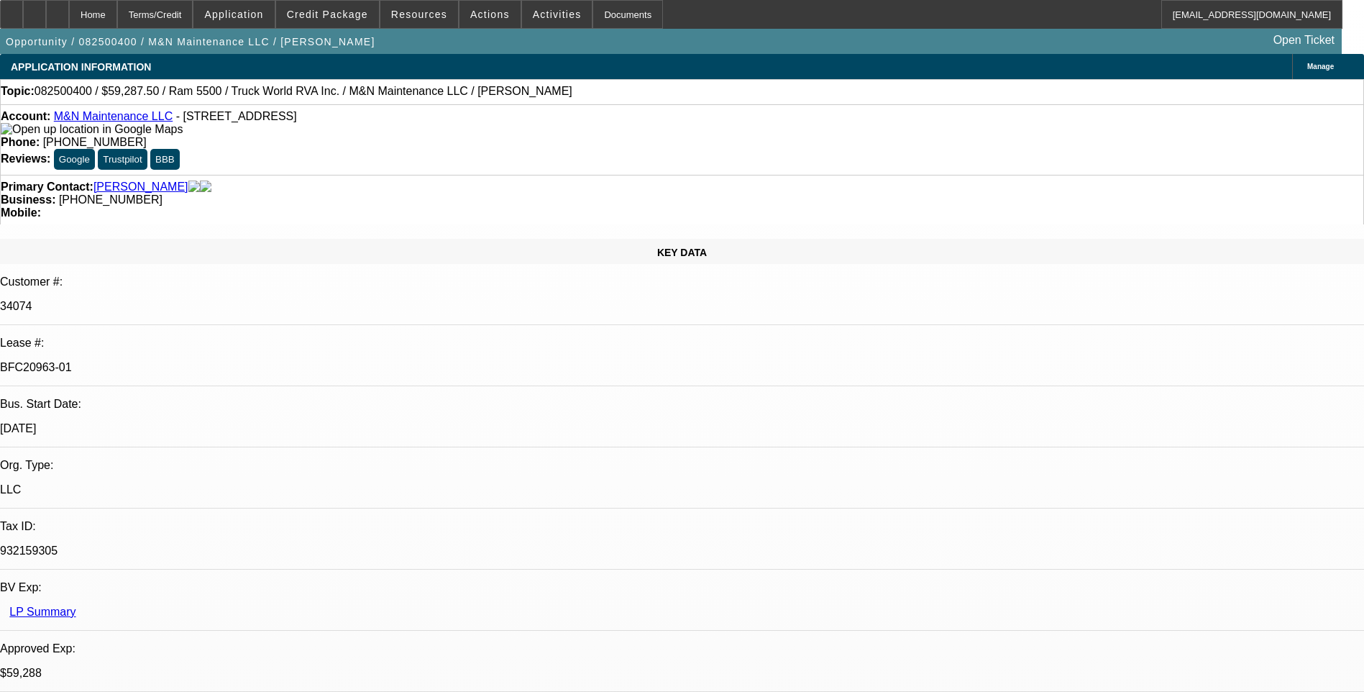
select select "6"
select select "1"
select select "6"
select select "1"
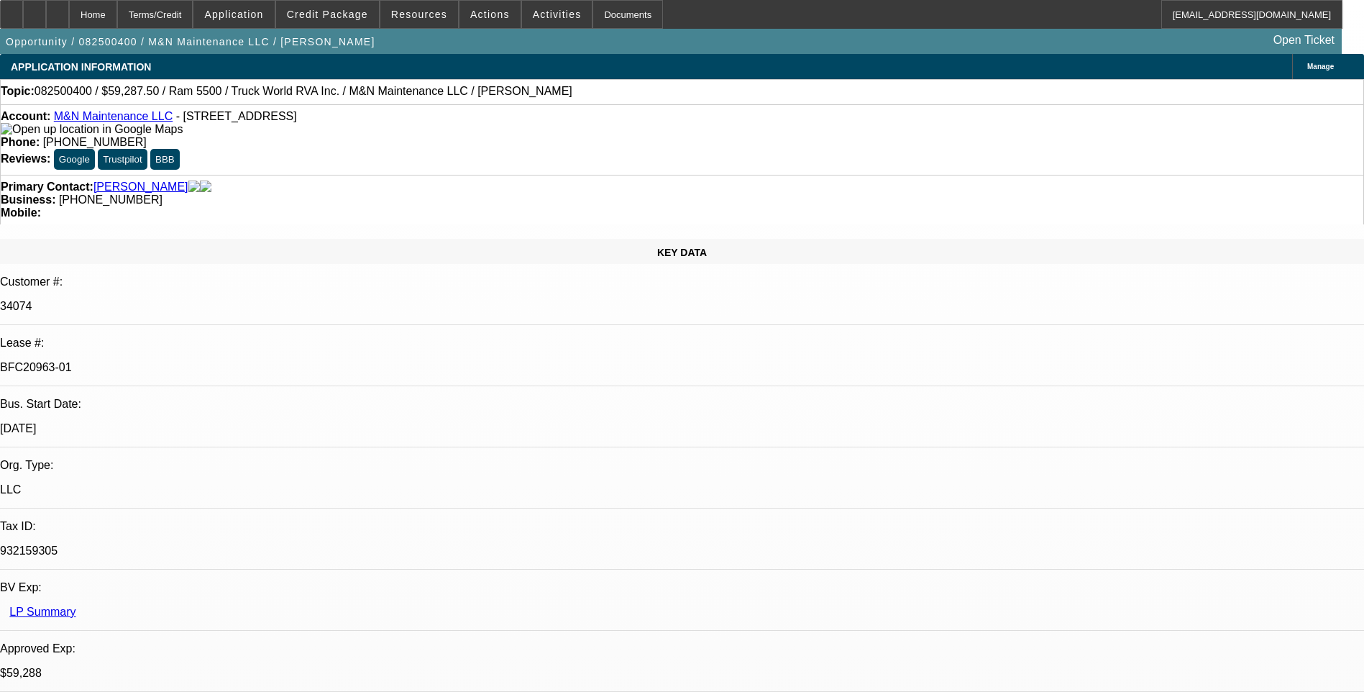
select select "1"
select select "6"
click at [69, 22] on div at bounding box center [57, 14] width 23 height 29
select select "0.1"
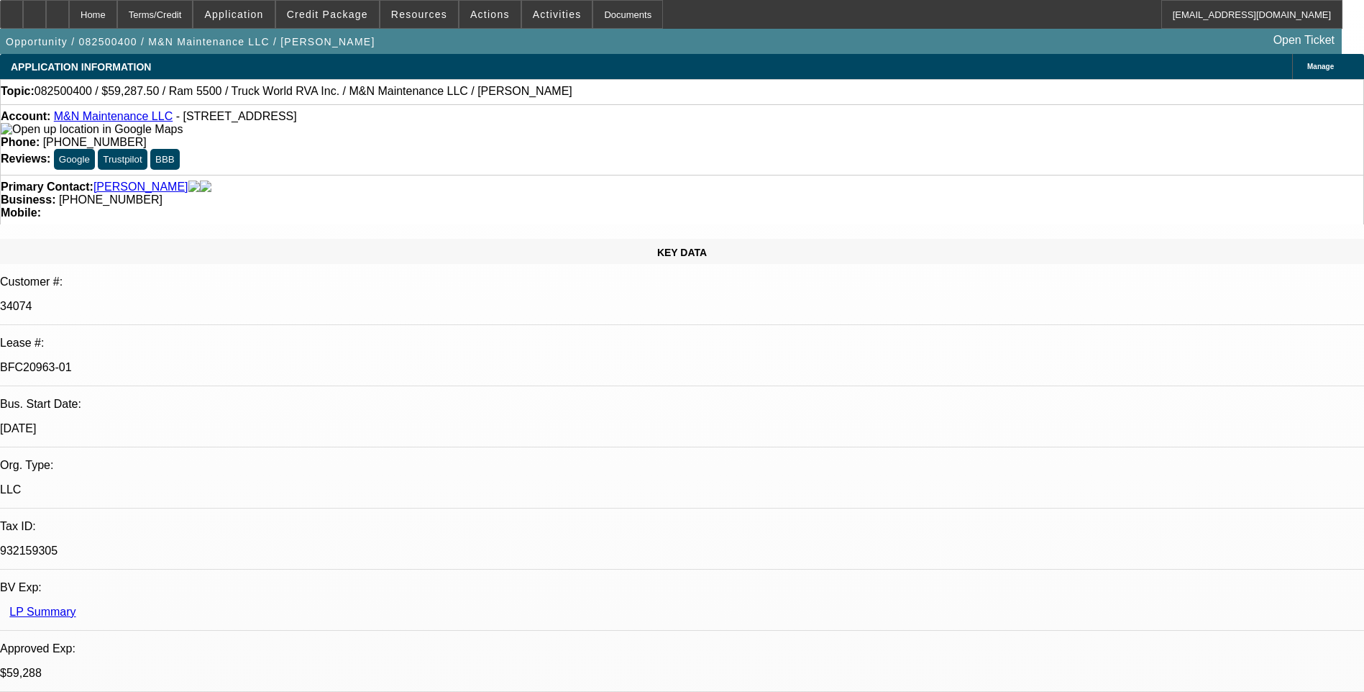
select select "0"
select select "0.1"
select select "0"
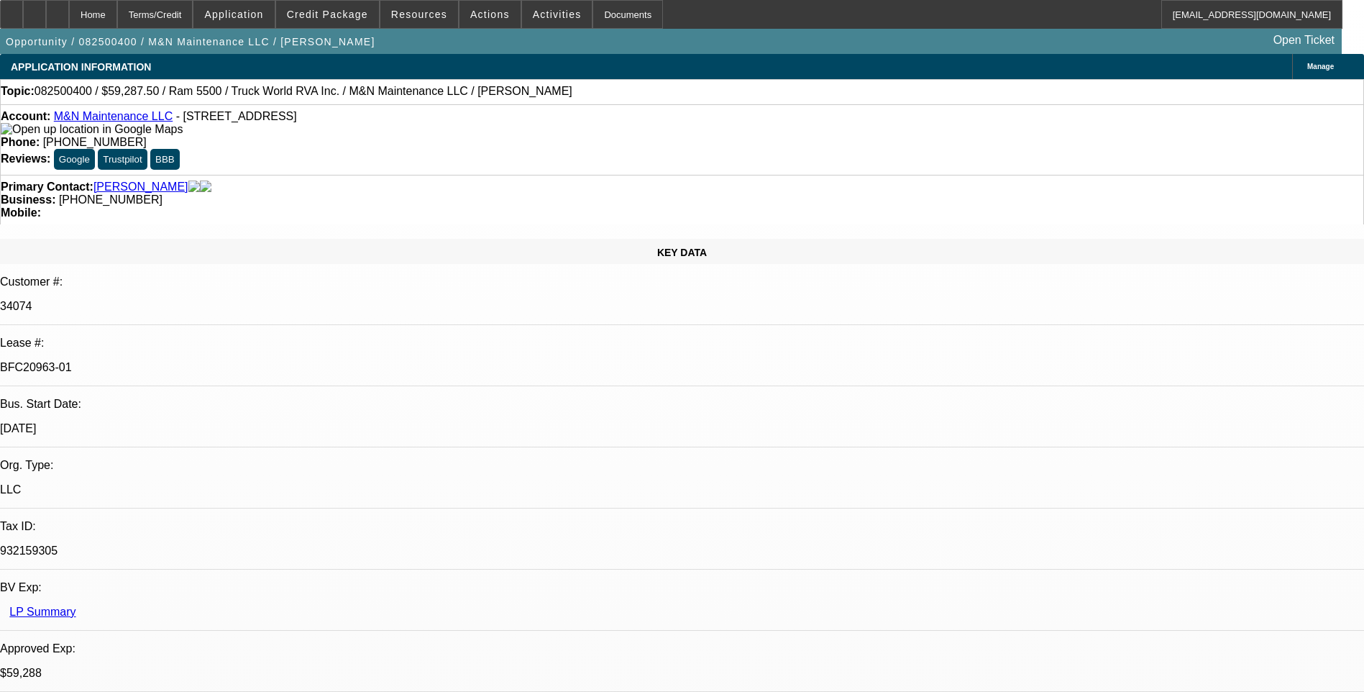
select select "0.1"
select select "0"
select select "1"
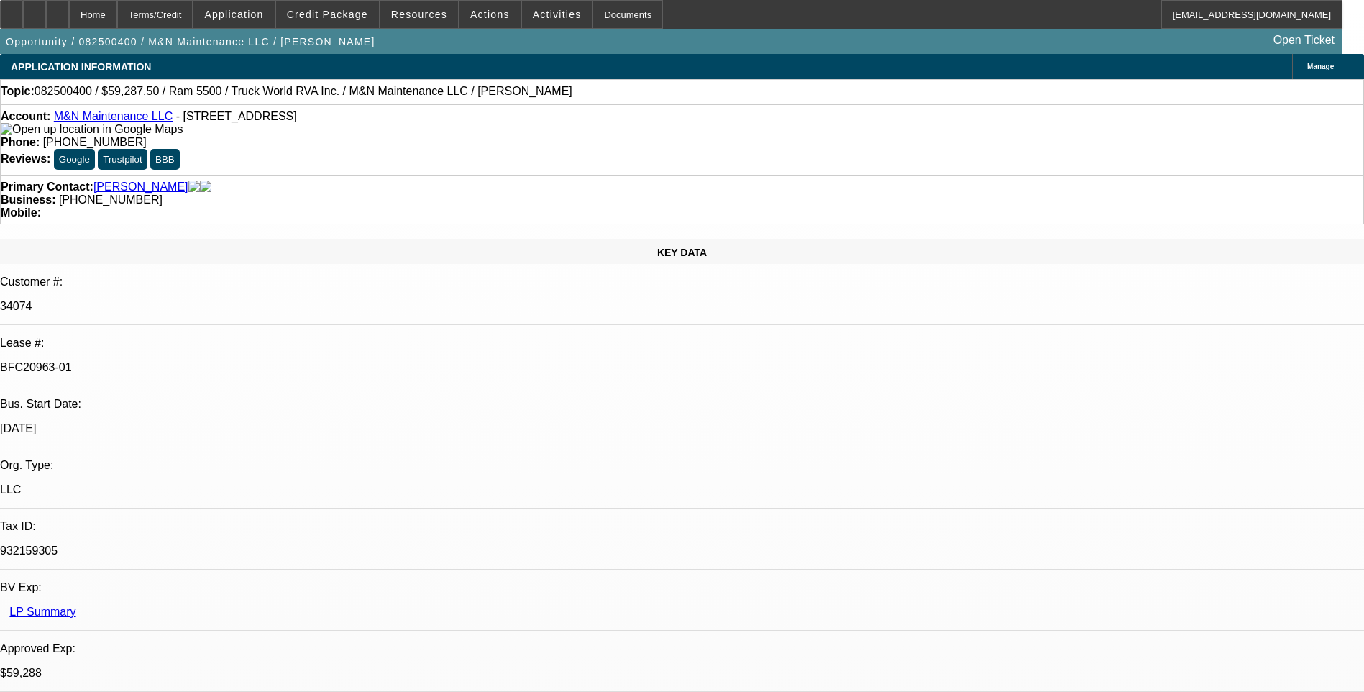
select select "6"
select select "1"
select select "6"
select select "1"
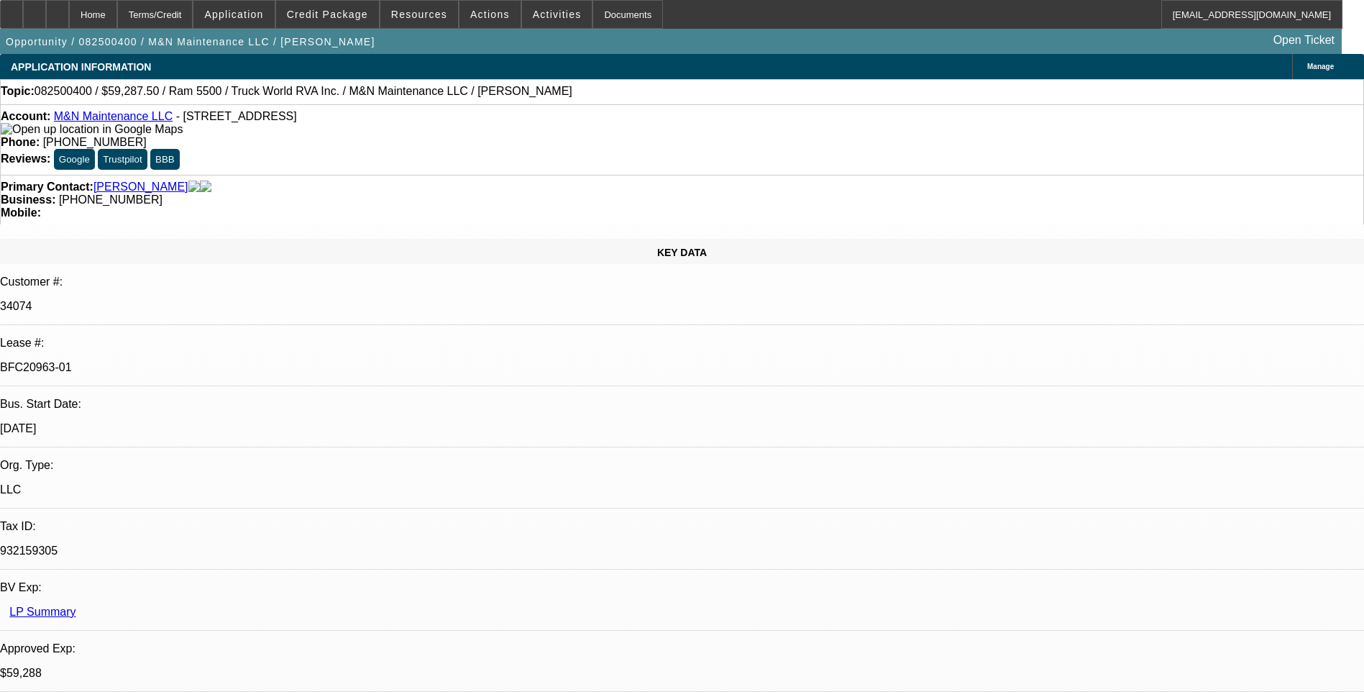
select select "1"
select select "6"
click at [191, 22] on div "Terms/Credit" at bounding box center [155, 14] width 76 height 29
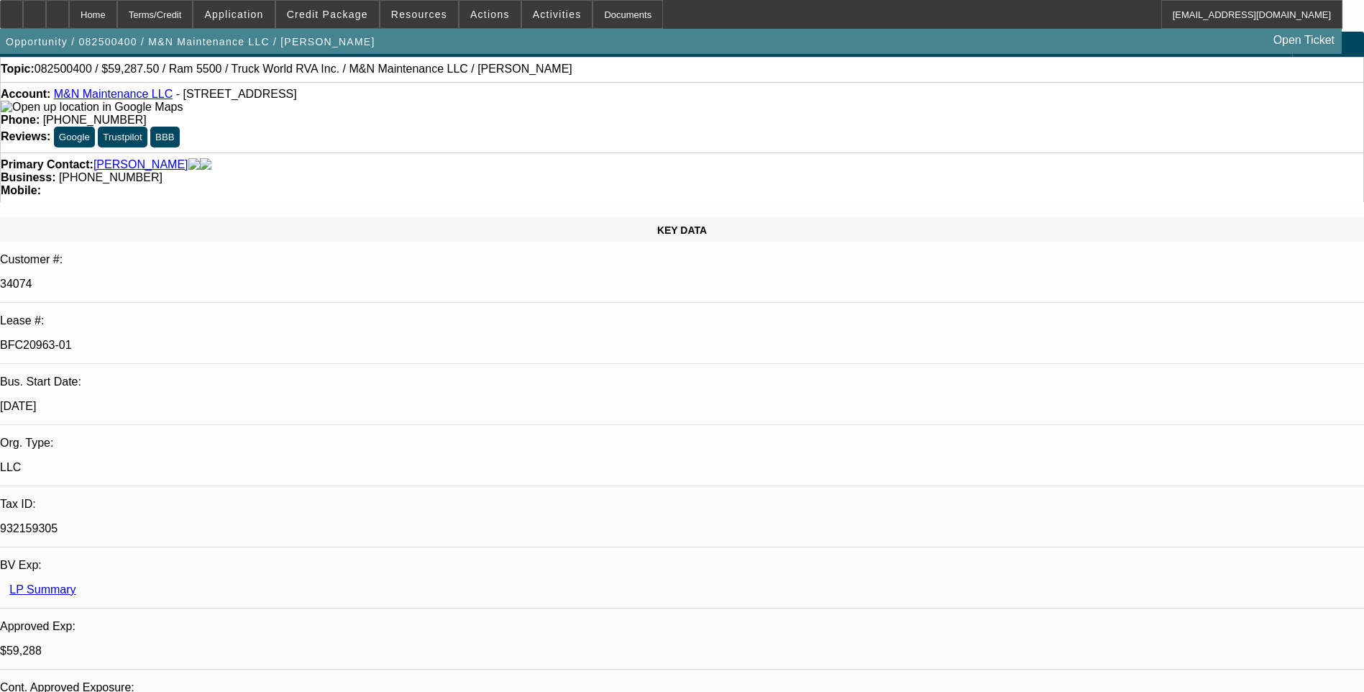
scroll to position [19, 0]
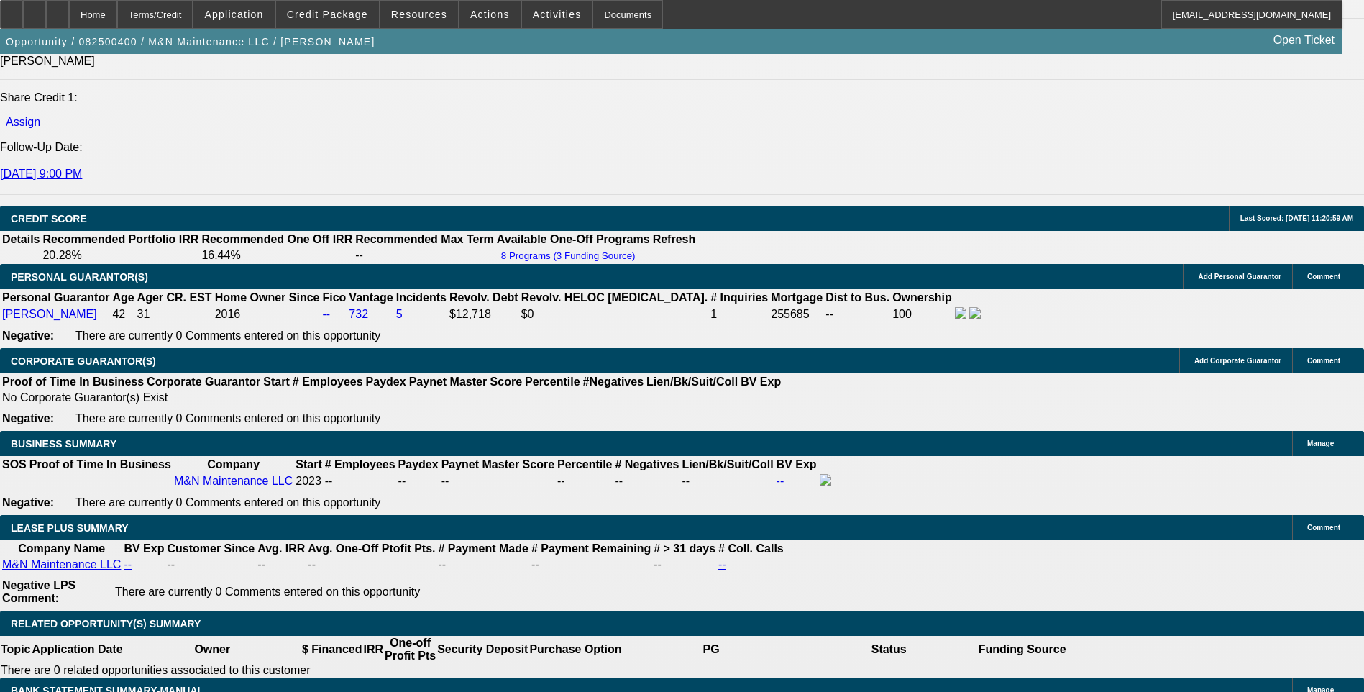
scroll to position [2033, 0]
